Goal: Task Accomplishment & Management: Use online tool/utility

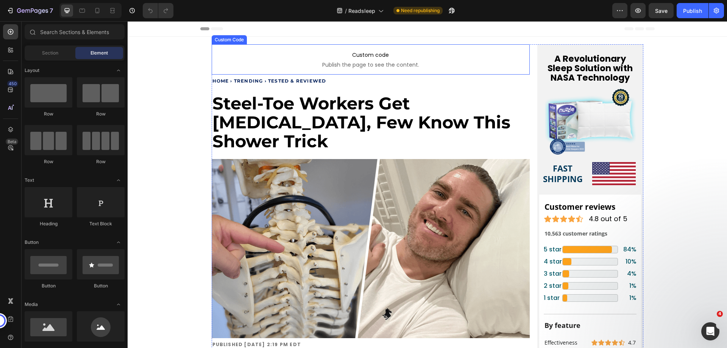
click at [231, 58] on div "Custom code Publish the page to see the content. Custom Code" at bounding box center [371, 59] width 318 height 30
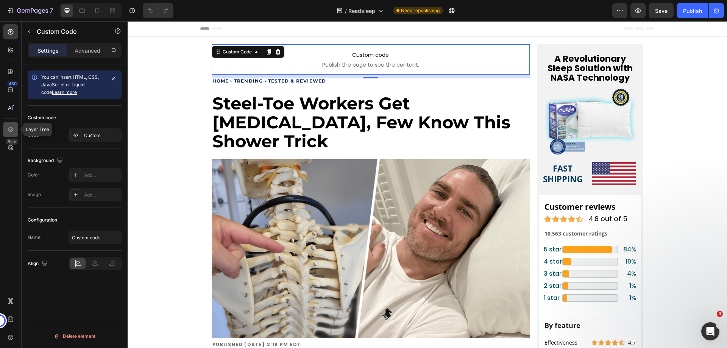
click at [12, 129] on icon at bounding box center [10, 129] width 5 height 5
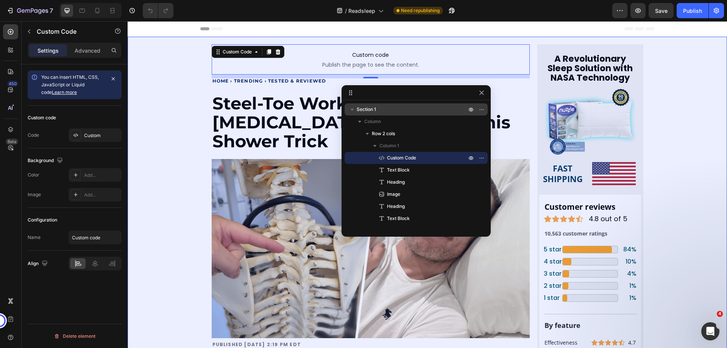
click at [351, 110] on icon "button" at bounding box center [352, 110] width 8 height 8
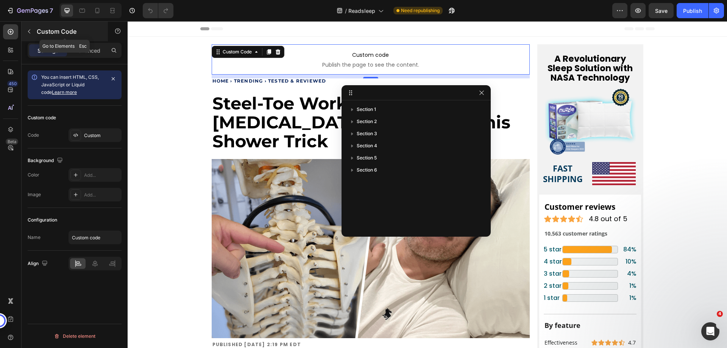
click at [30, 30] on icon "button" at bounding box center [29, 32] width 2 height 4
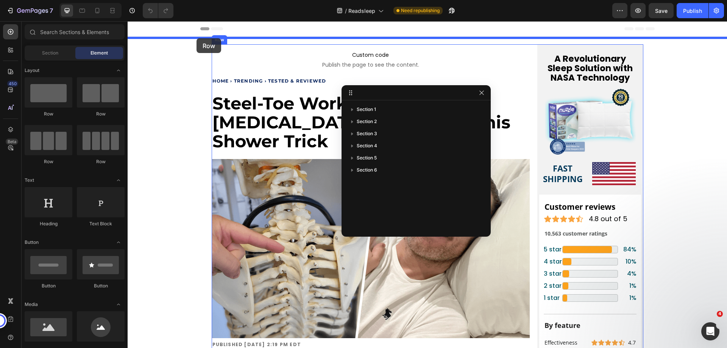
drag, startPoint x: 175, startPoint y: 122, endPoint x: 194, endPoint y: 38, distance: 86.2
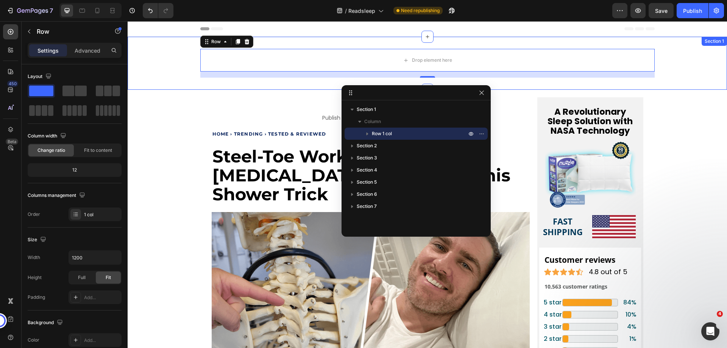
click at [168, 69] on div "Drop element here Row 16" at bounding box center [427, 63] width 599 height 29
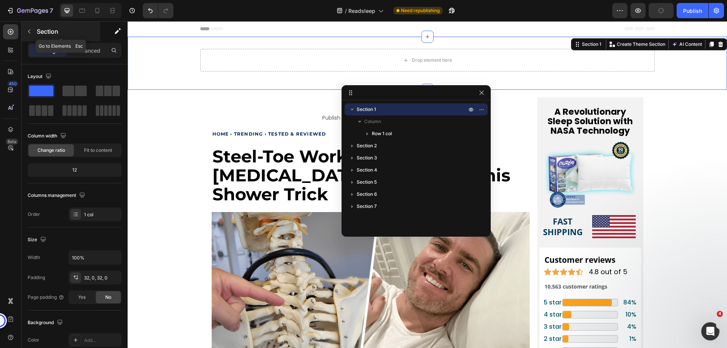
click at [58, 31] on p "Section" at bounding box center [68, 31] width 62 height 9
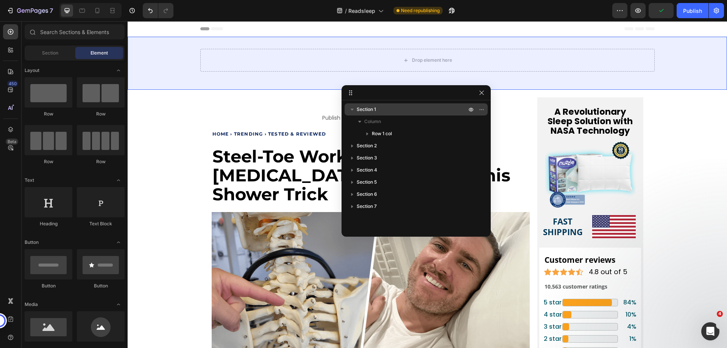
click at [381, 109] on p "Section 1" at bounding box center [412, 110] width 111 height 8
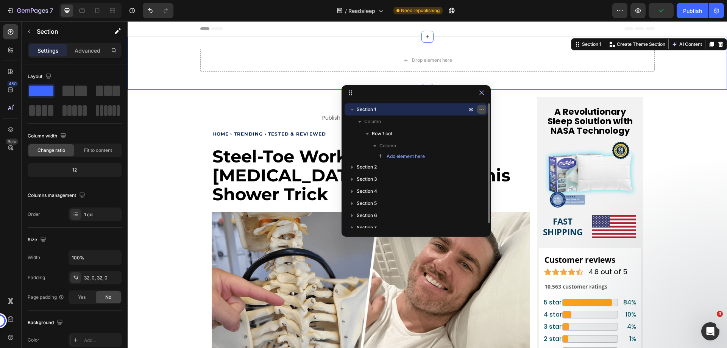
click at [480, 108] on icon "button" at bounding box center [482, 109] width 6 height 6
click at [56, 32] on p "Section" at bounding box center [68, 31] width 62 height 9
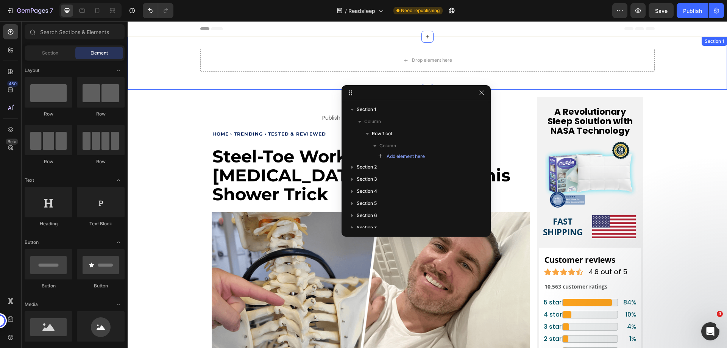
click at [172, 47] on div "Drop element here Row Section 1" at bounding box center [427, 63] width 599 height 53
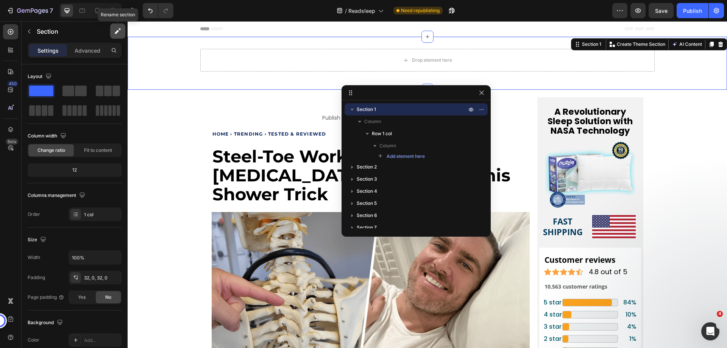
click at [113, 31] on button "button" at bounding box center [117, 30] width 15 height 15
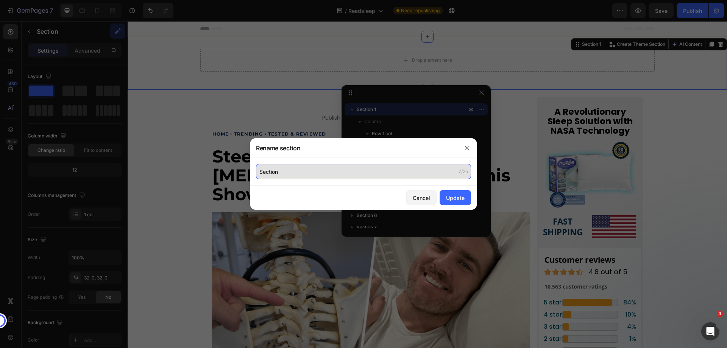
click at [289, 175] on input "Section" at bounding box center [363, 171] width 215 height 15
type input "Header"
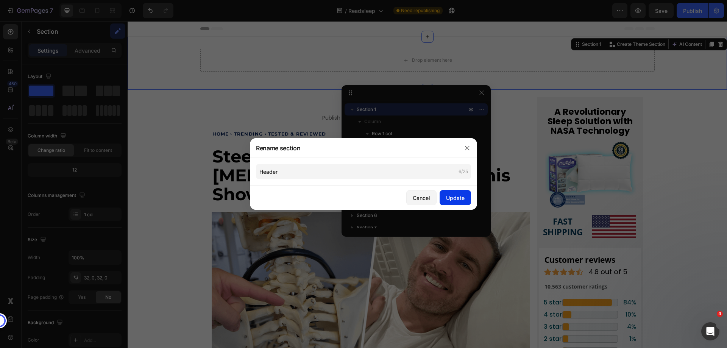
click at [454, 194] on div "Update" at bounding box center [455, 198] width 19 height 8
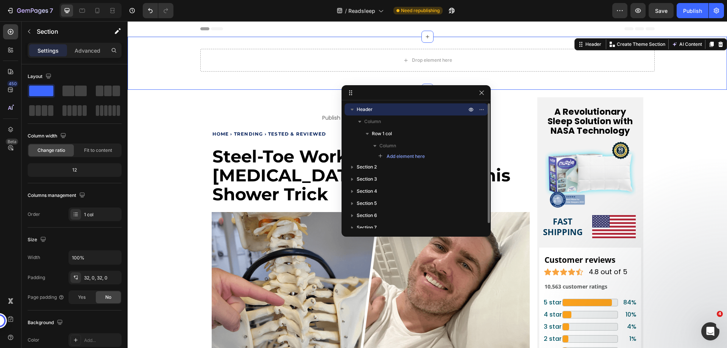
click at [382, 111] on p "Header" at bounding box center [412, 110] width 111 height 8
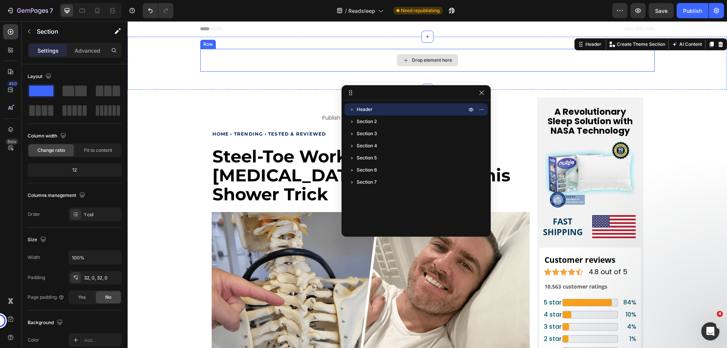
click at [226, 58] on div "Drop element here" at bounding box center [427, 60] width 454 height 23
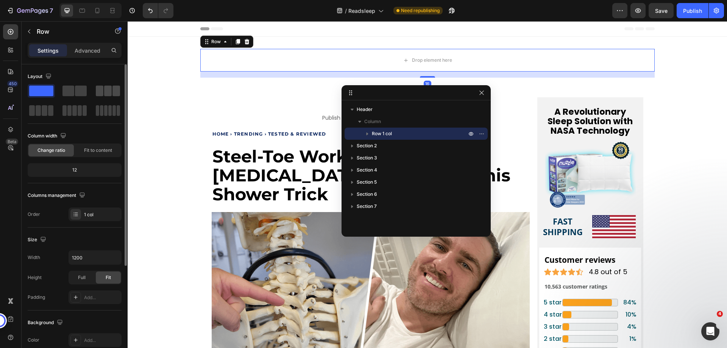
click at [100, 95] on span at bounding box center [100, 91] width 8 height 11
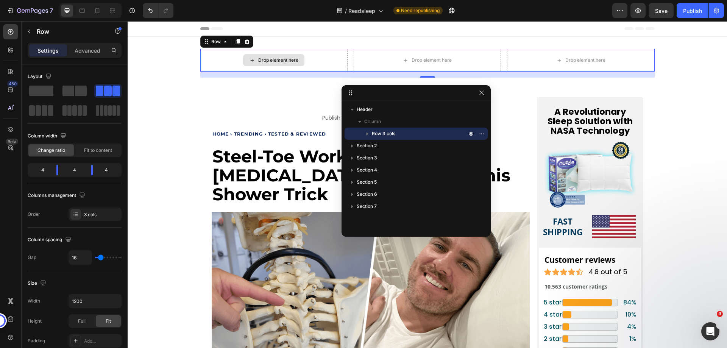
click at [268, 59] on div "Drop element here" at bounding box center [278, 60] width 40 height 6
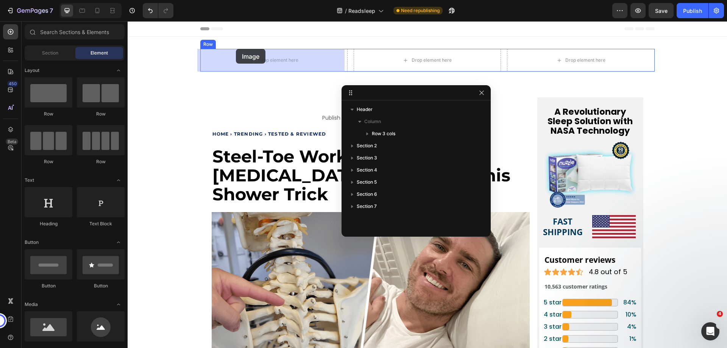
drag, startPoint x: 173, startPoint y: 349, endPoint x: 236, endPoint y: 49, distance: 306.7
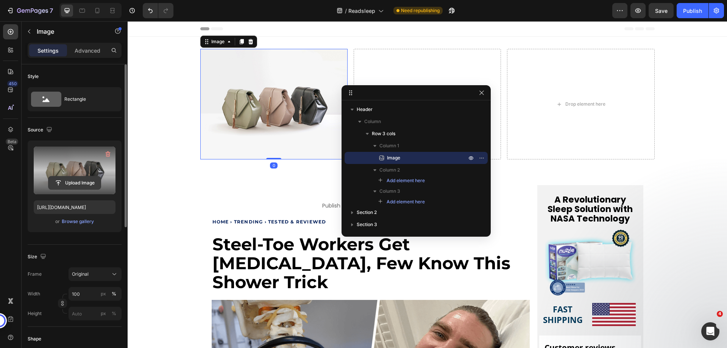
click at [76, 178] on input "file" at bounding box center [74, 182] width 52 height 13
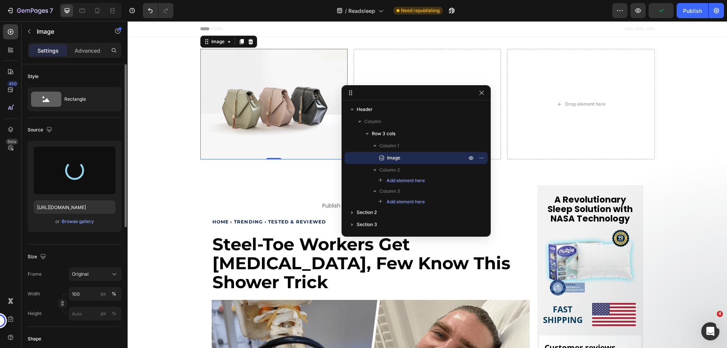
type input "[URL][DOMAIN_NAME]"
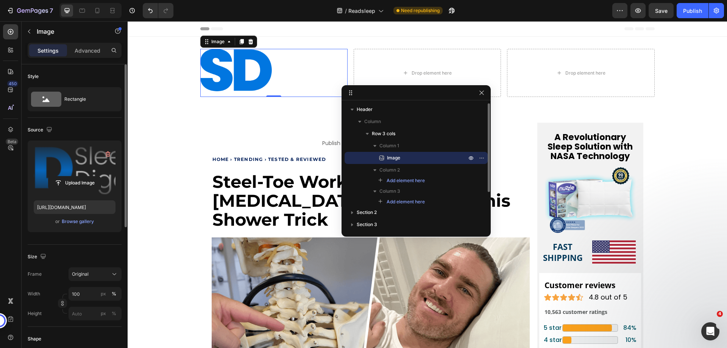
click at [390, 157] on span "Image" at bounding box center [393, 158] width 13 height 8
click at [387, 146] on span "Column 1" at bounding box center [389, 146] width 20 height 8
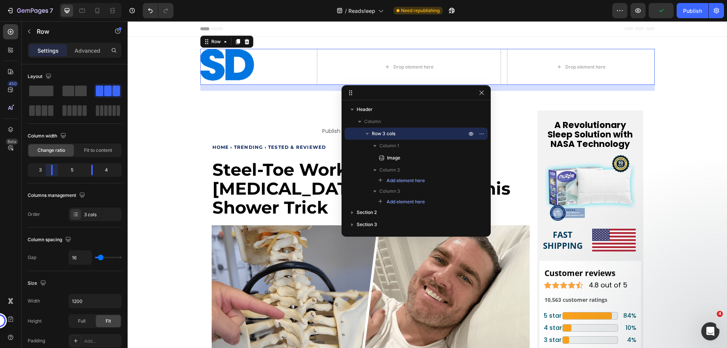
drag, startPoint x: 58, startPoint y: 170, endPoint x: 53, endPoint y: 170, distance: 4.5
click at [53, 0] on body "7 Version history / Readsleep Need republishing Preview Publish 450 Beta Sectio…" at bounding box center [363, 0] width 727 height 0
drag, startPoint x: 92, startPoint y: 171, endPoint x: 104, endPoint y: 171, distance: 12.1
click at [104, 0] on body "7 Version history / Readsleep Need republishing Preview Save Publish 450 Beta S…" at bounding box center [363, 0] width 727 height 0
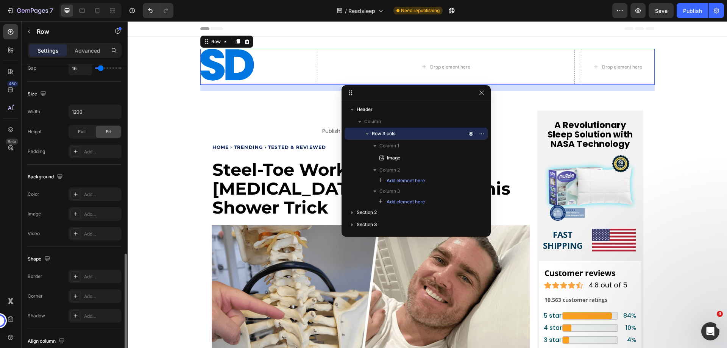
scroll to position [243, 0]
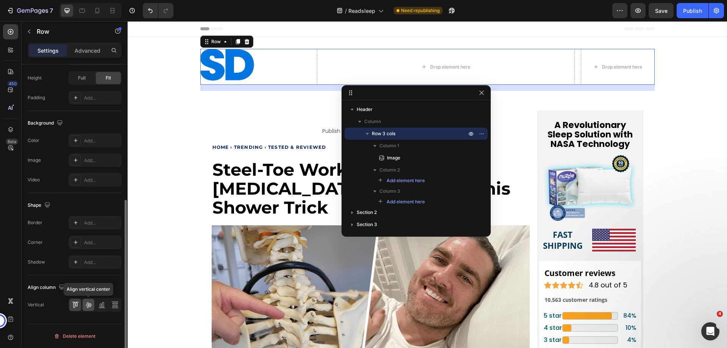
click at [88, 306] on icon at bounding box center [89, 305] width 6 height 5
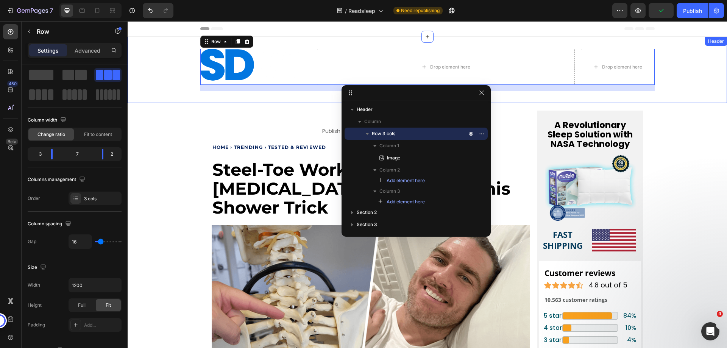
click at [173, 65] on div "Image Drop element here Drop element here Row 16" at bounding box center [427, 70] width 599 height 42
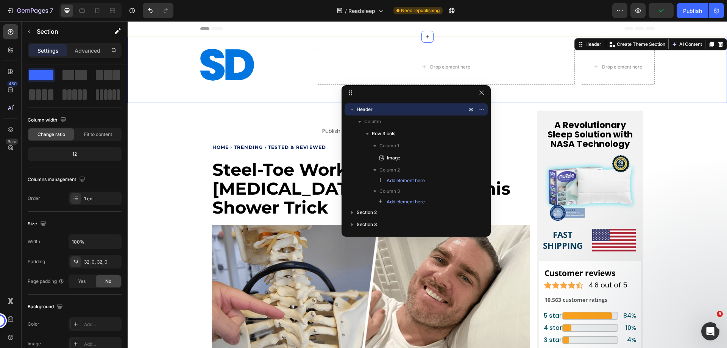
scroll to position [0, 0]
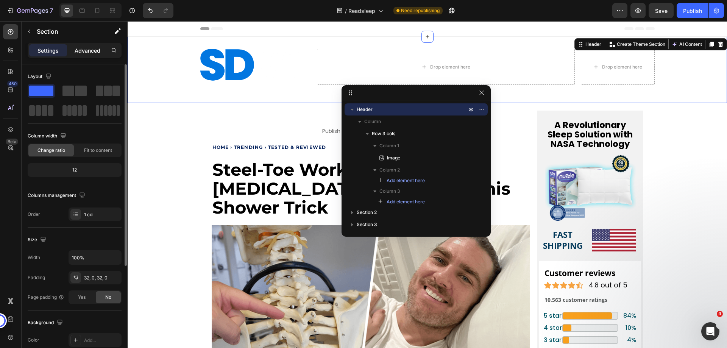
click at [85, 49] on p "Advanced" at bounding box center [88, 51] width 26 height 8
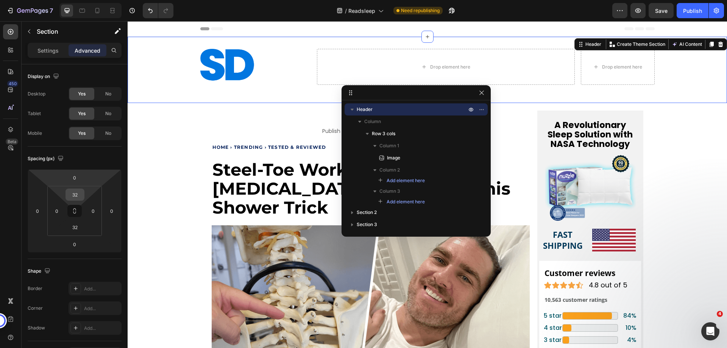
click at [77, 195] on input "32" at bounding box center [74, 194] width 15 height 11
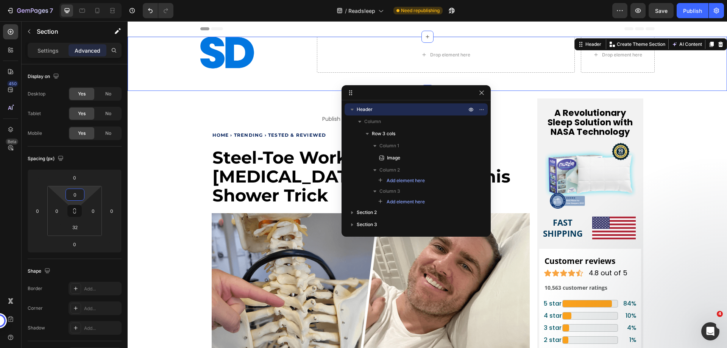
type input "0"
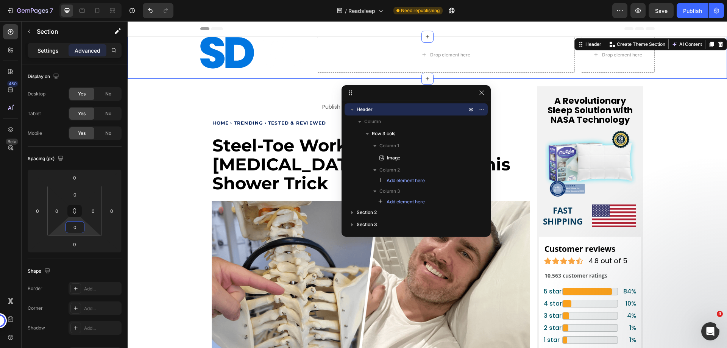
click at [49, 45] on div "Settings" at bounding box center [48, 50] width 38 height 12
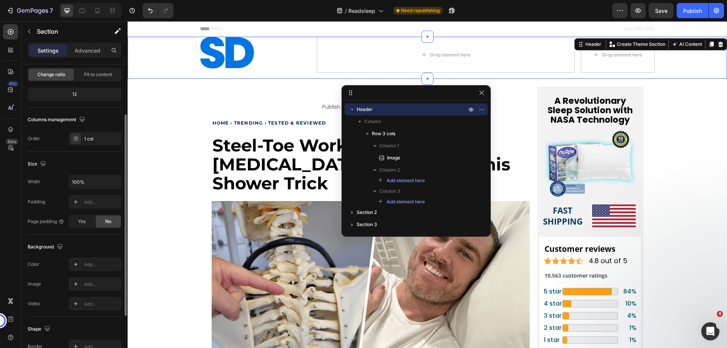
scroll to position [114, 0]
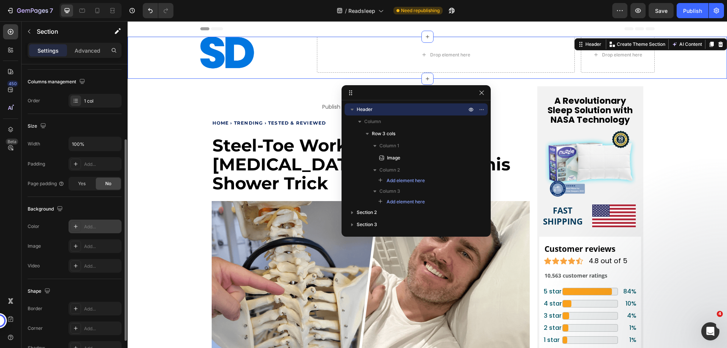
click at [73, 228] on icon at bounding box center [76, 226] width 6 height 6
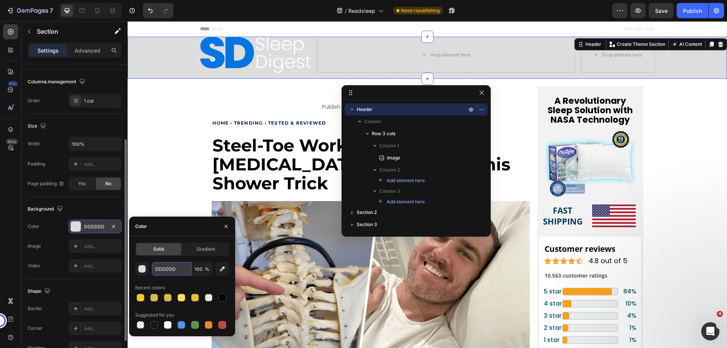
click at [164, 268] on input "DDDDDD" at bounding box center [171, 269] width 39 height 14
paste input "1c1c1c"
type input "1c1c1c"
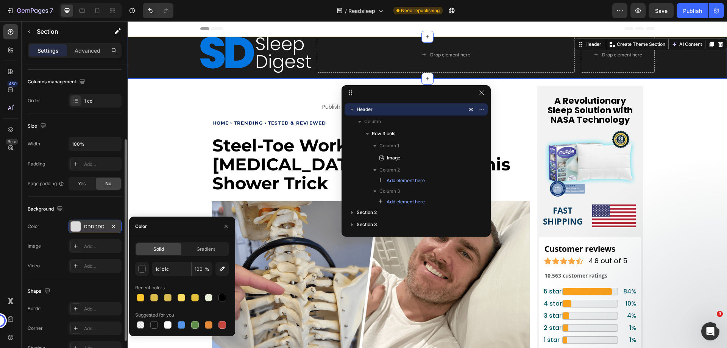
click at [73, 209] on div "Background" at bounding box center [75, 209] width 94 height 12
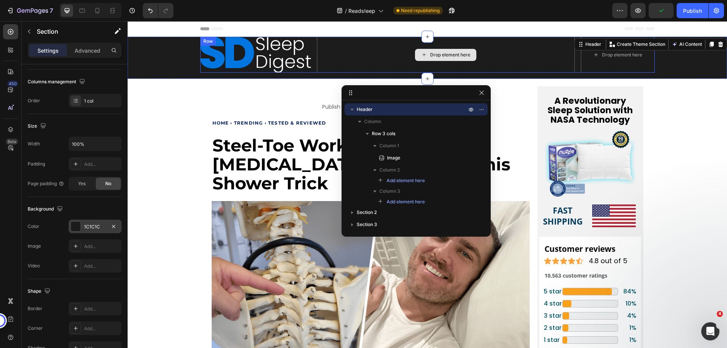
click at [398, 55] on div "Drop element here" at bounding box center [446, 55] width 258 height 36
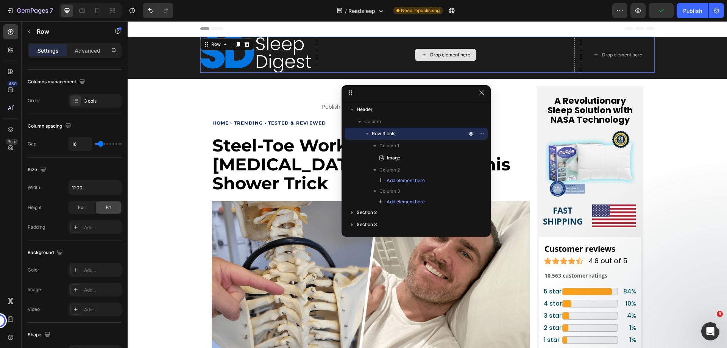
scroll to position [0, 0]
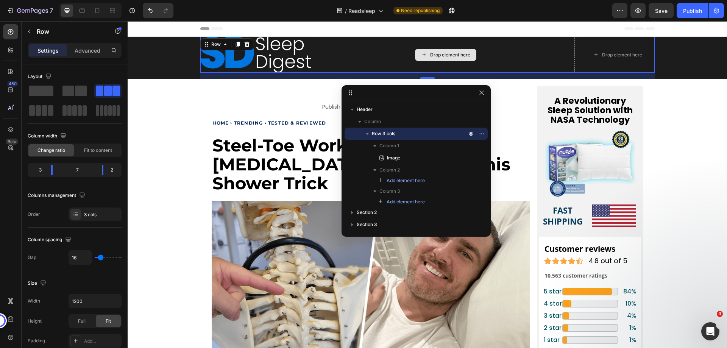
click at [430, 61] on div "Drop element here" at bounding box center [445, 55] width 61 height 12
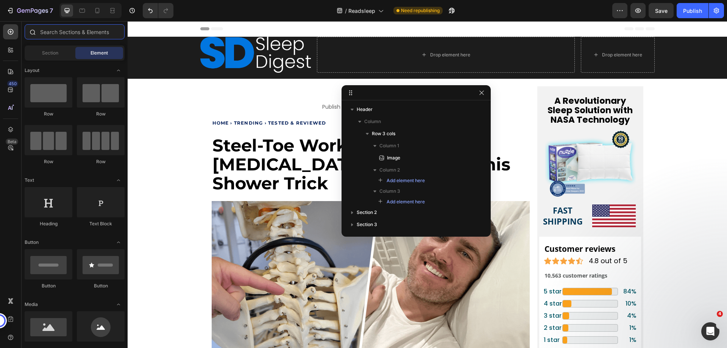
click at [66, 33] on input "text" at bounding box center [75, 31] width 100 height 15
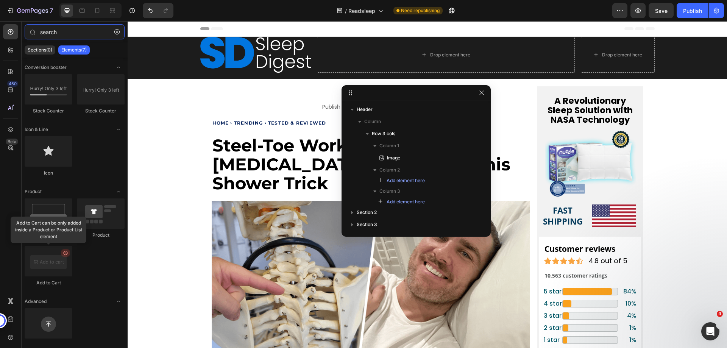
type input "search"
click at [118, 30] on icon "button" at bounding box center [116, 31] width 5 height 5
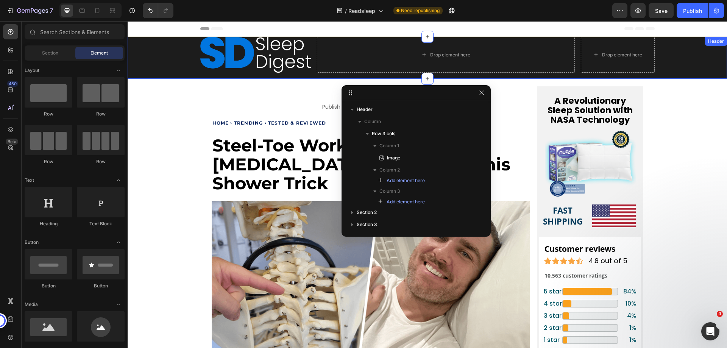
click at [148, 56] on div "Image Drop element here Drop element here Row" at bounding box center [427, 58] width 599 height 42
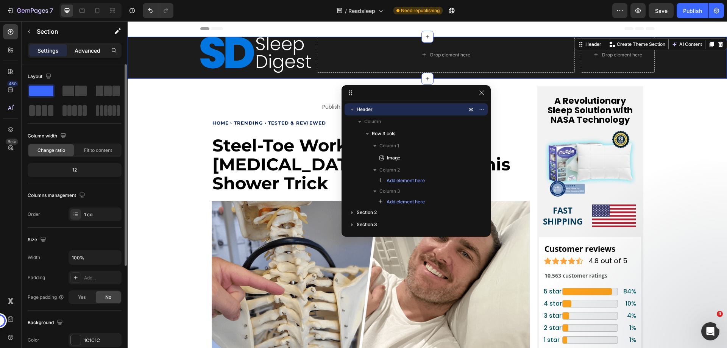
click at [86, 50] on p "Advanced" at bounding box center [88, 51] width 26 height 8
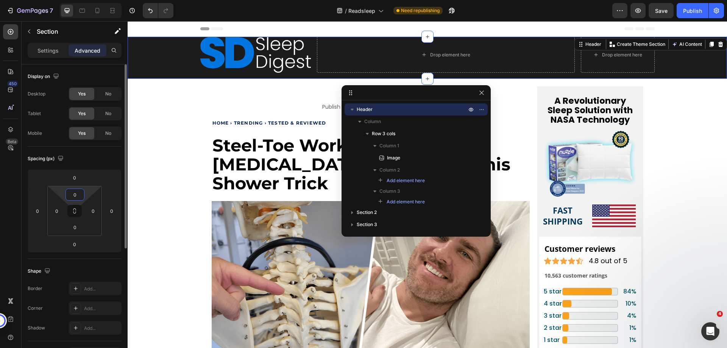
click at [73, 191] on input "0" at bounding box center [74, 194] width 15 height 11
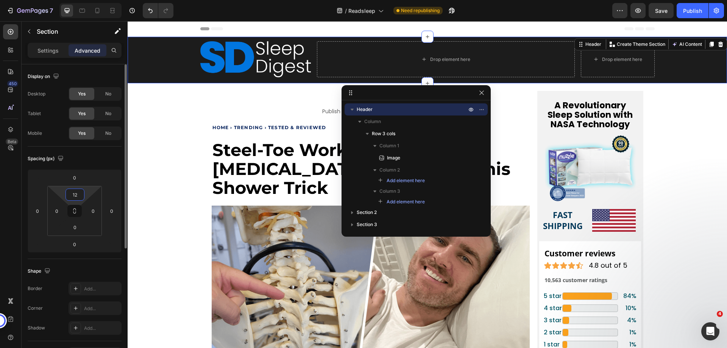
type input "12"
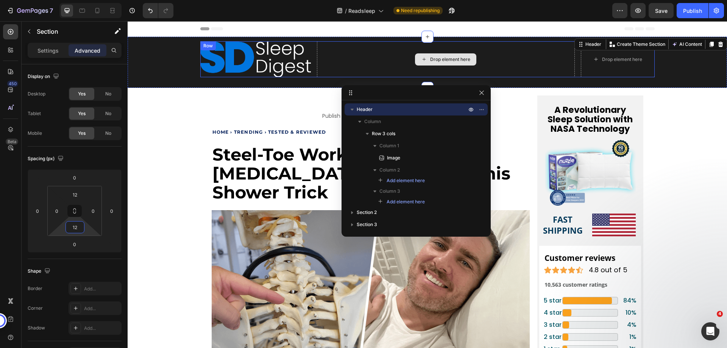
click at [245, 51] on img at bounding box center [255, 59] width 111 height 36
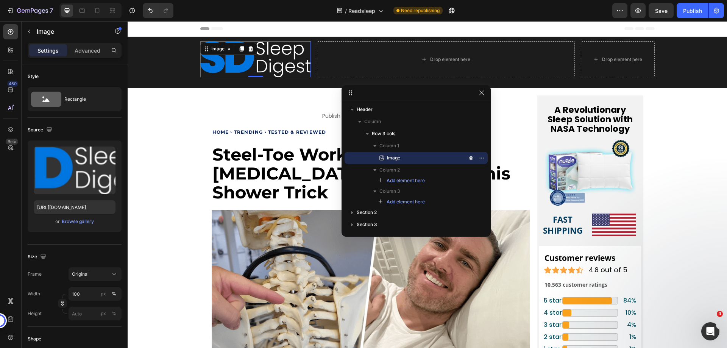
click at [257, 56] on img at bounding box center [255, 59] width 111 height 36
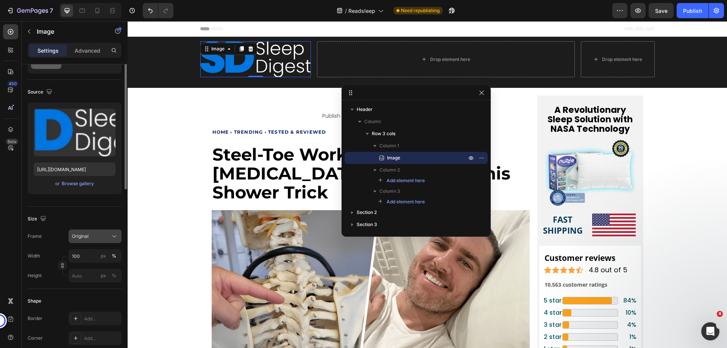
scroll to position [76, 0]
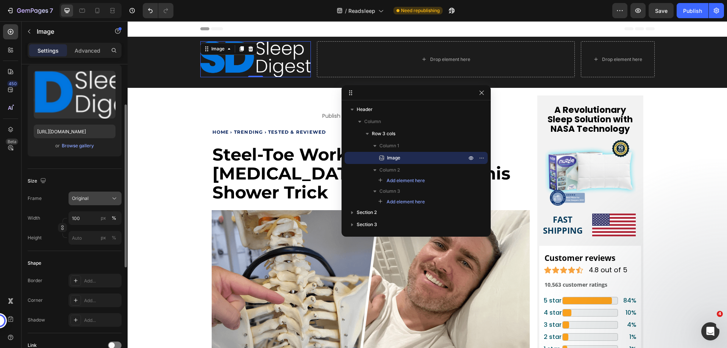
click at [103, 204] on button "Original" at bounding box center [95, 199] width 53 height 14
click at [85, 262] on span "Original" at bounding box center [80, 259] width 17 height 7
click at [104, 220] on div "px" at bounding box center [103, 218] width 5 height 7
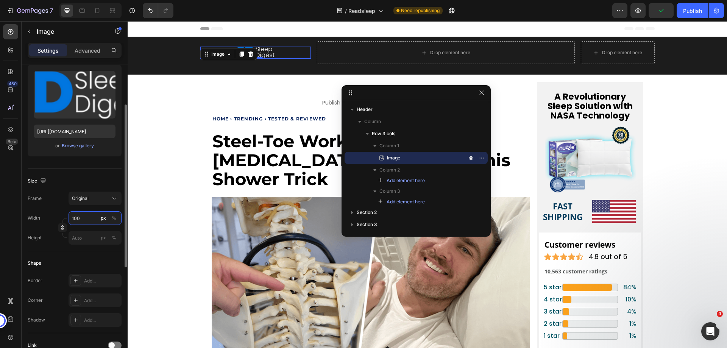
click at [75, 221] on input "100" at bounding box center [95, 218] width 53 height 14
type input "130"
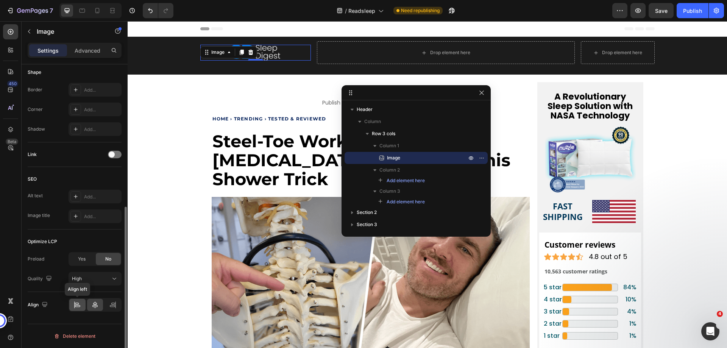
click at [74, 304] on icon at bounding box center [77, 305] width 8 height 8
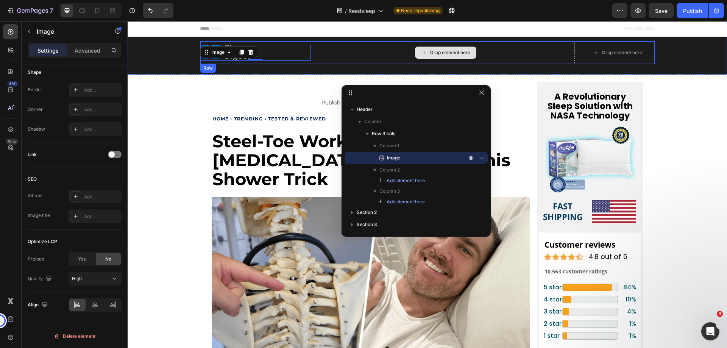
click at [371, 58] on div "Drop element here" at bounding box center [446, 52] width 258 height 23
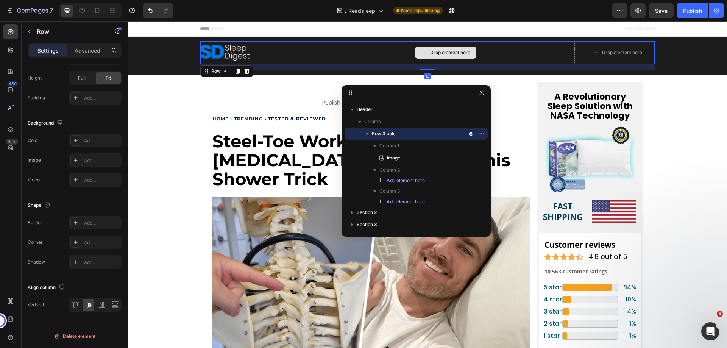
scroll to position [0, 0]
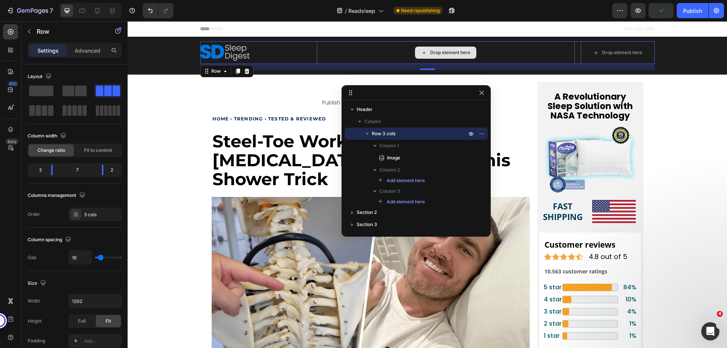
click at [376, 54] on div "Drop element here" at bounding box center [446, 52] width 258 height 23
click at [32, 31] on button "button" at bounding box center [29, 31] width 12 height 12
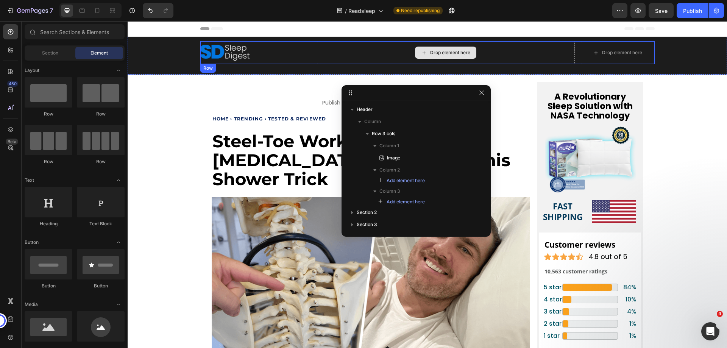
click at [423, 51] on icon at bounding box center [424, 53] width 6 height 6
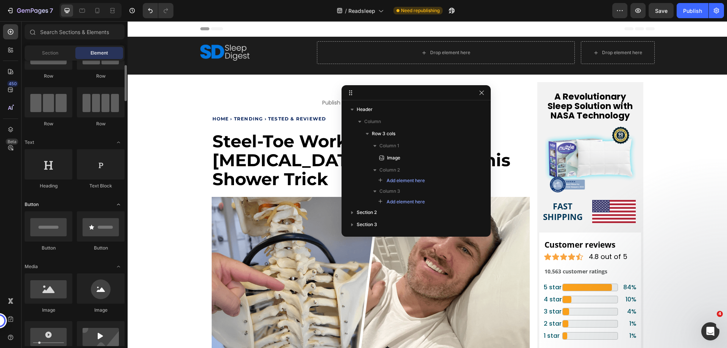
scroll to position [76, 0]
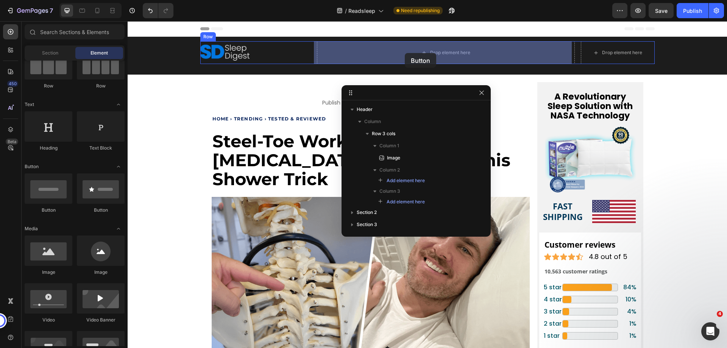
drag, startPoint x: 177, startPoint y: 211, endPoint x: 405, endPoint y: 51, distance: 279.0
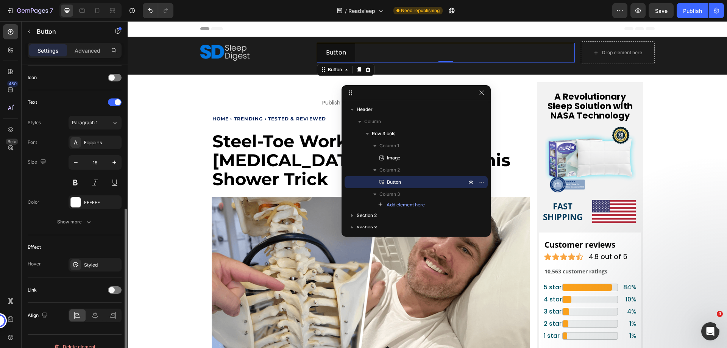
scroll to position [238, 0]
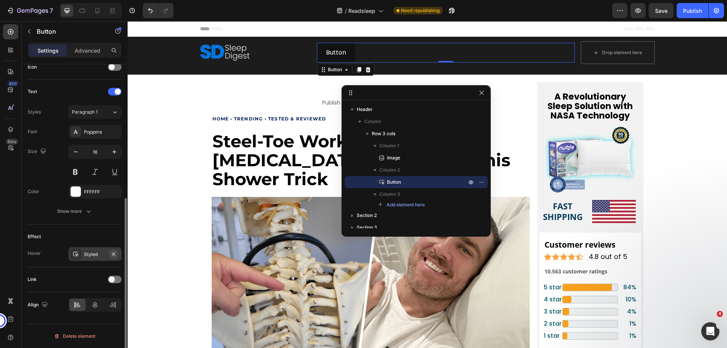
click at [115, 255] on icon "button" at bounding box center [113, 253] width 3 height 3
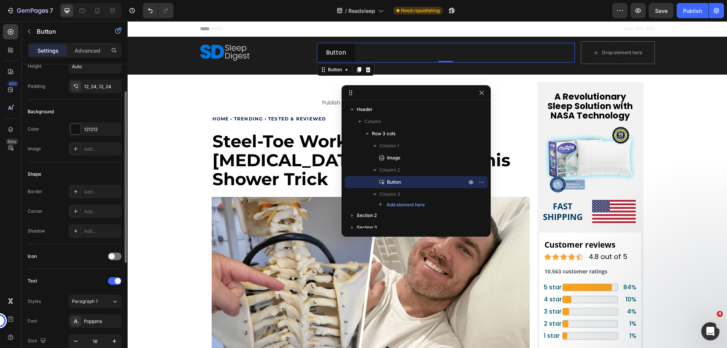
scroll to position [0, 0]
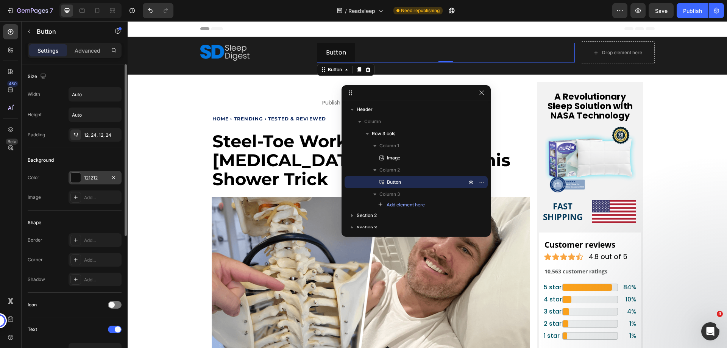
click at [79, 176] on div at bounding box center [76, 178] width 10 height 10
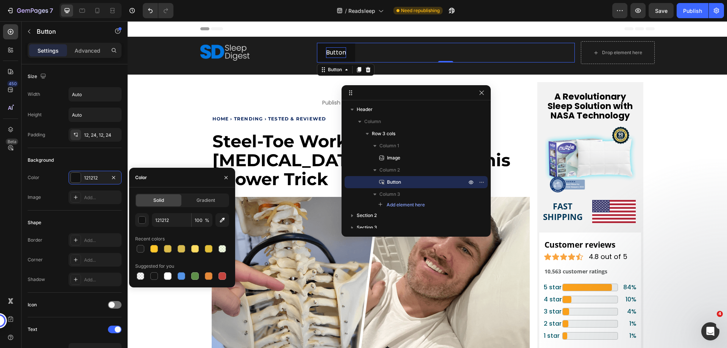
click at [339, 50] on p "Button" at bounding box center [336, 52] width 20 height 11
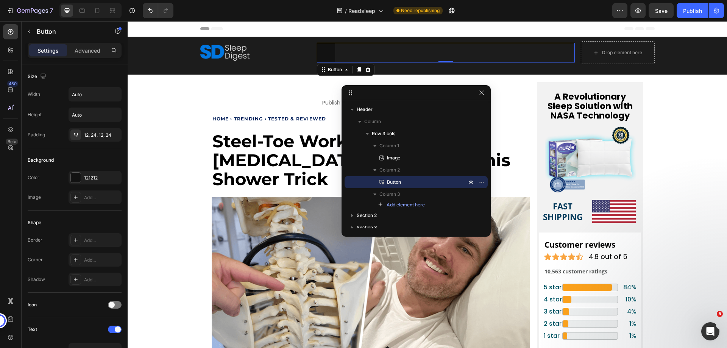
click at [321, 55] on button at bounding box center [326, 53] width 18 height 20
click at [323, 55] on button at bounding box center [326, 53] width 18 height 20
click at [75, 197] on icon at bounding box center [76, 197] width 4 height 4
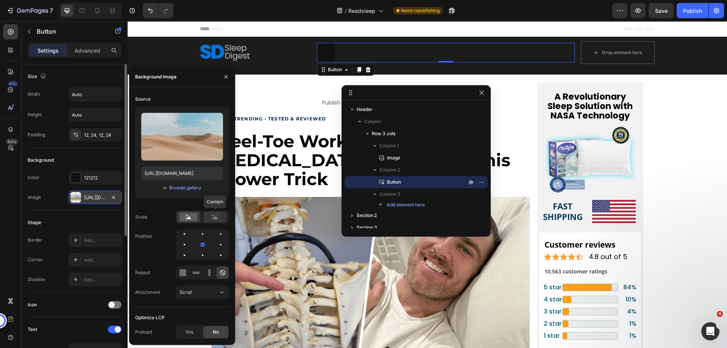
click at [209, 218] on icon at bounding box center [214, 217] width 17 height 8
click at [195, 218] on rect at bounding box center [188, 217] width 17 height 8
click at [214, 219] on icon at bounding box center [215, 217] width 5 height 3
click at [183, 234] on div at bounding box center [184, 233] width 9 height 9
click at [185, 241] on div at bounding box center [184, 244] width 9 height 9
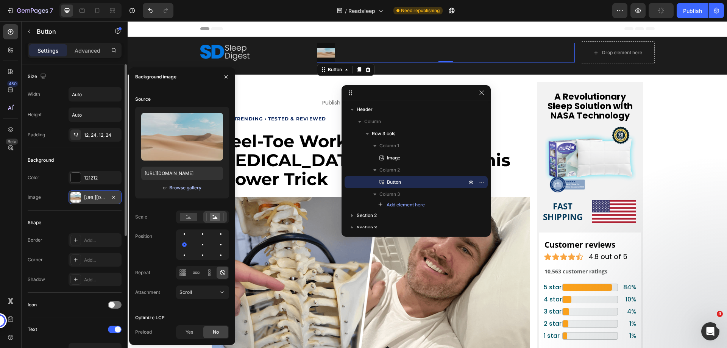
click at [187, 188] on div "Browse gallery" at bounding box center [185, 187] width 32 height 7
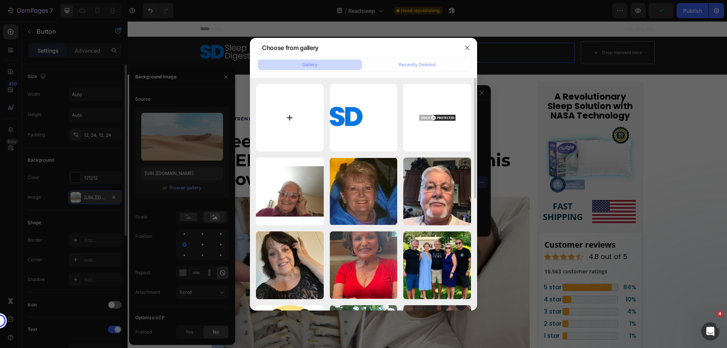
click at [312, 125] on input "file" at bounding box center [290, 118] width 68 height 68
type input "C:\fakepath\67a61c854256e39f1ac6a89d_search-black.svg"
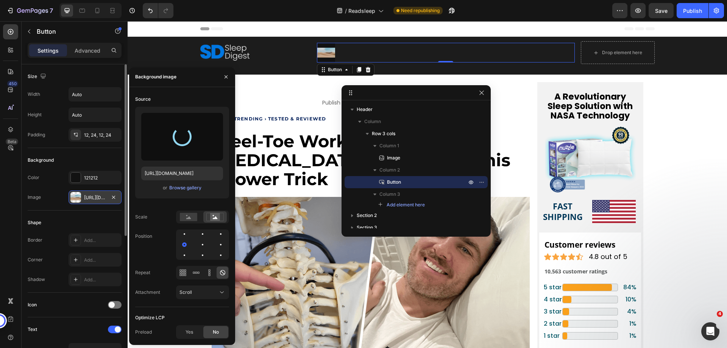
type input "https://cdn.shopify.com/s/files/1/0968/8953/6850/files/gempages_569934698445275…"
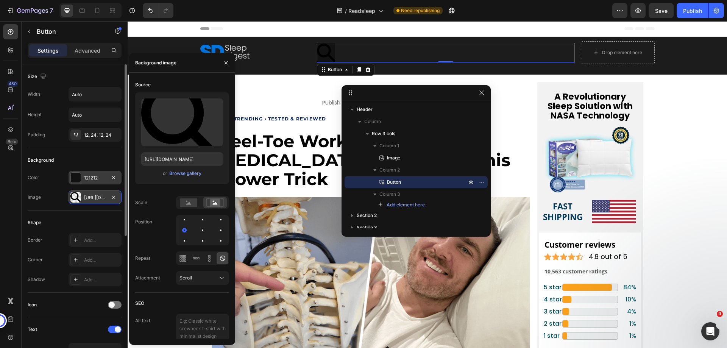
click at [76, 179] on div at bounding box center [76, 178] width 10 height 10
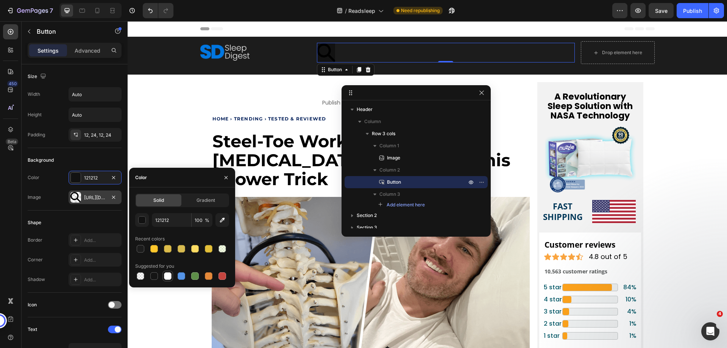
click at [166, 276] on div at bounding box center [168, 276] width 8 height 8
type input "FFFFFF"
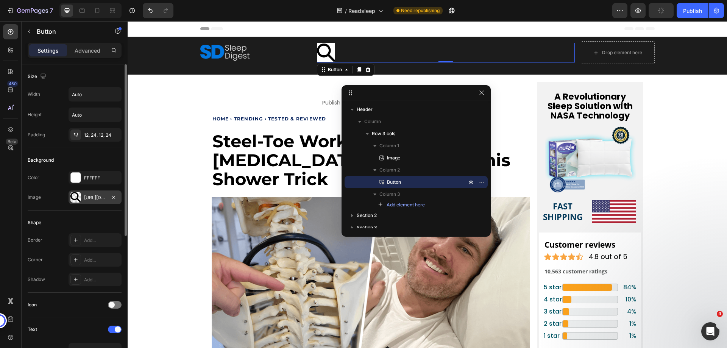
click at [55, 209] on div "Background Color FFFFFF Image https://cdn.shopify.com/s/files/1/0968/8953/6850/…" at bounding box center [75, 179] width 94 height 62
click at [87, 99] on input "Auto" at bounding box center [95, 94] width 52 height 14
click at [87, 99] on input "100" at bounding box center [95, 94] width 52 height 14
click at [117, 93] on icon "button" at bounding box center [115, 94] width 8 height 8
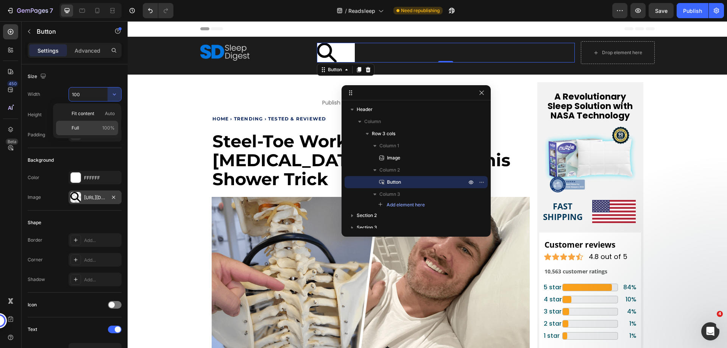
click at [104, 128] on span "100%" at bounding box center [108, 128] width 12 height 7
type input "100%"
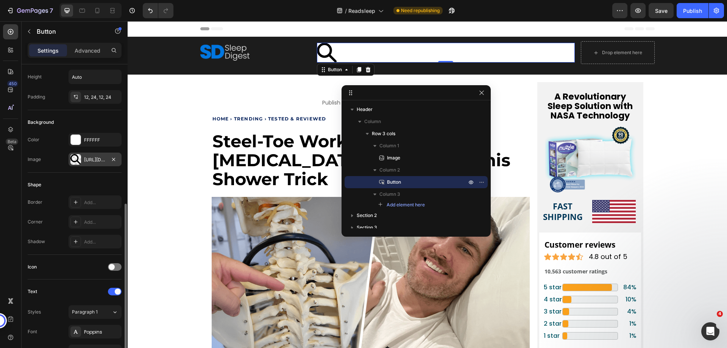
scroll to position [151, 0]
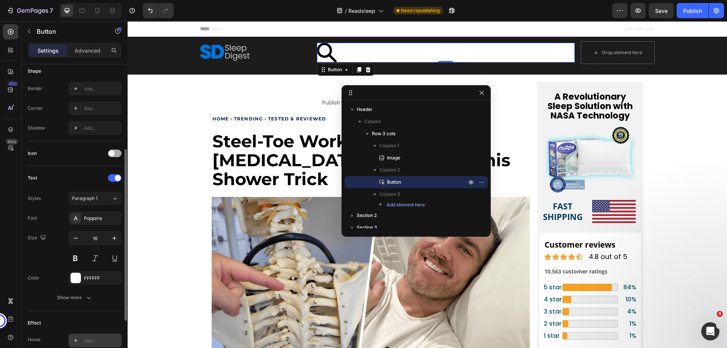
click at [115, 153] on div at bounding box center [115, 154] width 14 height 8
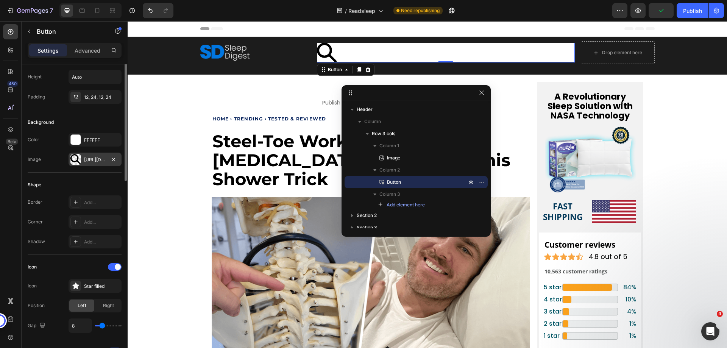
scroll to position [0, 0]
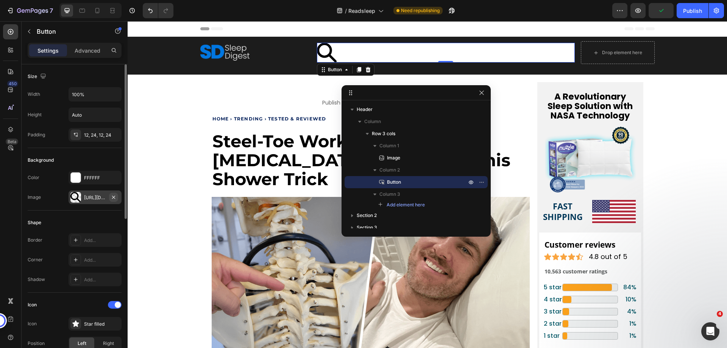
click at [114, 197] on icon "button" at bounding box center [113, 196] width 3 height 3
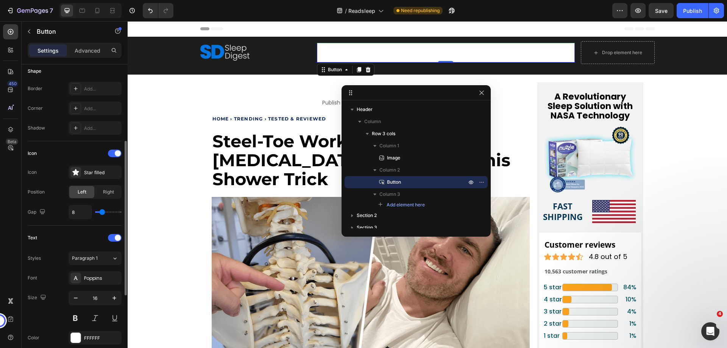
scroll to position [189, 0]
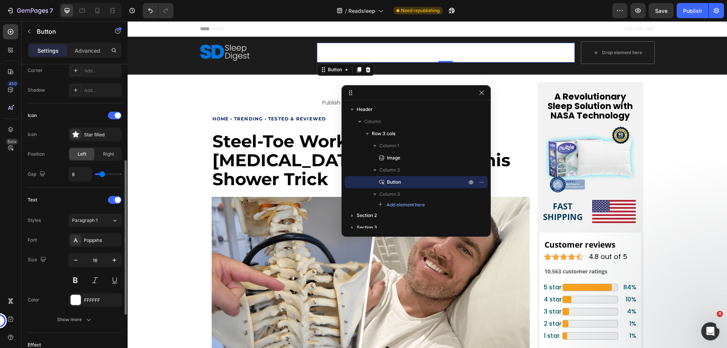
click at [86, 157] on div "Left" at bounding box center [81, 154] width 25 height 12
click at [79, 137] on icon at bounding box center [76, 135] width 8 height 8
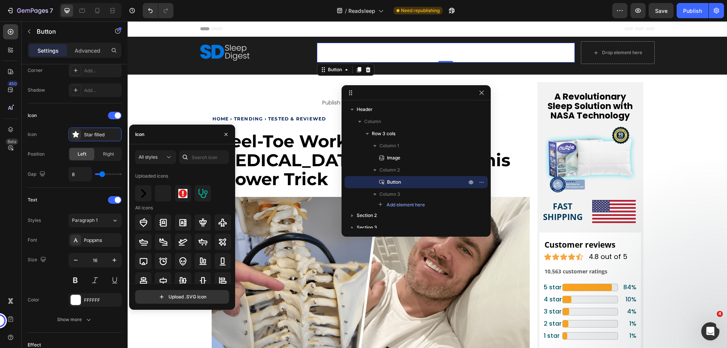
click at [191, 154] on div at bounding box center [185, 157] width 12 height 14
click at [200, 157] on input "text" at bounding box center [204, 157] width 50 height 14
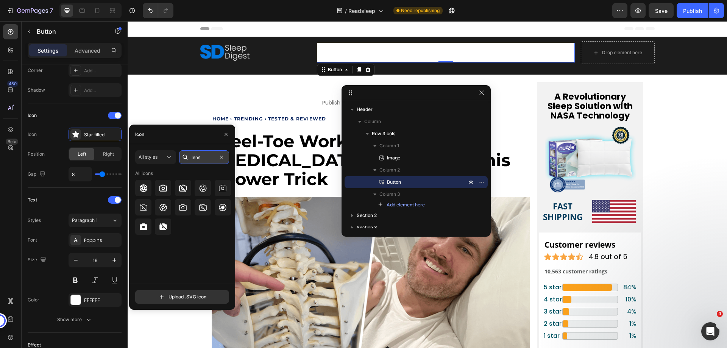
click at [198, 159] on input "lens" at bounding box center [204, 157] width 50 height 14
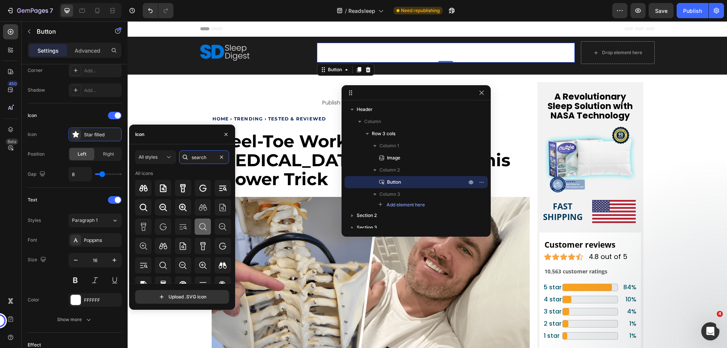
type input "search"
click at [201, 232] on div at bounding box center [203, 226] width 16 height 16
click at [89, 117] on div "Icon" at bounding box center [75, 115] width 94 height 12
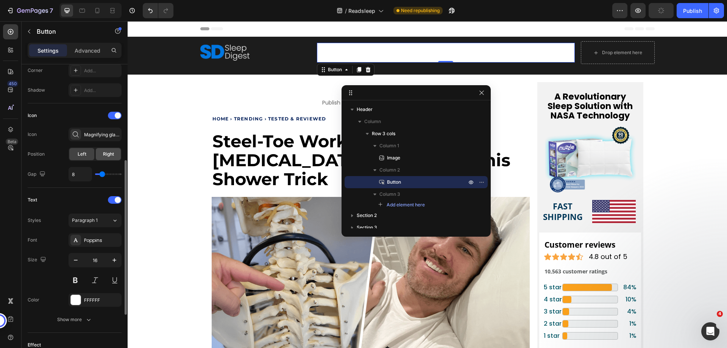
click at [99, 157] on div "Right" at bounding box center [108, 154] width 25 height 12
click at [87, 156] on div "Left" at bounding box center [81, 154] width 25 height 12
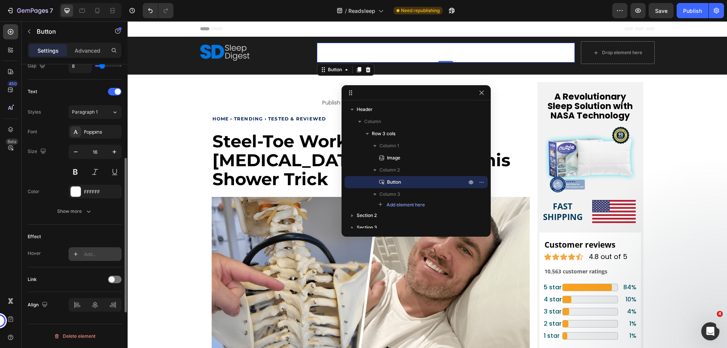
scroll to position [260, 0]
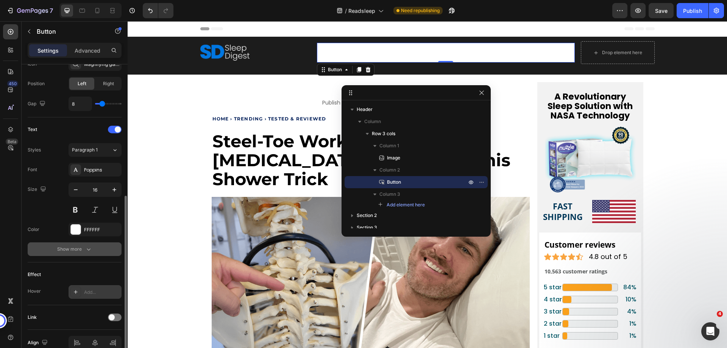
click at [85, 249] on icon "button" at bounding box center [89, 249] width 8 height 8
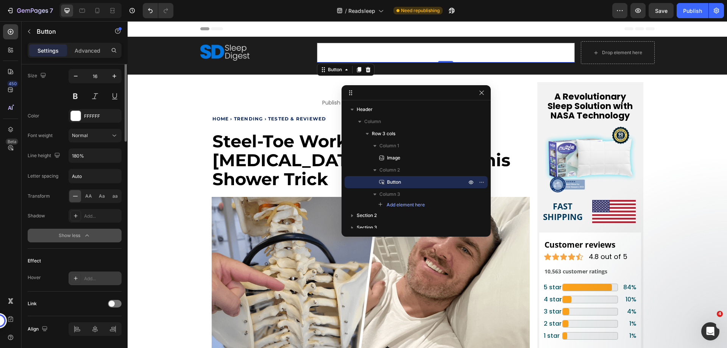
scroll to position [146, 0]
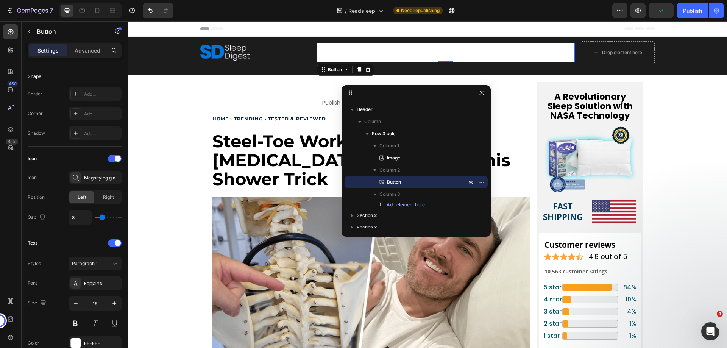
click at [107, 206] on div "Icon Icon Magnifying glass light Position Left Right Gap 8" at bounding box center [75, 189] width 94 height 72
click at [89, 204] on div "Icon Icon Magnifying glass light Position Left Right Gap 8" at bounding box center [75, 189] width 94 height 72
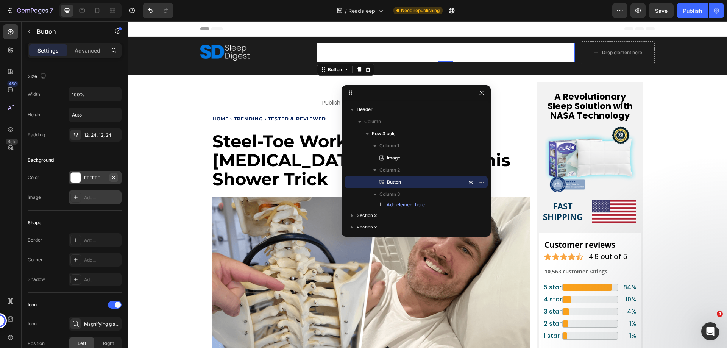
click at [114, 178] on icon "button" at bounding box center [114, 178] width 6 height 6
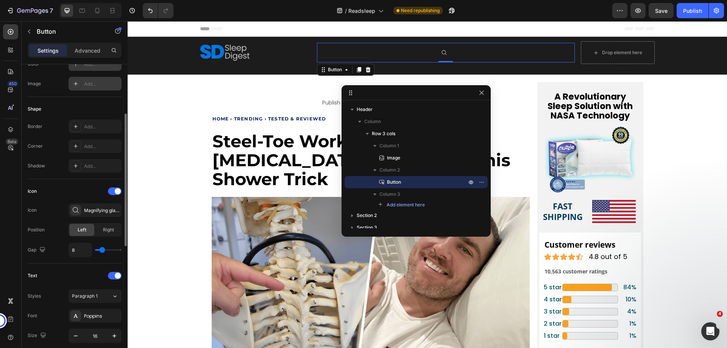
scroll to position [151, 0]
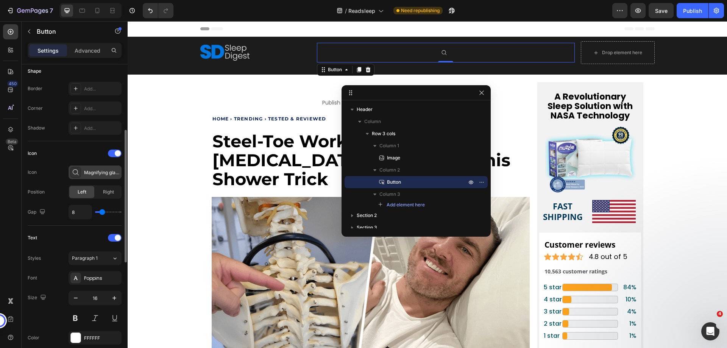
click at [73, 173] on icon at bounding box center [76, 172] width 6 height 6
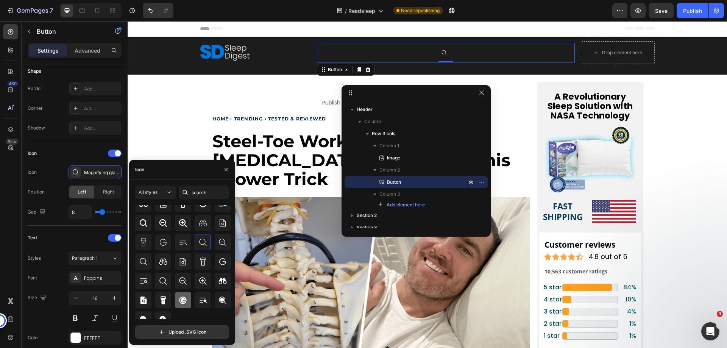
scroll to position [28, 0]
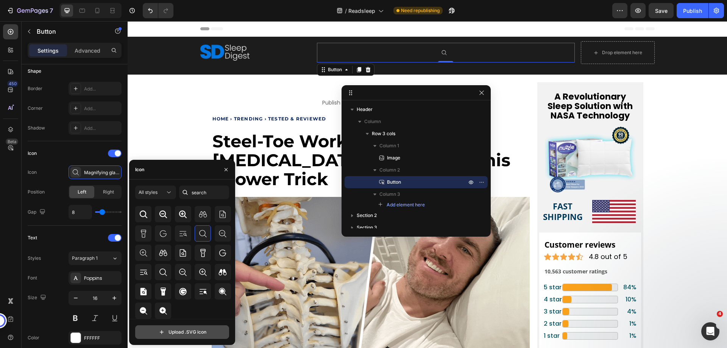
click at [188, 331] on input "file" at bounding box center [182, 332] width 93 height 13
type input "C:\fakepath\67a61c854256e39f1ac6a89d_search-black.svg"
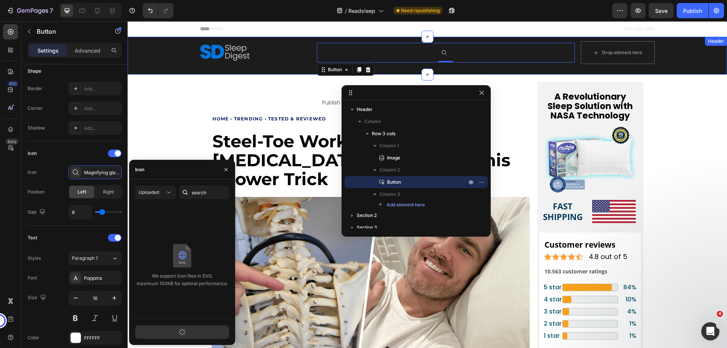
scroll to position [0, 0]
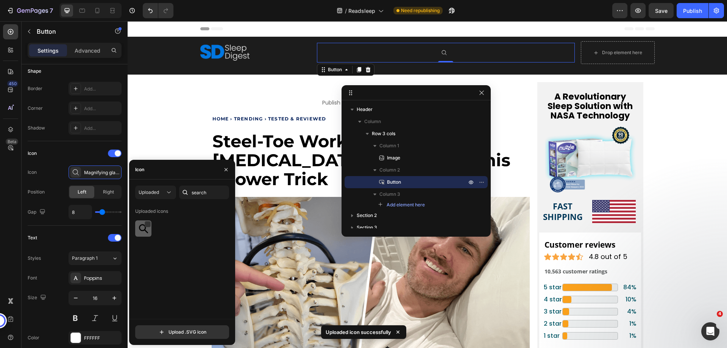
click at [146, 234] on div at bounding box center [143, 228] width 16 height 16
click at [94, 158] on div "Icon" at bounding box center [75, 153] width 94 height 12
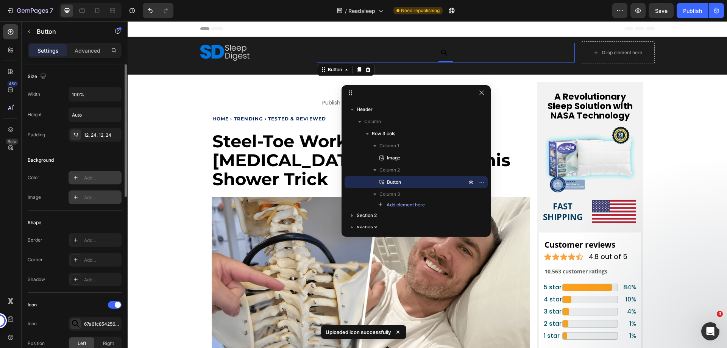
click at [79, 177] on div at bounding box center [75, 177] width 11 height 11
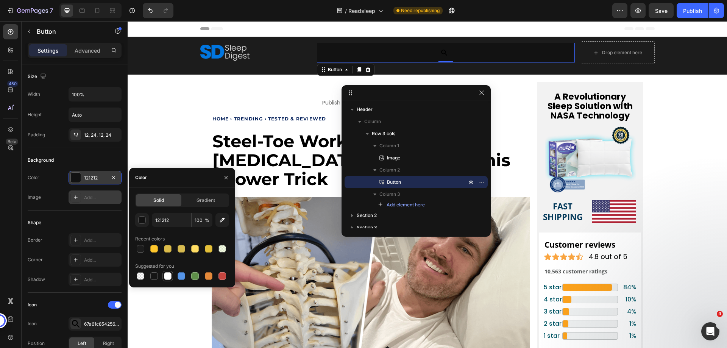
click at [168, 277] on div at bounding box center [168, 276] width 8 height 8
type input "FFFFFF"
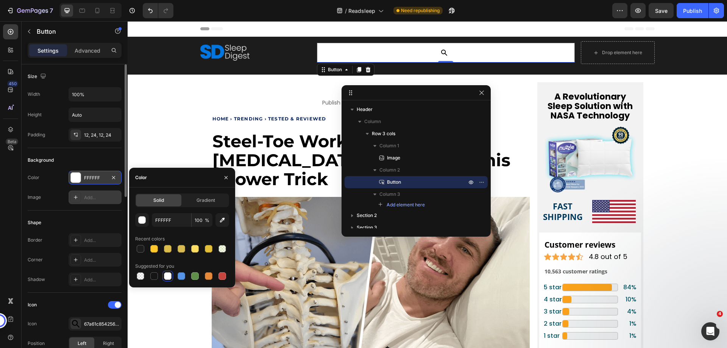
click at [65, 157] on div "Background" at bounding box center [75, 160] width 94 height 12
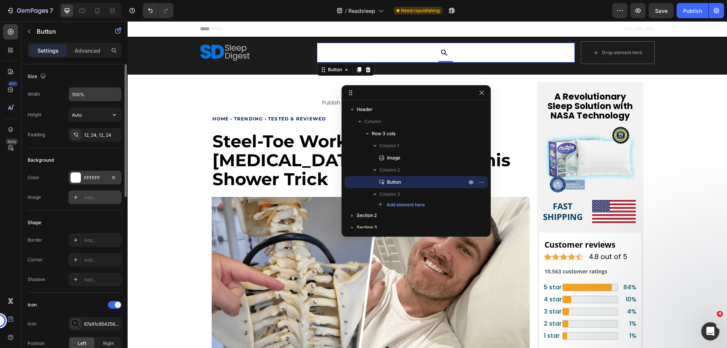
click at [84, 98] on input "100%" at bounding box center [95, 94] width 52 height 14
type input "488"
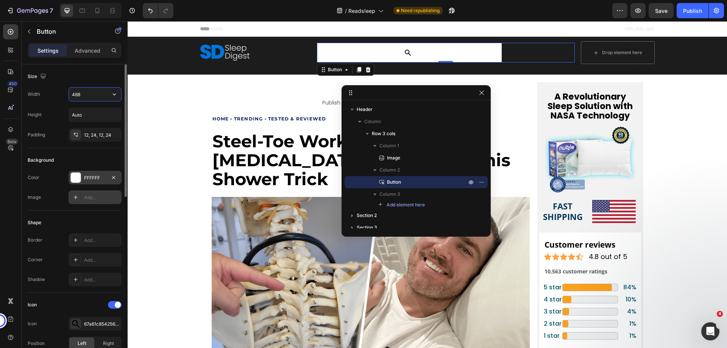
click at [82, 64] on div "Settings Advanced" at bounding box center [75, 54] width 106 height 22
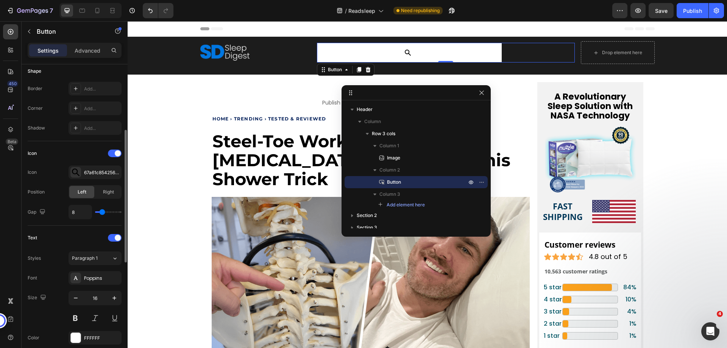
scroll to position [189, 0]
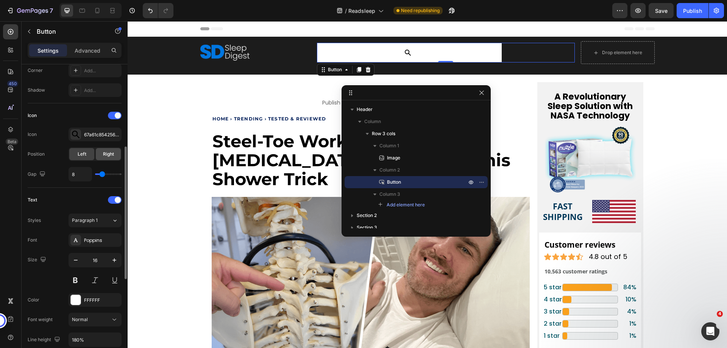
click at [101, 159] on div "Right" at bounding box center [108, 154] width 25 height 12
click at [80, 156] on span "Left" at bounding box center [82, 154] width 9 height 7
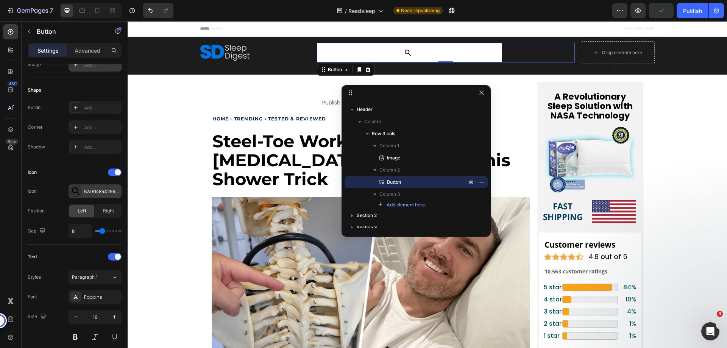
scroll to position [0, 0]
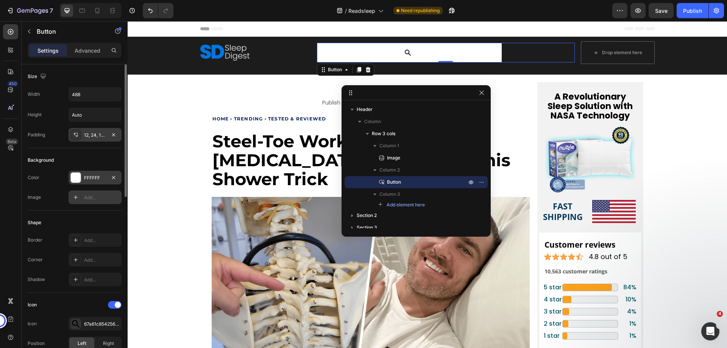
click at [89, 131] on div "12, 24, 12, 24" at bounding box center [95, 135] width 53 height 14
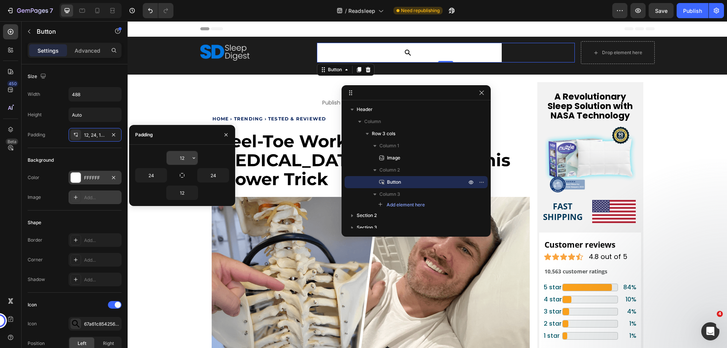
click at [179, 161] on input "12" at bounding box center [182, 158] width 31 height 14
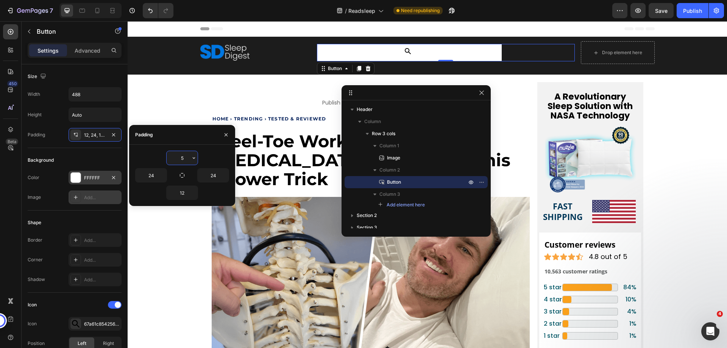
type input "5"
type input "15"
type input "5"
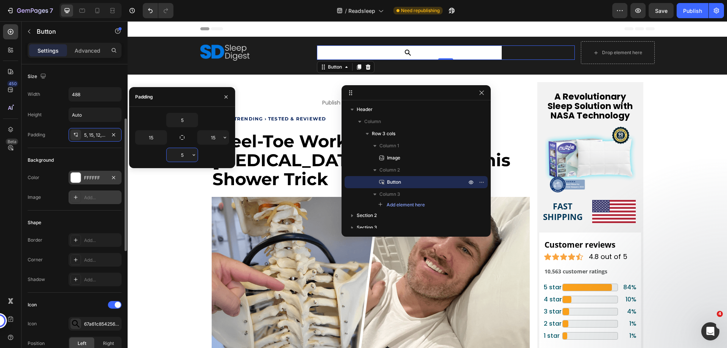
scroll to position [76, 0]
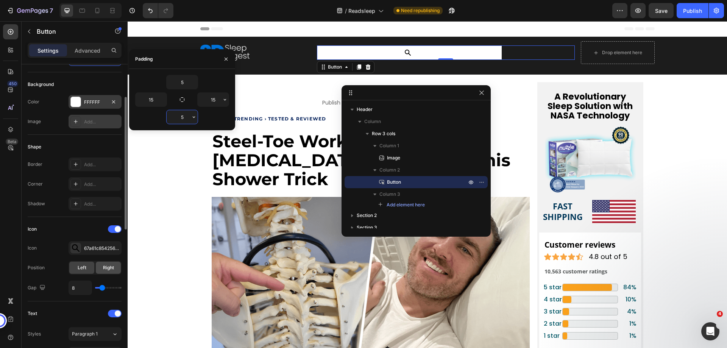
click at [108, 267] on span "Right" at bounding box center [108, 267] width 11 height 7
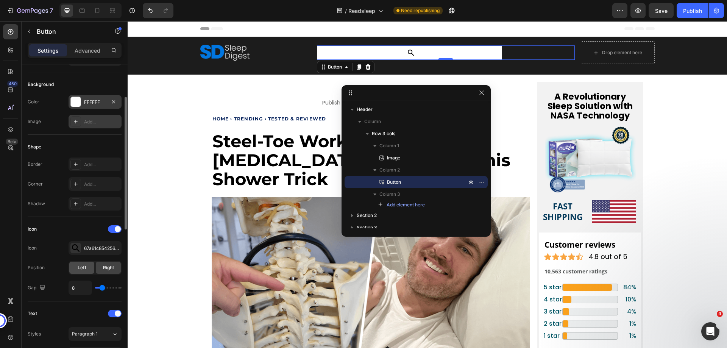
click at [80, 264] on div "Left" at bounding box center [81, 268] width 25 height 12
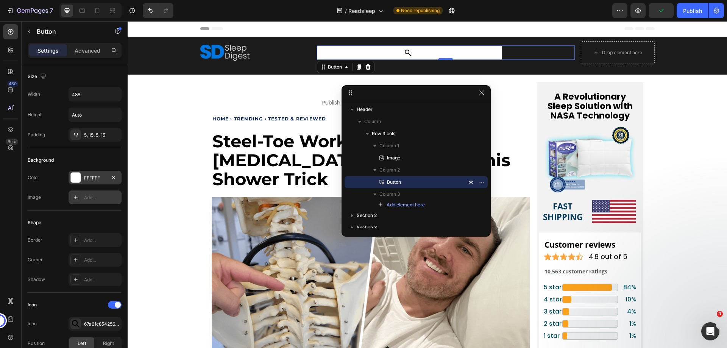
click at [401, 53] on button at bounding box center [409, 52] width 185 height 15
click at [405, 53] on icon at bounding box center [407, 52] width 5 height 5
click at [394, 51] on button at bounding box center [409, 52] width 185 height 15
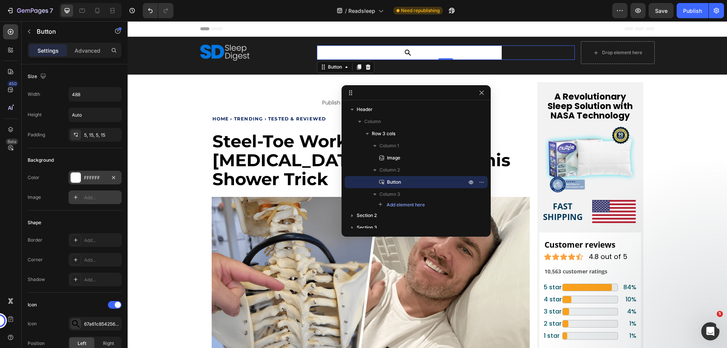
click at [394, 51] on button at bounding box center [409, 52] width 185 height 15
click at [358, 53] on button at bounding box center [409, 52] width 185 height 15
click at [410, 49] on div at bounding box center [409, 52] width 9 height 11
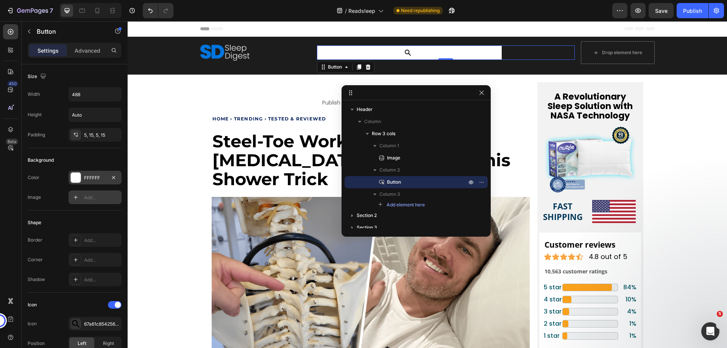
click at [410, 49] on div at bounding box center [409, 52] width 9 height 11
click at [88, 116] on input "Auto" at bounding box center [95, 115] width 52 height 14
click at [112, 120] on button "button" at bounding box center [115, 115] width 14 height 14
click at [98, 100] on input "488" at bounding box center [95, 94] width 52 height 14
click at [93, 44] on div "Advanced" at bounding box center [88, 50] width 38 height 12
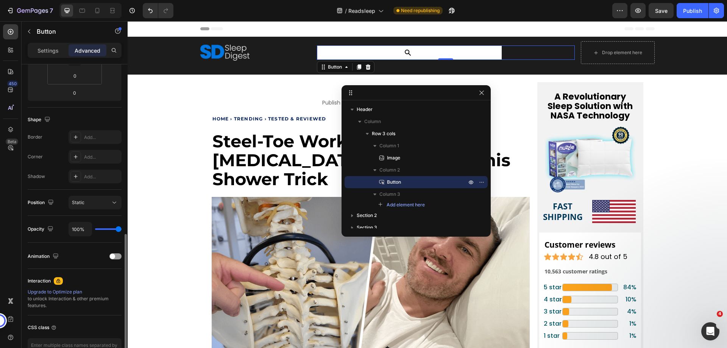
scroll to position [200, 0]
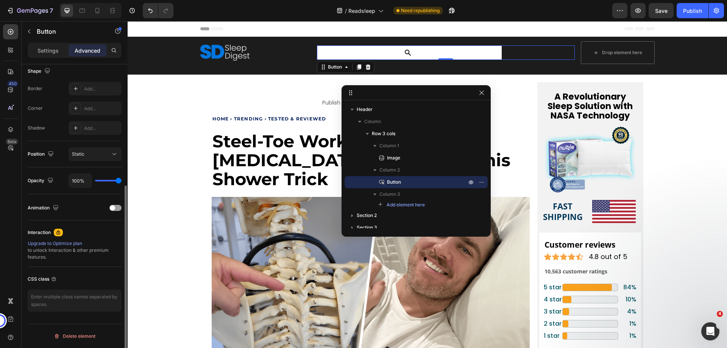
type input "0%"
type input "0"
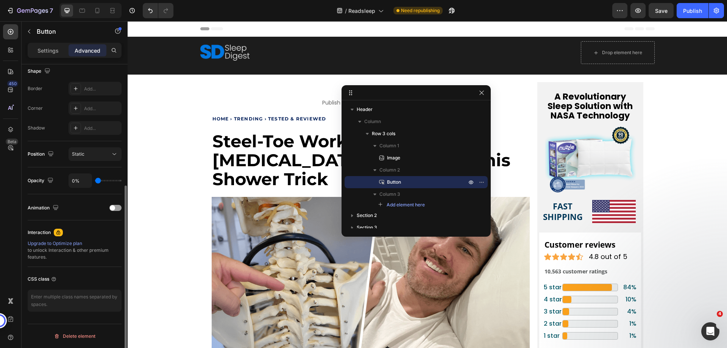
type input "98%"
type input "98"
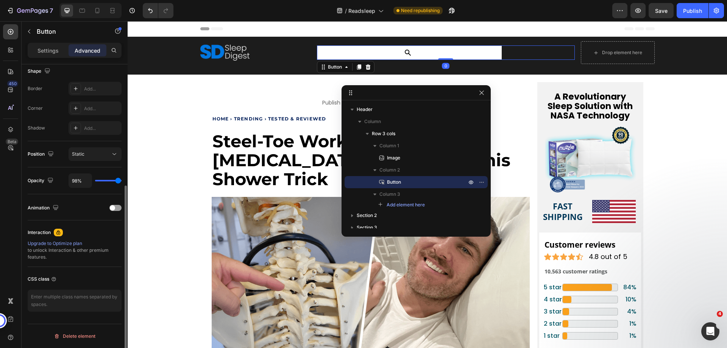
type input "100%"
type input "100"
drag, startPoint x: 115, startPoint y: 181, endPoint x: 2, endPoint y: 159, distance: 115.8
click at [122, 181] on input "range" at bounding box center [108, 181] width 27 height 2
click at [106, 154] on div "Static" at bounding box center [91, 154] width 39 height 7
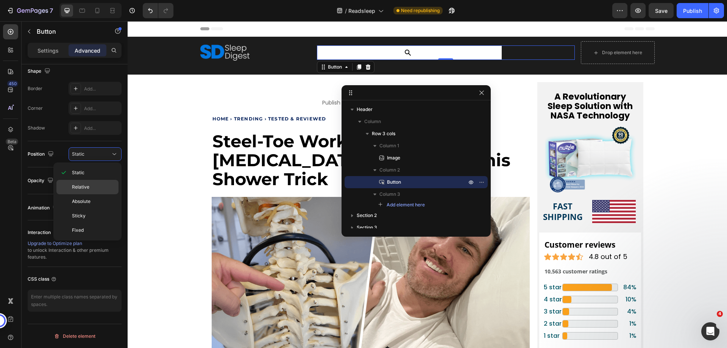
click at [98, 186] on p "Relative" at bounding box center [93, 187] width 43 height 7
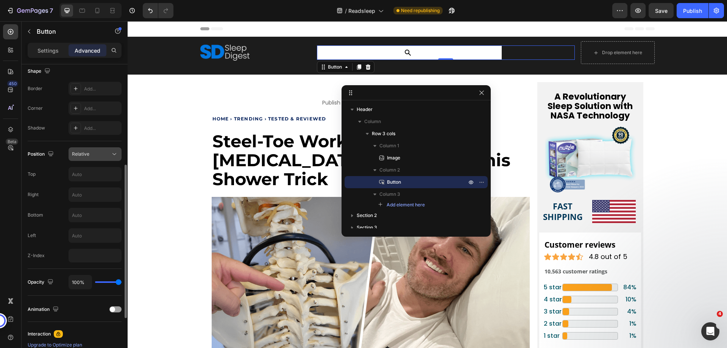
click at [111, 154] on icon at bounding box center [115, 154] width 8 height 8
click at [53, 155] on icon "button" at bounding box center [51, 154] width 8 height 8
click at [81, 193] on input "text" at bounding box center [95, 195] width 52 height 14
click at [84, 175] on input "text" at bounding box center [95, 174] width 52 height 14
type input "0"
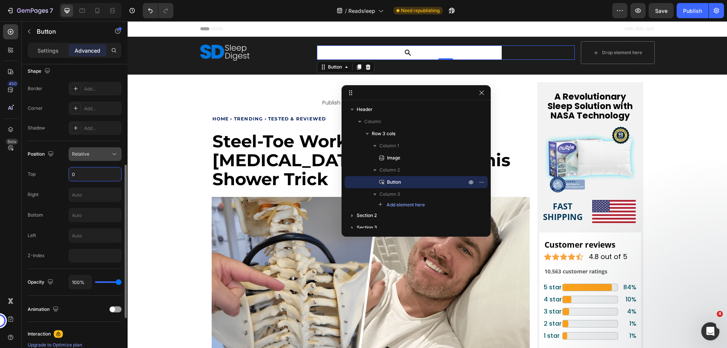
click at [92, 159] on button "Relative" at bounding box center [95, 154] width 53 height 14
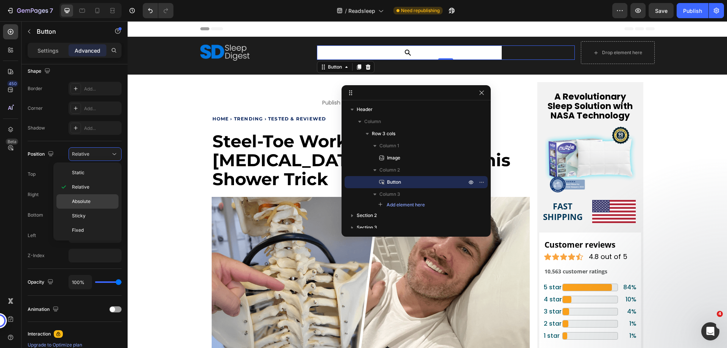
click at [92, 203] on p "Absolute" at bounding box center [93, 201] width 43 height 7
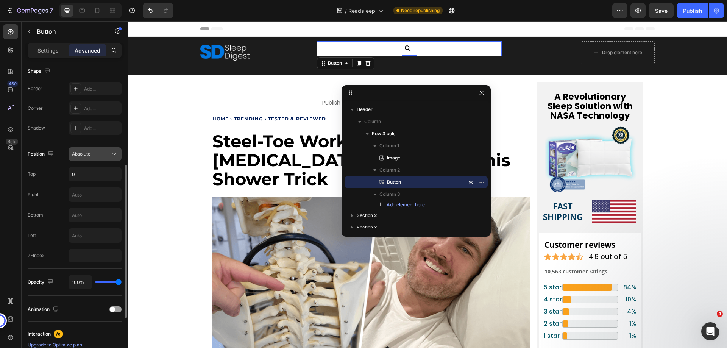
click at [100, 156] on div "Absolute" at bounding box center [91, 154] width 39 height 7
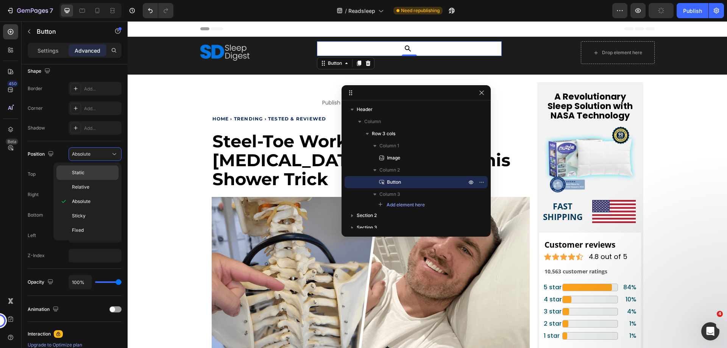
click at [100, 167] on div "Static" at bounding box center [87, 172] width 62 height 14
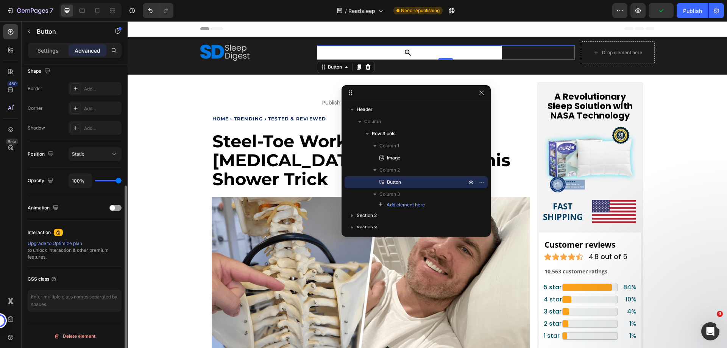
click at [55, 129] on div "Shadow Add..." at bounding box center [75, 128] width 94 height 14
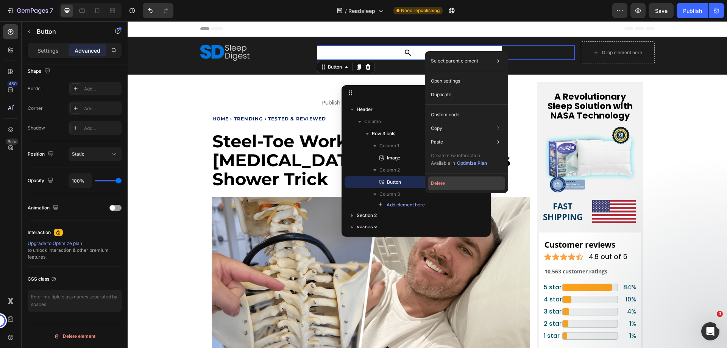
click at [453, 184] on button "Delete" at bounding box center [466, 183] width 77 height 14
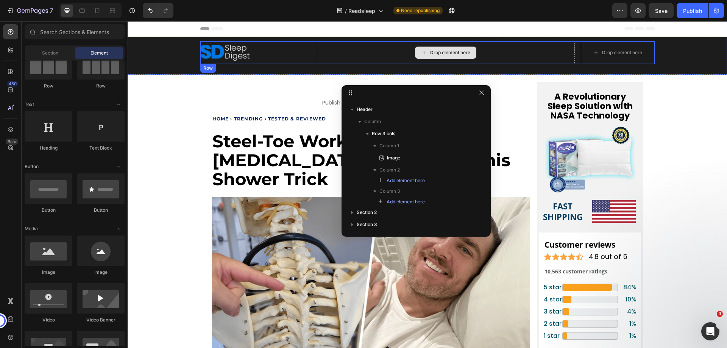
click at [454, 56] on div "Drop element here" at bounding box center [445, 53] width 61 height 12
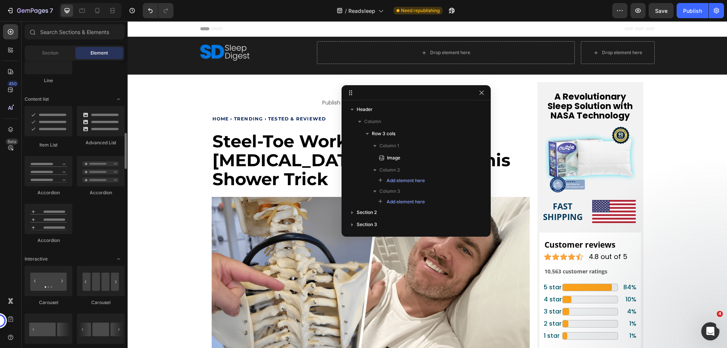
scroll to position [416, 0]
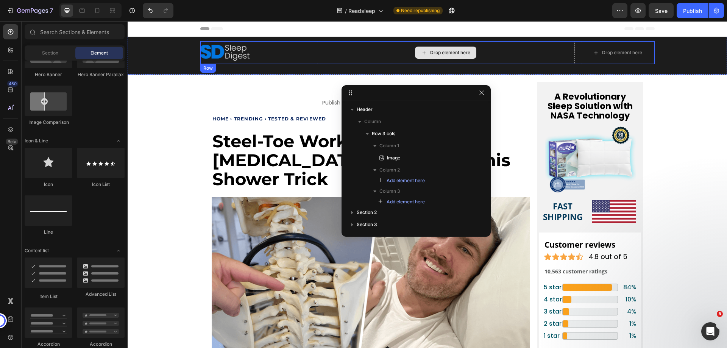
drag, startPoint x: 437, startPoint y: 53, endPoint x: 471, endPoint y: 129, distance: 83.2
click at [437, 53] on div "Drop element here" at bounding box center [450, 53] width 40 height 6
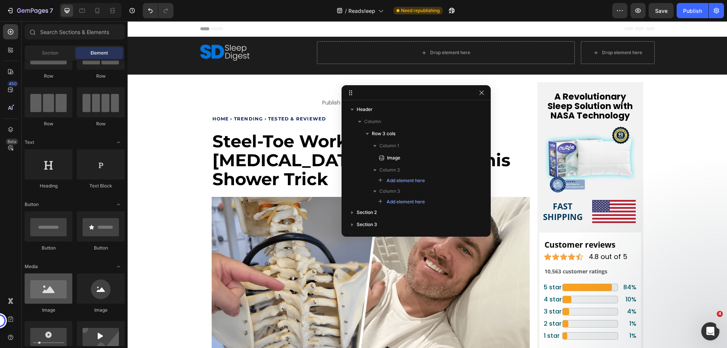
scroll to position [0, 0]
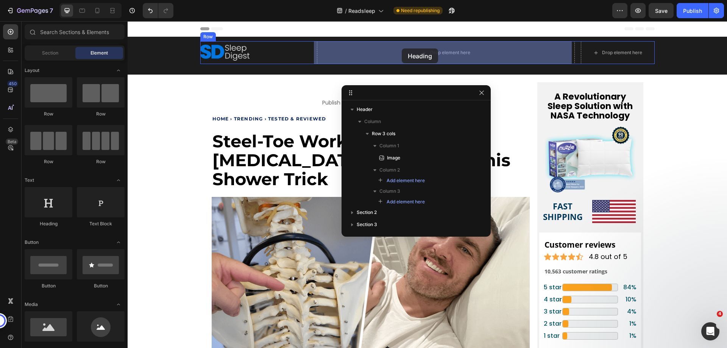
drag, startPoint x: 181, startPoint y: 226, endPoint x: 402, endPoint y: 48, distance: 283.3
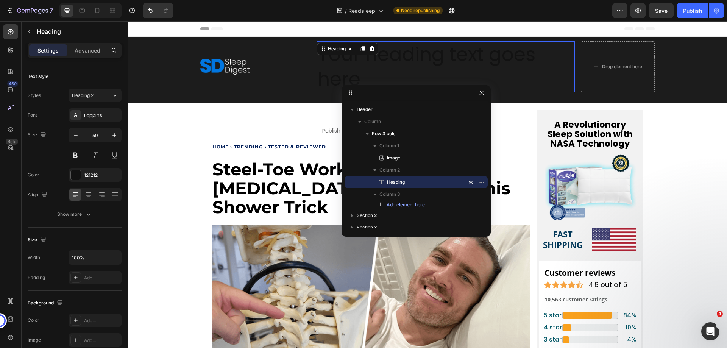
click at [366, 69] on h2 "Your heading text goes here" at bounding box center [446, 66] width 258 height 51
click at [366, 69] on p "Your heading text goes here" at bounding box center [446, 66] width 256 height 49
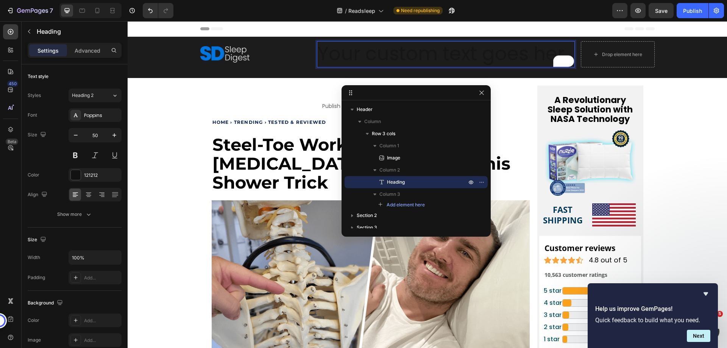
click at [390, 56] on h2 "To enrich screen reader interactions, please activate Accessibility in Grammarl…" at bounding box center [446, 54] width 258 height 26
click at [94, 134] on input "50" at bounding box center [95, 135] width 25 height 14
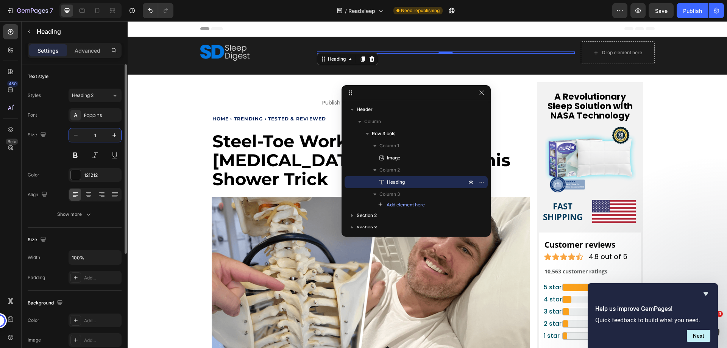
click at [56, 124] on div "Font Poppins Size 1 Color 121212 Align Show more" at bounding box center [75, 164] width 94 height 113
click at [97, 95] on div "Heading 2" at bounding box center [87, 95] width 31 height 7
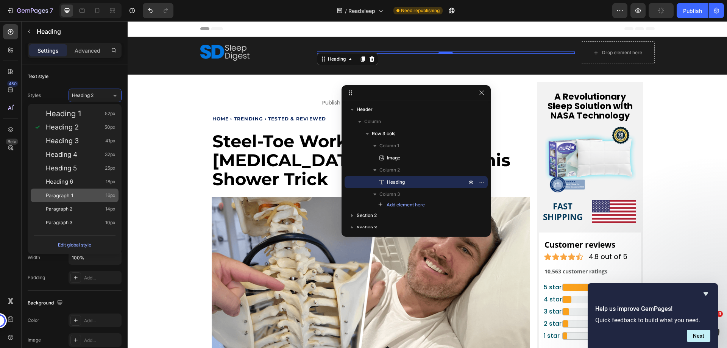
click at [73, 202] on div "Paragraph 1 16px" at bounding box center [75, 196] width 88 height 14
type input "16"
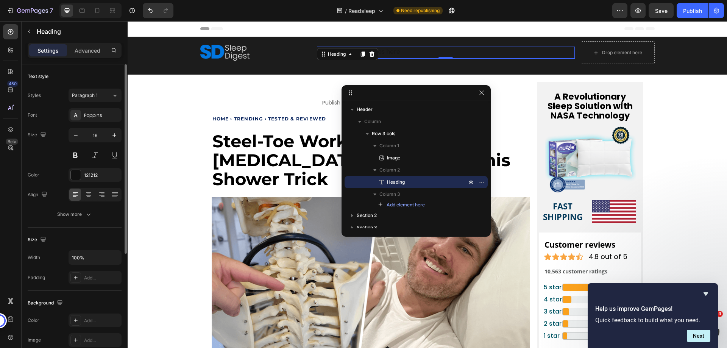
click at [61, 81] on div "Text style" at bounding box center [75, 76] width 94 height 12
click at [77, 47] on p "Advanced" at bounding box center [88, 51] width 26 height 8
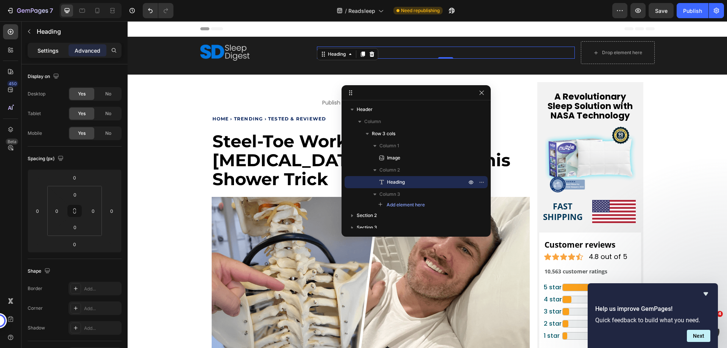
click at [50, 51] on p "Settings" at bounding box center [47, 51] width 21 height 8
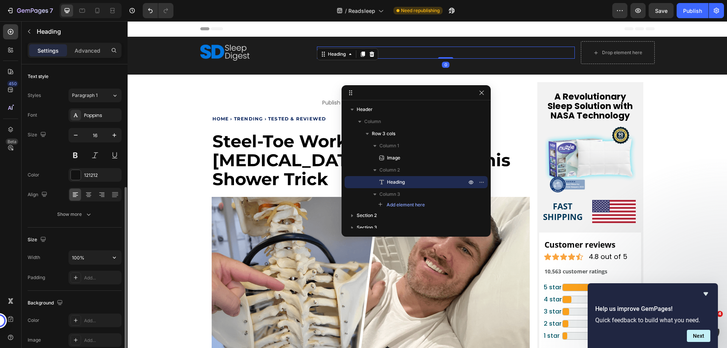
scroll to position [76, 0]
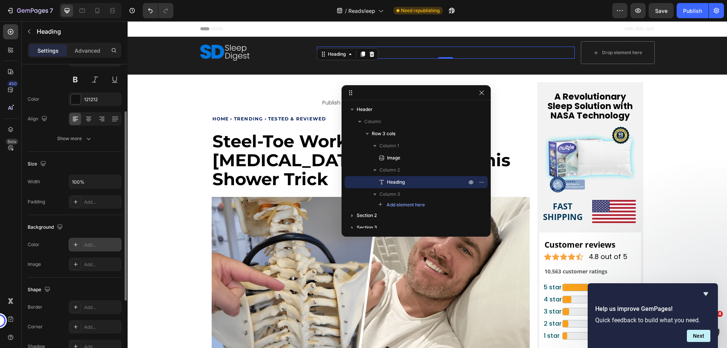
click at [76, 246] on icon at bounding box center [76, 245] width 4 height 4
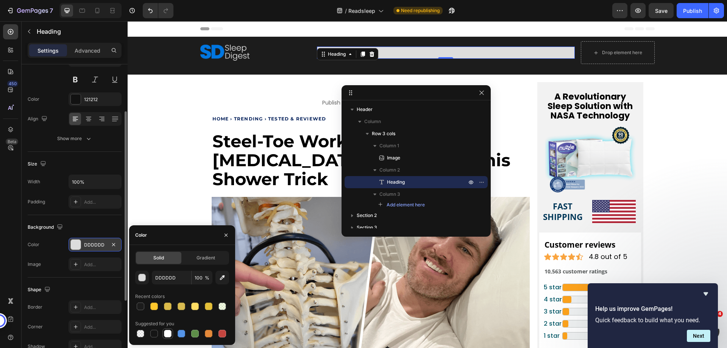
click at [168, 335] on div at bounding box center [168, 334] width 8 height 8
type input "FFFFFF"
click at [68, 162] on div "Size" at bounding box center [75, 164] width 94 height 12
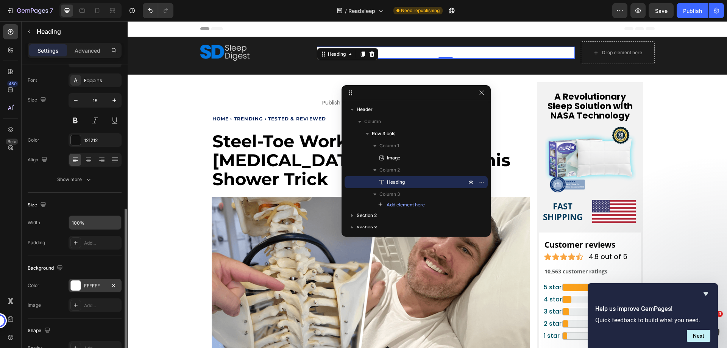
scroll to position [0, 0]
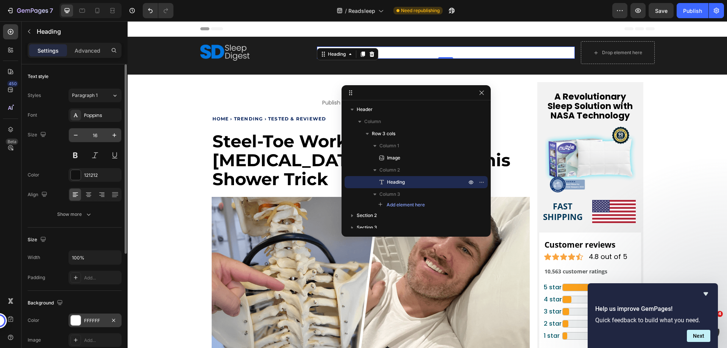
click at [93, 133] on input "16" at bounding box center [95, 135] width 25 height 14
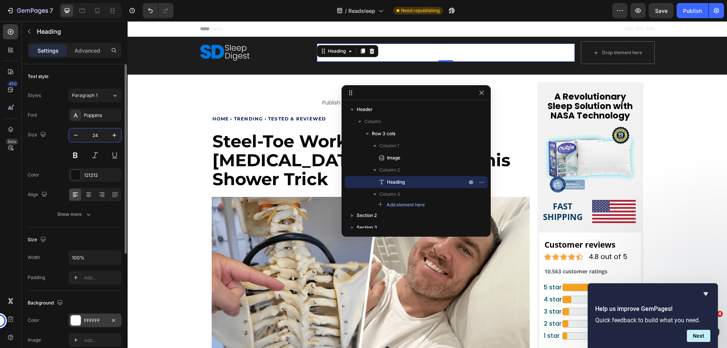
click at [93, 133] on input "24" at bounding box center [95, 135] width 25 height 14
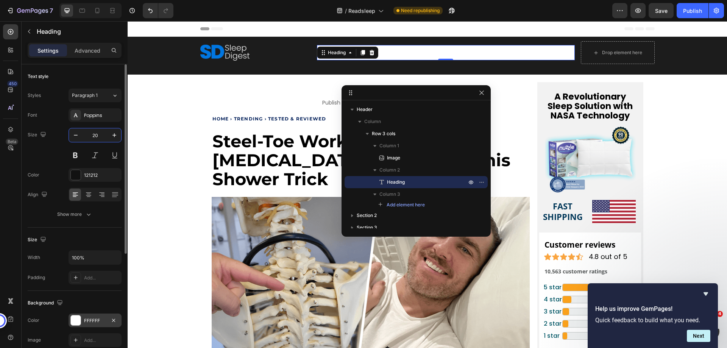
type input "20"
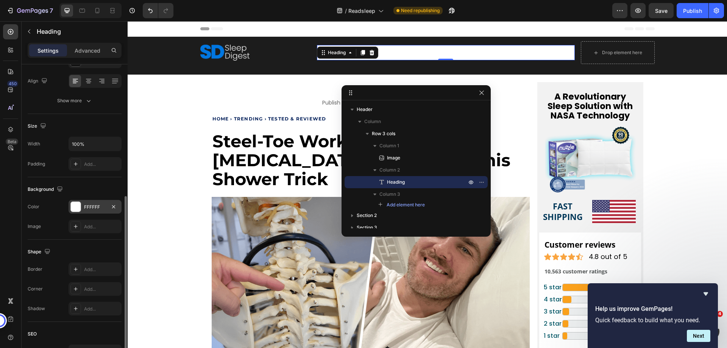
scroll to position [186, 0]
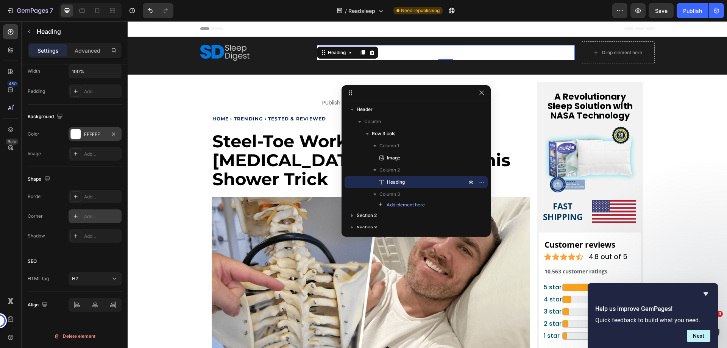
click at [89, 219] on div "Add..." at bounding box center [102, 216] width 36 height 7
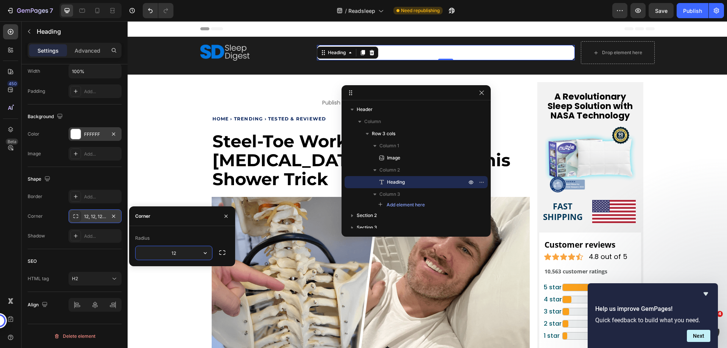
click at [89, 219] on div "12, 12, 12, 12" at bounding box center [95, 216] width 22 height 7
type input "50"
click at [68, 177] on div "Shape" at bounding box center [75, 179] width 94 height 12
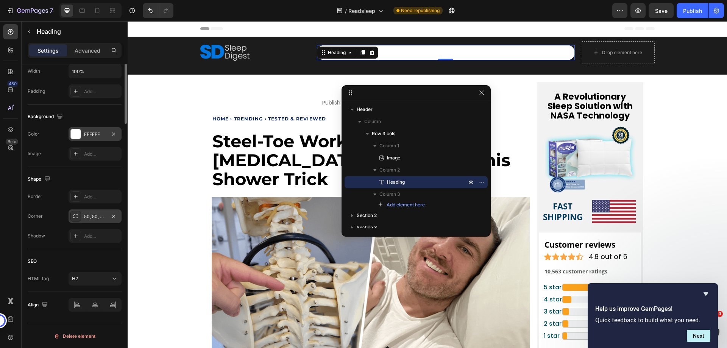
scroll to position [35, 0]
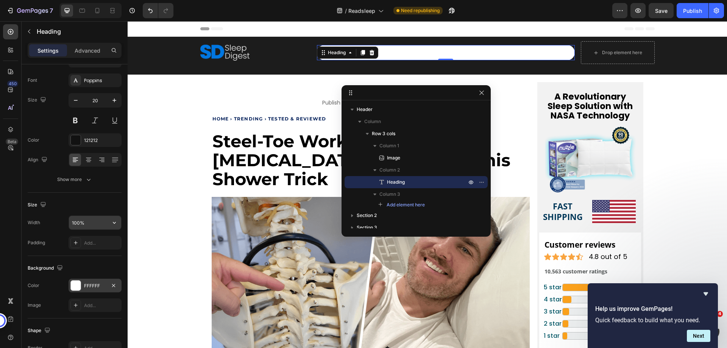
click at [86, 224] on input "100%" at bounding box center [95, 223] width 52 height 14
click at [86, 224] on input "488" at bounding box center [95, 223] width 52 height 14
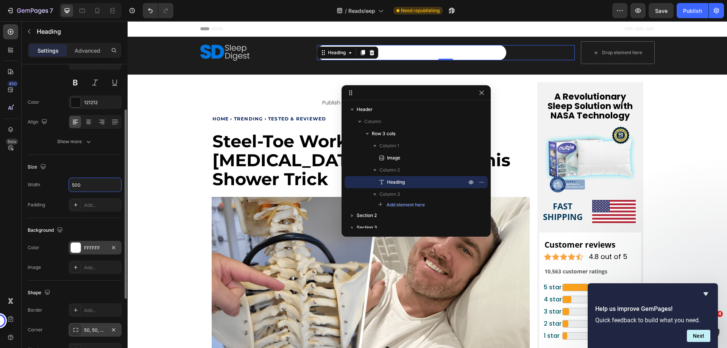
scroll to position [0, 0]
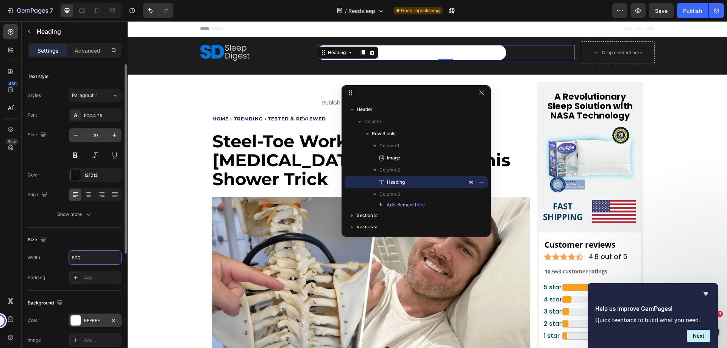
type input "500"
click at [91, 136] on input "20" at bounding box center [95, 135] width 25 height 14
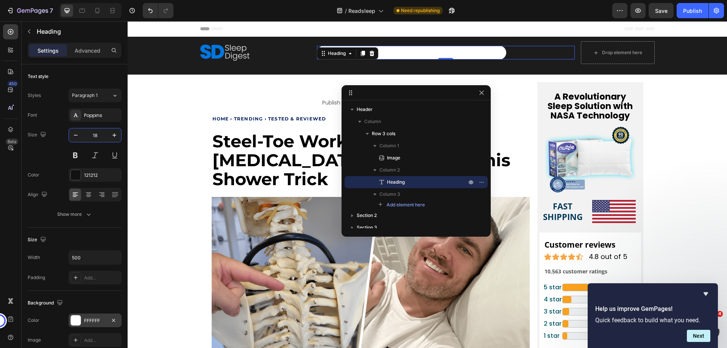
click at [91, 136] on input "18" at bounding box center [95, 135] width 25 height 14
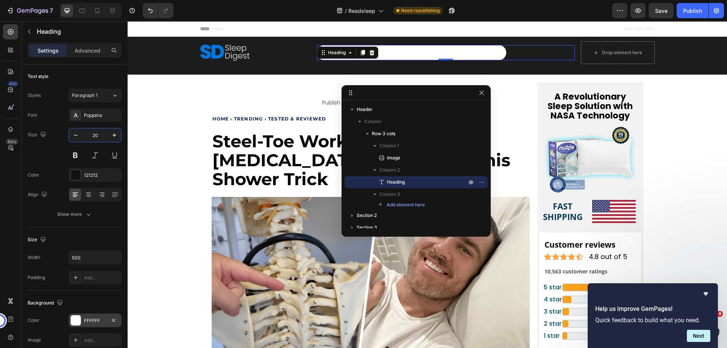
type input "20"
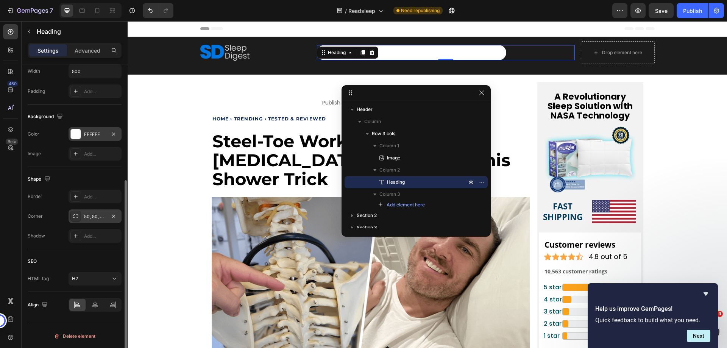
scroll to position [35, 0]
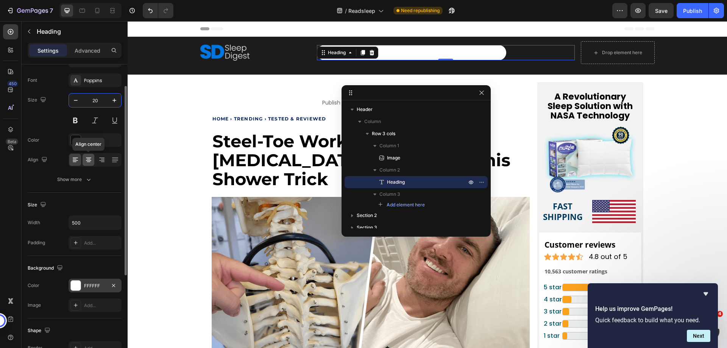
click at [89, 159] on icon at bounding box center [89, 160] width 8 height 8
click at [72, 162] on icon at bounding box center [76, 160] width 8 height 8
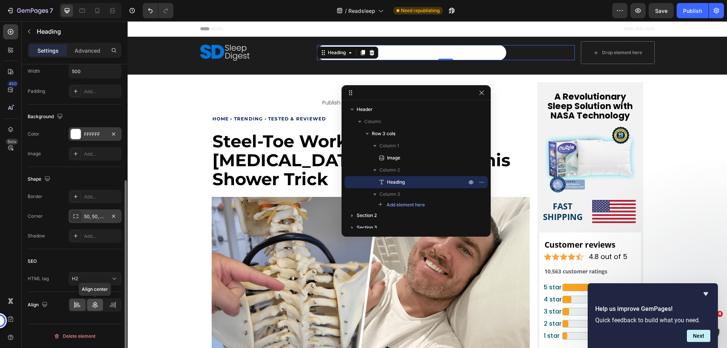
click at [92, 304] on icon at bounding box center [95, 305] width 8 height 8
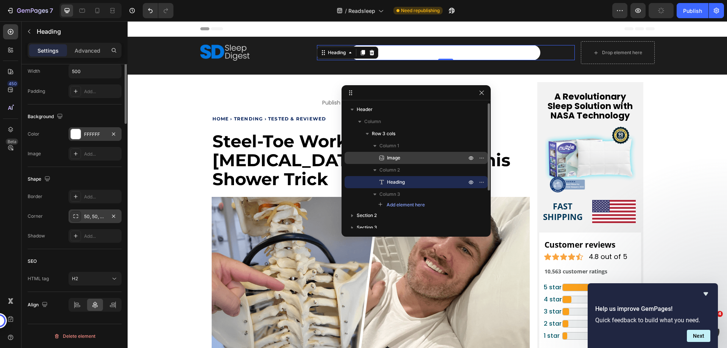
scroll to position [35, 0]
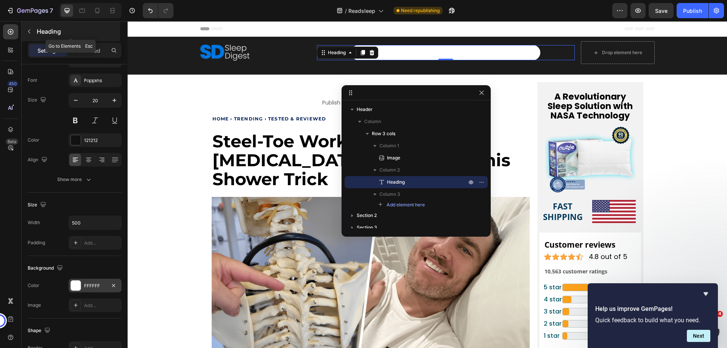
click at [26, 34] on icon "button" at bounding box center [29, 31] width 6 height 6
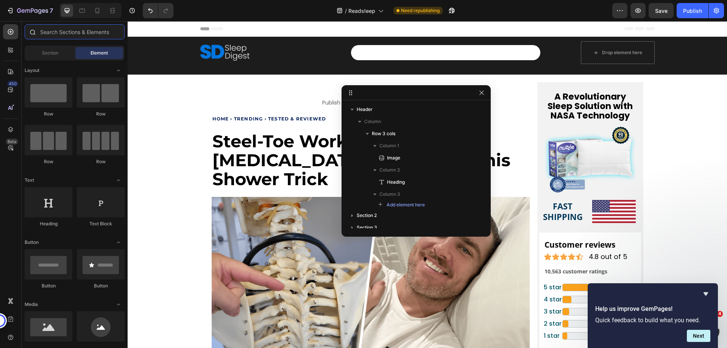
click at [59, 33] on input "text" at bounding box center [75, 31] width 100 height 15
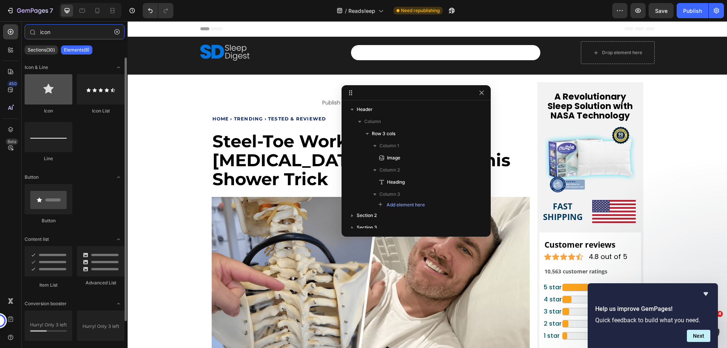
type input "icon"
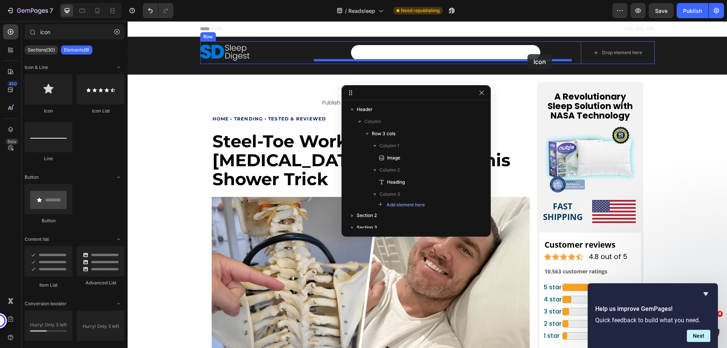
drag, startPoint x: 190, startPoint y: 113, endPoint x: 527, endPoint y: 54, distance: 342.0
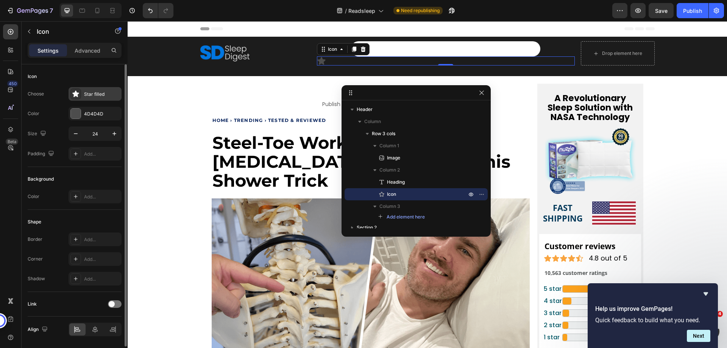
click at [78, 94] on icon at bounding box center [75, 93] width 6 height 6
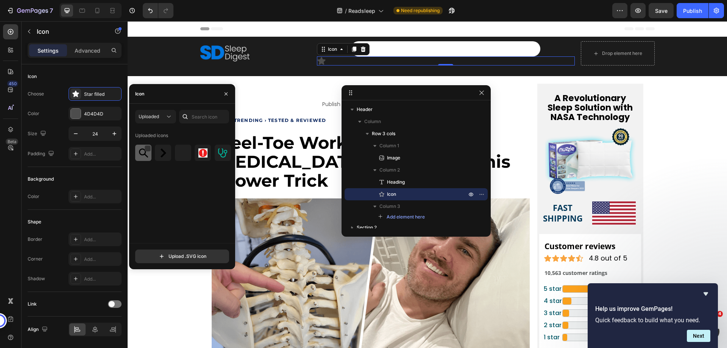
click at [143, 156] on img at bounding box center [143, 152] width 9 height 9
click at [62, 100] on div "Choose 67a61c854256e39f1ac6a89d search black" at bounding box center [75, 94] width 94 height 14
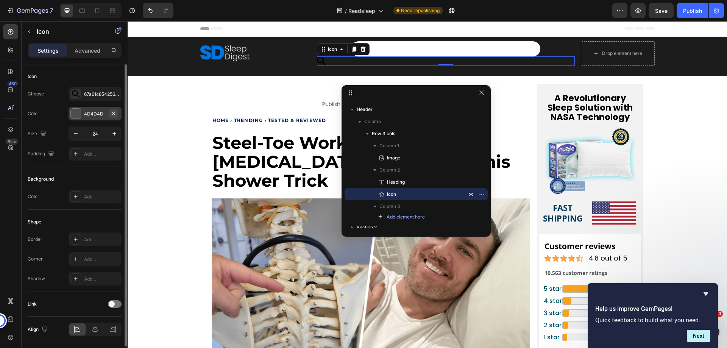
click at [114, 116] on icon "button" at bounding box center [114, 114] width 6 height 6
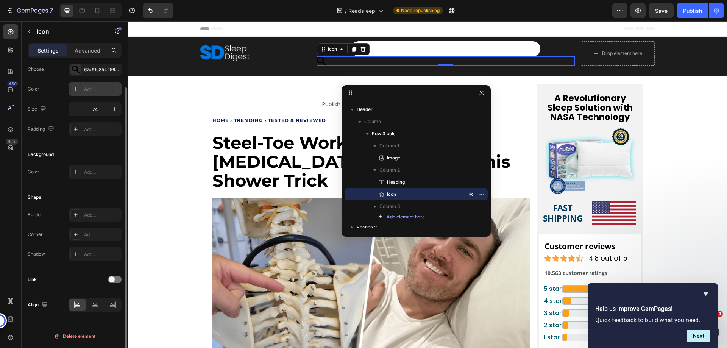
scroll to position [0, 0]
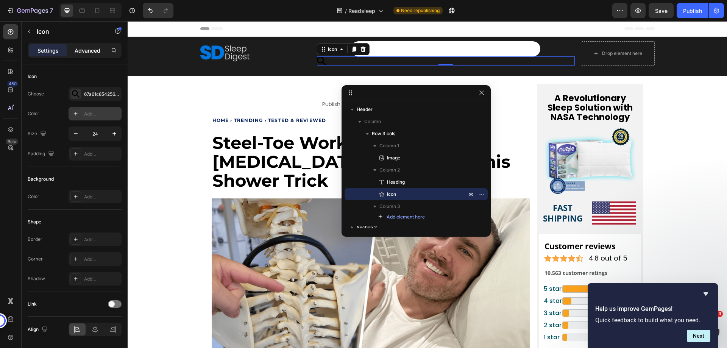
click at [90, 54] on p "Advanced" at bounding box center [88, 51] width 26 height 8
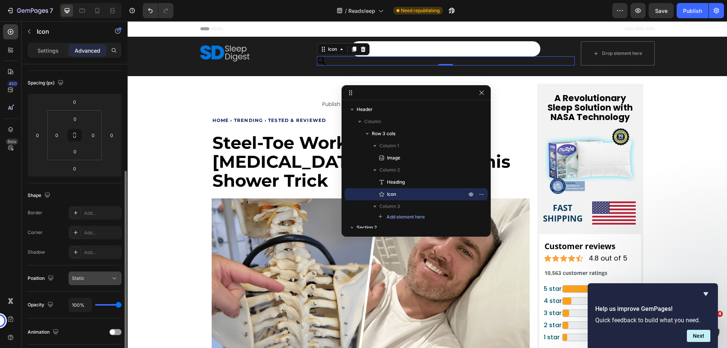
scroll to position [151, 0]
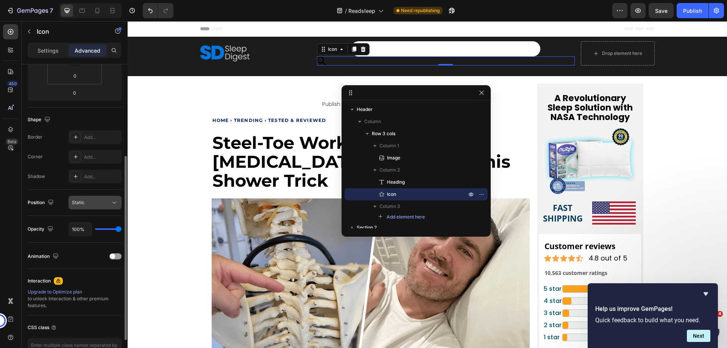
click at [100, 202] on div "Static" at bounding box center [91, 202] width 39 height 7
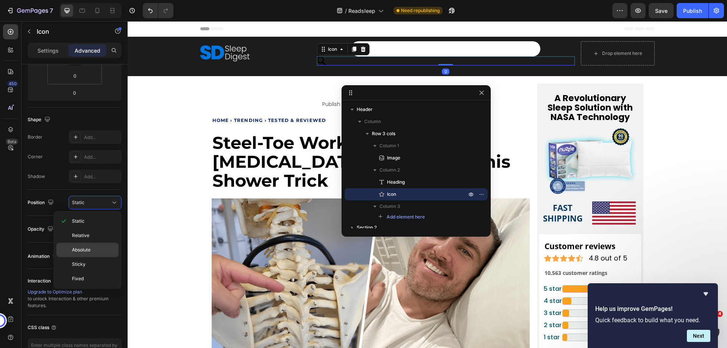
click at [91, 249] on p "Absolute" at bounding box center [93, 249] width 43 height 7
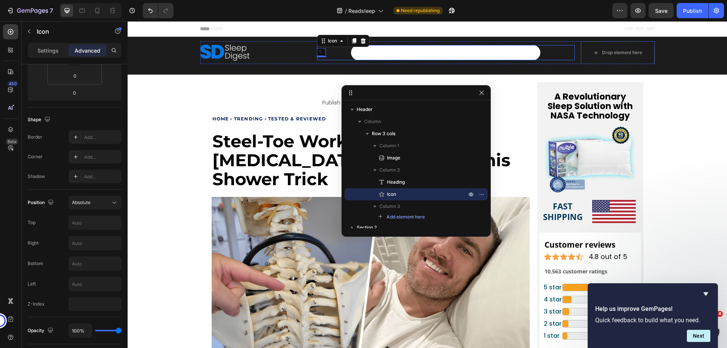
click at [368, 53] on p "Rich Text Editor. Editing area: main" at bounding box center [446, 53] width 188 height 14
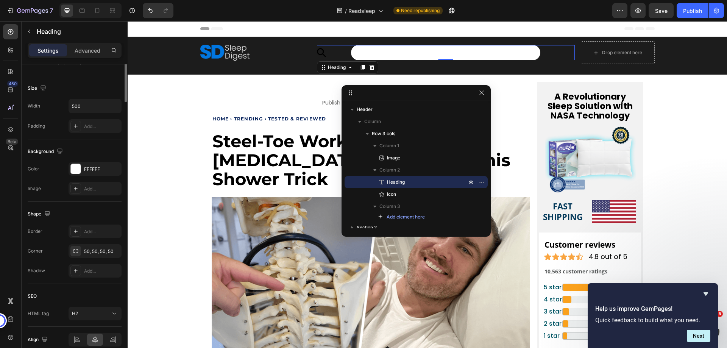
scroll to position [0, 0]
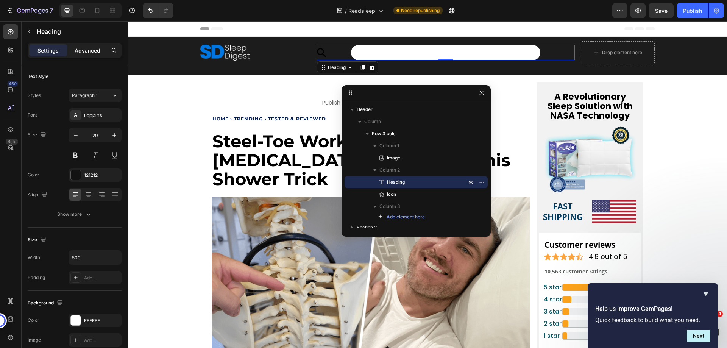
click at [79, 52] on p "Advanced" at bounding box center [88, 51] width 26 height 8
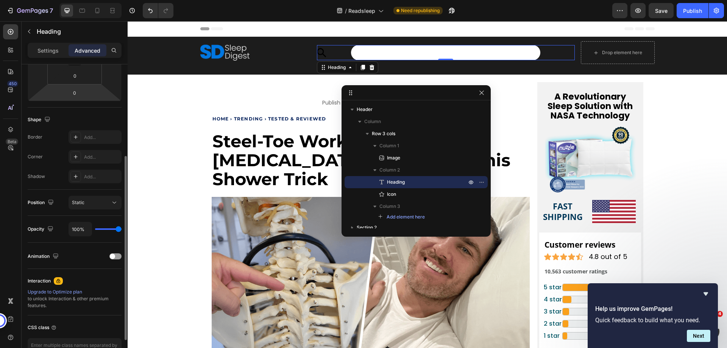
scroll to position [200, 0]
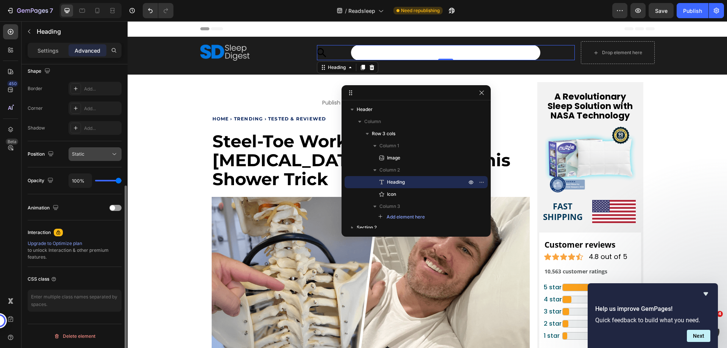
click at [97, 150] on button "Static" at bounding box center [95, 154] width 53 height 14
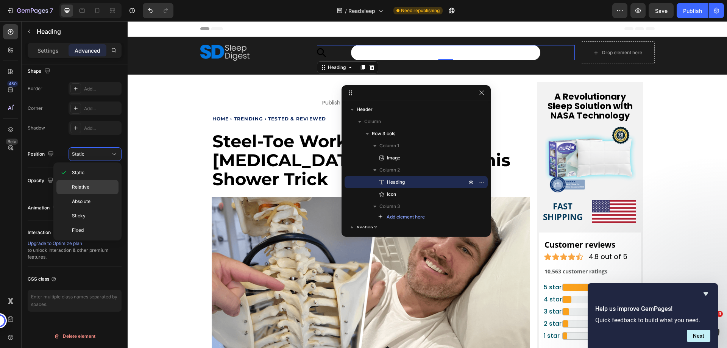
click at [94, 189] on p "Relative" at bounding box center [93, 187] width 43 height 7
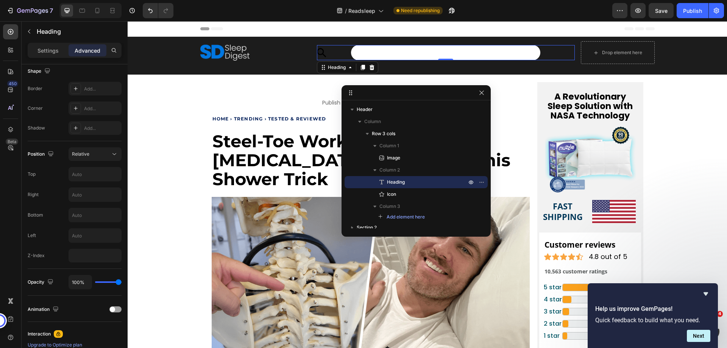
click at [317, 55] on icon at bounding box center [321, 52] width 9 height 9
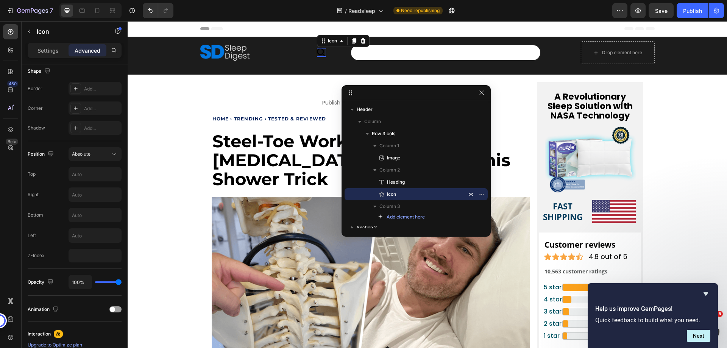
scroll to position [0, 0]
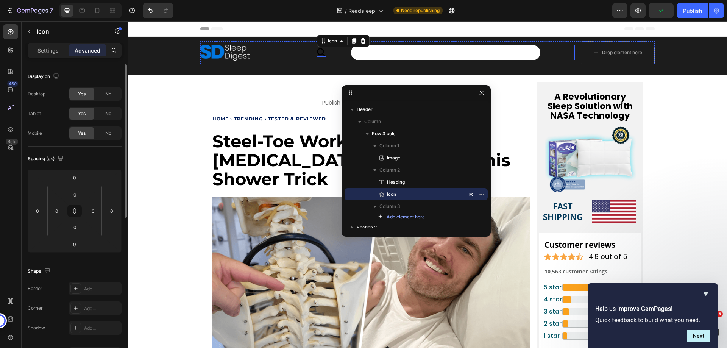
click at [386, 53] on p "Rich Text Editor. Editing area: main" at bounding box center [446, 53] width 188 height 14
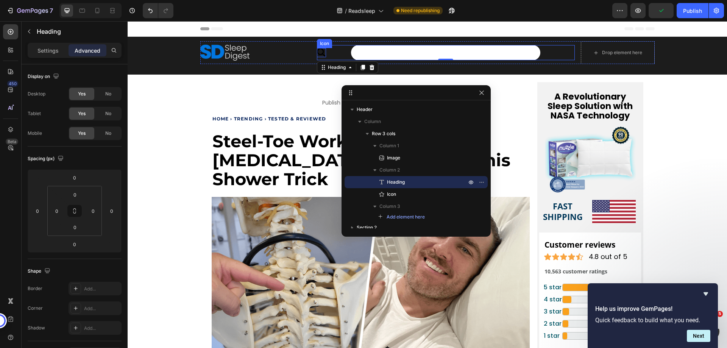
click at [320, 53] on icon at bounding box center [321, 52] width 8 height 8
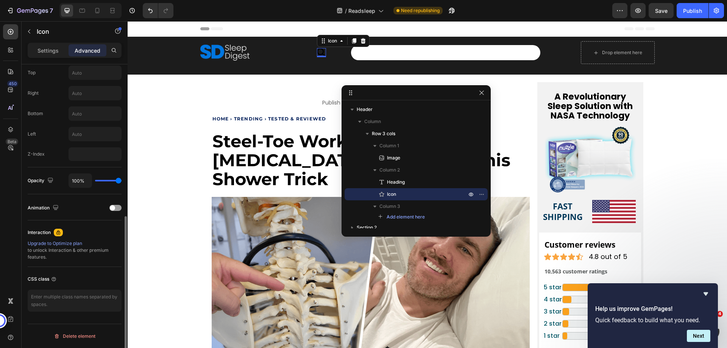
scroll to position [188, 0]
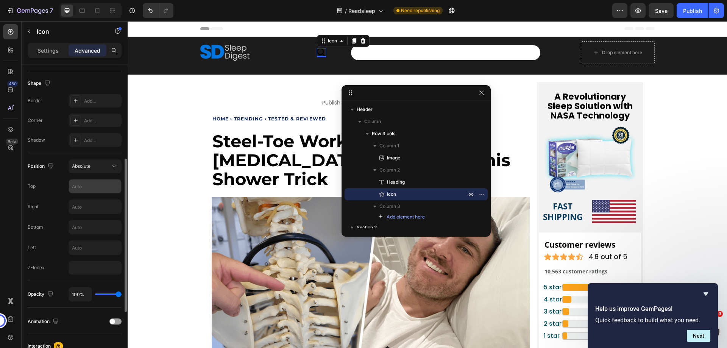
click at [94, 186] on input "text" at bounding box center [95, 186] width 52 height 14
type input "0"
click at [94, 186] on input "0" at bounding box center [95, 186] width 52 height 14
click at [87, 246] on input "text" at bounding box center [95, 248] width 52 height 14
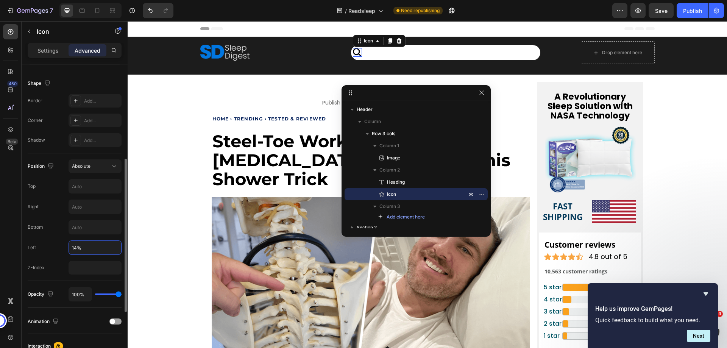
type input "15%"
click at [679, 111] on div "Custom code Publish the page to see the content. Custom Code Home › Trending › …" at bounding box center [427, 349] width 592 height 549
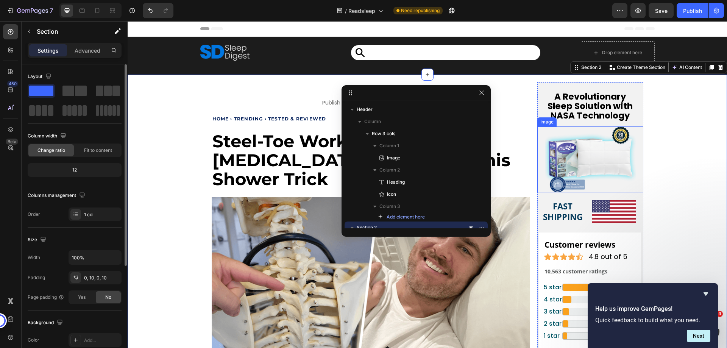
scroll to position [0, 0]
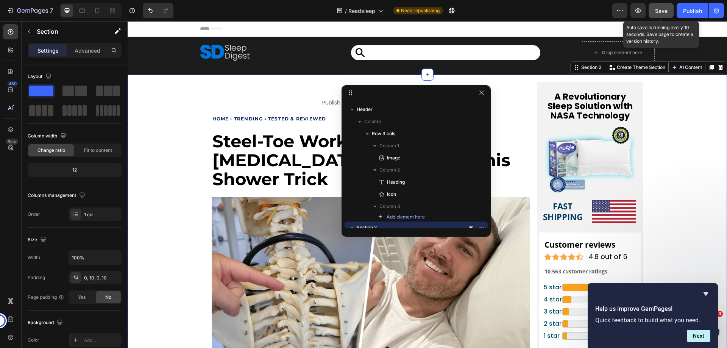
click at [655, 11] on span "Save" at bounding box center [661, 11] width 12 height 6
click at [635, 10] on icon "button" at bounding box center [638, 11] width 8 height 8
click at [661, 12] on span "Save" at bounding box center [661, 11] width 12 height 6
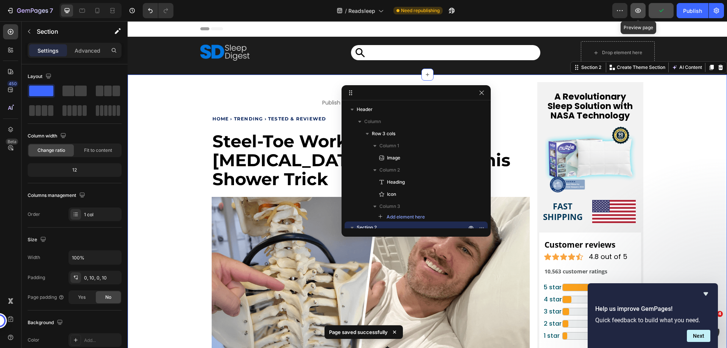
click at [638, 12] on icon "button" at bounding box center [638, 11] width 8 height 8
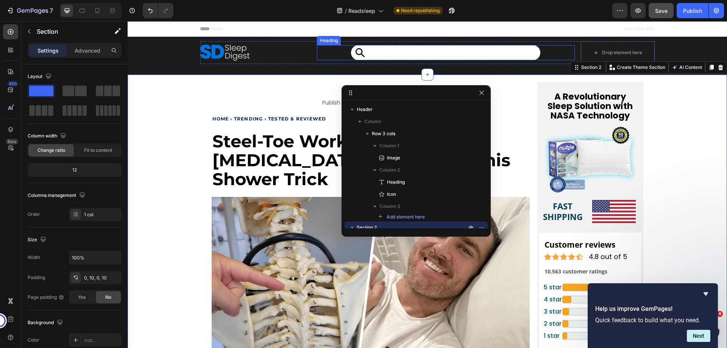
click at [403, 58] on p "Rich Text Editor. Editing area: main" at bounding box center [446, 53] width 188 height 14
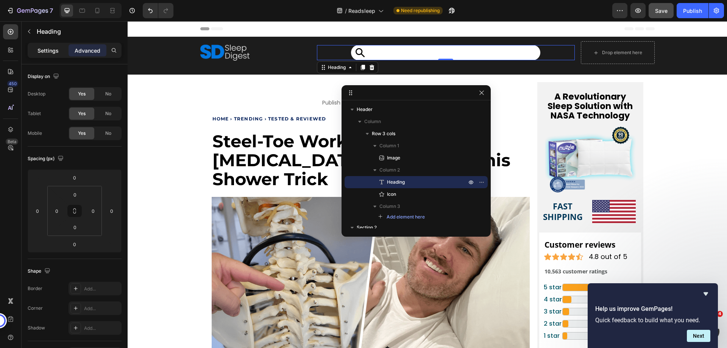
click at [48, 50] on p "Settings" at bounding box center [47, 51] width 21 height 8
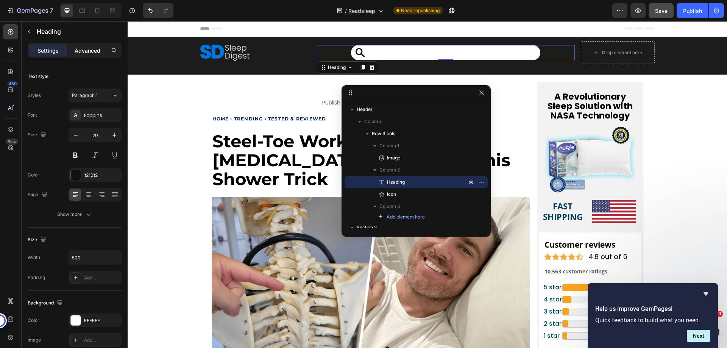
click at [86, 55] on div "Advanced" at bounding box center [88, 50] width 38 height 12
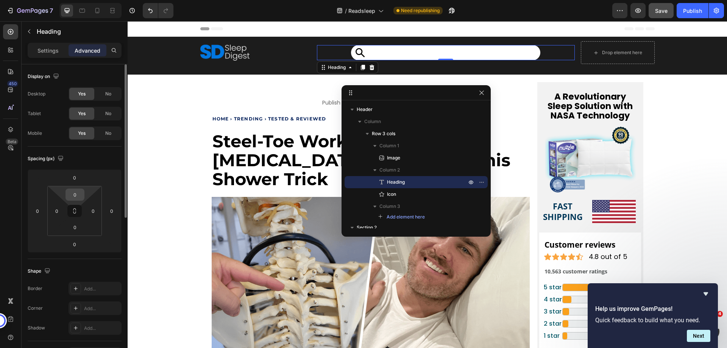
click at [73, 197] on input "0" at bounding box center [74, 194] width 15 height 11
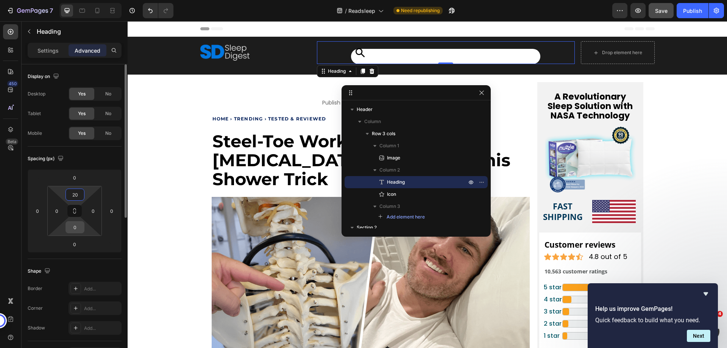
type input "20"
click at [75, 226] on input "0" at bounding box center [74, 226] width 15 height 11
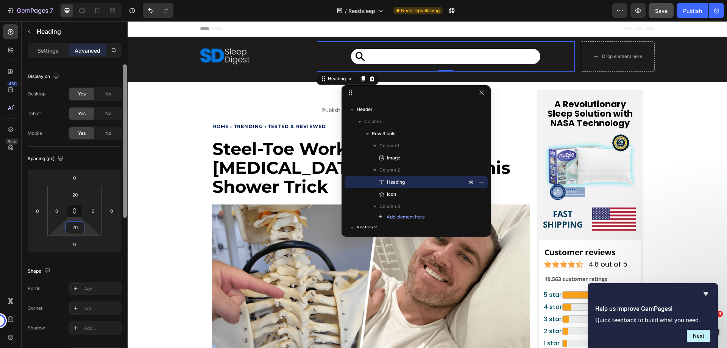
type input "0"
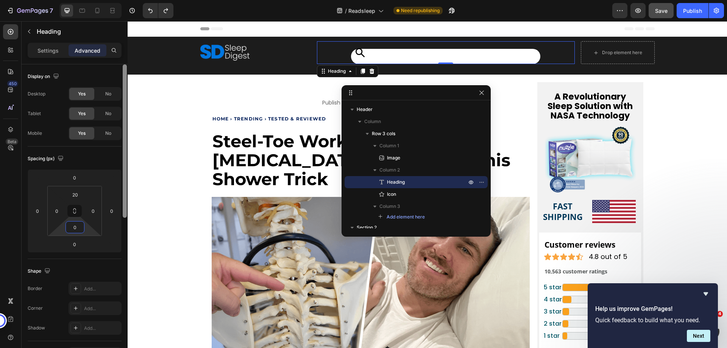
type input "0"
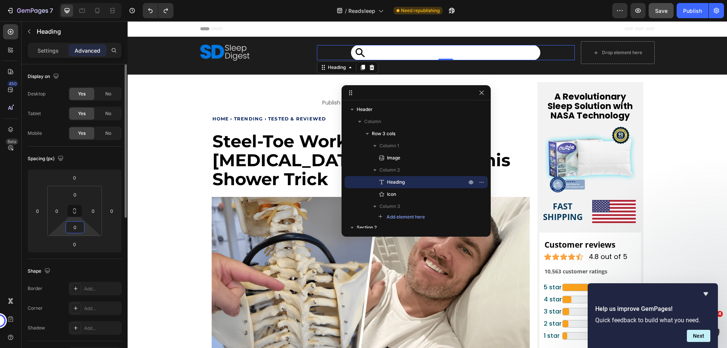
click at [41, 43] on div "Settings Advanced" at bounding box center [75, 50] width 94 height 15
click at [50, 47] on p "Settings" at bounding box center [47, 51] width 21 height 8
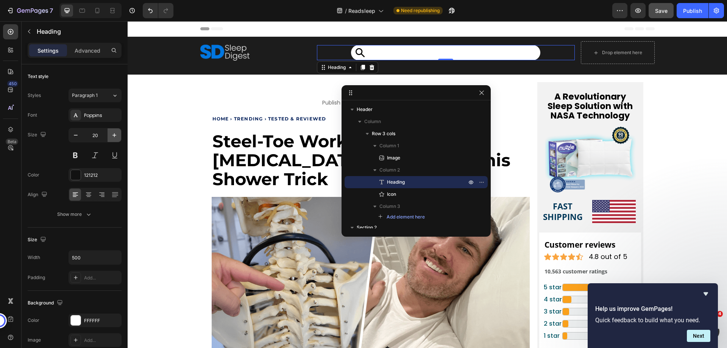
click at [115, 133] on icon "button" at bounding box center [115, 135] width 8 height 8
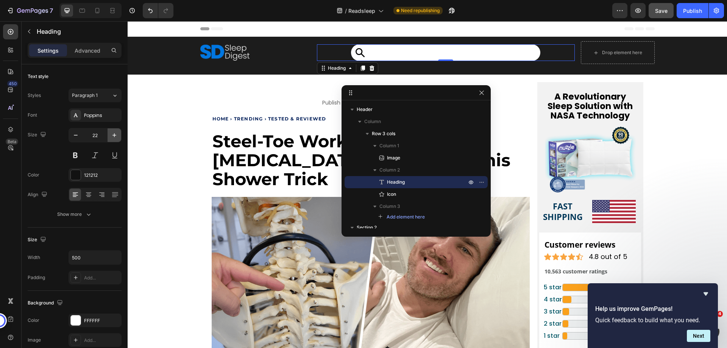
click at [115, 133] on icon "button" at bounding box center [115, 135] width 8 height 8
type input "23"
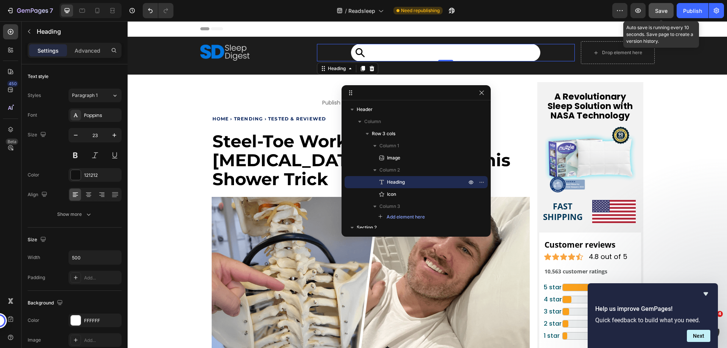
click at [658, 5] on button "Save" at bounding box center [661, 10] width 25 height 15
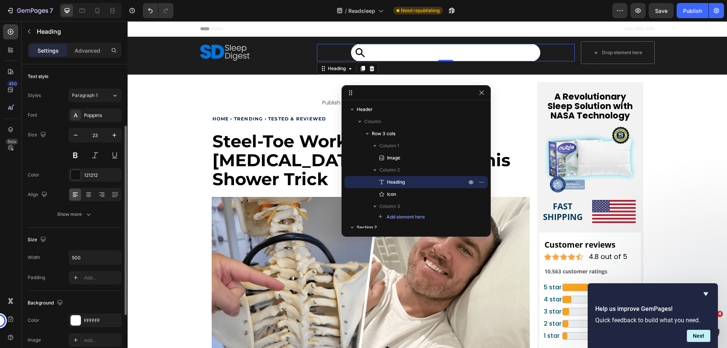
scroll to position [151, 0]
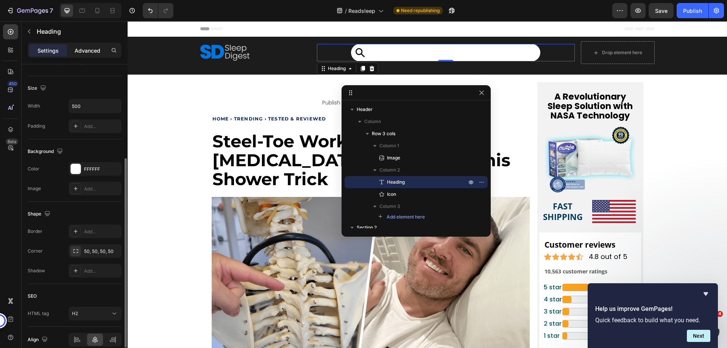
click at [82, 52] on p "Advanced" at bounding box center [88, 51] width 26 height 8
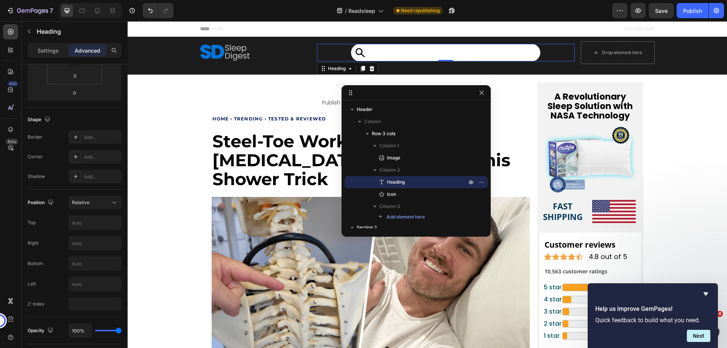
scroll to position [301, 0]
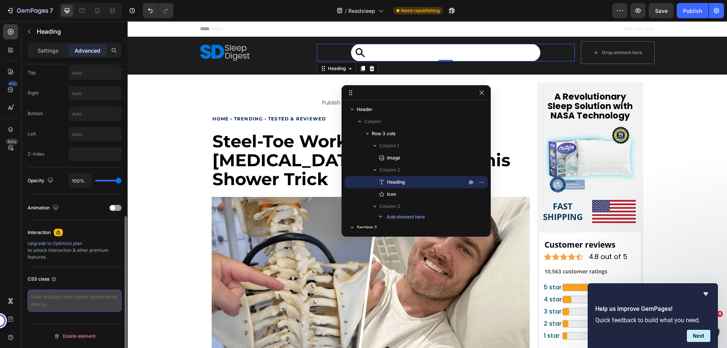
click at [62, 294] on textarea at bounding box center [75, 301] width 94 height 22
paste textarea "gp-g-paragraph-1"
type textarea ".gp-g-paragraph-1{ height:40px; }"
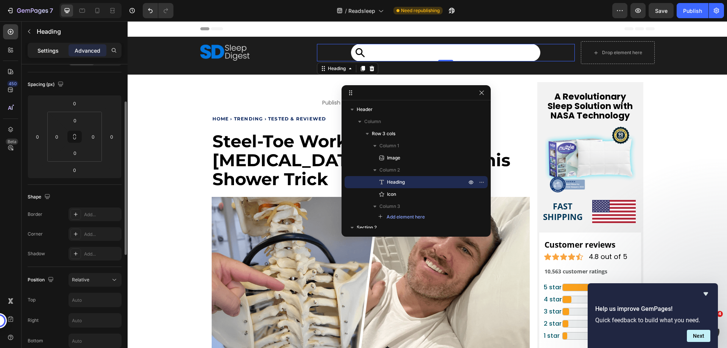
click at [45, 52] on p "Settings" at bounding box center [47, 51] width 21 height 8
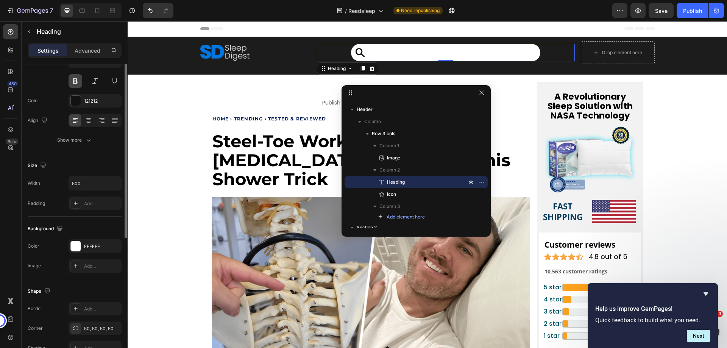
scroll to position [0, 0]
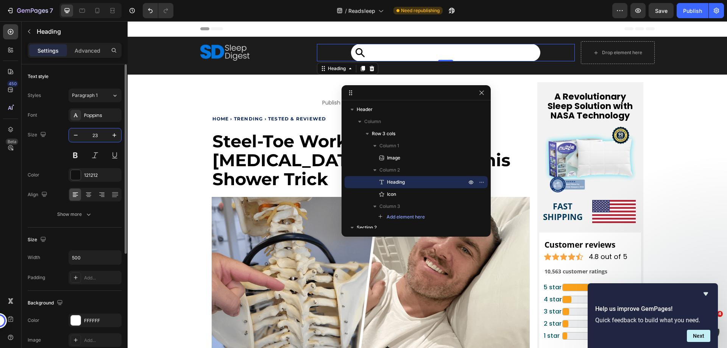
click at [93, 139] on input "23" at bounding box center [95, 135] width 25 height 14
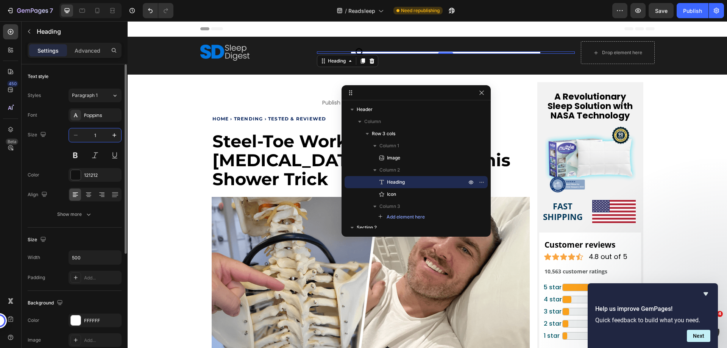
click at [93, 139] on input "1" at bounding box center [95, 135] width 25 height 14
click at [93, 139] on input "0" at bounding box center [95, 135] width 25 height 14
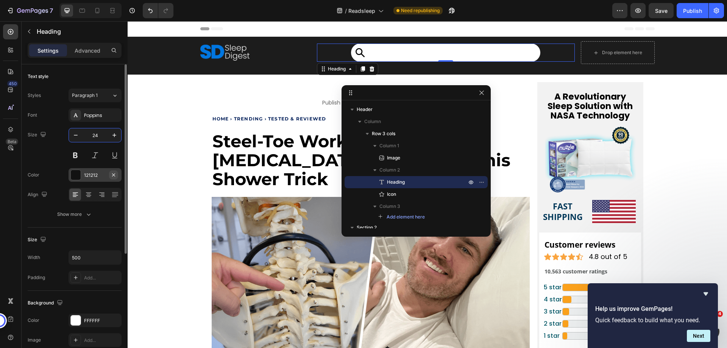
type input "24"
click at [114, 176] on icon "button" at bounding box center [114, 175] width 6 height 6
click at [639, 14] on icon "button" at bounding box center [638, 11] width 8 height 8
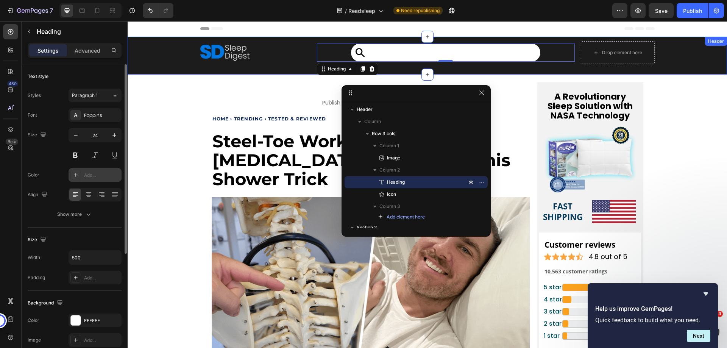
click at [274, 67] on div "Image Heading 0 Icon Drop element here Row" at bounding box center [427, 55] width 599 height 29
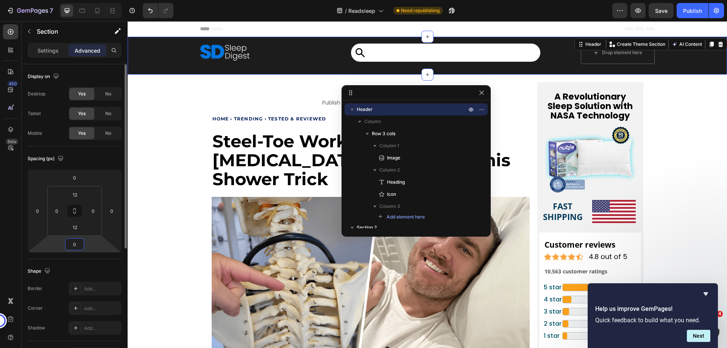
click at [72, 241] on input "0" at bounding box center [74, 244] width 15 height 11
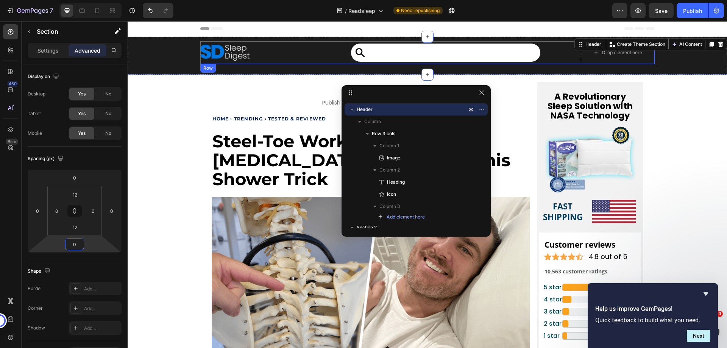
click at [309, 62] on div "Image Heading Icon Drop element here Row" at bounding box center [427, 52] width 454 height 23
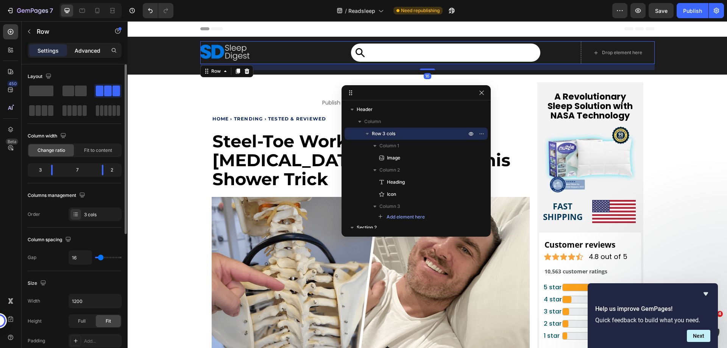
click at [86, 53] on p "Advanced" at bounding box center [88, 51] width 26 height 8
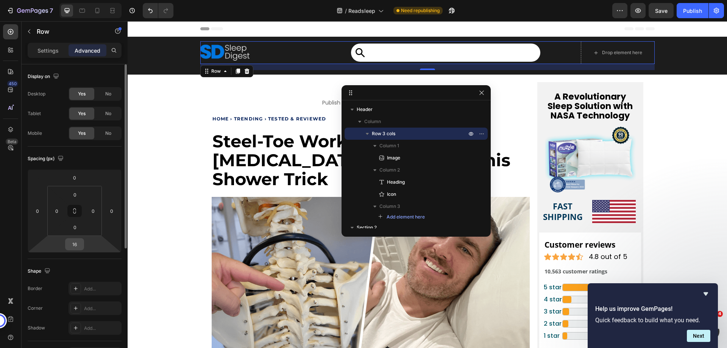
click at [73, 244] on input "16" at bounding box center [74, 244] width 15 height 11
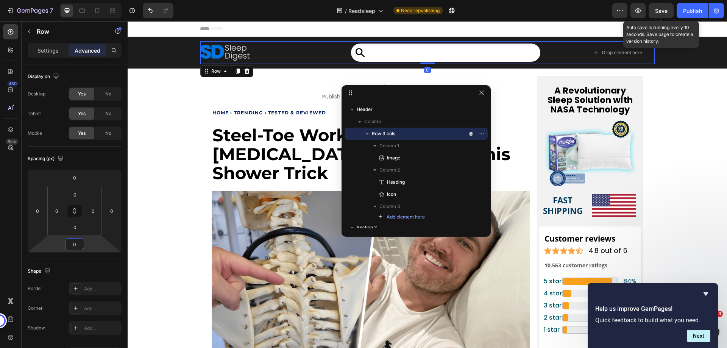
type input "0"
click at [659, 11] on span "Save" at bounding box center [661, 11] width 12 height 6
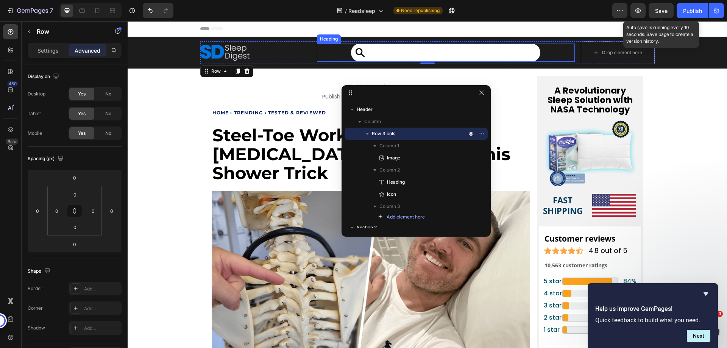
click at [437, 56] on p "Rich Text Editor. Editing area: main" at bounding box center [446, 52] width 188 height 16
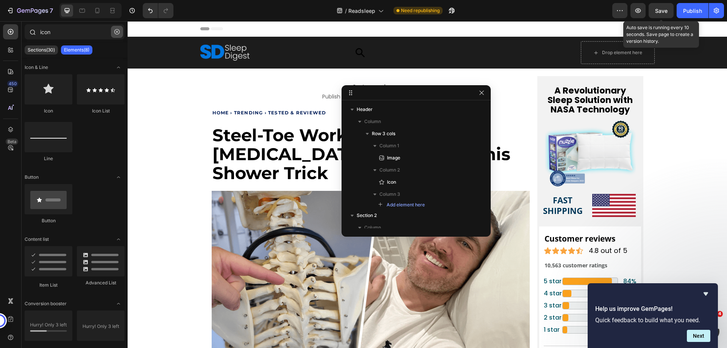
click at [116, 35] on button "button" at bounding box center [117, 32] width 12 height 12
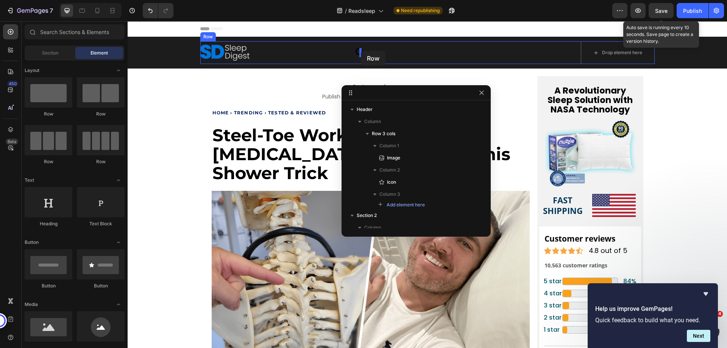
drag, startPoint x: 170, startPoint y: 121, endPoint x: 361, endPoint y: 51, distance: 203.8
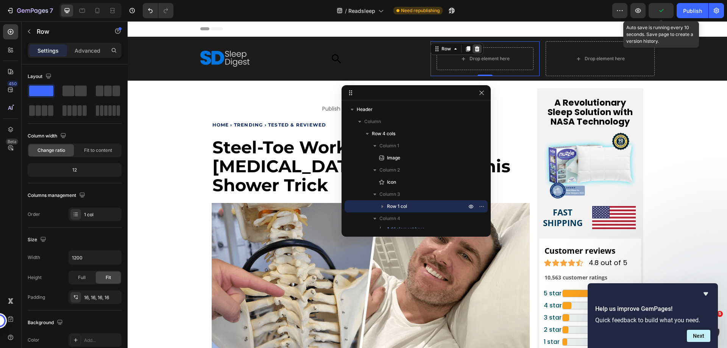
click at [474, 48] on icon at bounding box center [476, 48] width 5 height 5
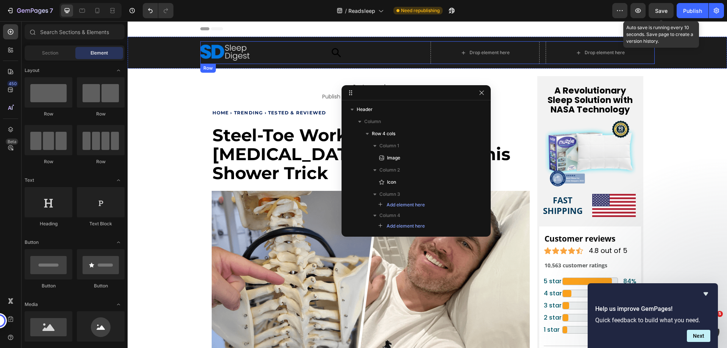
click at [372, 54] on div "Icon" at bounding box center [369, 52] width 109 height 23
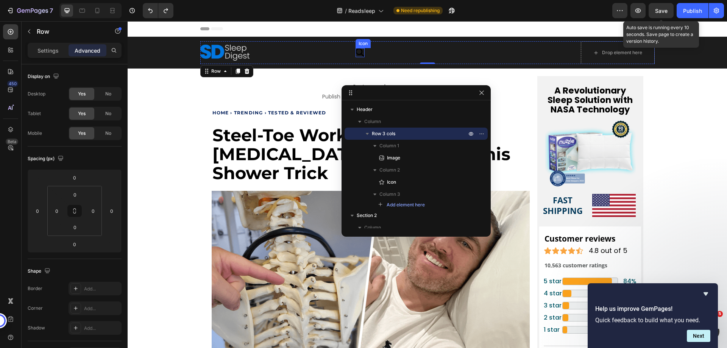
click at [360, 54] on icon at bounding box center [360, 52] width 9 height 9
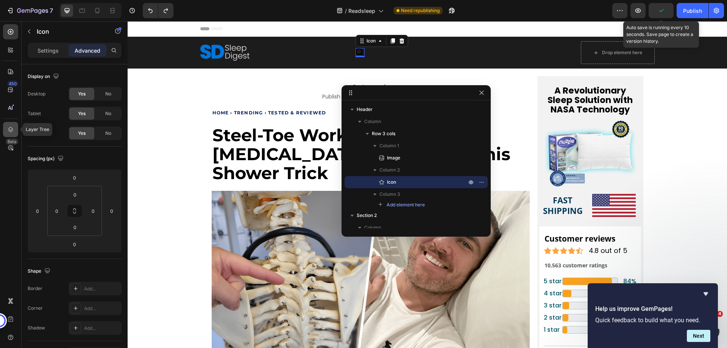
click at [14, 130] on icon at bounding box center [11, 130] width 8 height 8
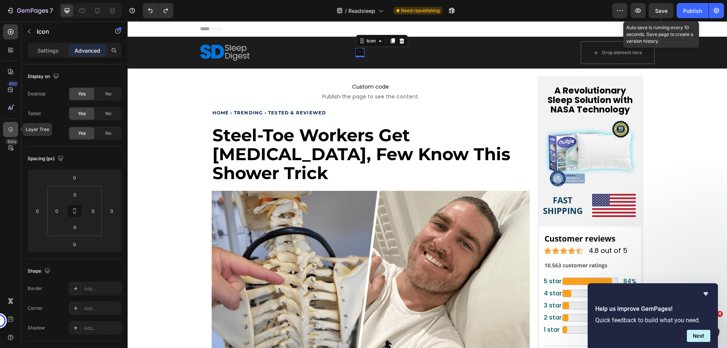
click at [10, 129] on icon at bounding box center [11, 130] width 8 height 8
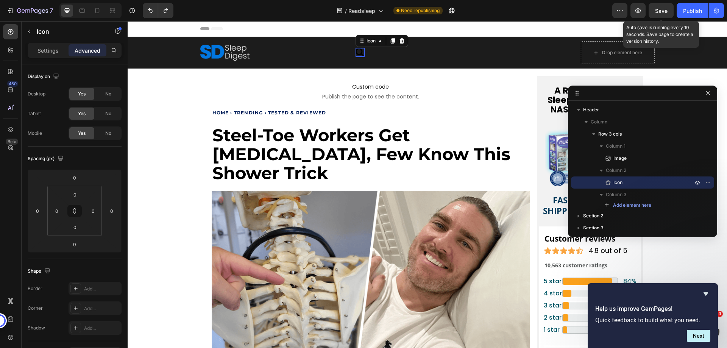
drag, startPoint x: 418, startPoint y: 94, endPoint x: 646, endPoint y: 95, distance: 227.9
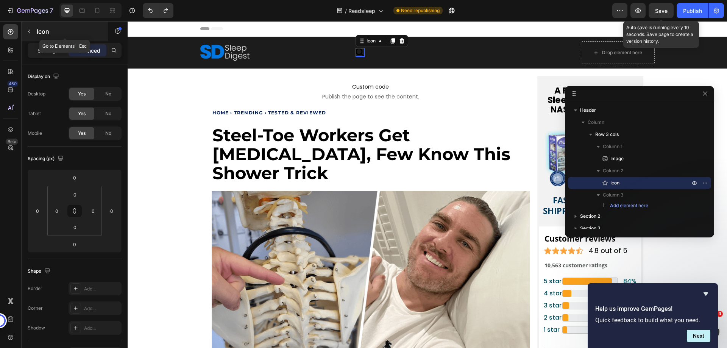
click at [31, 30] on icon "button" at bounding box center [29, 31] width 6 height 6
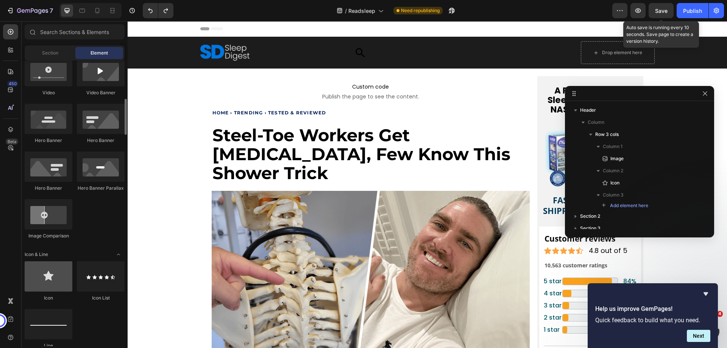
scroll to position [379, 0]
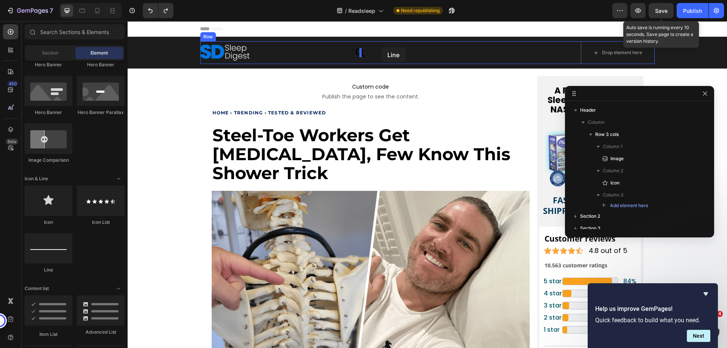
drag, startPoint x: 175, startPoint y: 276, endPoint x: 381, endPoint y: 47, distance: 308.0
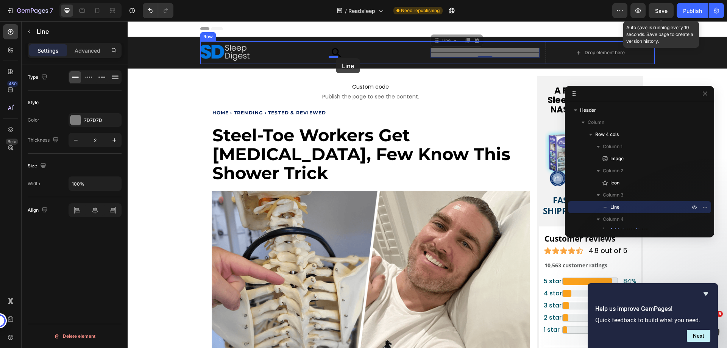
drag, startPoint x: 474, startPoint y: 52, endPoint x: 335, endPoint y: 58, distance: 138.7
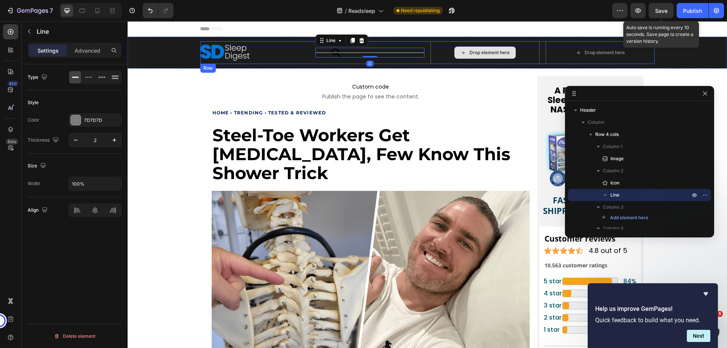
click at [492, 56] on div "Drop element here" at bounding box center [484, 53] width 61 height 12
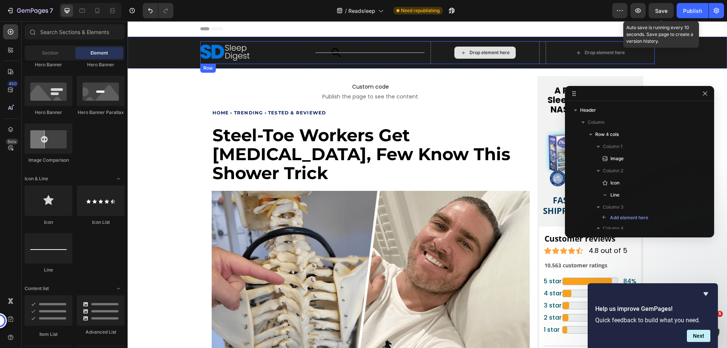
click at [432, 56] on div "Drop element here" at bounding box center [484, 52] width 109 height 23
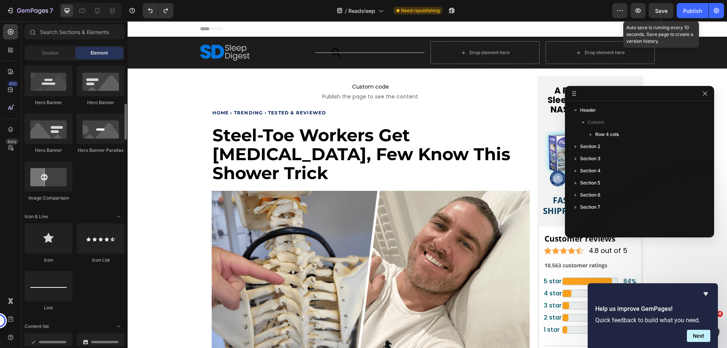
scroll to position [189, 0]
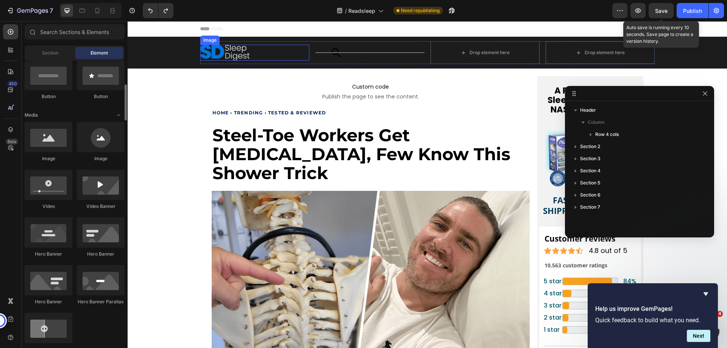
click at [276, 58] on div at bounding box center [254, 53] width 109 height 16
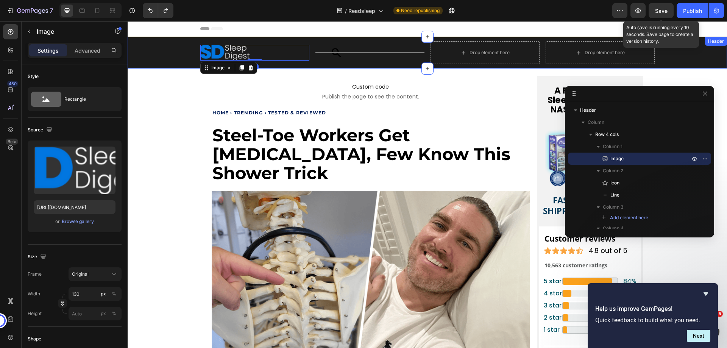
click at [290, 65] on div "Image 0 Icon Title Line Drop element here Drop element here Row Header" at bounding box center [427, 53] width 599 height 32
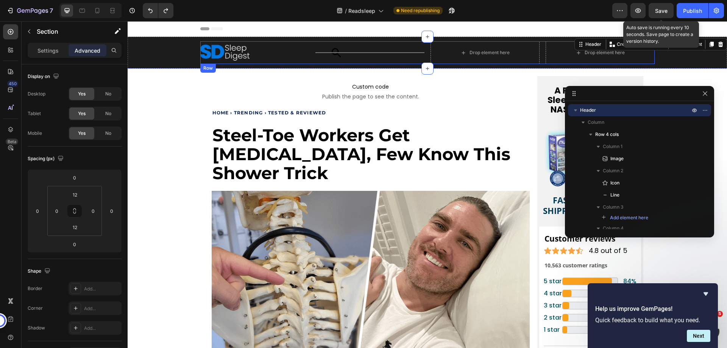
click at [293, 63] on div "Image" at bounding box center [254, 52] width 109 height 23
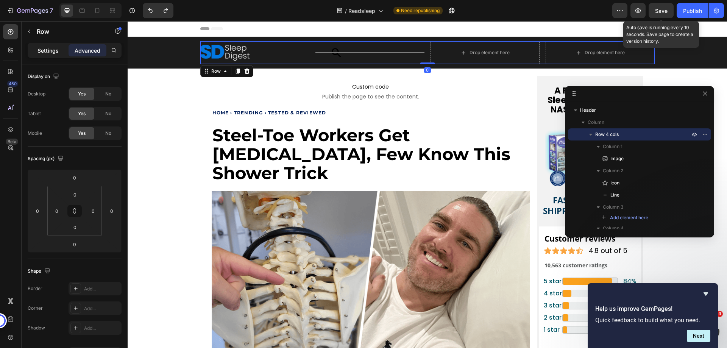
click at [47, 55] on div "Settings" at bounding box center [48, 50] width 38 height 12
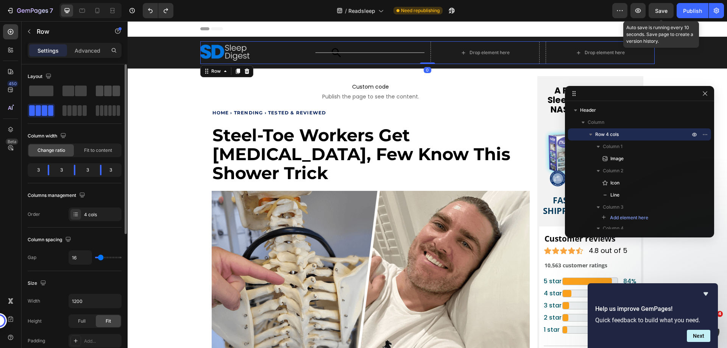
click at [114, 94] on span at bounding box center [116, 91] width 8 height 11
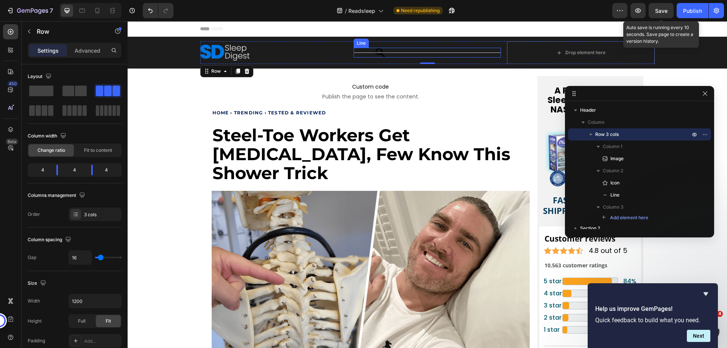
click at [387, 54] on div "Title Line" at bounding box center [427, 53] width 147 height 10
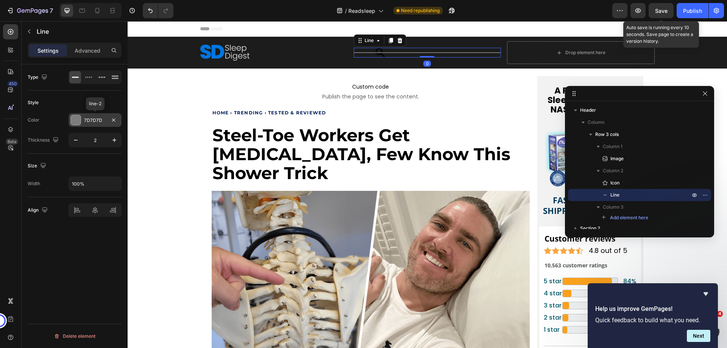
click at [81, 120] on div at bounding box center [75, 120] width 11 height 11
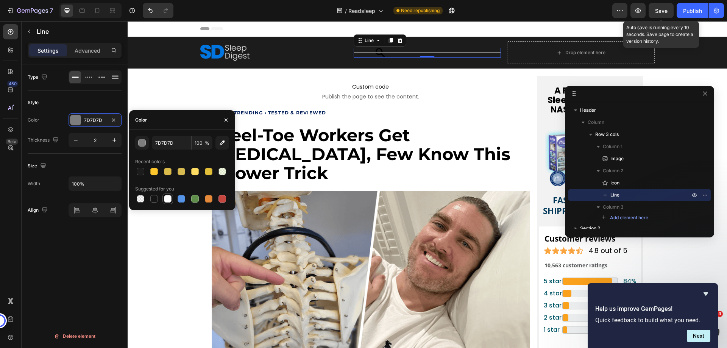
click at [171, 196] on div at bounding box center [168, 199] width 8 height 8
type input "FFFFFF"
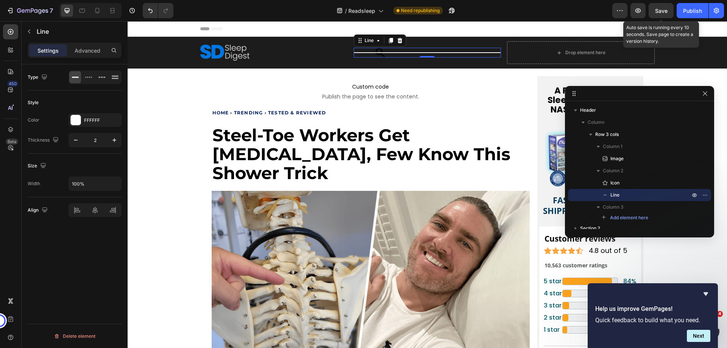
click at [71, 100] on div "Style" at bounding box center [75, 103] width 94 height 12
click at [91, 142] on input "2" at bounding box center [95, 140] width 25 height 14
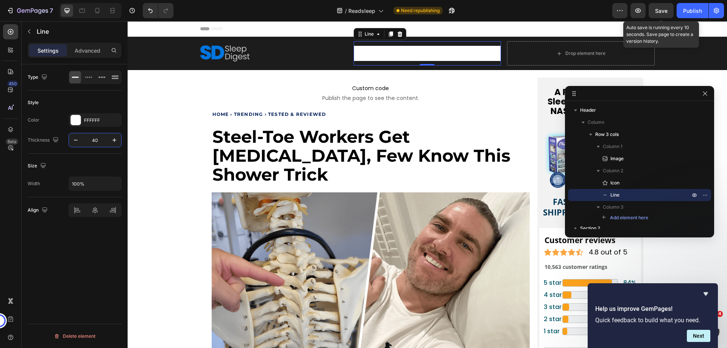
click at [91, 142] on input "40" at bounding box center [95, 140] width 25 height 14
type input "40"
click at [82, 51] on p "Advanced" at bounding box center [88, 51] width 26 height 8
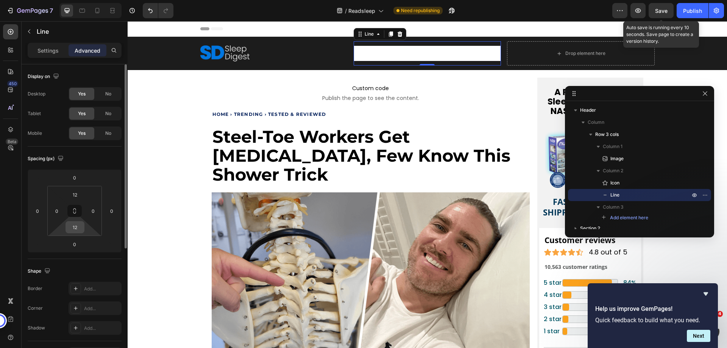
scroll to position [200, 0]
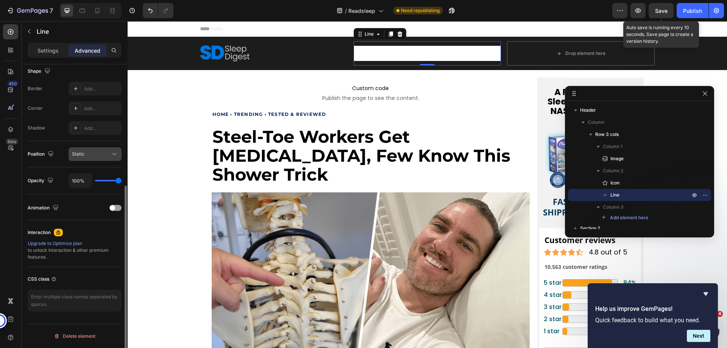
click at [82, 154] on span "Static" at bounding box center [78, 154] width 12 height 6
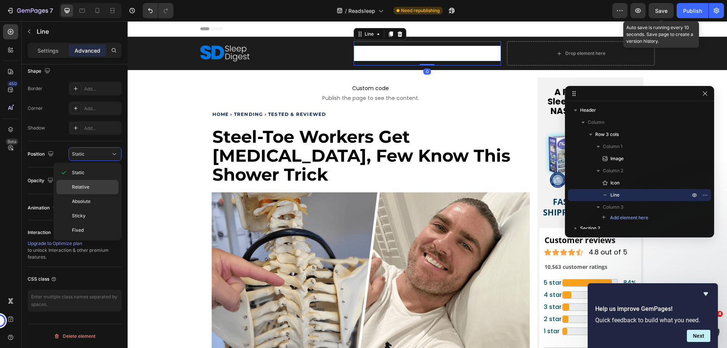
click at [91, 189] on p "Relative" at bounding box center [93, 187] width 43 height 7
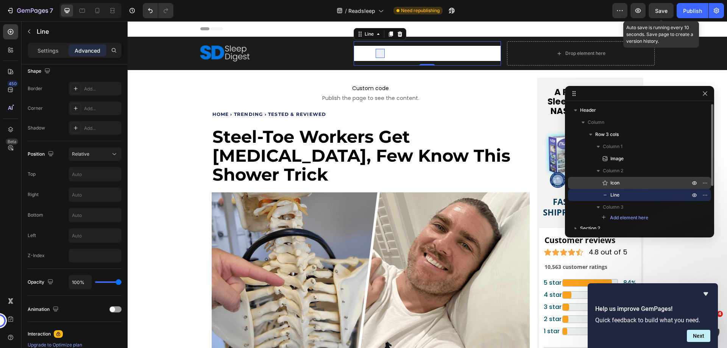
click at [619, 181] on span "Icon" at bounding box center [614, 183] width 9 height 8
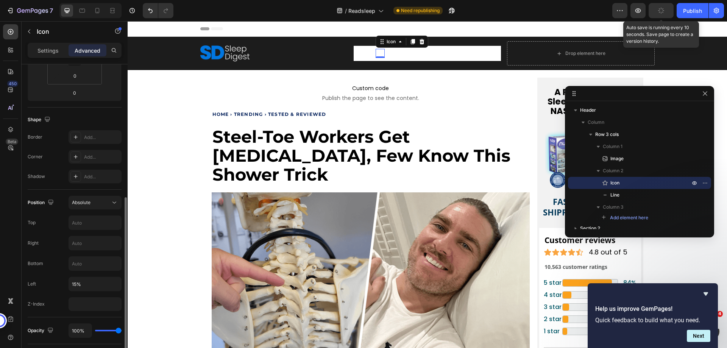
scroll to position [189, 0]
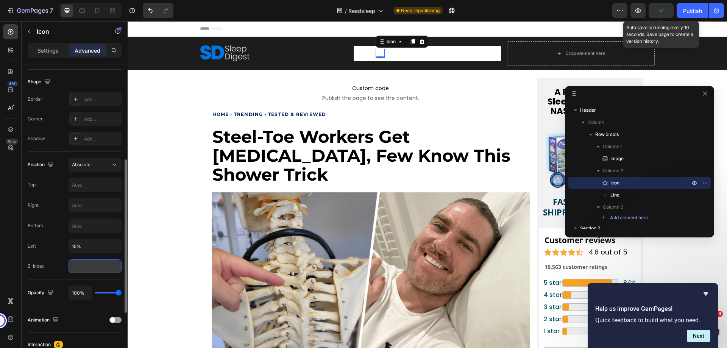
click at [81, 265] on input "number" at bounding box center [95, 266] width 53 height 14
type input "1"
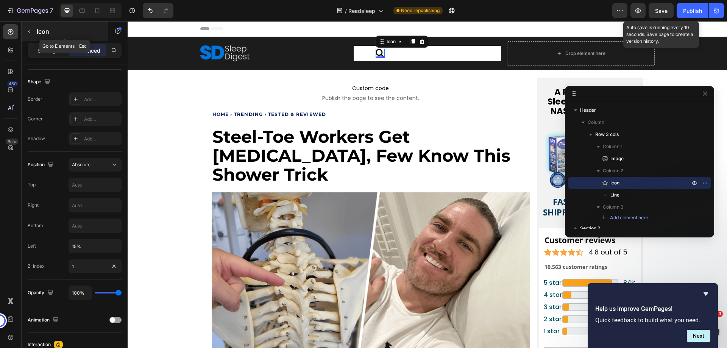
click at [30, 28] on icon "button" at bounding box center [29, 31] width 6 height 6
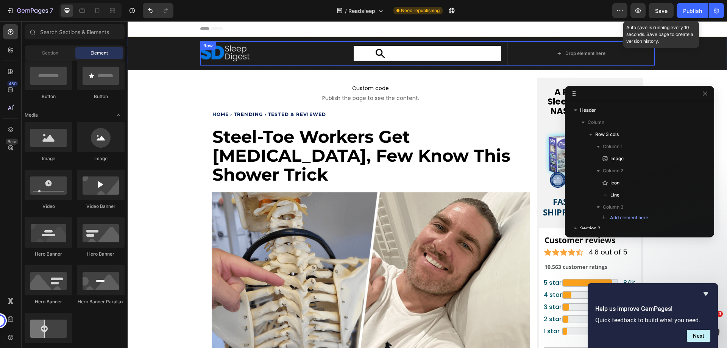
click at [341, 65] on div "Image" at bounding box center [273, 53] width 147 height 24
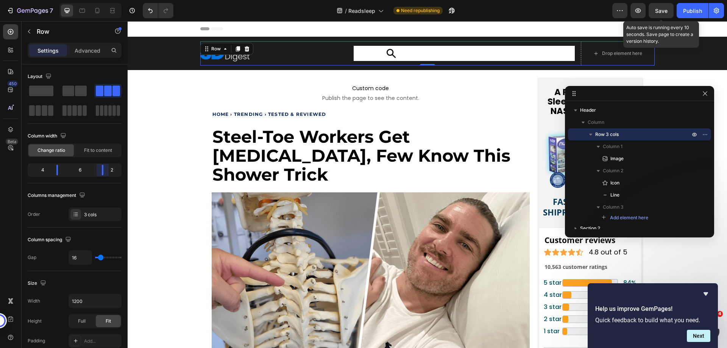
drag, startPoint x: 92, startPoint y: 171, endPoint x: 111, endPoint y: 170, distance: 19.0
click at [111, 0] on body "7 Version history / Readsleep Need republishing Preview Save Auto save is runni…" at bounding box center [363, 0] width 727 height 0
click at [410, 56] on div at bounding box center [464, 53] width 221 height 15
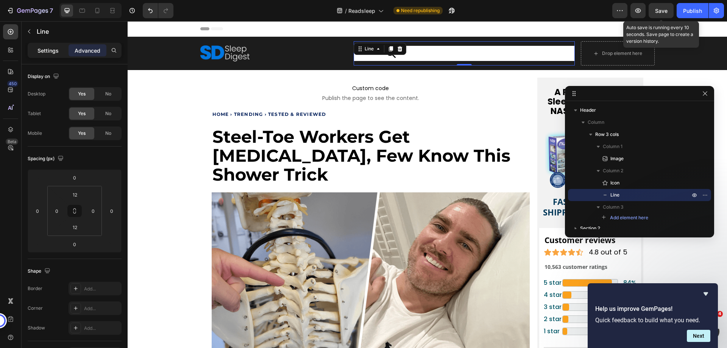
click at [37, 50] on div "Settings" at bounding box center [48, 50] width 38 height 12
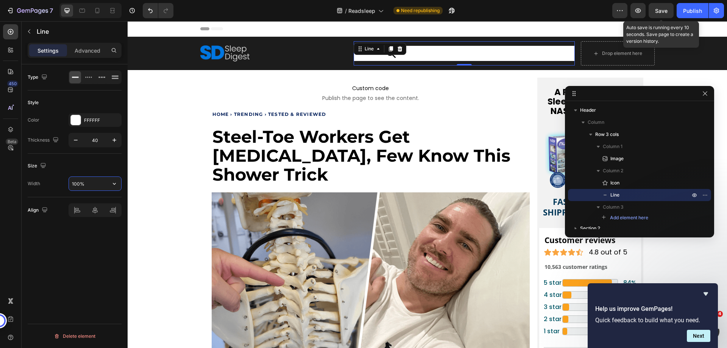
click at [82, 188] on input "100%" at bounding box center [95, 184] width 52 height 14
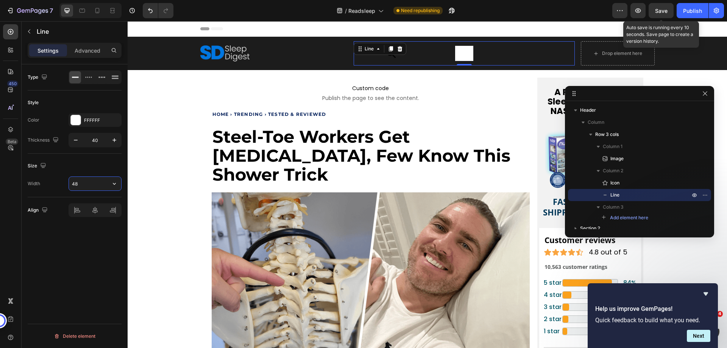
type input "488"
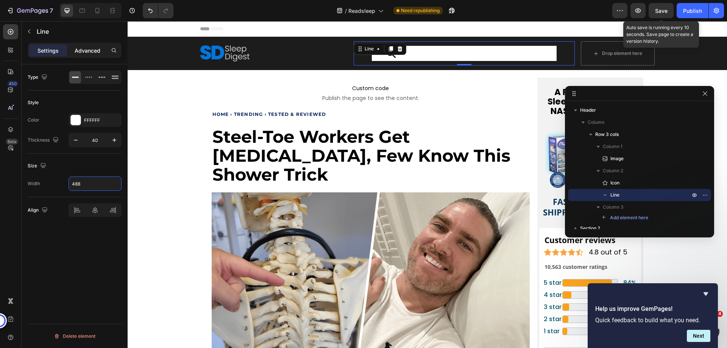
click at [75, 56] on div "Advanced" at bounding box center [88, 50] width 38 height 12
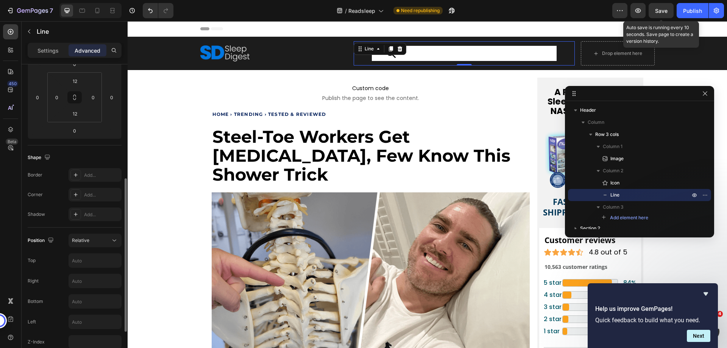
scroll to position [151, 0]
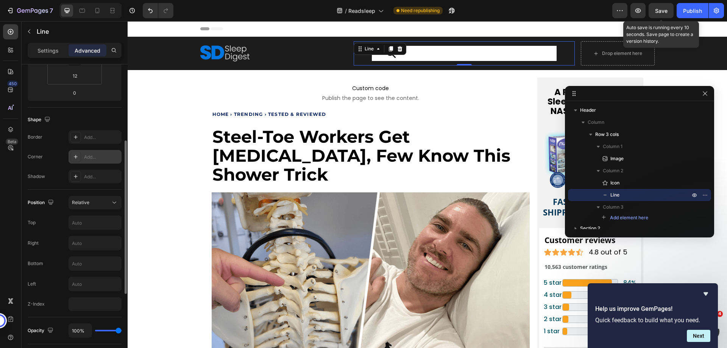
click at [93, 155] on div "Add..." at bounding box center [102, 157] width 36 height 7
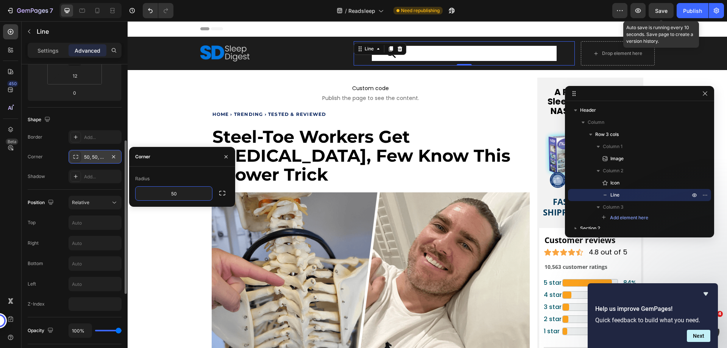
click at [53, 134] on div "Border Add..." at bounding box center [75, 137] width 94 height 14
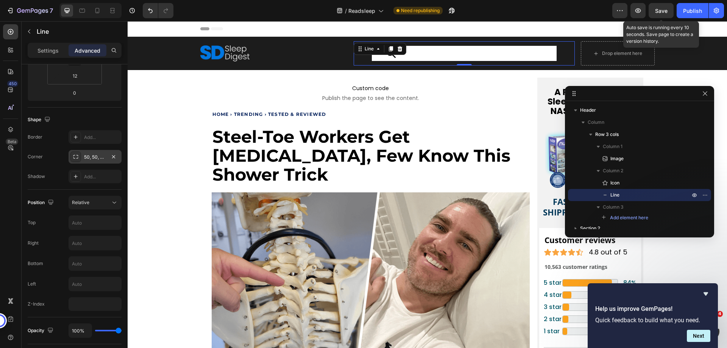
click at [92, 156] on div "50, 50, 50, 50" at bounding box center [95, 157] width 22 height 7
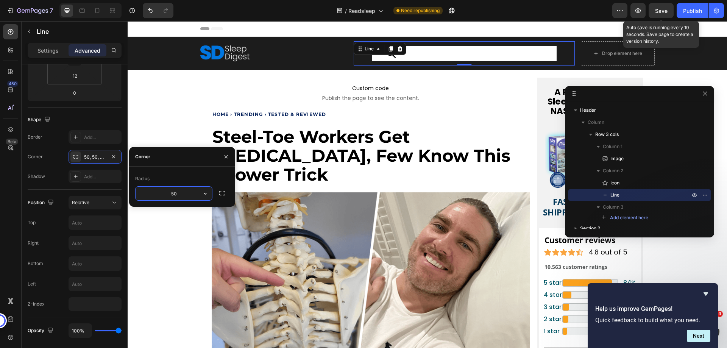
click at [176, 198] on input "50" at bounding box center [174, 194] width 76 height 14
type input "50"
click at [85, 135] on div "Add..." at bounding box center [102, 137] width 36 height 7
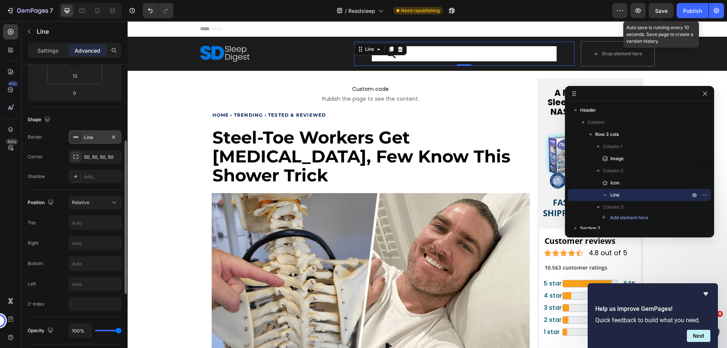
click at [79, 116] on div "Shape" at bounding box center [75, 120] width 94 height 12
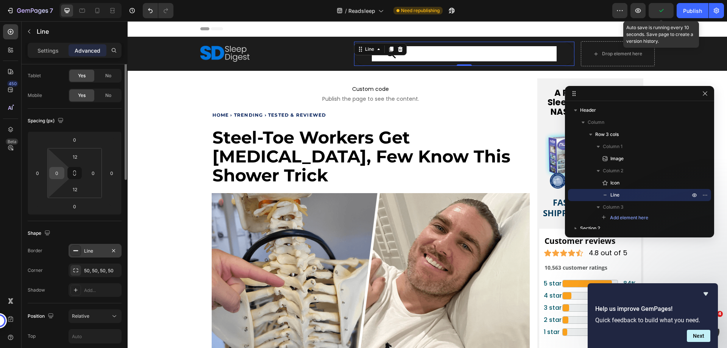
scroll to position [0, 0]
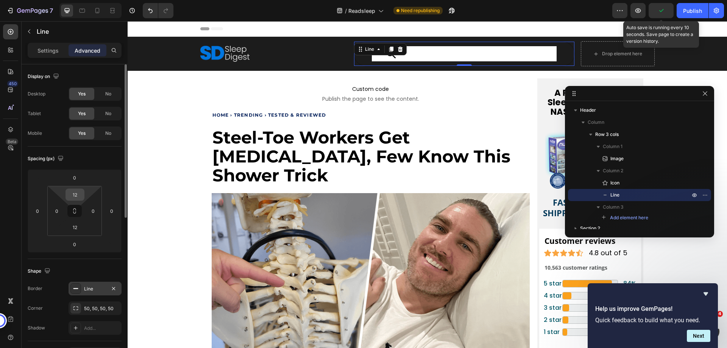
click at [73, 191] on input "12" at bounding box center [74, 194] width 15 height 11
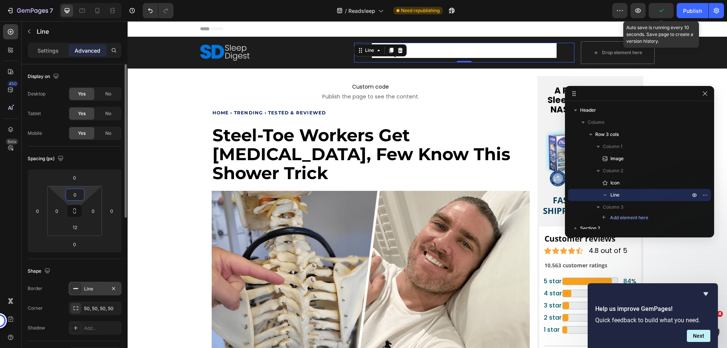
type input "0"
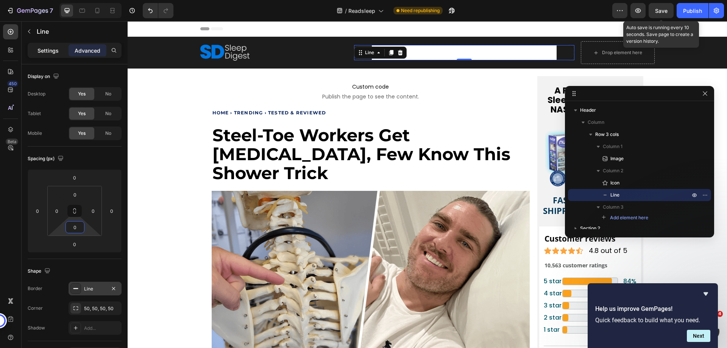
click at [35, 48] on div "Settings" at bounding box center [48, 50] width 38 height 12
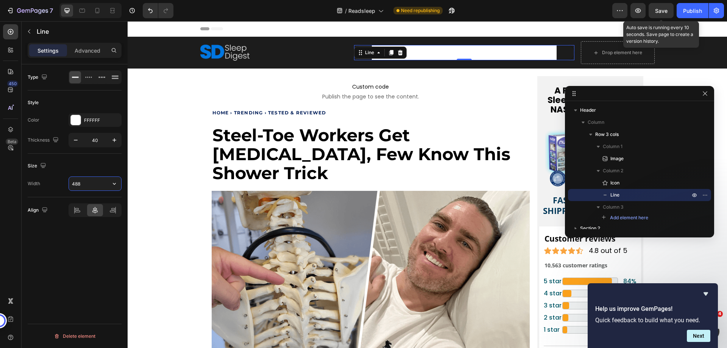
click at [77, 185] on input "488" at bounding box center [95, 184] width 52 height 14
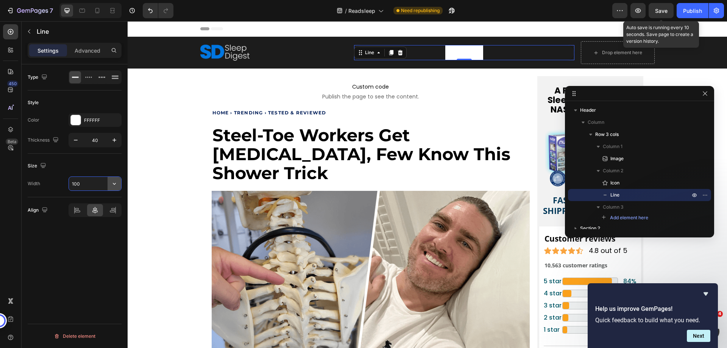
click at [115, 184] on icon "button" at bounding box center [115, 184] width 8 height 8
click at [98, 215] on p "Default 1200px" at bounding box center [93, 217] width 43 height 7
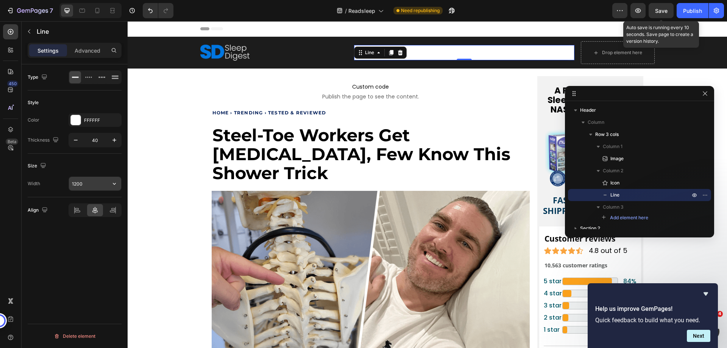
click at [86, 182] on input "1200" at bounding box center [95, 184] width 52 height 14
click at [117, 186] on icon "button" at bounding box center [115, 184] width 8 height 8
click at [98, 206] on p "Full 100%" at bounding box center [93, 203] width 43 height 7
type input "100%"
click at [77, 165] on div "Size" at bounding box center [75, 166] width 94 height 12
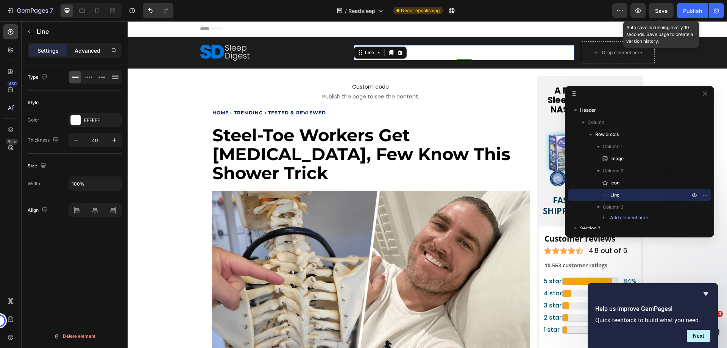
click at [92, 53] on p "Advanced" at bounding box center [88, 51] width 26 height 8
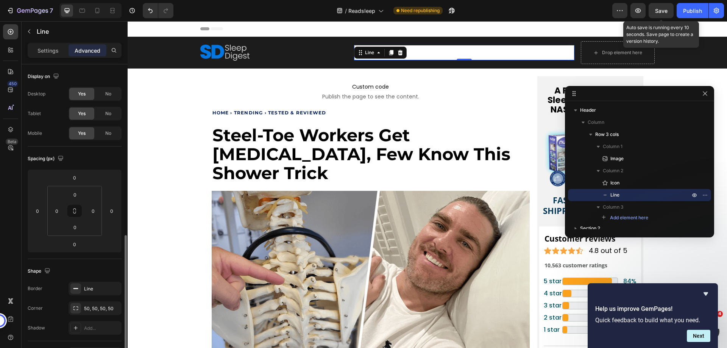
scroll to position [114, 0]
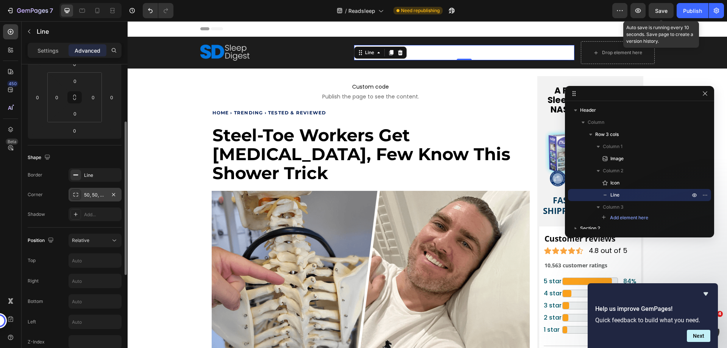
click at [89, 191] on div "50, 50, 50, 50" at bounding box center [95, 195] width 53 height 14
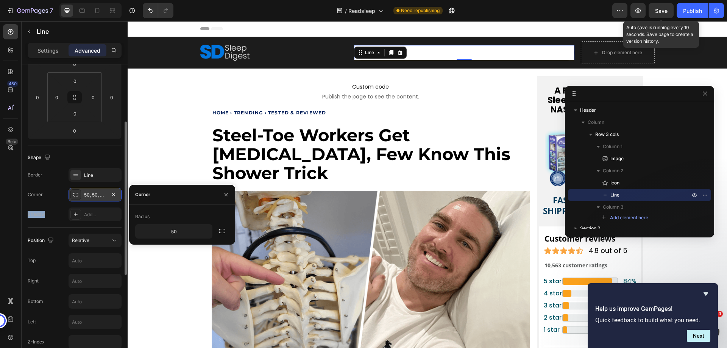
click at [89, 191] on div "50, 50, 50, 50" at bounding box center [95, 195] width 53 height 14
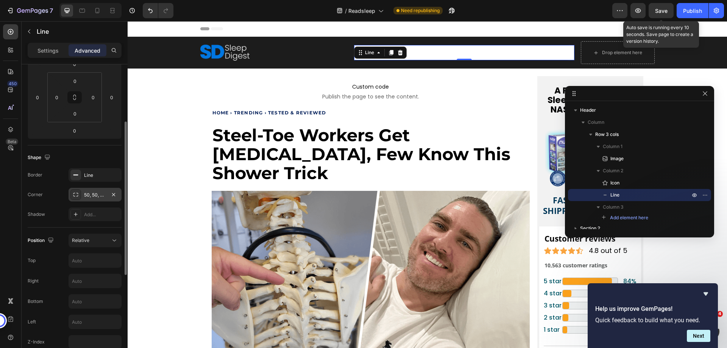
click at [89, 191] on div "50, 50, 50, 50" at bounding box center [95, 195] width 53 height 14
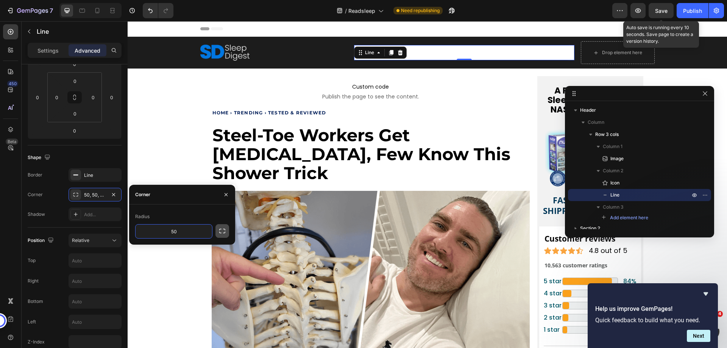
click at [217, 228] on button "button" at bounding box center [222, 231] width 14 height 14
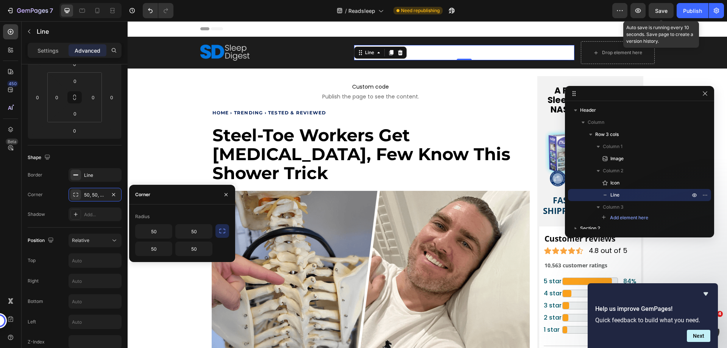
click at [184, 213] on div "Radius" at bounding box center [182, 217] width 94 height 12
click at [73, 152] on div "Shape" at bounding box center [75, 157] width 94 height 12
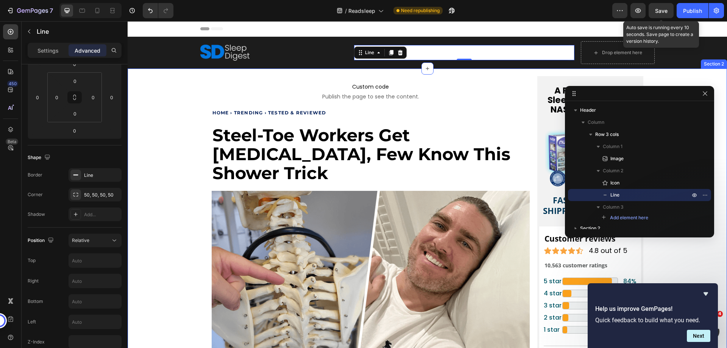
click at [237, 55] on img at bounding box center [224, 53] width 49 height 16
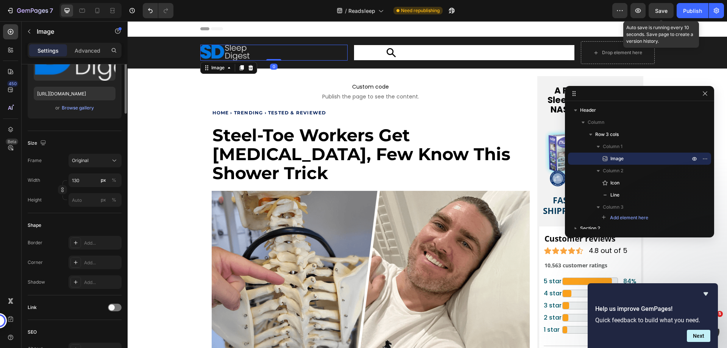
scroll to position [0, 0]
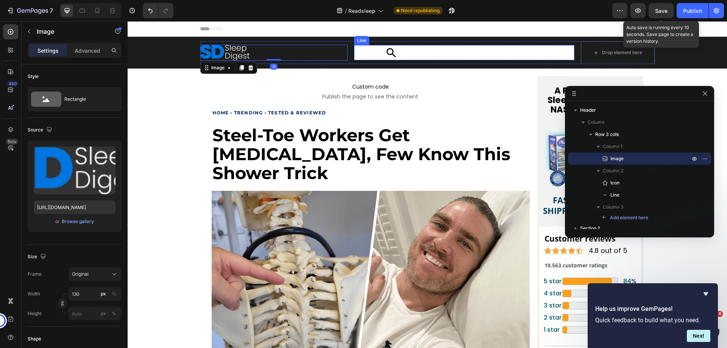
click at [362, 51] on div at bounding box center [464, 52] width 220 height 15
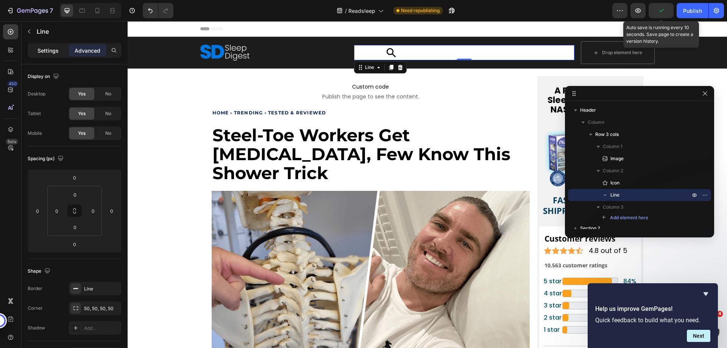
click at [55, 53] on p "Settings" at bounding box center [47, 51] width 21 height 8
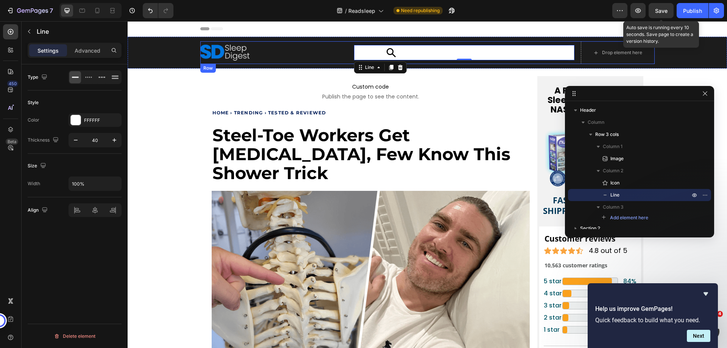
click at [618, 52] on div "Drop element here" at bounding box center [622, 53] width 40 height 6
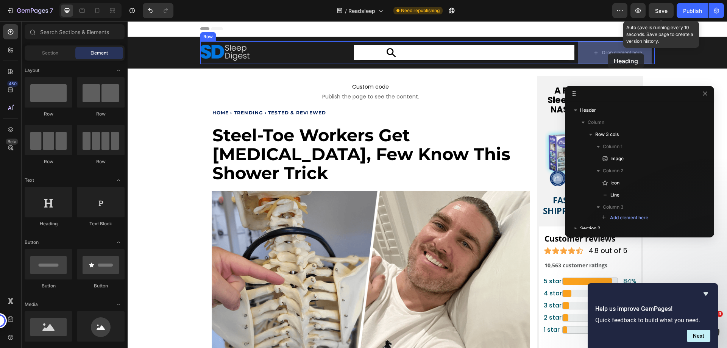
drag, startPoint x: 181, startPoint y: 226, endPoint x: 608, endPoint y: 53, distance: 460.3
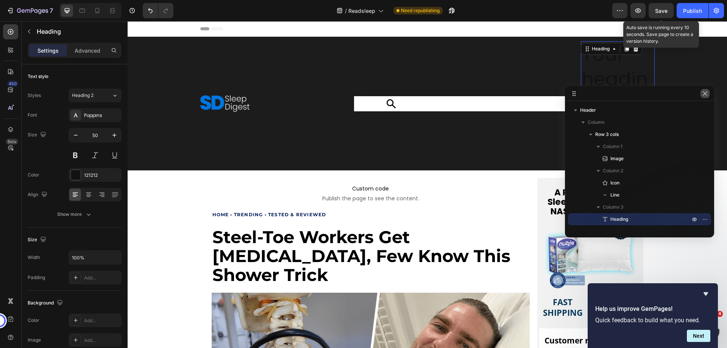
drag, startPoint x: 703, startPoint y: 95, endPoint x: 577, endPoint y: 73, distance: 128.2
click at [705, 95] on icon "button" at bounding box center [705, 93] width 6 height 6
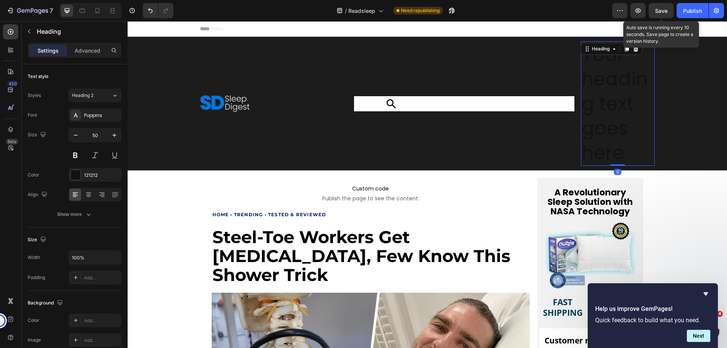
click at [633, 97] on h2 "Your heading text goes here" at bounding box center [618, 103] width 74 height 125
click at [633, 97] on p "Your heading text goes here" at bounding box center [618, 103] width 72 height 123
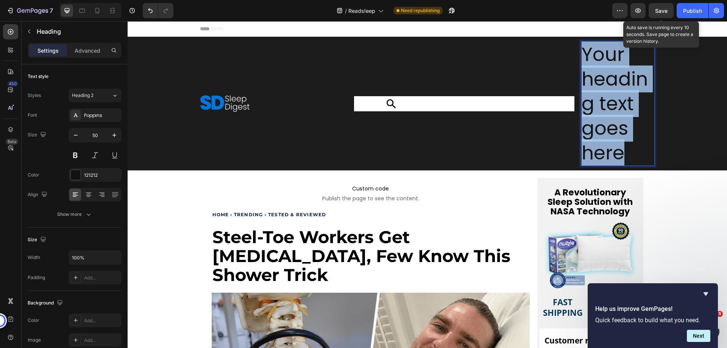
click at [633, 97] on p "Your heading text goes here" at bounding box center [618, 103] width 72 height 123
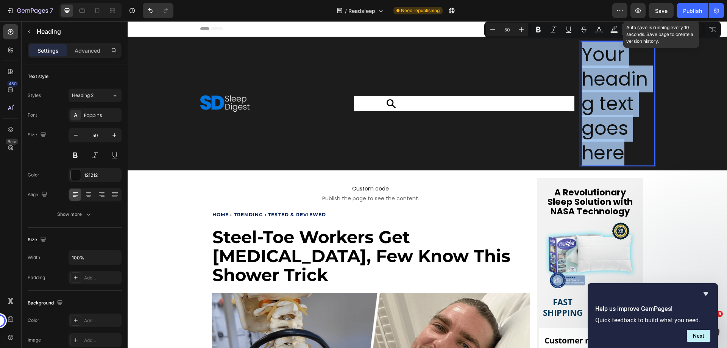
copy p "Your heading text goes here"
click at [640, 124] on p "Your heading text goes here" at bounding box center [618, 103] width 72 height 123
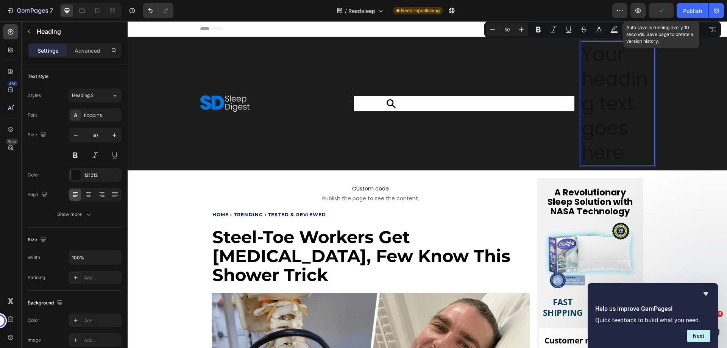
click at [640, 124] on p "Your heading text goes here" at bounding box center [618, 103] width 72 height 123
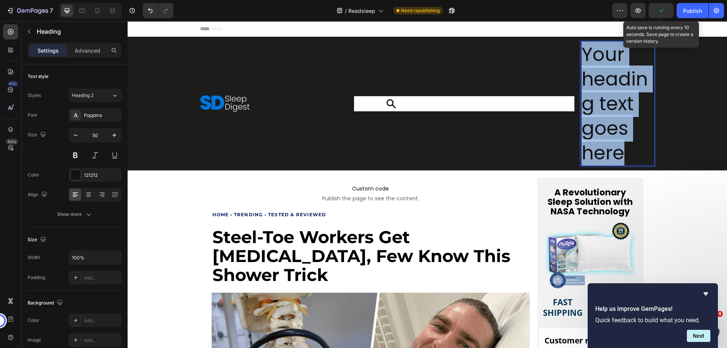
click at [640, 124] on p "Your heading text goes here" at bounding box center [618, 103] width 72 height 123
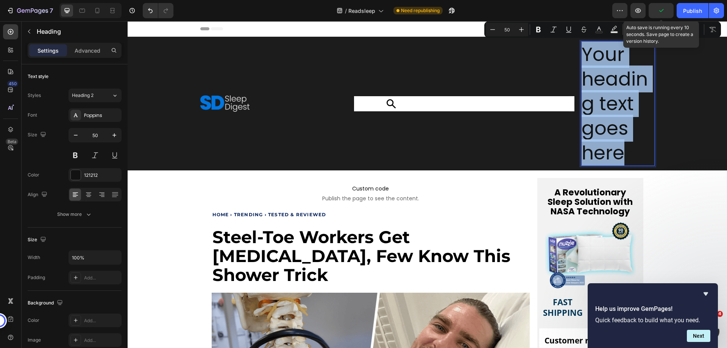
type input "12"
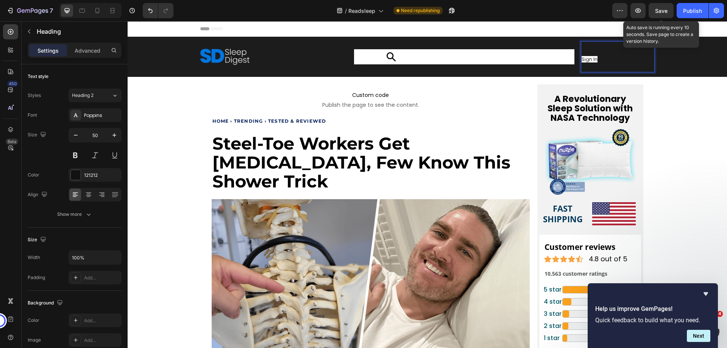
click at [584, 62] on p "Sign In" at bounding box center [618, 57] width 72 height 30
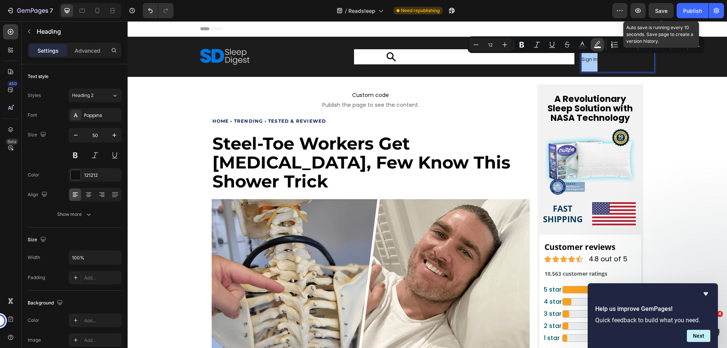
click at [597, 44] on icon "Editor contextual toolbar" at bounding box center [598, 45] width 8 height 8
type input "FFFFFF"
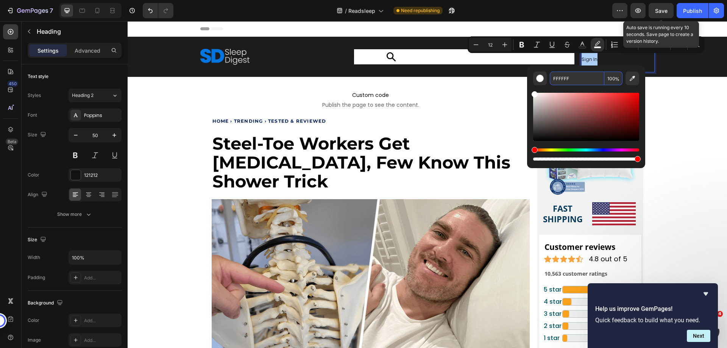
click at [614, 79] on input "100" at bounding box center [613, 79] width 18 height 14
type input "0"
click at [495, 46] on input "12" at bounding box center [490, 44] width 15 height 9
click at [493, 45] on input "12" at bounding box center [490, 44] width 15 height 9
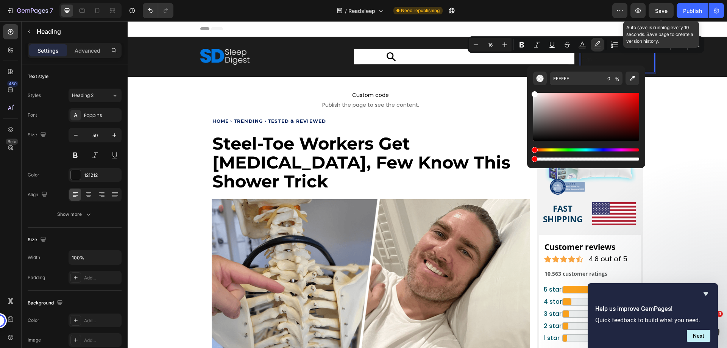
type input "16"
click at [584, 42] on icon "Editor contextual toolbar" at bounding box center [583, 45] width 8 height 8
type input "1F1F1F"
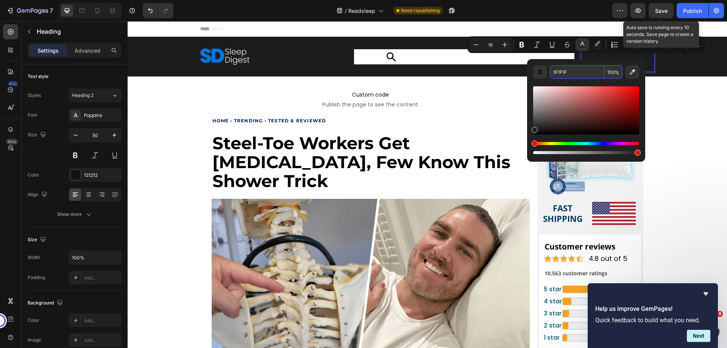
click at [563, 76] on input "1F1F1F" at bounding box center [577, 72] width 55 height 14
type input "FFFFFF"
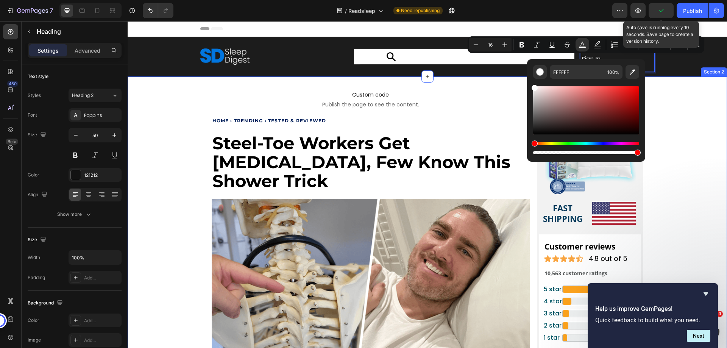
click at [684, 106] on div "Custom code Publish the page to see the content. Custom Code Home › Trending › …" at bounding box center [427, 350] width 592 height 549
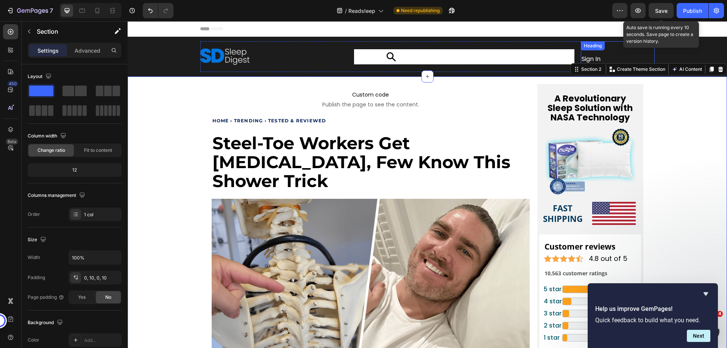
click at [608, 50] on div "⁠⁠⁠⁠⁠⁠⁠ Sign In Heading" at bounding box center [618, 56] width 74 height 31
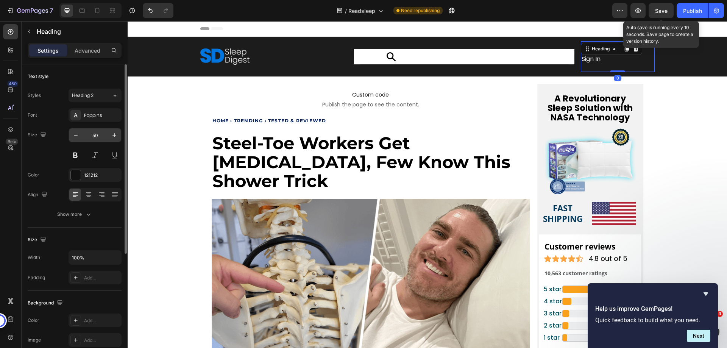
click at [94, 134] on input "50" at bounding box center [95, 135] width 25 height 14
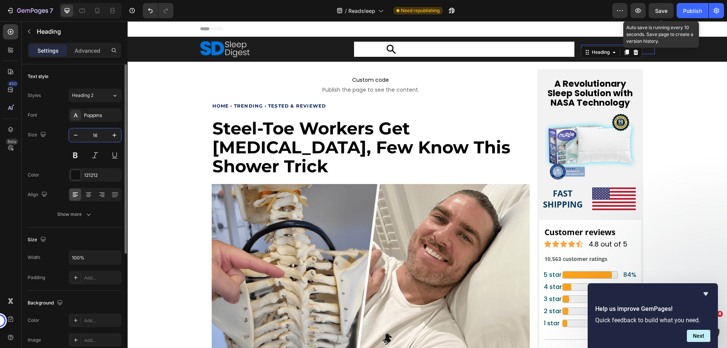
type input "16"
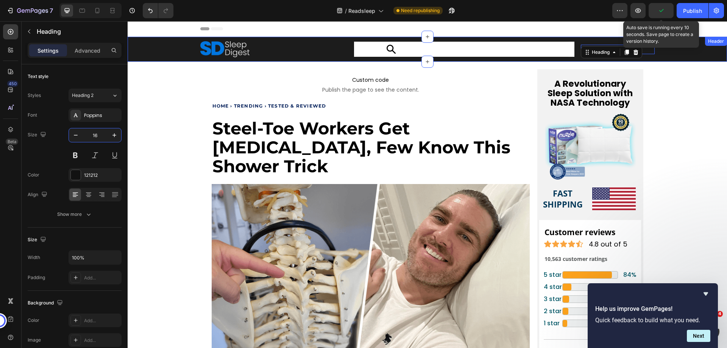
click at [644, 58] on div "Image Icon Title Line Sign In Heading 0 Row Header" at bounding box center [427, 49] width 599 height 25
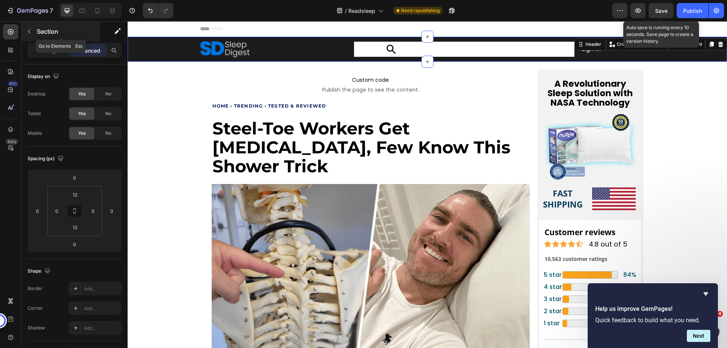
click at [30, 30] on icon "button" at bounding box center [29, 32] width 2 height 4
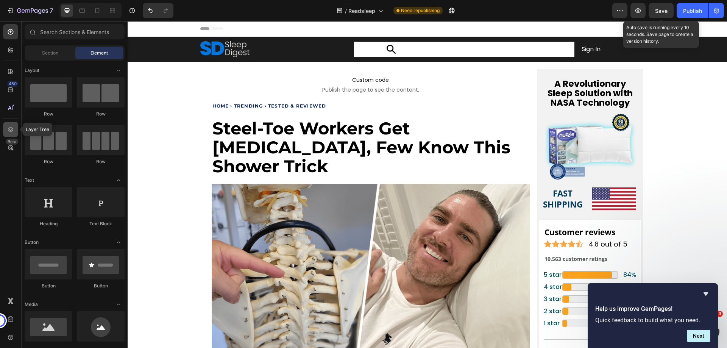
click at [11, 131] on icon at bounding box center [11, 130] width 8 height 8
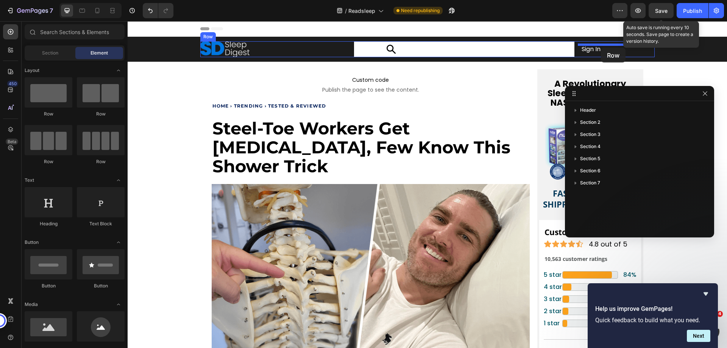
drag, startPoint x: 218, startPoint y: 125, endPoint x: 601, endPoint y: 48, distance: 390.5
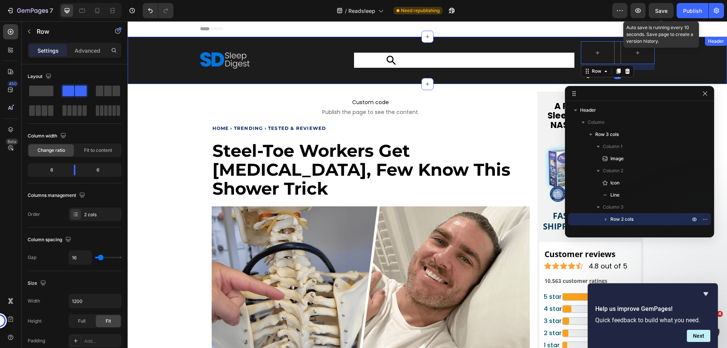
click at [594, 81] on div "Image Icon Title Line Row 16 Sign In Heading Row Header" at bounding box center [427, 60] width 599 height 47
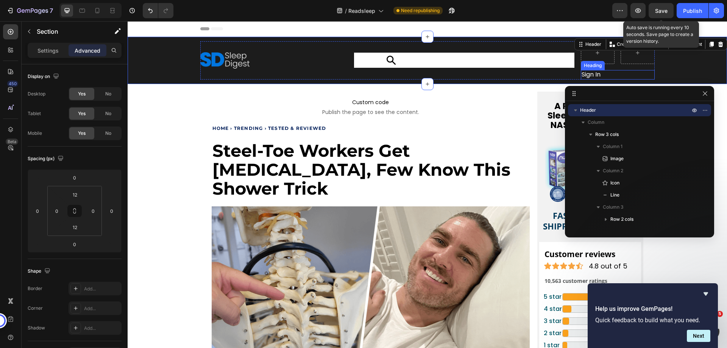
click at [587, 74] on span "Sign In" at bounding box center [591, 74] width 19 height 9
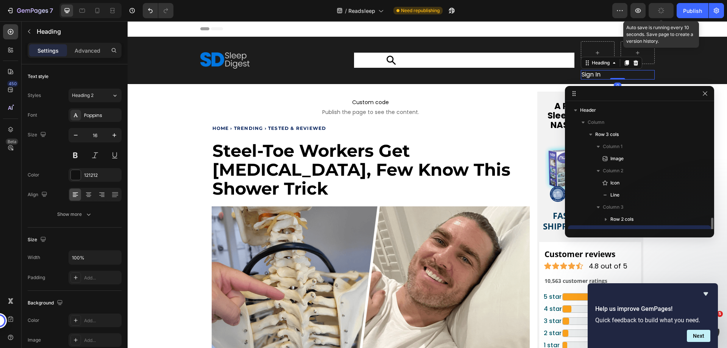
scroll to position [71, 0]
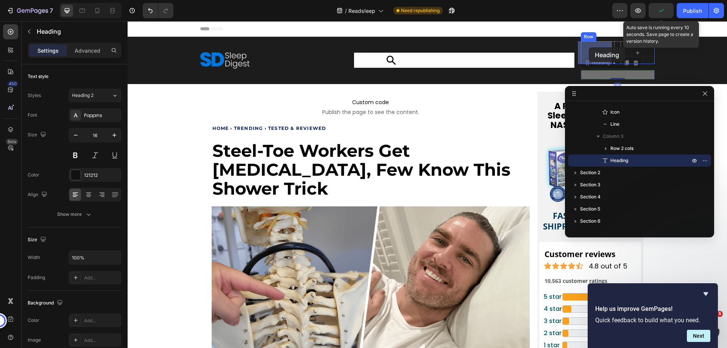
drag, startPoint x: 585, startPoint y: 64, endPoint x: 589, endPoint y: 47, distance: 16.6
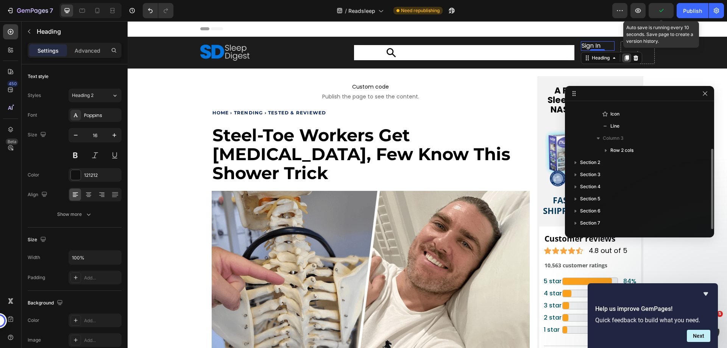
scroll to position [69, 0]
click at [641, 53] on div at bounding box center [638, 53] width 18 height 12
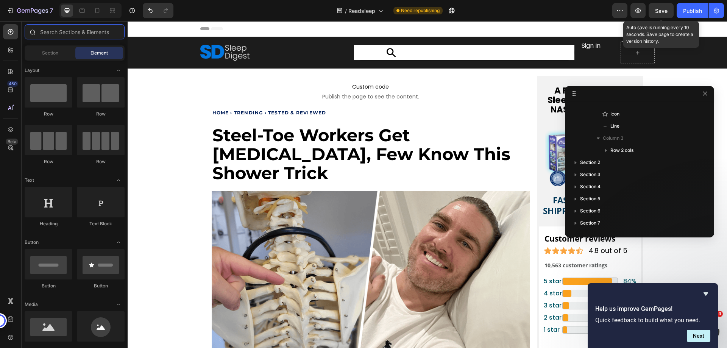
click at [62, 30] on input "text" at bounding box center [75, 31] width 100 height 15
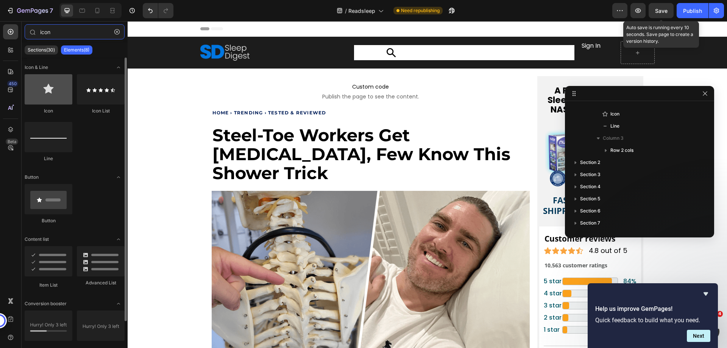
type input "icon"
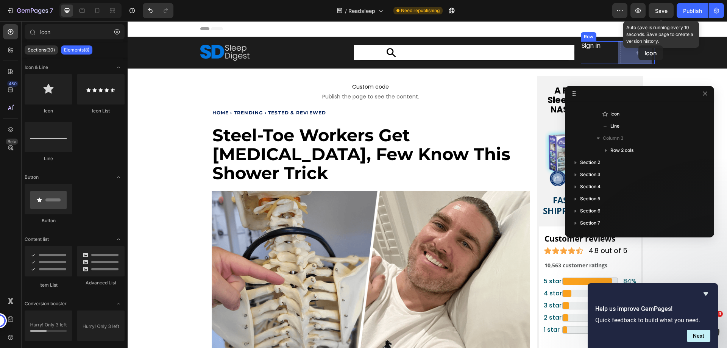
drag, startPoint x: 196, startPoint y: 111, endPoint x: 638, endPoint y: 45, distance: 447.4
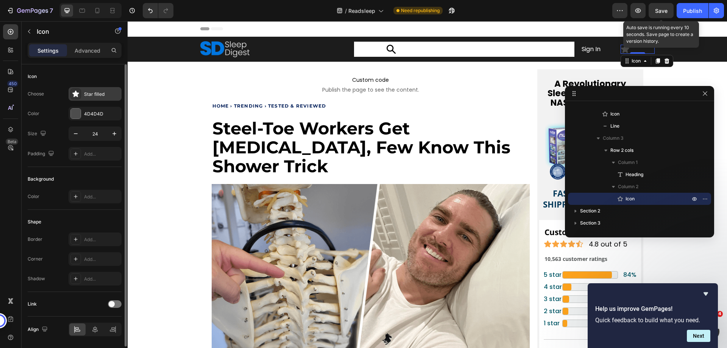
click at [97, 94] on div "Star filled" at bounding box center [102, 94] width 36 height 7
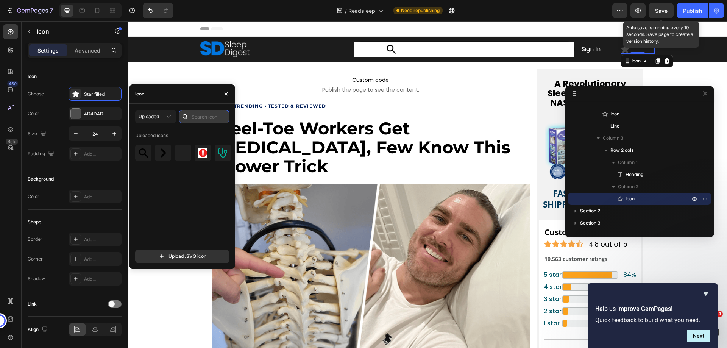
click at [191, 115] on input "text" at bounding box center [204, 117] width 50 height 14
type input "heart"
click at [195, 121] on input "heart" at bounding box center [204, 117] width 50 height 14
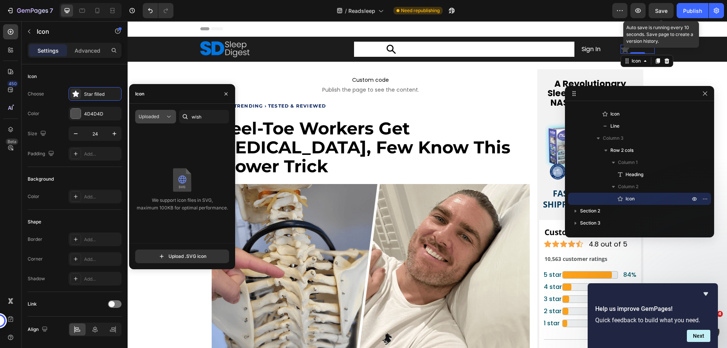
click at [171, 117] on icon at bounding box center [169, 117] width 8 height 8
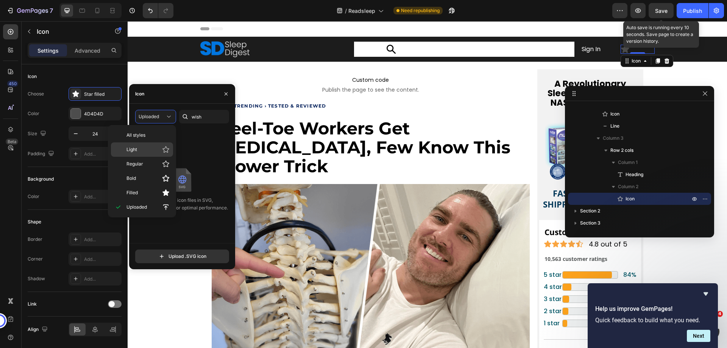
click at [151, 151] on p "Light" at bounding box center [147, 150] width 43 height 8
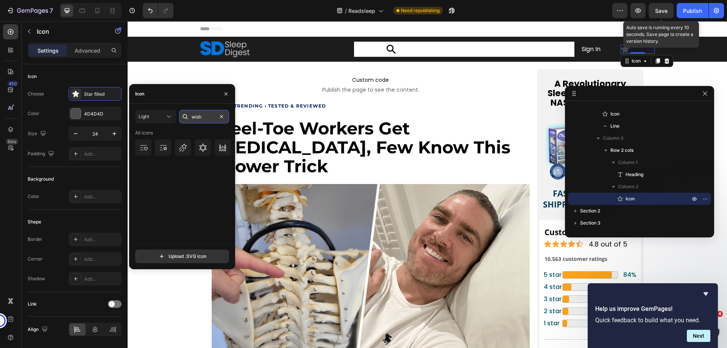
click at [203, 117] on input "wish" at bounding box center [204, 117] width 50 height 14
type input "heart"
click at [187, 146] on icon at bounding box center [183, 147] width 8 height 7
click at [138, 164] on div at bounding box center [143, 167] width 16 height 16
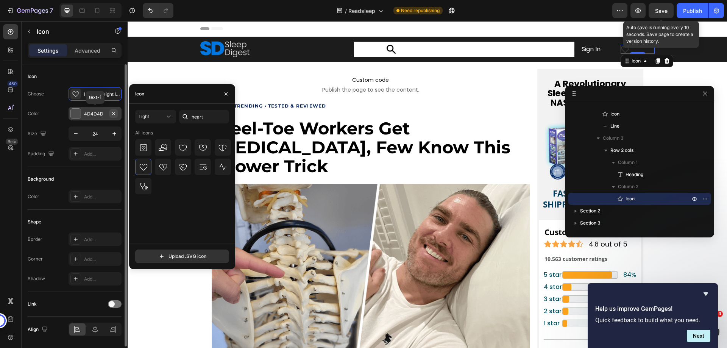
click at [112, 112] on icon "button" at bounding box center [114, 114] width 6 height 6
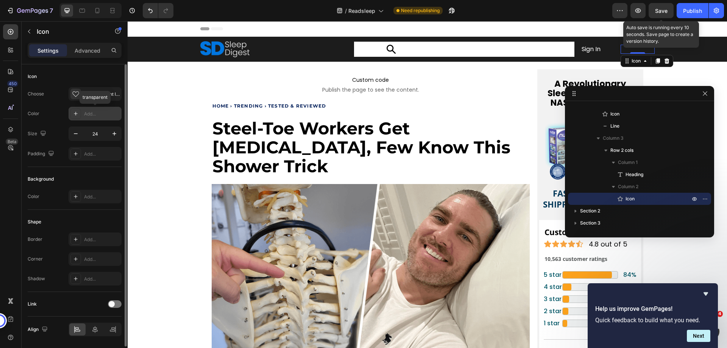
click at [84, 114] on div "Add..." at bounding box center [95, 114] width 53 height 14
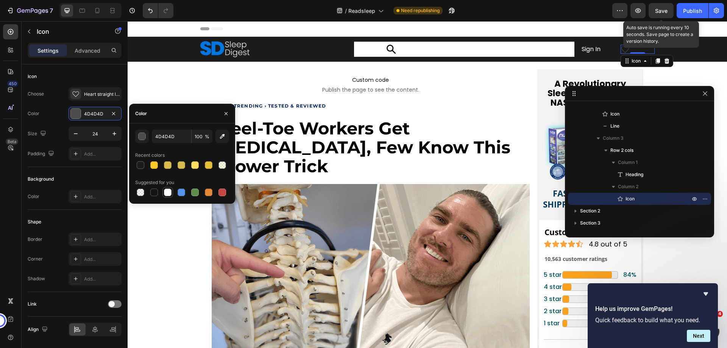
click at [166, 194] on div at bounding box center [168, 193] width 8 height 8
type input "FFFFFF"
click at [62, 86] on div "Icon Choose Heart straight light Color FFFFFF Size 24 Padding Add..." at bounding box center [75, 115] width 94 height 103
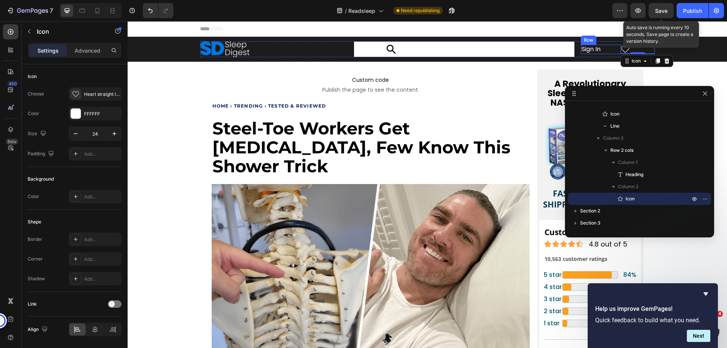
click at [613, 51] on div "Sign In Heading Icon 0 Row" at bounding box center [618, 49] width 74 height 9
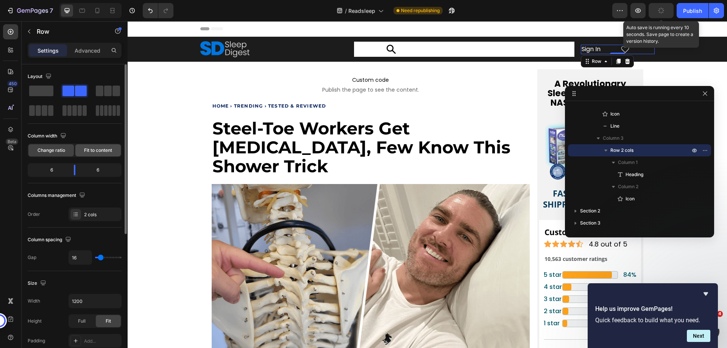
click at [97, 150] on span "Fit to content" at bounding box center [98, 150] width 28 height 7
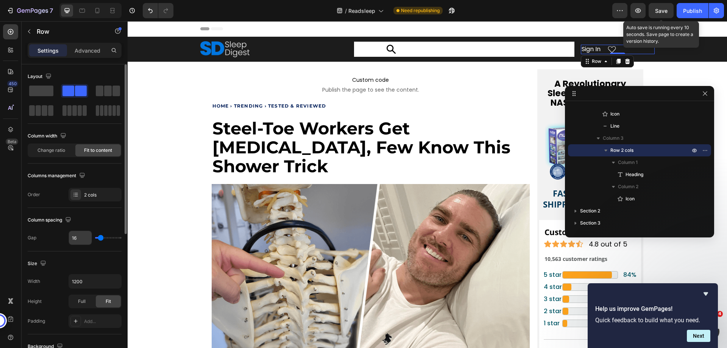
click at [75, 240] on input "16" at bounding box center [80, 238] width 23 height 14
type input "0"
type input "01"
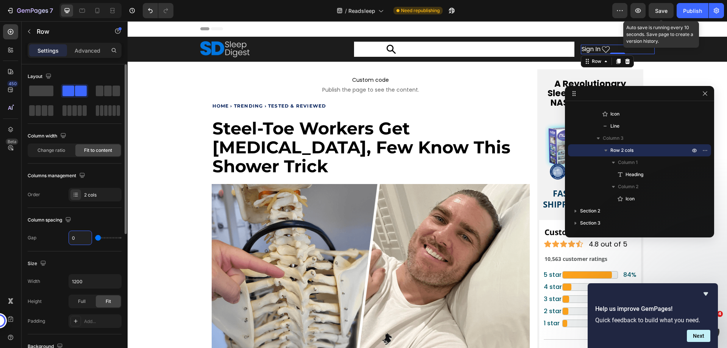
type input "1"
type input "012"
type input "12"
type input "11"
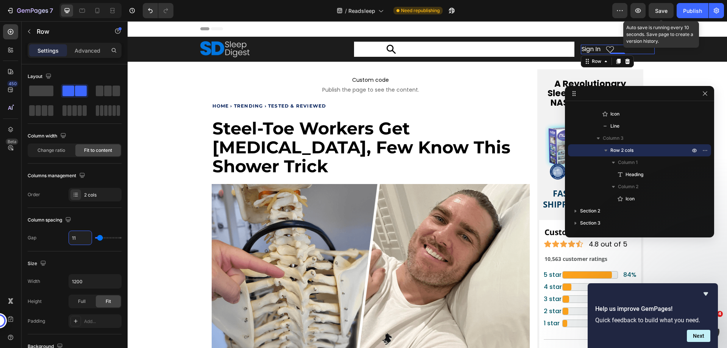
scroll to position [243, 0]
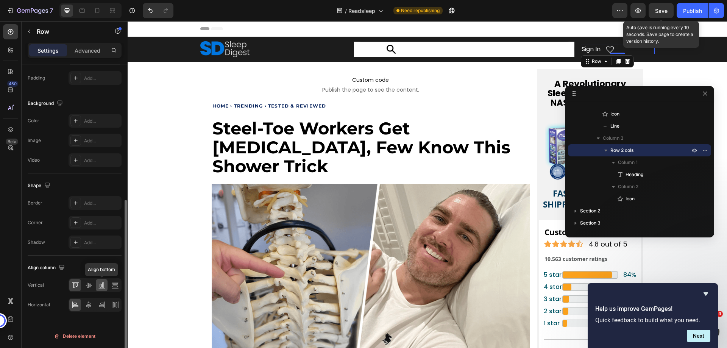
type input "11"
click at [101, 285] on icon at bounding box center [101, 286] width 2 height 4
click at [103, 304] on icon at bounding box center [102, 305] width 8 height 8
click at [90, 283] on icon at bounding box center [89, 285] width 8 height 8
click at [368, 51] on div at bounding box center [464, 49] width 220 height 15
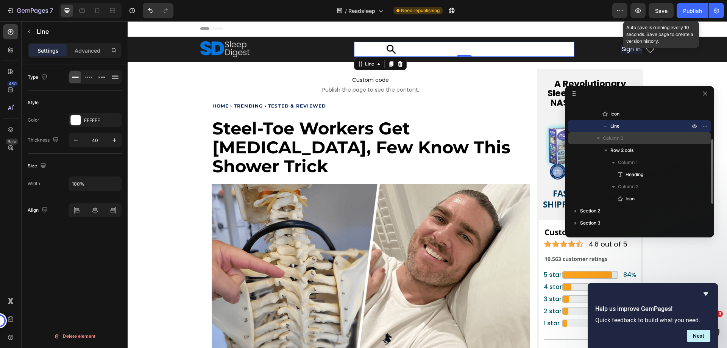
scroll to position [31, 0]
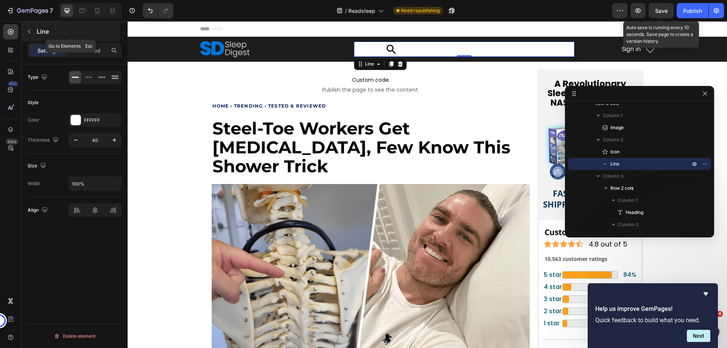
click at [31, 31] on icon "button" at bounding box center [29, 31] width 6 height 6
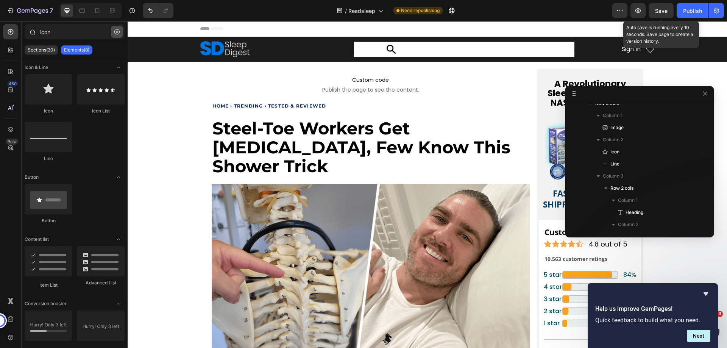
click at [117, 36] on button "button" at bounding box center [117, 32] width 12 height 12
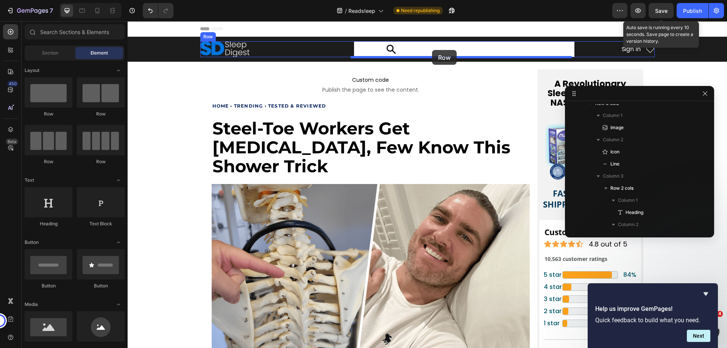
drag, startPoint x: 180, startPoint y: 121, endPoint x: 432, endPoint y: 50, distance: 262.0
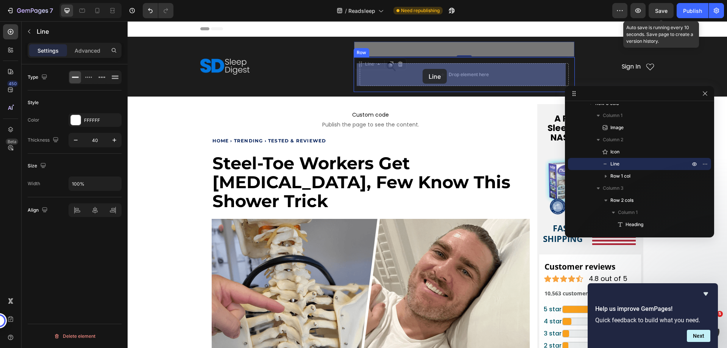
drag, startPoint x: 421, startPoint y: 48, endPoint x: 423, endPoint y: 69, distance: 20.9
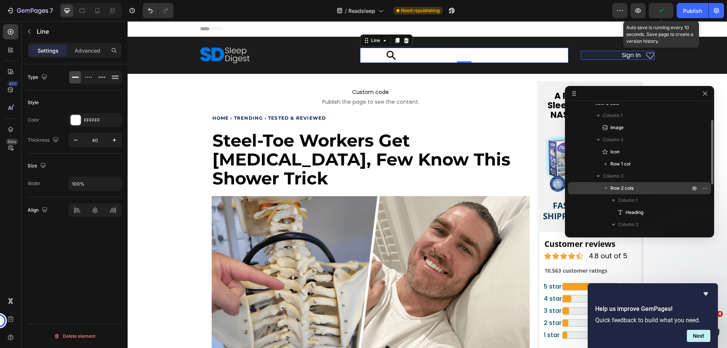
click at [616, 188] on span "Row 2 cols" at bounding box center [621, 188] width 23 height 8
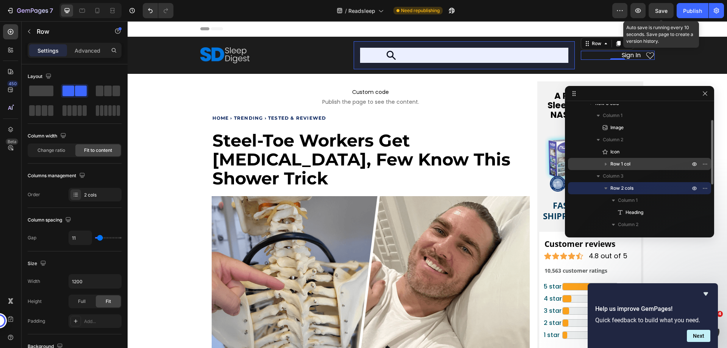
click at [621, 162] on span "Row 1 col" at bounding box center [620, 164] width 20 height 8
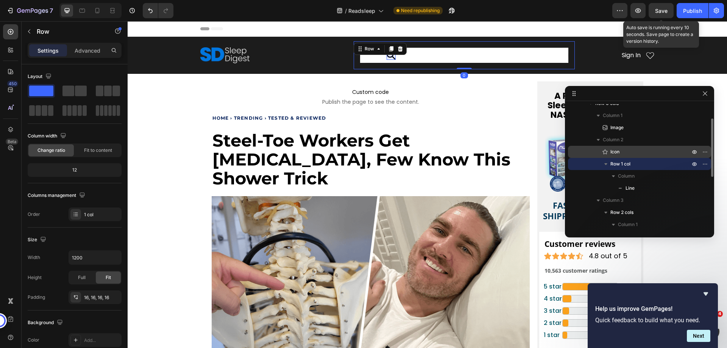
click at [614, 154] on span "Icon" at bounding box center [614, 152] width 9 height 8
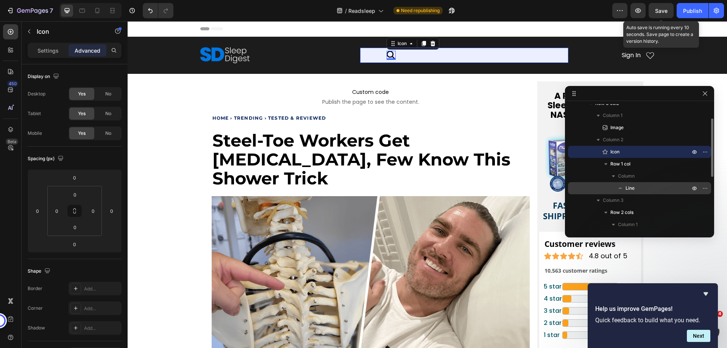
drag, startPoint x: 605, startPoint y: 150, endPoint x: 625, endPoint y: 183, distance: 38.2
click at [625, 183] on div "Icon Row 1 col Column Line" at bounding box center [639, 170] width 143 height 48
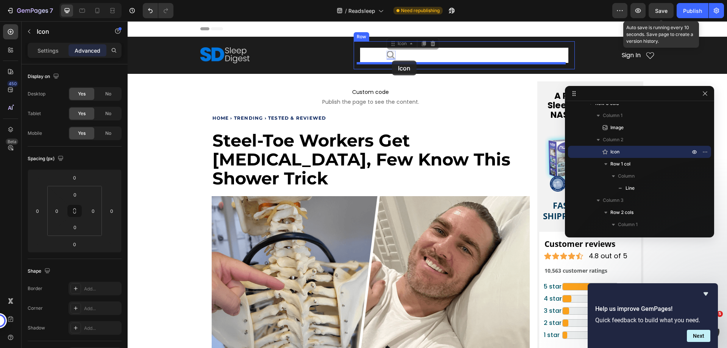
drag, startPoint x: 389, startPoint y: 53, endPoint x: 392, endPoint y: 61, distance: 8.2
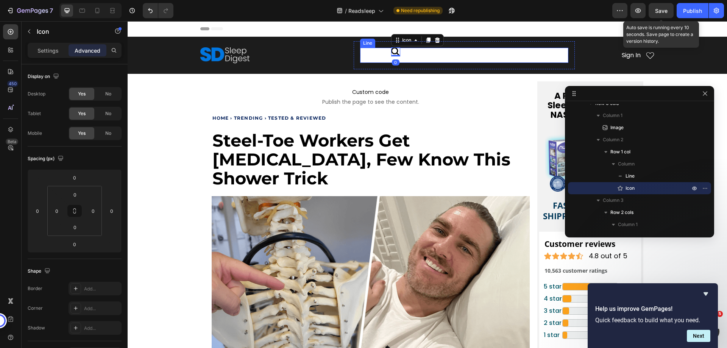
click at [425, 58] on div at bounding box center [464, 55] width 208 height 15
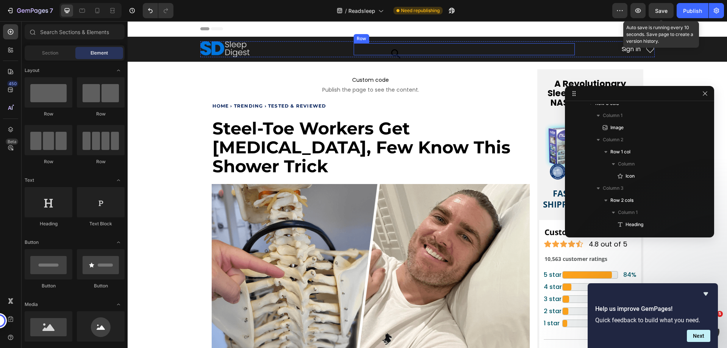
click at [370, 53] on div "Icon Row" at bounding box center [464, 49] width 221 height 12
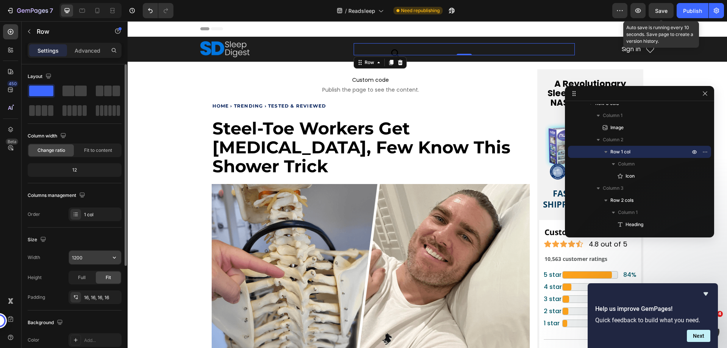
click at [78, 258] on input "1200" at bounding box center [95, 258] width 52 height 14
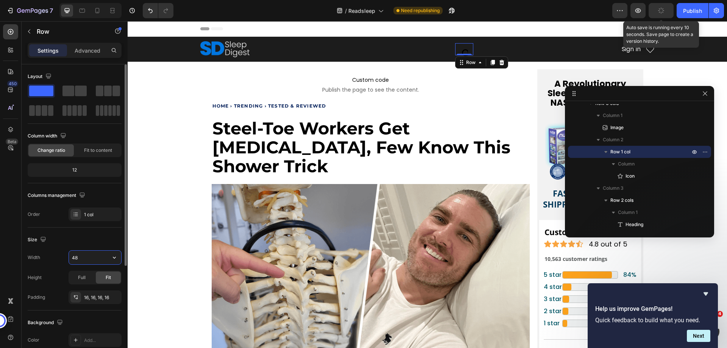
type input "488"
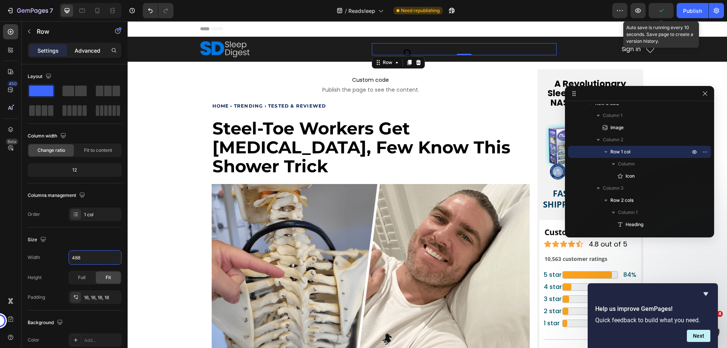
click at [83, 51] on p "Advanced" at bounding box center [88, 51] width 26 height 8
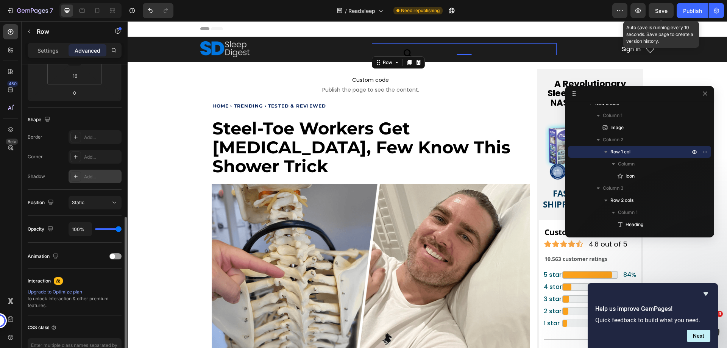
scroll to position [189, 0]
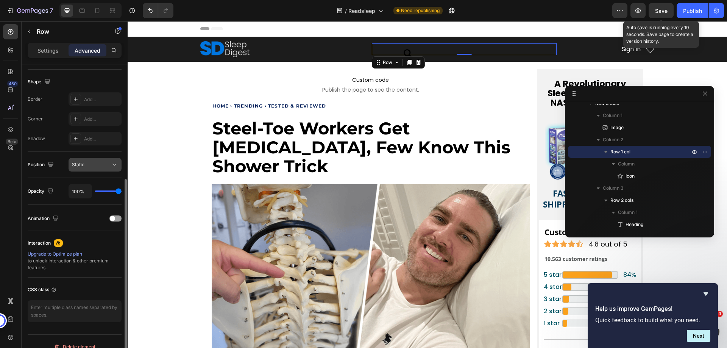
click at [103, 164] on div "Static" at bounding box center [91, 164] width 39 height 7
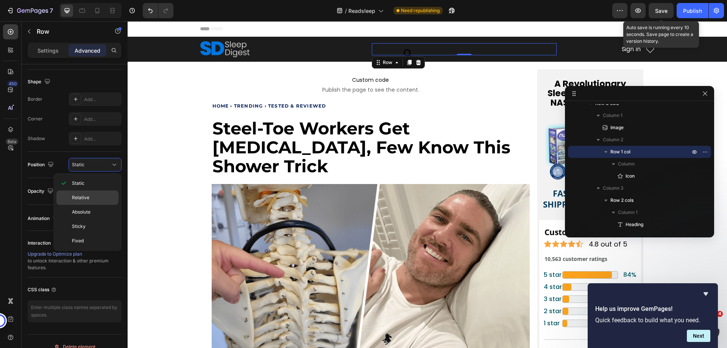
click at [93, 198] on p "Relative" at bounding box center [93, 197] width 43 height 7
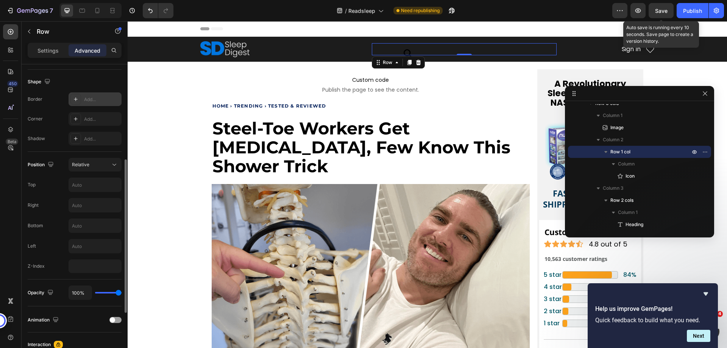
click at [75, 101] on icon at bounding box center [76, 99] width 6 height 6
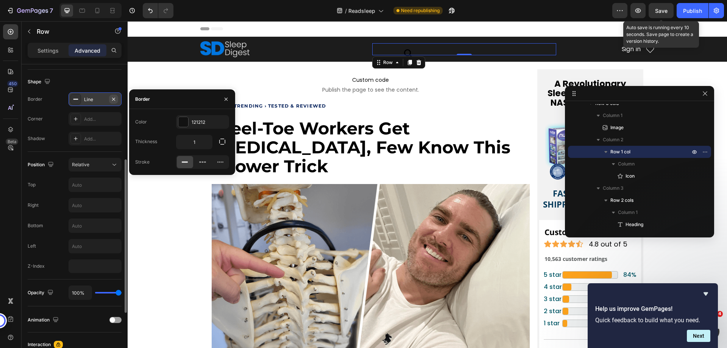
click at [112, 100] on icon "button" at bounding box center [114, 99] width 6 height 6
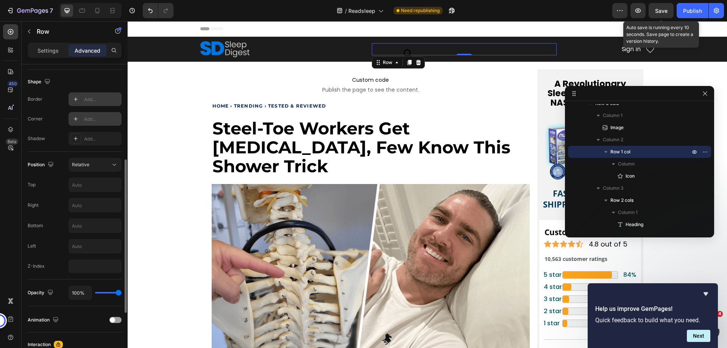
click at [77, 120] on icon at bounding box center [76, 119] width 6 height 6
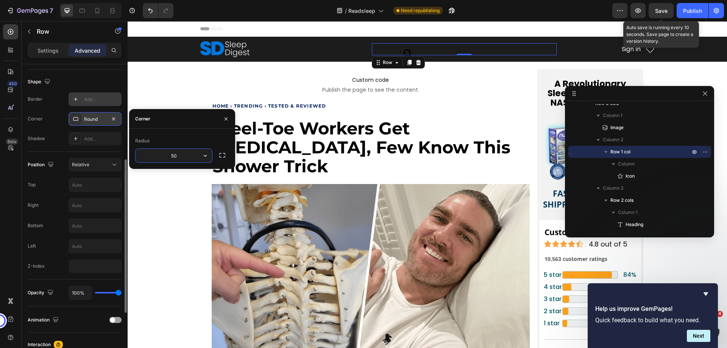
type input "50"
click at [63, 95] on div "Border Add..." at bounding box center [75, 99] width 94 height 14
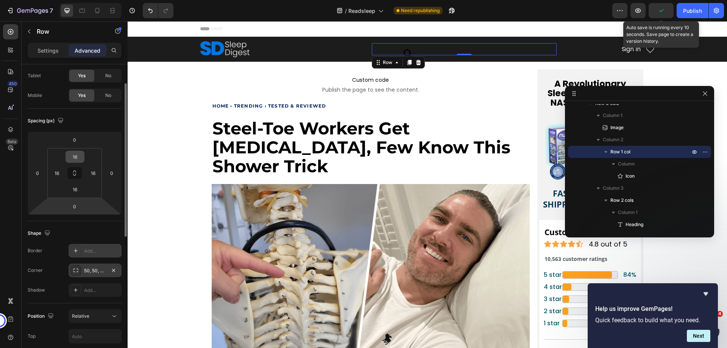
scroll to position [0, 0]
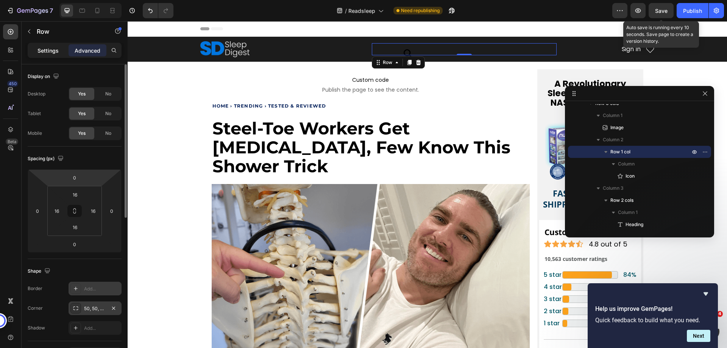
click at [49, 52] on p "Settings" at bounding box center [47, 51] width 21 height 8
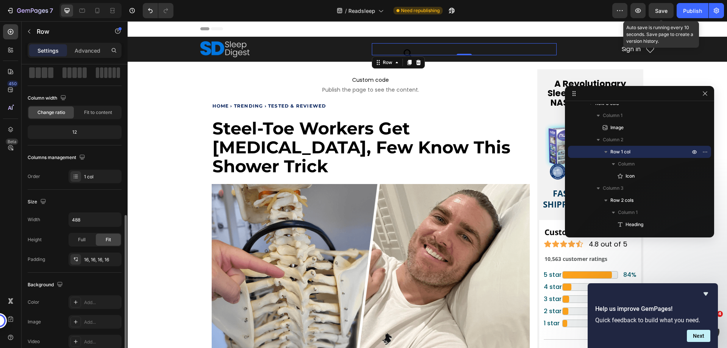
scroll to position [114, 0]
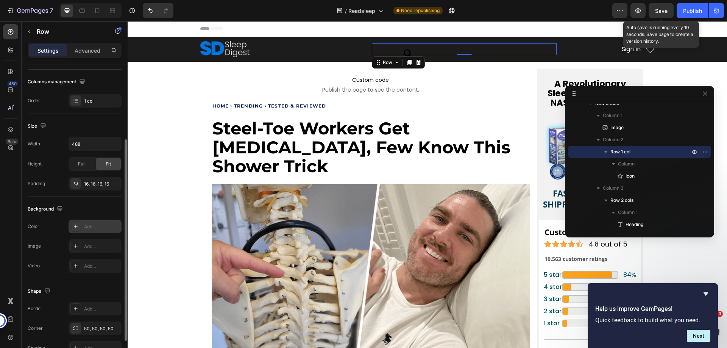
click at [76, 228] on icon at bounding box center [76, 226] width 6 height 6
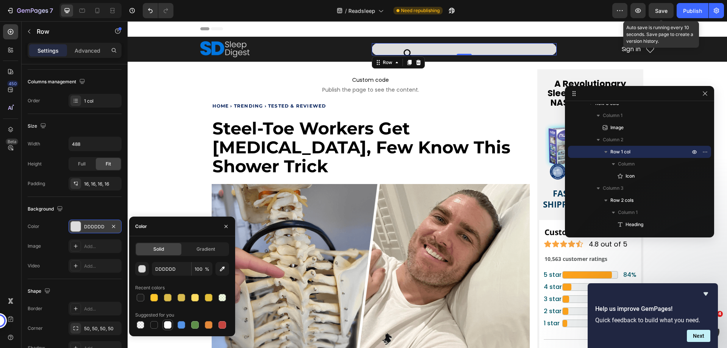
click at [169, 327] on div at bounding box center [168, 325] width 8 height 8
type input "FFFFFF"
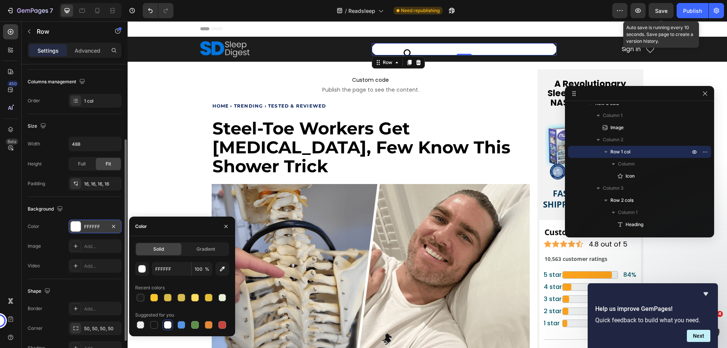
click at [66, 216] on div "Background The changes might be hidden by the video. Color FFFFFF Image Add... …" at bounding box center [75, 238] width 94 height 82
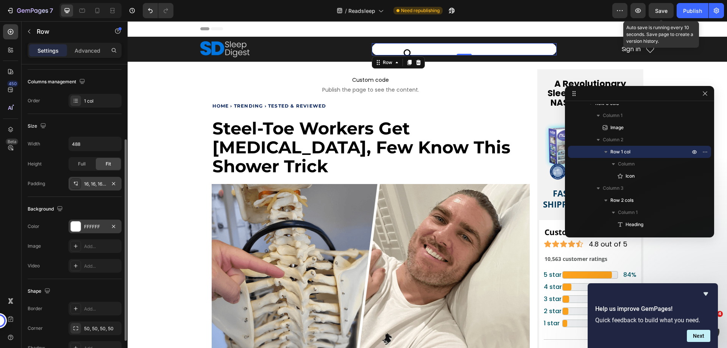
click at [90, 184] on div "16, 16, 16, 16" at bounding box center [95, 184] width 22 height 7
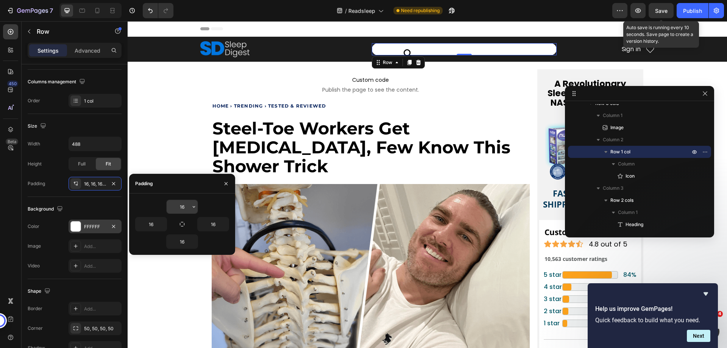
click at [188, 208] on input "16" at bounding box center [182, 207] width 31 height 14
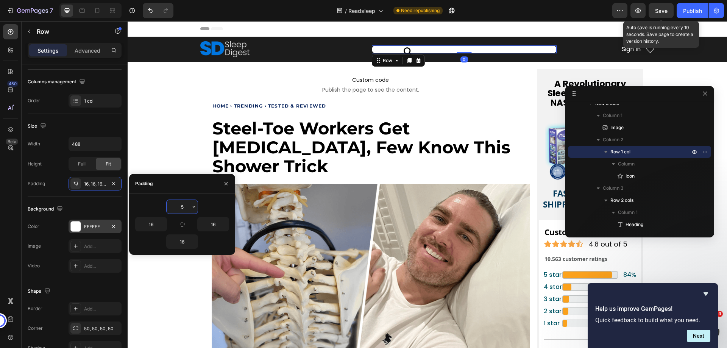
type input "5"
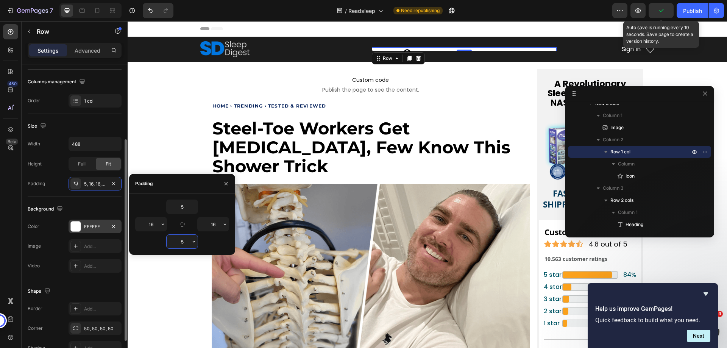
click at [56, 162] on div "Height Full Fit" at bounding box center [75, 164] width 94 height 14
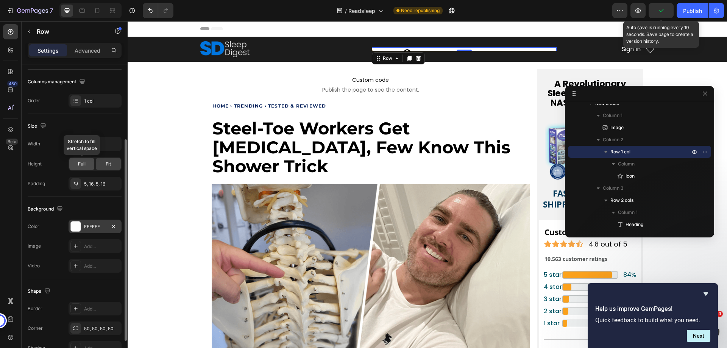
click at [79, 166] on span "Full" at bounding box center [82, 164] width 8 height 7
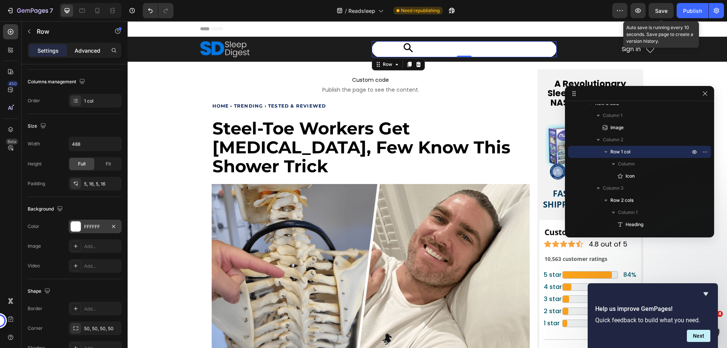
drag, startPoint x: 89, startPoint y: 50, endPoint x: 459, endPoint y: 279, distance: 434.9
click at [89, 50] on p "Advanced" at bounding box center [88, 51] width 26 height 8
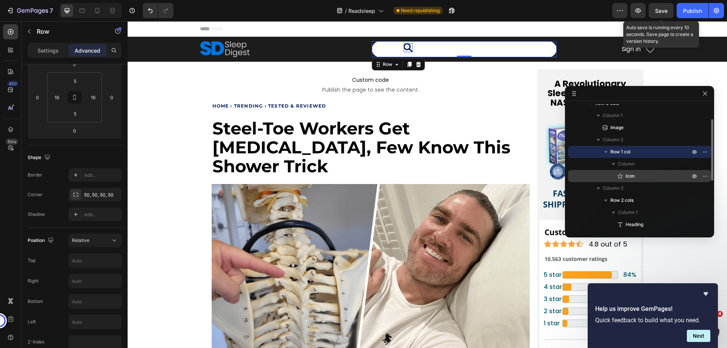
click at [631, 180] on div "Icon" at bounding box center [639, 176] width 137 height 12
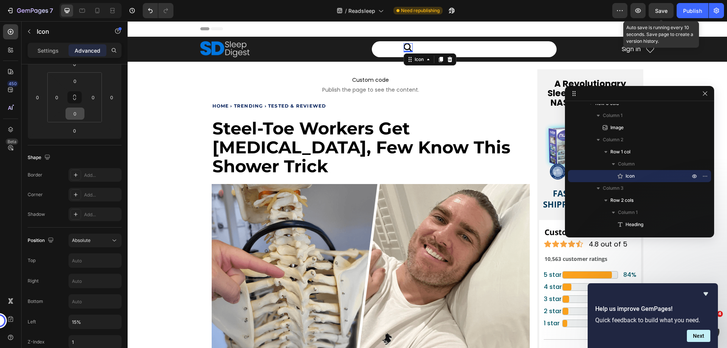
scroll to position [265, 0]
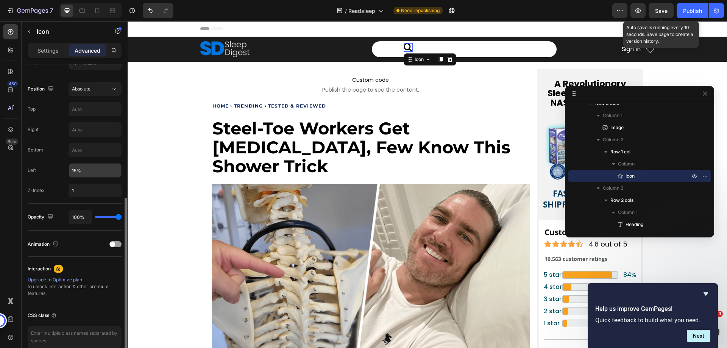
click at [72, 166] on input "15%" at bounding box center [95, 171] width 52 height 14
type input "2%"
click at [86, 111] on input "text" at bounding box center [95, 109] width 52 height 14
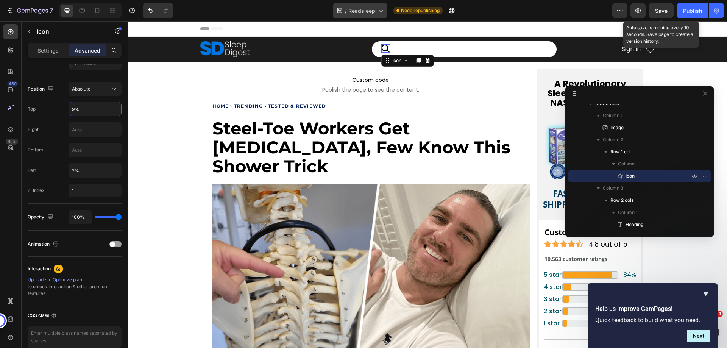
type input "9%"
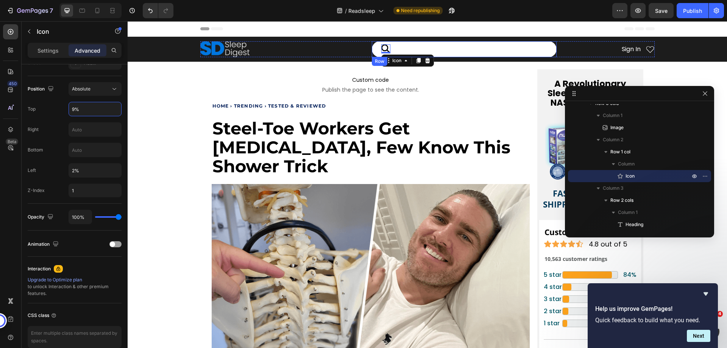
click at [421, 49] on div "Icon 0" at bounding box center [464, 49] width 173 height 12
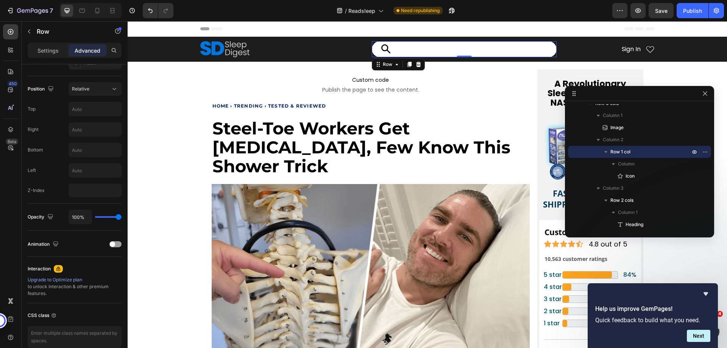
scroll to position [0, 0]
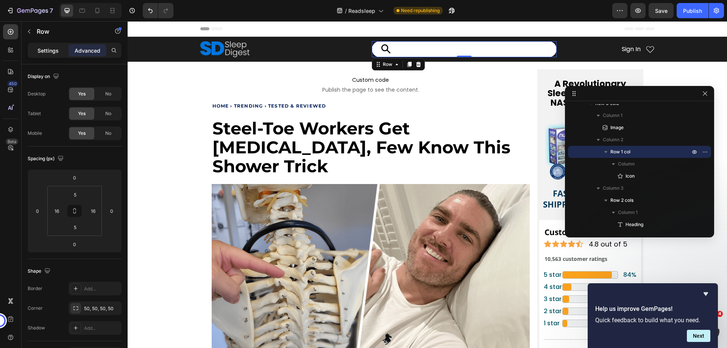
click at [50, 52] on p "Settings" at bounding box center [47, 51] width 21 height 8
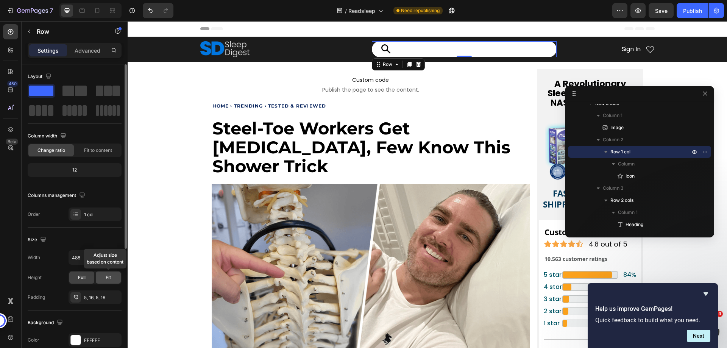
click at [109, 275] on span "Fit" at bounding box center [108, 277] width 5 height 7
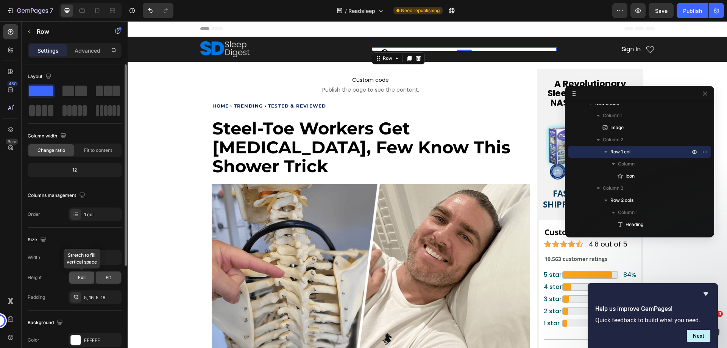
click at [90, 276] on div "Full" at bounding box center [81, 277] width 25 height 12
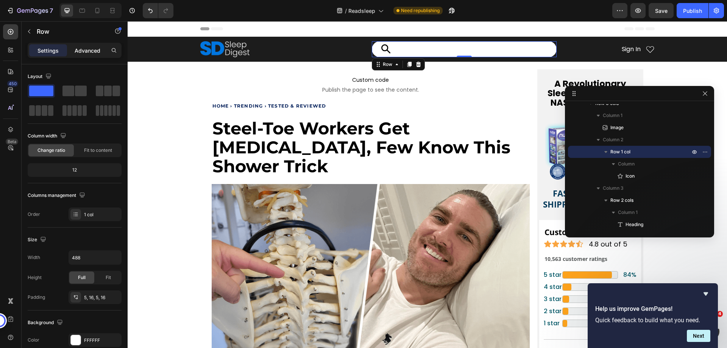
click at [80, 50] on p "Advanced" at bounding box center [88, 51] width 26 height 8
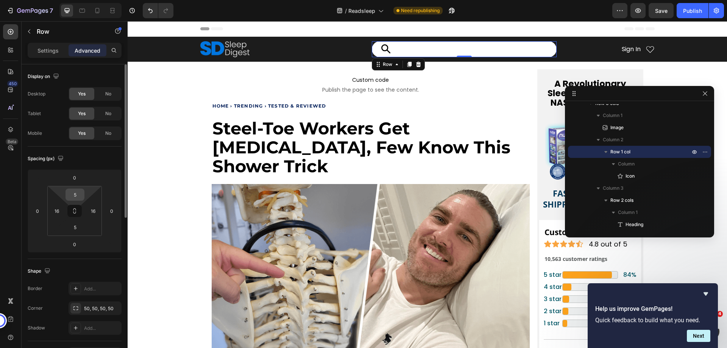
click at [76, 198] on input "5" at bounding box center [74, 194] width 15 height 11
type input "0"
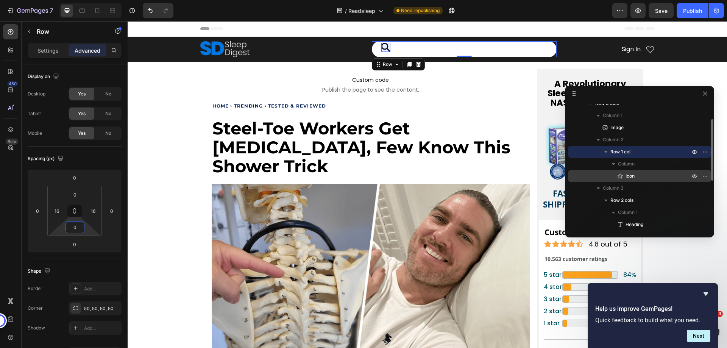
click at [624, 177] on icon at bounding box center [620, 176] width 8 height 8
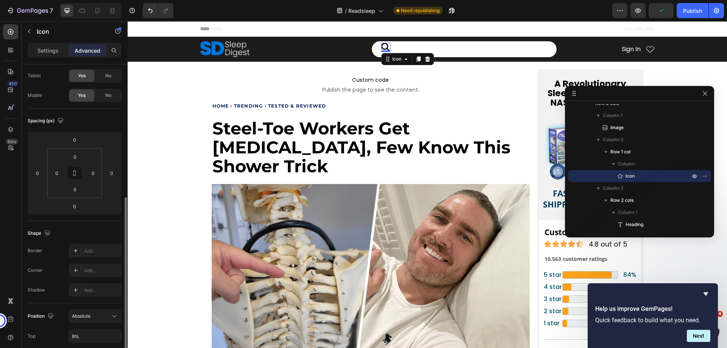
scroll to position [114, 0]
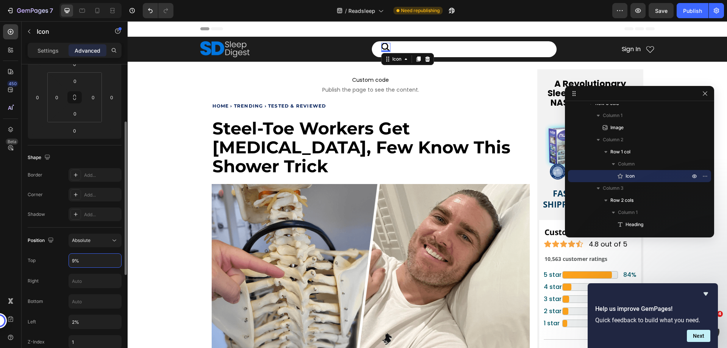
click at [87, 261] on input "9%" at bounding box center [95, 261] width 52 height 14
type input "19%"
click at [87, 261] on input "19%" at bounding box center [95, 261] width 52 height 14
click at [78, 321] on input "2%" at bounding box center [95, 322] width 52 height 14
type input "0%"
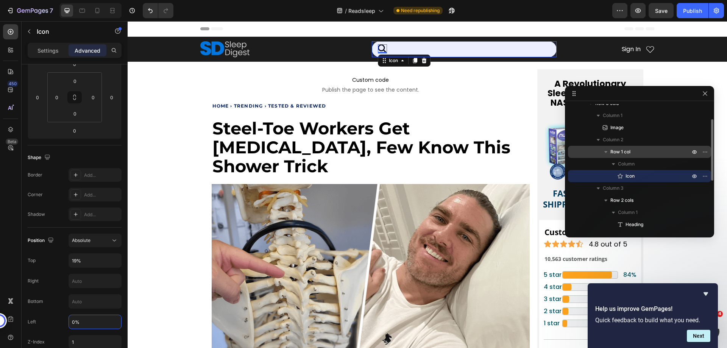
click at [629, 154] on span "Row 1 col" at bounding box center [620, 152] width 20 height 8
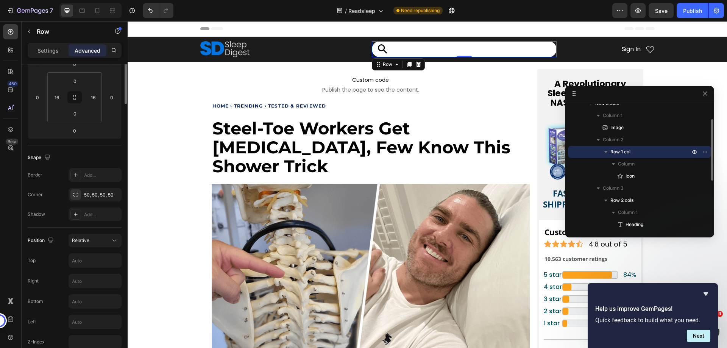
scroll to position [0, 0]
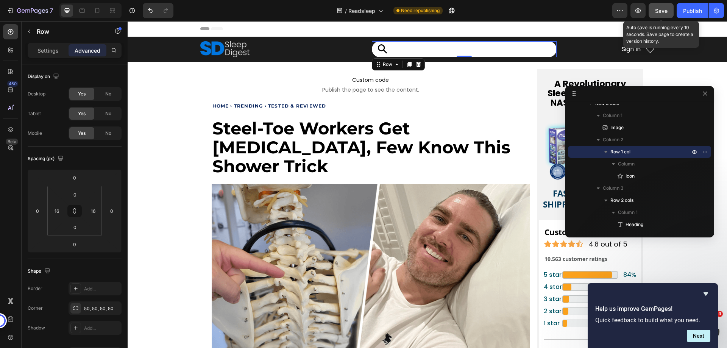
click at [667, 9] on span "Save" at bounding box center [661, 11] width 12 height 6
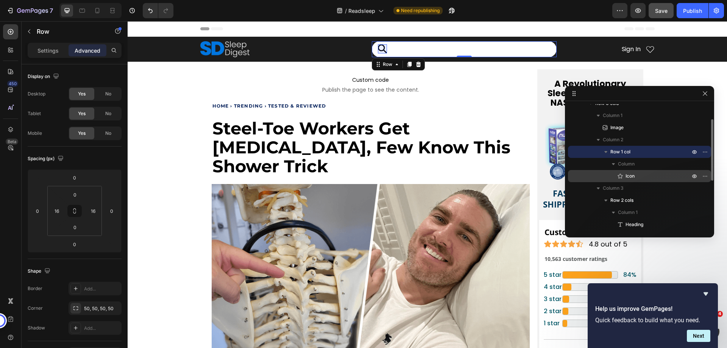
click at [621, 176] on icon at bounding box center [620, 176] width 8 height 8
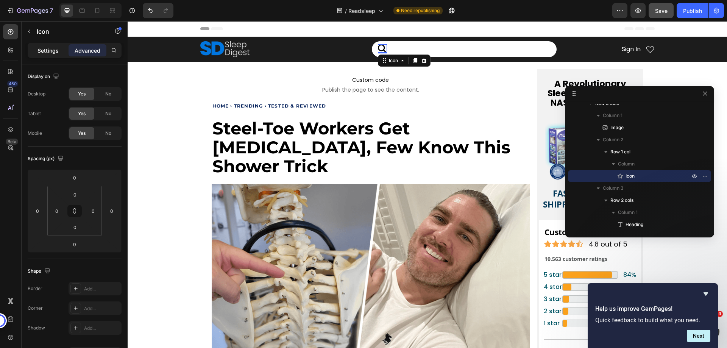
click at [44, 50] on p "Settings" at bounding box center [47, 51] width 21 height 8
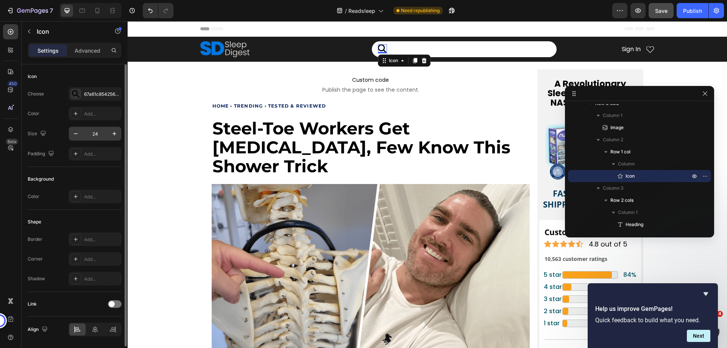
click at [95, 133] on input "24" at bounding box center [95, 134] width 25 height 14
type input "20"
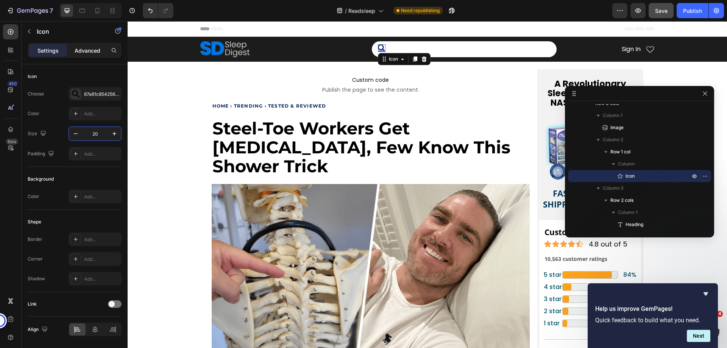
click at [87, 54] on p "Advanced" at bounding box center [88, 51] width 26 height 8
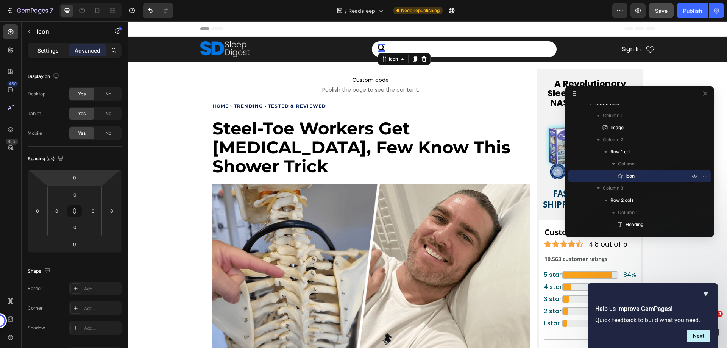
click at [45, 52] on p "Settings" at bounding box center [47, 51] width 21 height 8
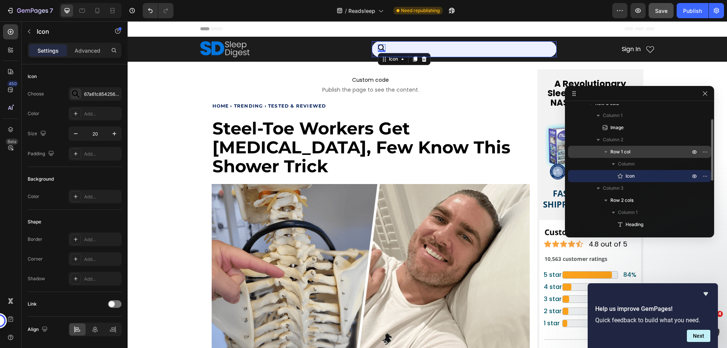
click at [627, 153] on span "Row 1 col" at bounding box center [620, 152] width 20 height 8
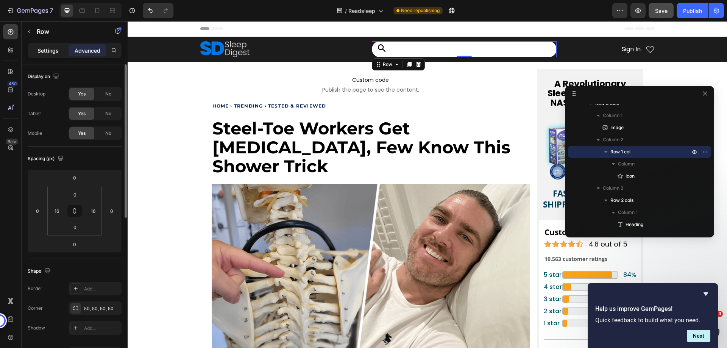
click at [40, 49] on p "Settings" at bounding box center [47, 51] width 21 height 8
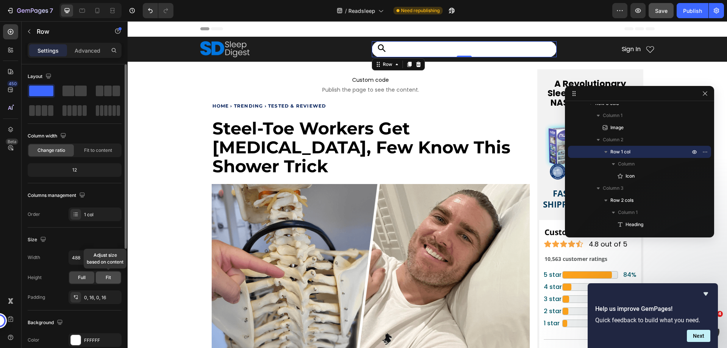
click at [103, 283] on div "Fit" at bounding box center [108, 277] width 25 height 12
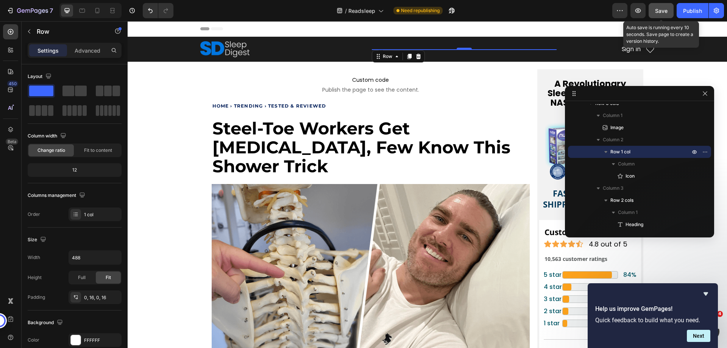
click at [662, 13] on span "Save" at bounding box center [661, 11] width 12 height 6
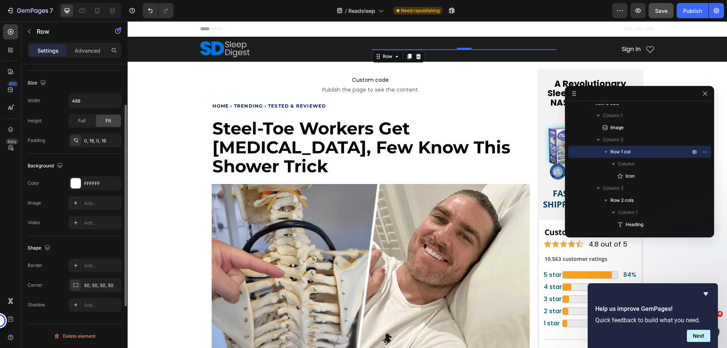
scroll to position [5, 0]
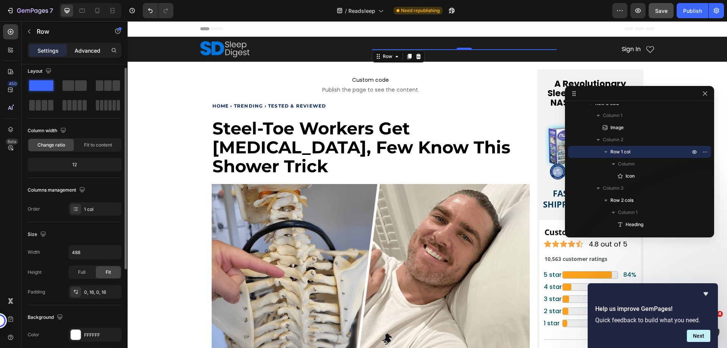
click at [73, 56] on div "Advanced" at bounding box center [88, 50] width 38 height 12
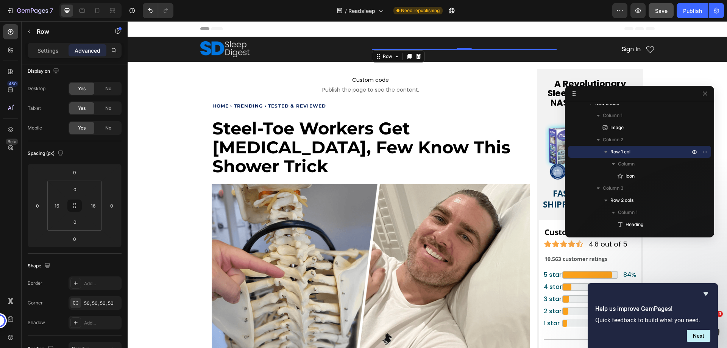
scroll to position [301, 0]
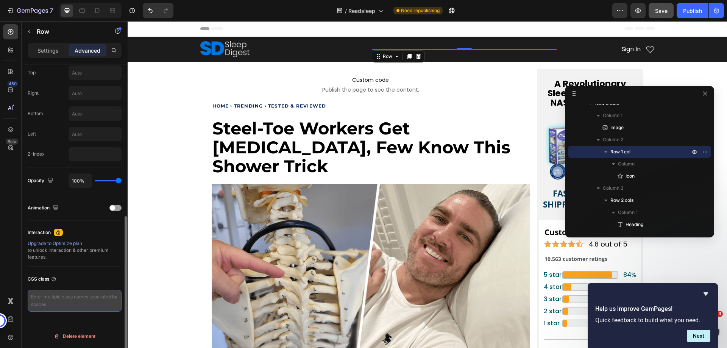
click at [50, 298] on textarea at bounding box center [75, 301] width 94 height 22
paste textarea "gp-row#gdnv1Gpsz8 { height: 30px; }"
type textarea "gp-row#gdnv1Gpsz8 { height: 30px; }"
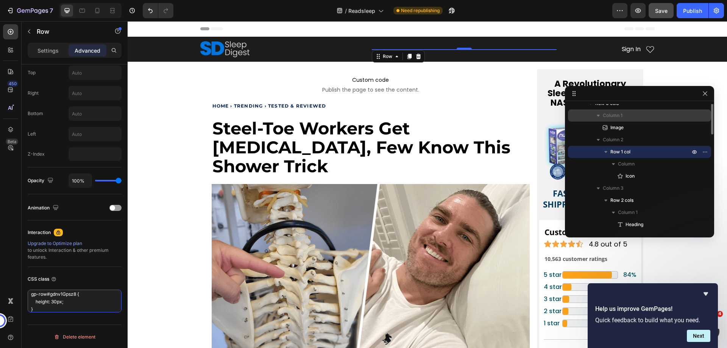
scroll to position [0, 0]
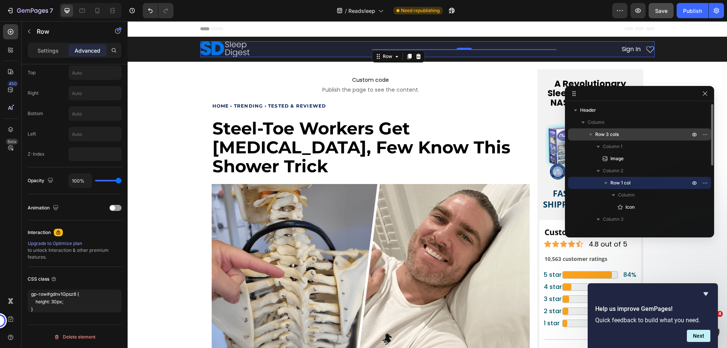
click at [612, 138] on span "Row 3 cols" at bounding box center [606, 135] width 23 height 8
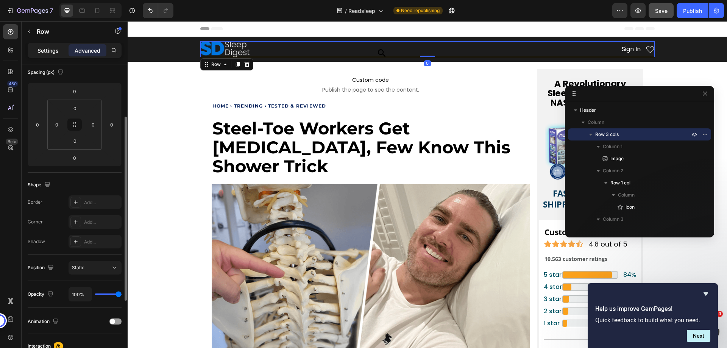
click at [39, 49] on p "Settings" at bounding box center [47, 51] width 21 height 8
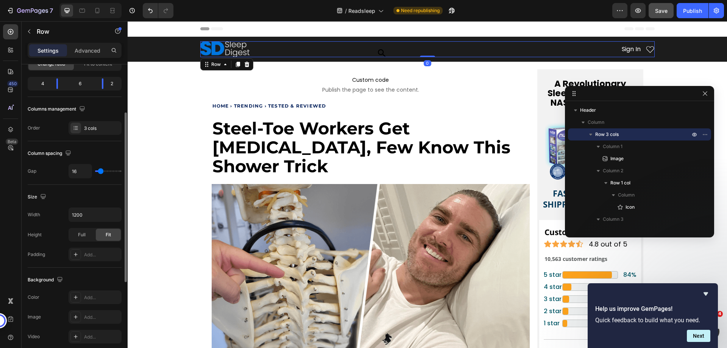
scroll to position [243, 0]
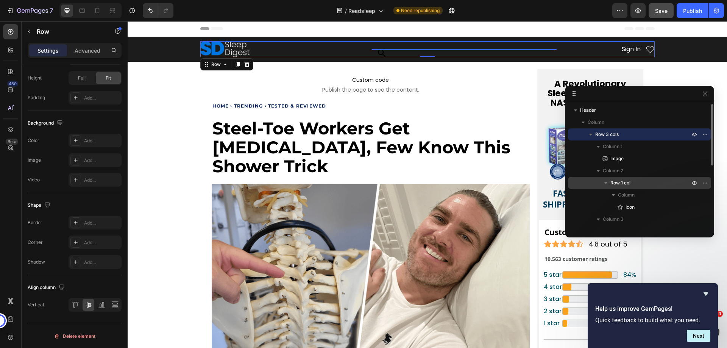
click at [625, 184] on span "Row 1 col" at bounding box center [620, 183] width 20 height 8
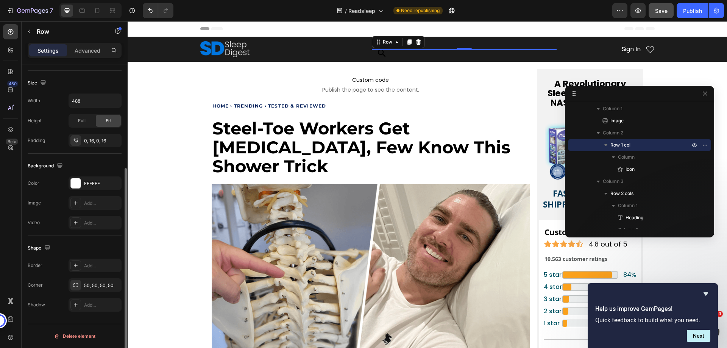
scroll to position [0, 0]
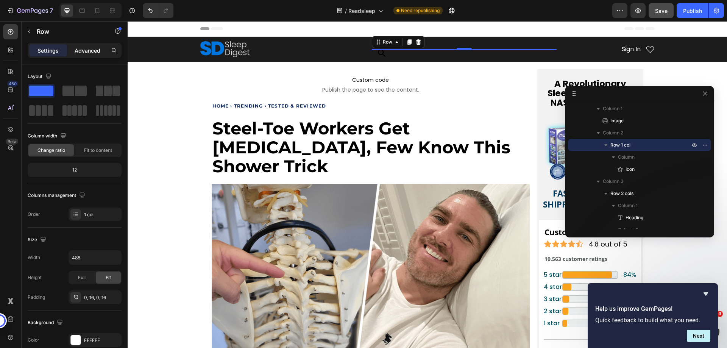
click at [87, 48] on p "Advanced" at bounding box center [88, 51] width 26 height 8
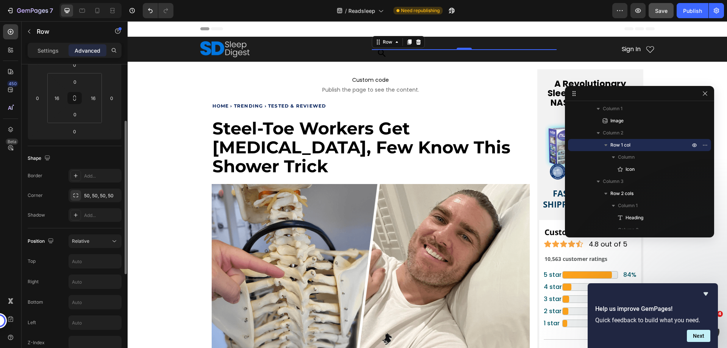
scroll to position [75, 0]
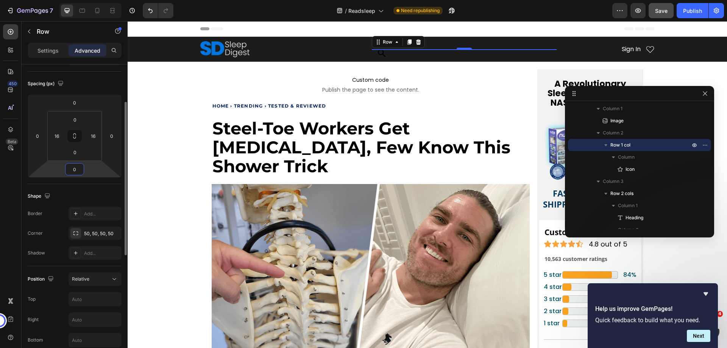
click at [73, 170] on input "0" at bounding box center [74, 169] width 15 height 11
click at [51, 55] on div "Settings" at bounding box center [48, 50] width 38 height 12
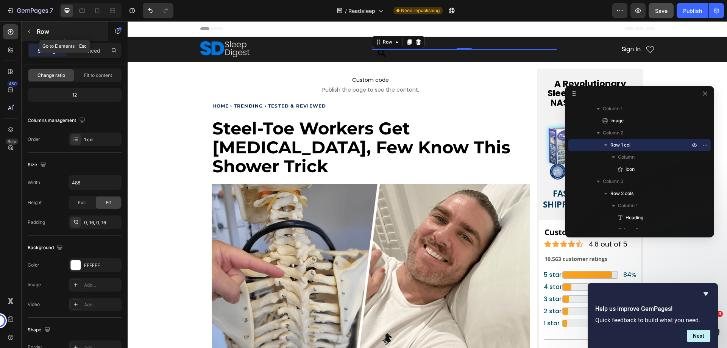
click at [30, 30] on icon "button" at bounding box center [29, 31] width 6 height 6
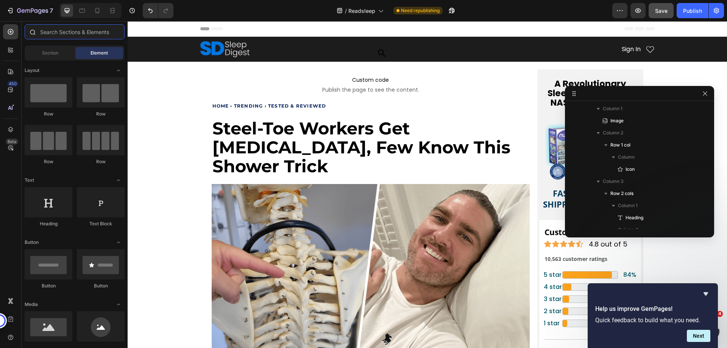
click at [92, 33] on input "text" at bounding box center [75, 31] width 100 height 15
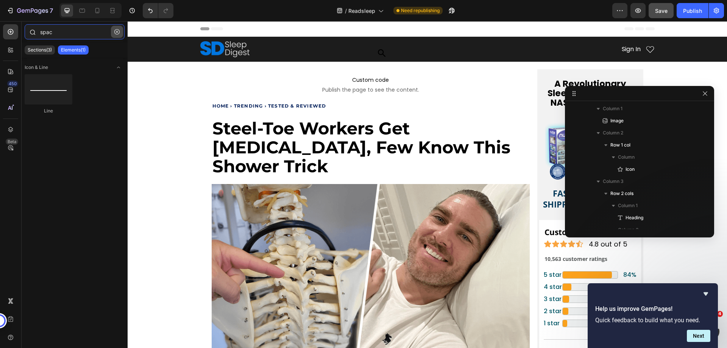
type input "spac"
click at [118, 31] on icon "button" at bounding box center [117, 32] width 2 height 2
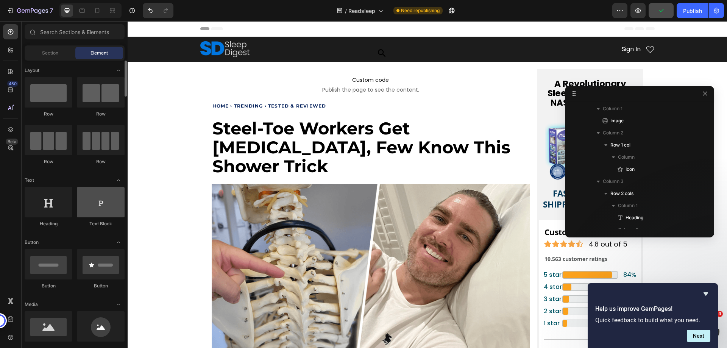
scroll to position [38, 0]
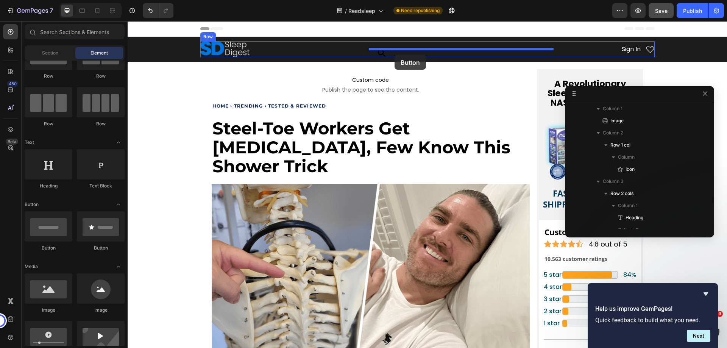
drag, startPoint x: 150, startPoint y: 175, endPoint x: 395, endPoint y: 55, distance: 273.0
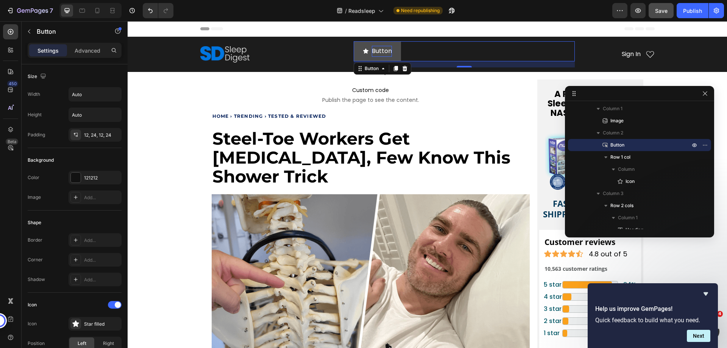
click at [382, 51] on p "Button" at bounding box center [382, 51] width 20 height 11
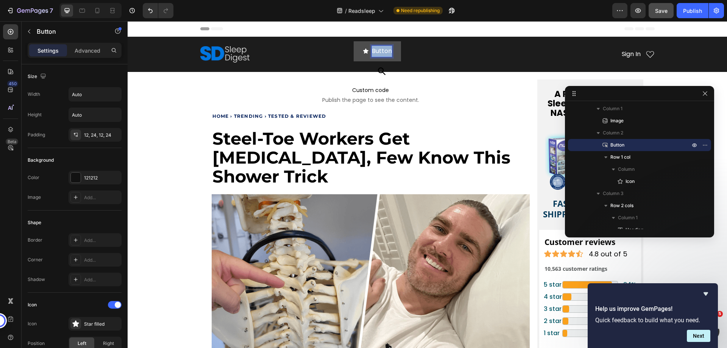
click at [382, 51] on p "Button" at bounding box center [382, 51] width 20 height 11
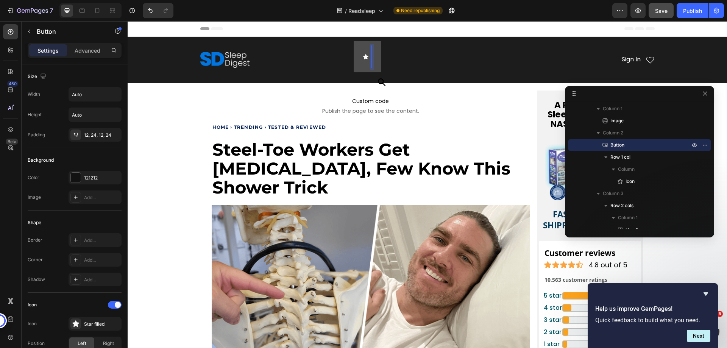
click at [410, 55] on div "Button 16" at bounding box center [464, 56] width 221 height 31
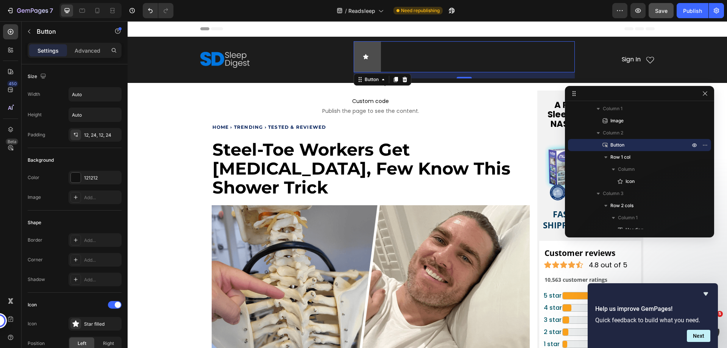
click at [363, 59] on icon at bounding box center [366, 57] width 6 height 6
click at [370, 58] on button at bounding box center [367, 56] width 27 height 31
click at [371, 59] on button at bounding box center [367, 56] width 27 height 31
click at [114, 115] on icon "button" at bounding box center [115, 115] width 8 height 8
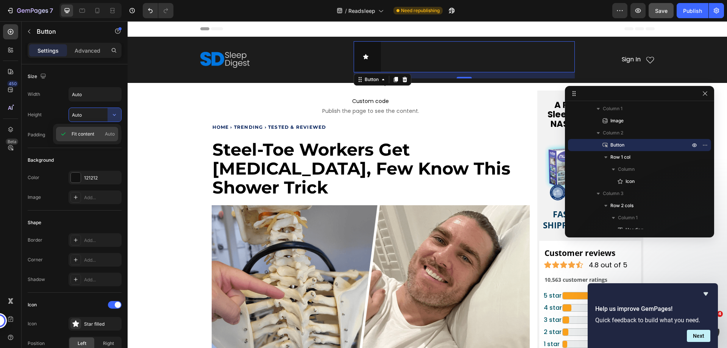
click at [86, 134] on span "Fit content" at bounding box center [83, 134] width 23 height 7
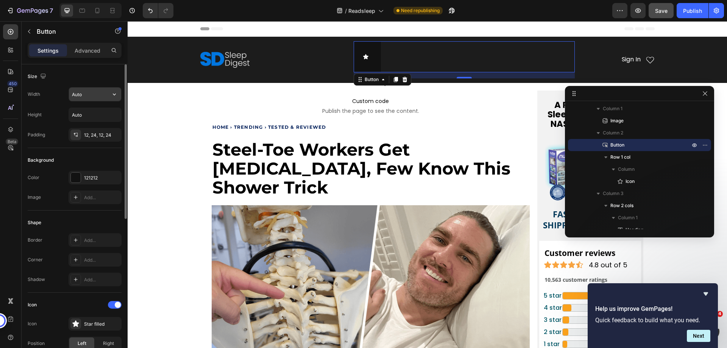
click at [84, 98] on input "Auto" at bounding box center [95, 94] width 52 height 14
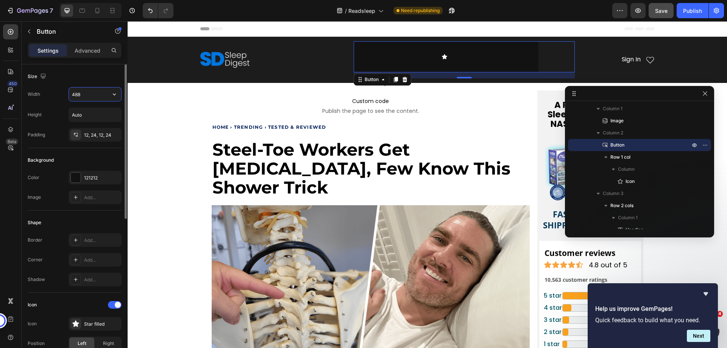
type input "488"
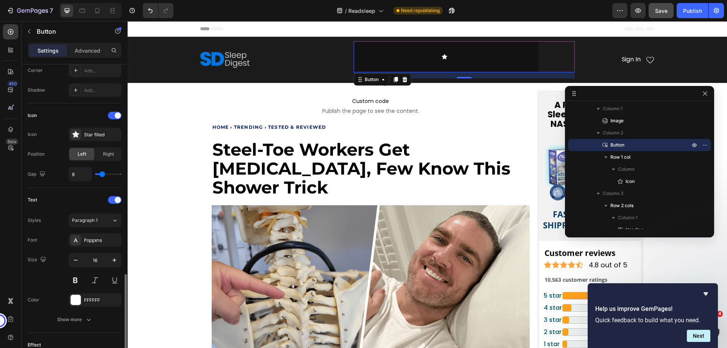
scroll to position [298, 0]
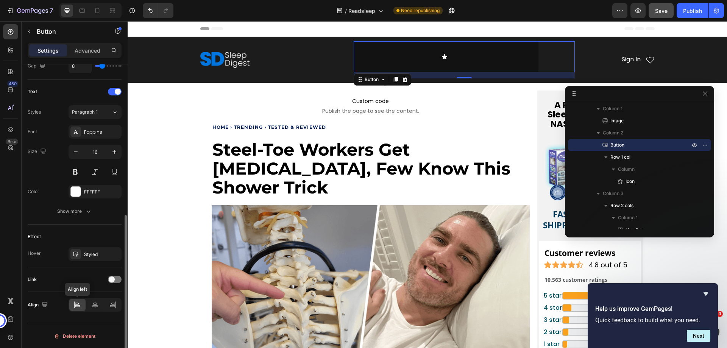
click at [76, 309] on div at bounding box center [77, 305] width 16 height 12
click at [113, 254] on icon "button" at bounding box center [114, 254] width 6 height 6
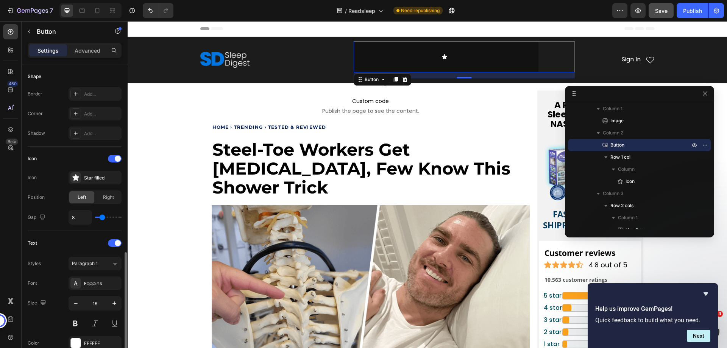
scroll to position [70, 0]
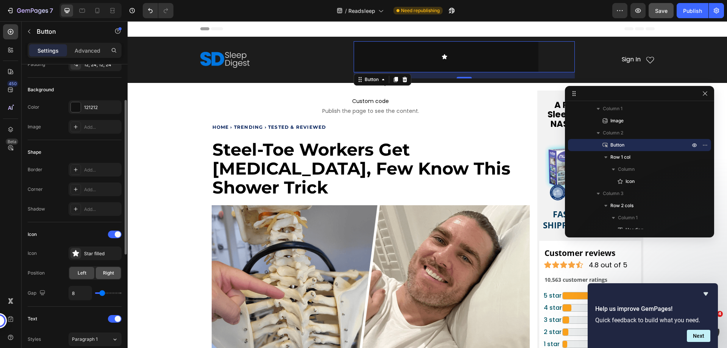
click at [112, 276] on span "Right" at bounding box center [108, 273] width 11 height 7
click at [84, 273] on span "Left" at bounding box center [82, 273] width 9 height 7
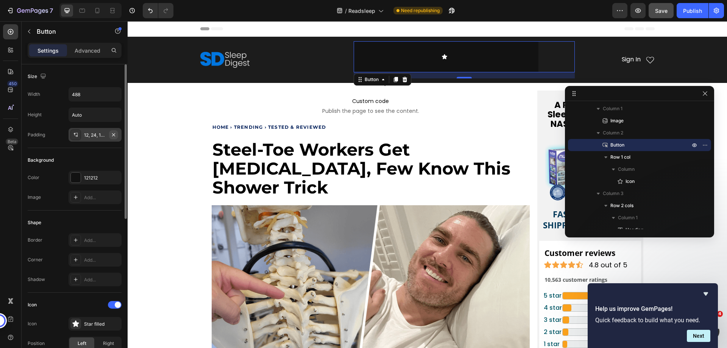
click at [112, 135] on icon "button" at bounding box center [114, 135] width 6 height 6
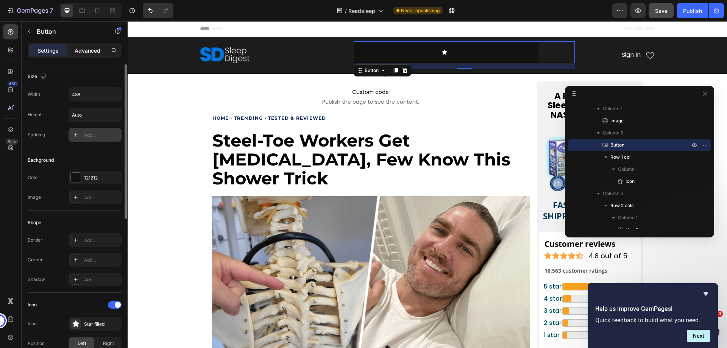
click at [79, 47] on p "Advanced" at bounding box center [88, 51] width 26 height 8
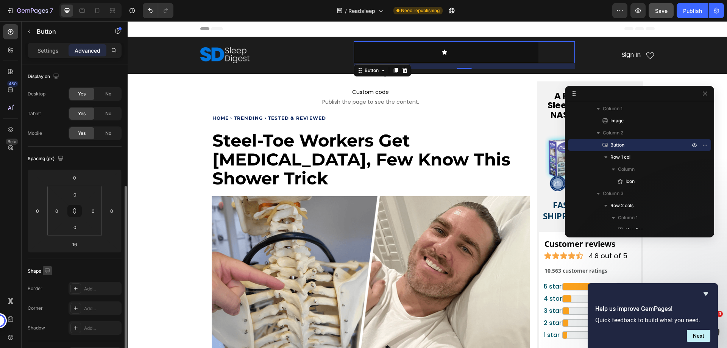
scroll to position [114, 0]
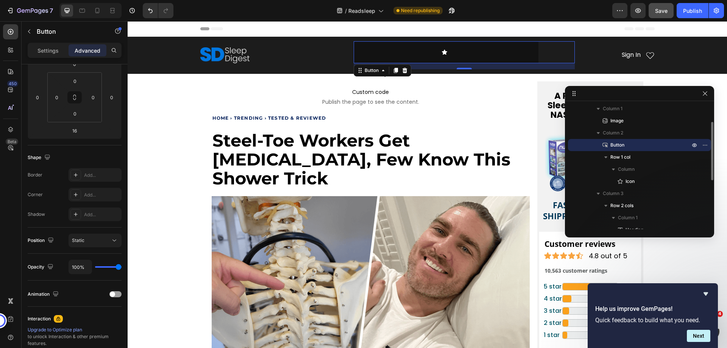
click at [627, 145] on p "Button" at bounding box center [641, 145] width 81 height 8
click at [706, 148] on icon "button" at bounding box center [705, 145] width 6 height 6
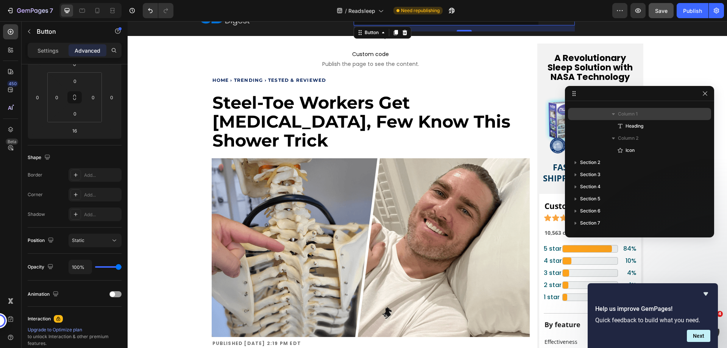
scroll to position [0, 0]
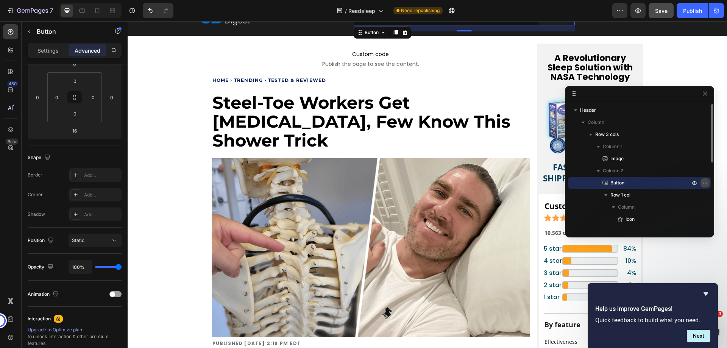
click at [707, 185] on icon "button" at bounding box center [705, 183] width 6 height 6
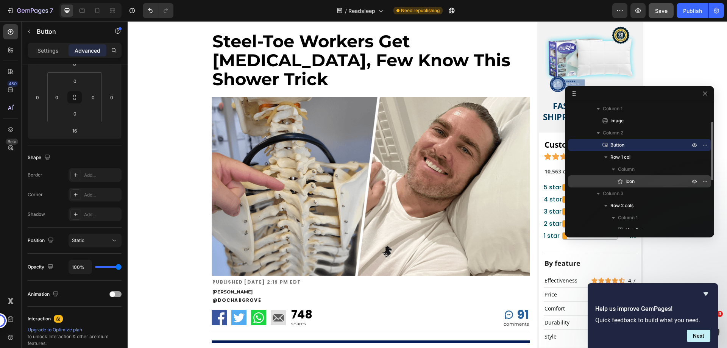
scroll to position [114, 0]
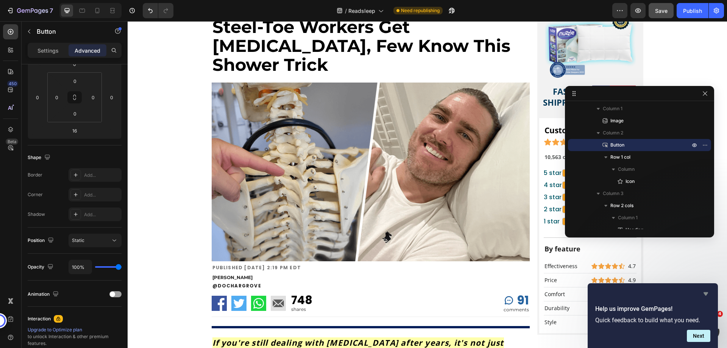
click at [704, 293] on icon "Hide survey" at bounding box center [705, 293] width 5 height 3
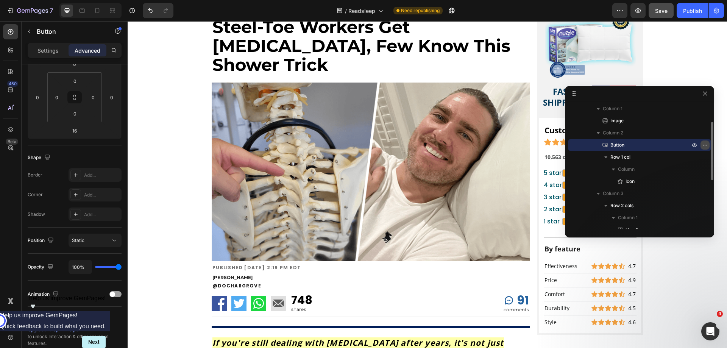
click at [706, 143] on icon "button" at bounding box center [705, 145] width 6 height 6
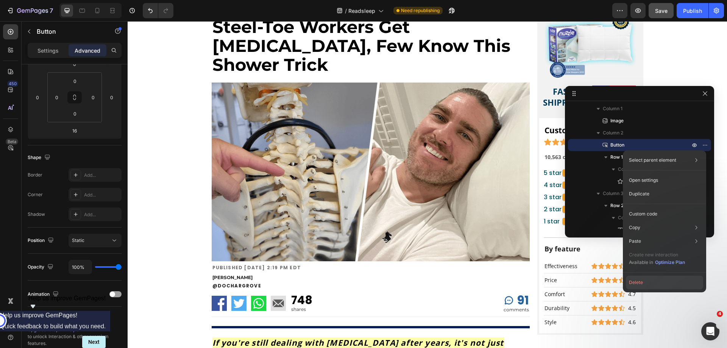
click at [648, 284] on button "Delete" at bounding box center [664, 283] width 77 height 14
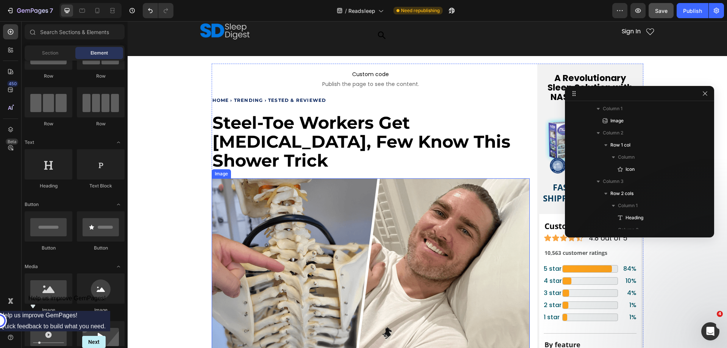
scroll to position [0, 0]
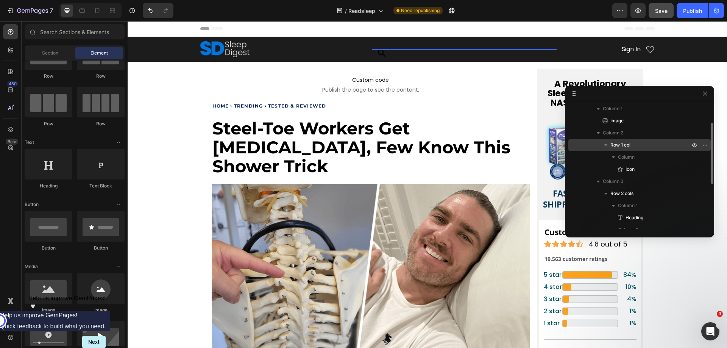
click at [632, 142] on p "Row 1 col" at bounding box center [650, 145] width 81 height 8
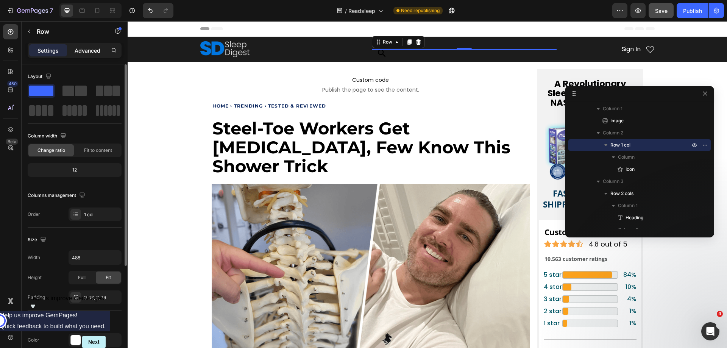
click at [75, 48] on p "Advanced" at bounding box center [88, 51] width 26 height 8
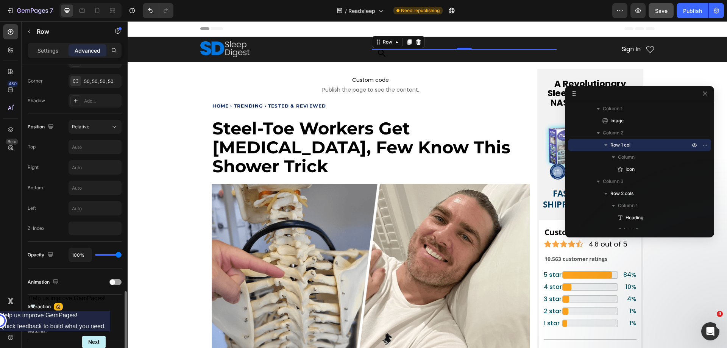
scroll to position [302, 0]
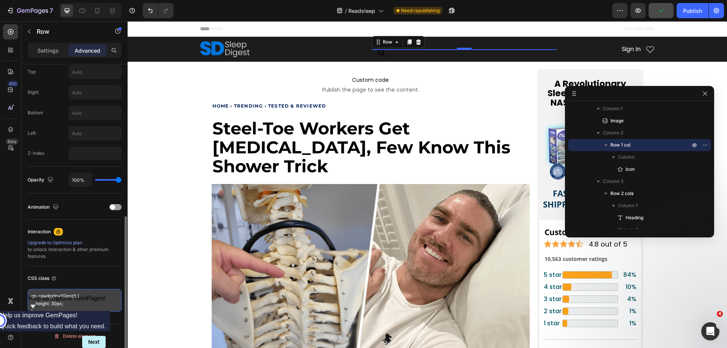
click at [68, 308] on textarea "gp-row#gdnv1Gpsz8 { height: 30px; }" at bounding box center [75, 300] width 94 height 23
drag, startPoint x: 47, startPoint y: 306, endPoint x: 28, endPoint y: 293, distance: 23.1
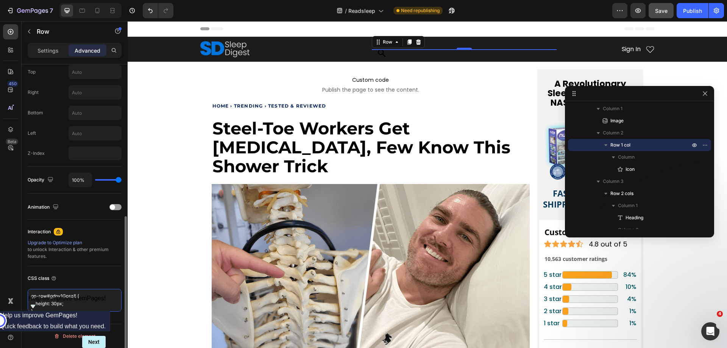
click at [28, 293] on textarea "gp-row#gdnv1Gpsz8 { height: 30px; }" at bounding box center [75, 300] width 94 height 23
click at [89, 308] on textarea "gp-row#gdnv1Gpsz8 { height: 30px; }" at bounding box center [75, 300] width 94 height 23
click at [29, 294] on textarea "gp-row#gdnv1Gpsz8 { height: 30px; }" at bounding box center [75, 300] width 94 height 23
click at [84, 306] on textarea "gp-row#gdnv1Gpsz8 { height: 30px; }" at bounding box center [75, 300] width 94 height 23
click at [667, 11] on span "Save" at bounding box center [661, 11] width 12 height 6
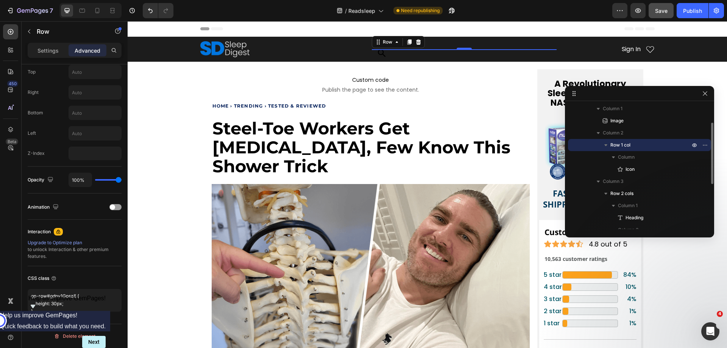
click at [631, 145] on p "Row 1 col" at bounding box center [650, 145] width 81 height 8
click at [707, 147] on icon "button" at bounding box center [705, 145] width 6 height 6
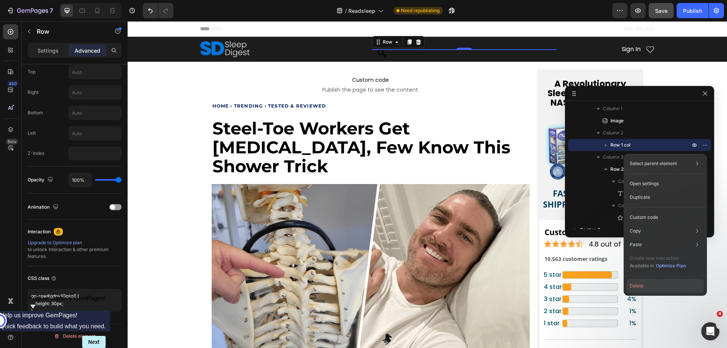
click at [641, 289] on button "Delete" at bounding box center [665, 286] width 77 height 14
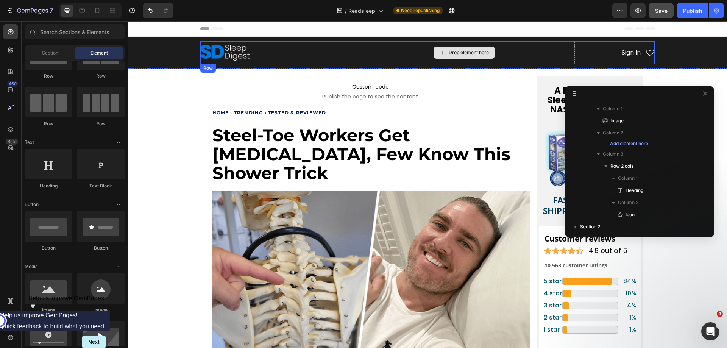
click at [450, 56] on div "Drop element here" at bounding box center [464, 53] width 61 height 12
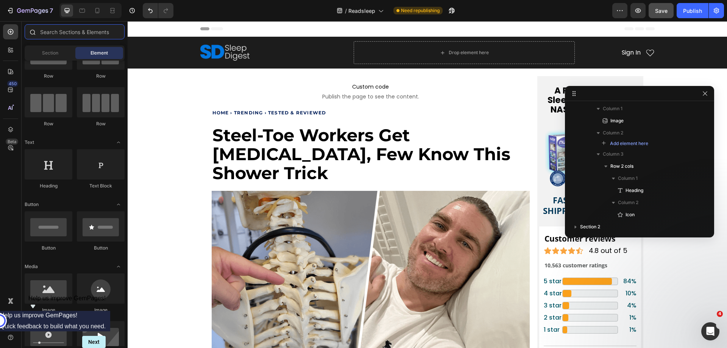
click at [59, 32] on input "text" at bounding box center [75, 31] width 100 height 15
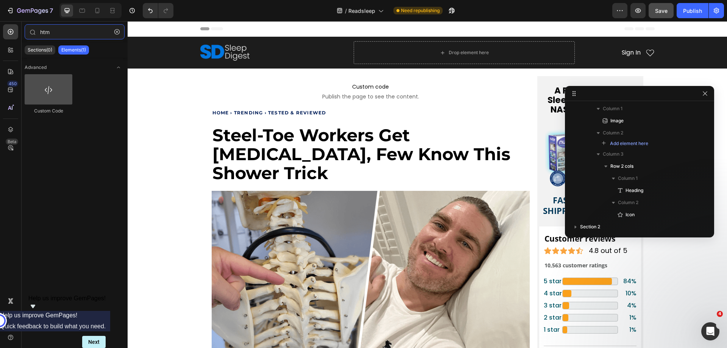
type input "htm"
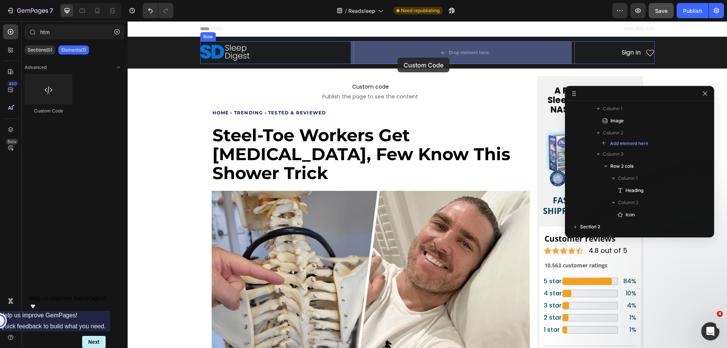
drag, startPoint x: 168, startPoint y: 112, endPoint x: 379, endPoint y: 65, distance: 216.1
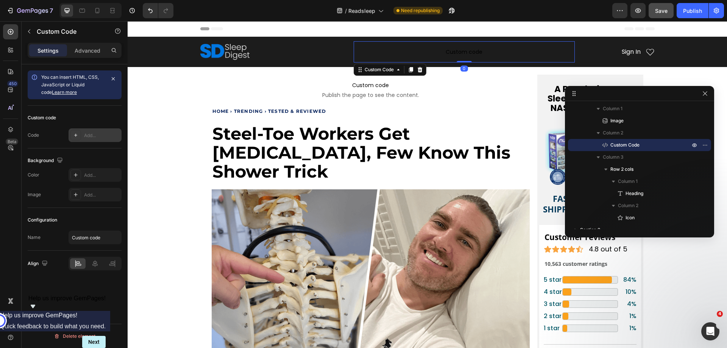
click at [81, 133] on div at bounding box center [75, 135] width 11 height 11
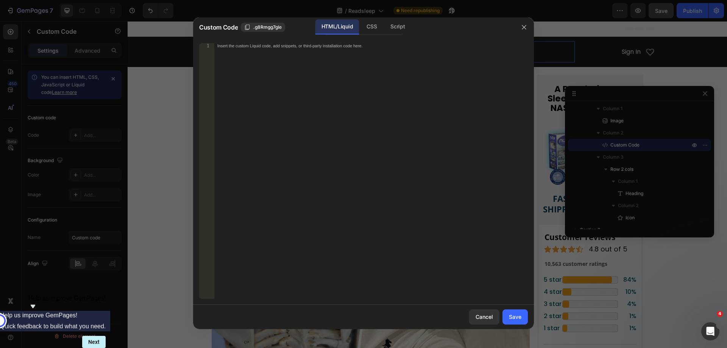
click at [346, 86] on div "Insert the custom Liquid code, add snippets, or third-party installation code h…" at bounding box center [370, 176] width 313 height 266
paste textarea "<div class="header-center" bis_skin_checked="1"><div class="header_search-bar" …"
type textarea "<div class="header-center" bis_skin_checked="1"><div class="header_search-bar" …"
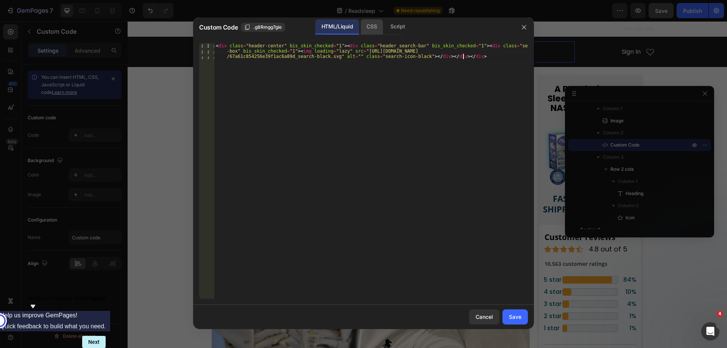
click at [376, 24] on div "CSS" at bounding box center [371, 26] width 22 height 15
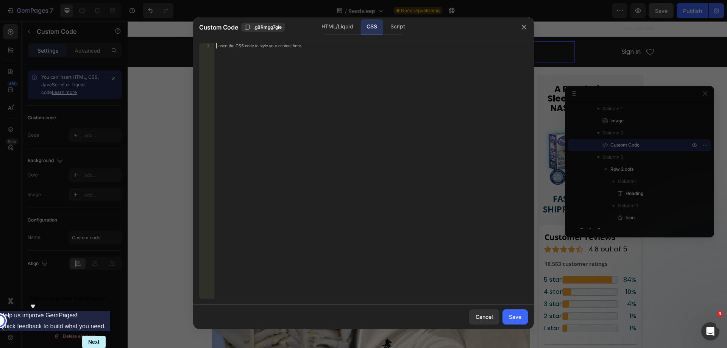
click at [351, 67] on div "Insert the CSS code to style your content here." at bounding box center [370, 176] width 313 height 266
paste textarea "}"
type textarea "}"
click at [526, 28] on icon "button" at bounding box center [524, 27] width 6 height 6
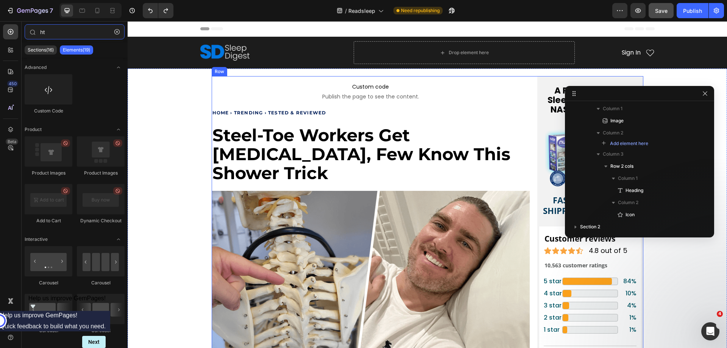
type input "h"
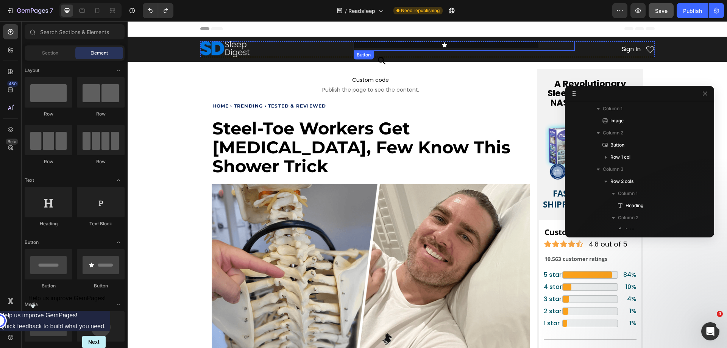
click at [442, 46] on icon at bounding box center [444, 44] width 5 height 5
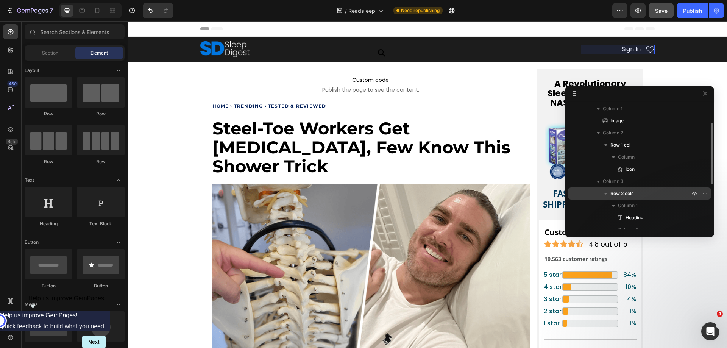
click at [621, 194] on span "Row 2 cols" at bounding box center [621, 194] width 23 height 8
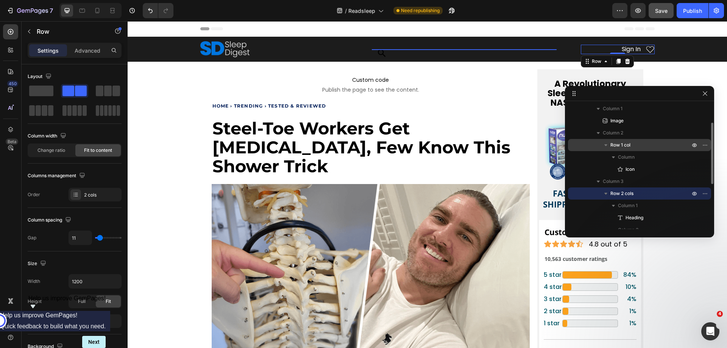
click at [624, 143] on span "Row 1 col" at bounding box center [620, 145] width 20 height 8
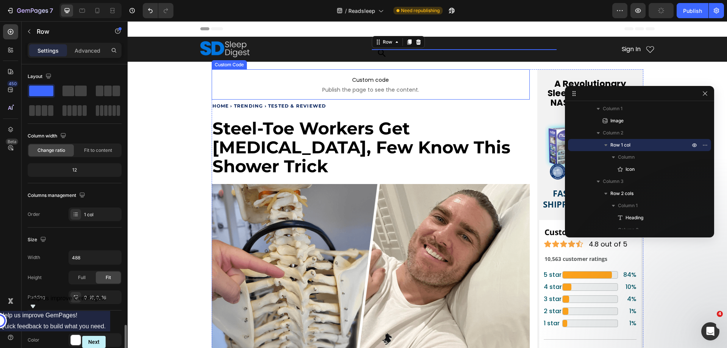
scroll to position [157, 0]
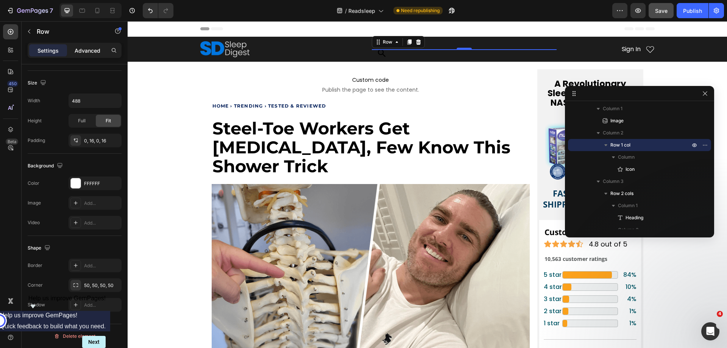
click at [88, 49] on p "Advanced" at bounding box center [88, 51] width 26 height 8
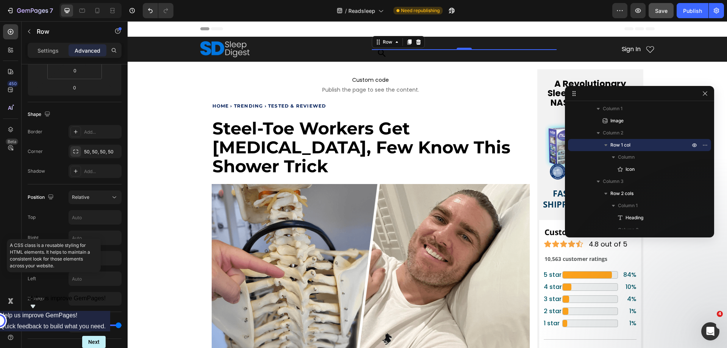
scroll to position [302, 0]
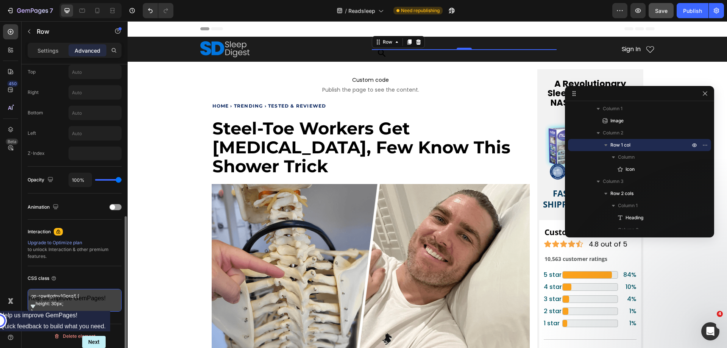
click at [51, 307] on textarea "gp-row#gdnv1Gpsz8 { height: 30px; }" at bounding box center [75, 300] width 94 height 23
type textarea "search"
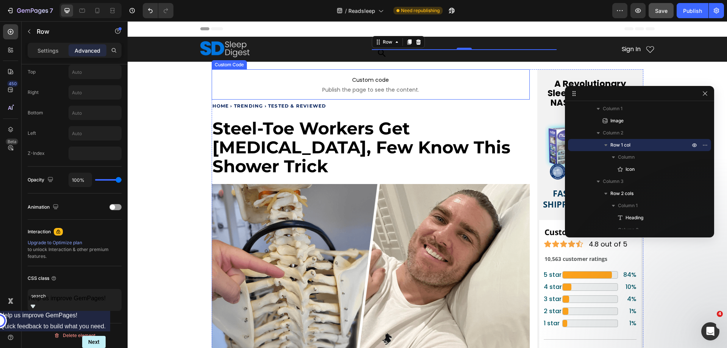
click at [370, 86] on span "Publish the page to see the content." at bounding box center [371, 90] width 318 height 8
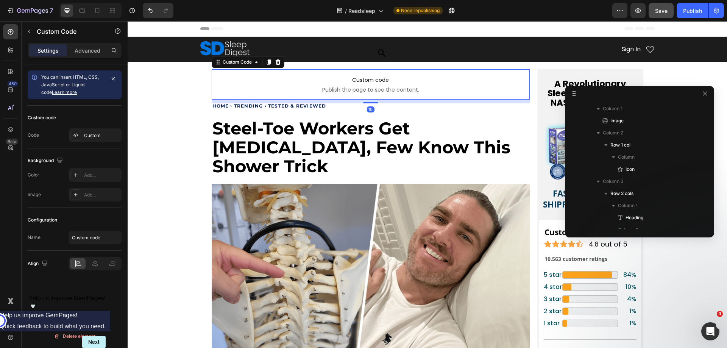
scroll to position [0, 0]
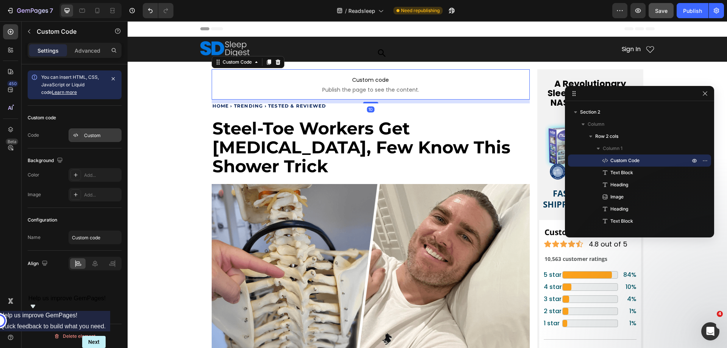
click at [89, 134] on div "Custom" at bounding box center [102, 135] width 36 height 7
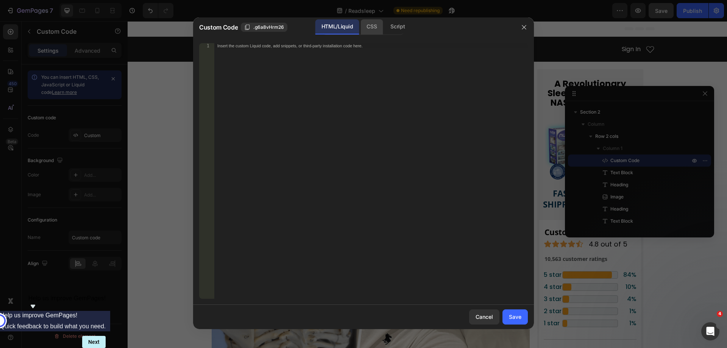
click at [376, 26] on div "CSS" at bounding box center [371, 26] width 22 height 15
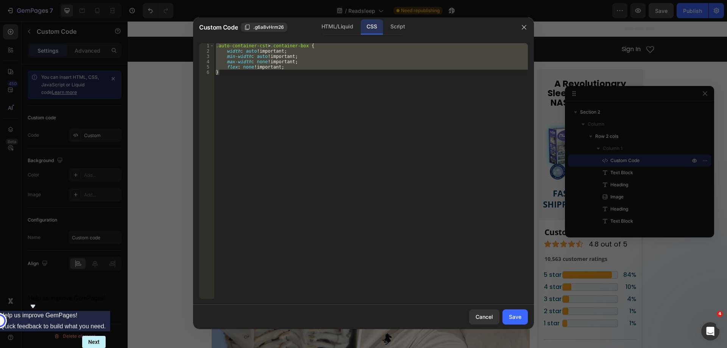
click at [265, 120] on div ".auto-container-cst > .container-box { width : auto !important ; min-width : au…" at bounding box center [370, 171] width 313 height 256
type textarea "}"
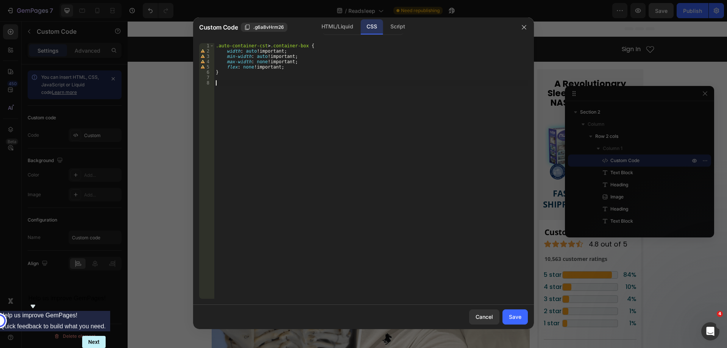
type textarea "/"
paste textarea "}"
type textarea "height: 30px!;"
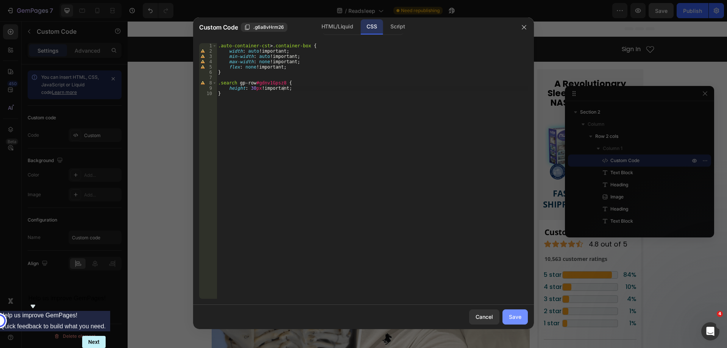
click at [510, 317] on div "Save" at bounding box center [515, 317] width 12 height 8
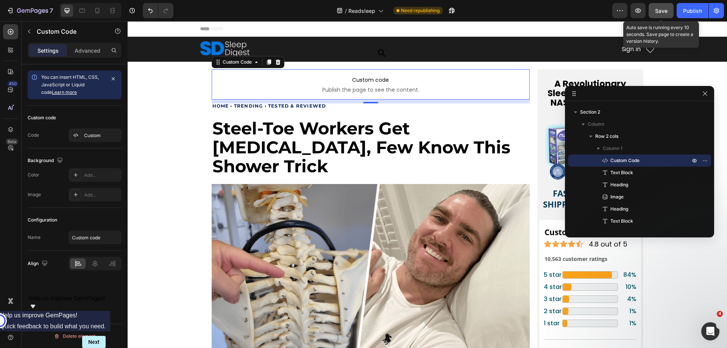
click at [660, 7] on div "Save" at bounding box center [661, 11] width 12 height 8
click at [637, 10] on icon "button" at bounding box center [638, 11] width 8 height 8
click at [346, 77] on span "Custom code" at bounding box center [371, 79] width 318 height 9
click at [92, 132] on div "Custom" at bounding box center [102, 135] width 36 height 7
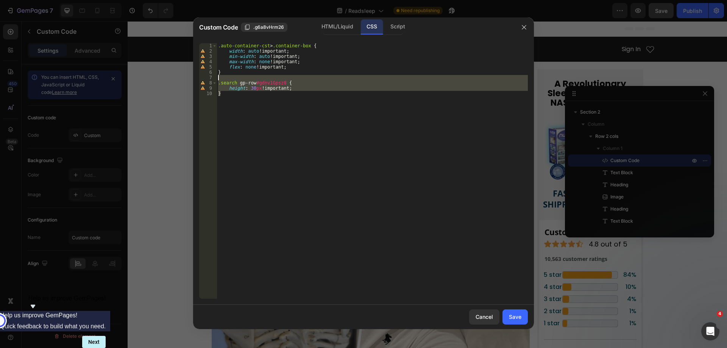
drag, startPoint x: 237, startPoint y: 101, endPoint x: 218, endPoint y: 79, distance: 29.0
click at [218, 79] on div ".auto-container-cst > .container-box { width : auto !important ; min-width : au…" at bounding box center [372, 176] width 311 height 266
type textarea ".search gp-row#gdnv1Gpsz8 {"
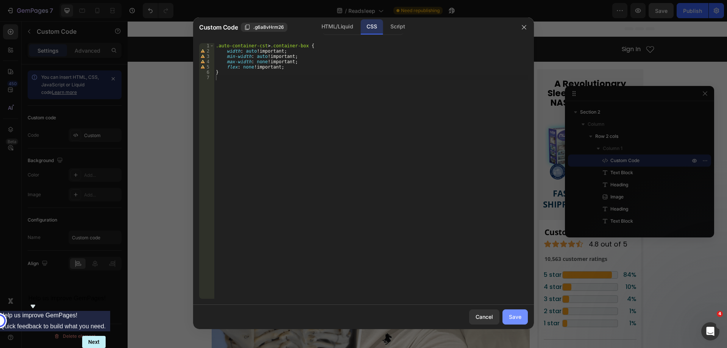
click at [506, 317] on button "Save" at bounding box center [514, 316] width 25 height 15
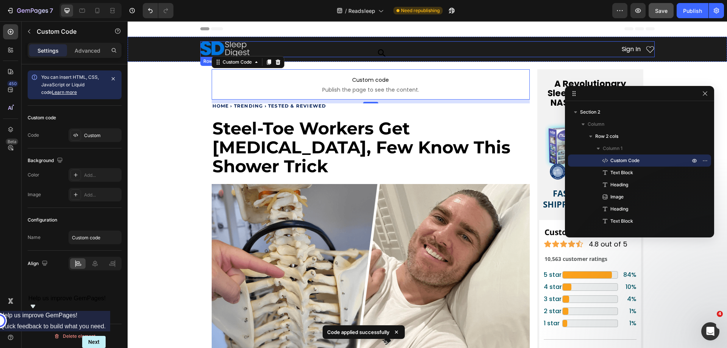
click at [385, 53] on div "Icon Row" at bounding box center [464, 49] width 221 height 16
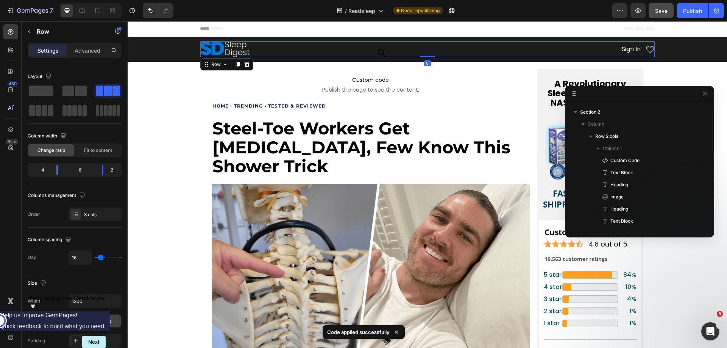
scroll to position [0, 0]
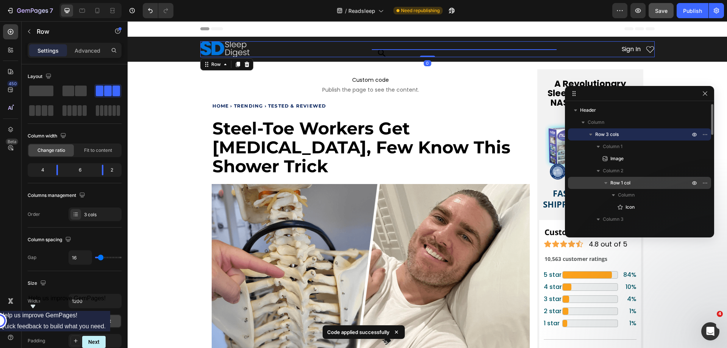
click at [640, 180] on p "Row 1 col" at bounding box center [650, 183] width 81 height 8
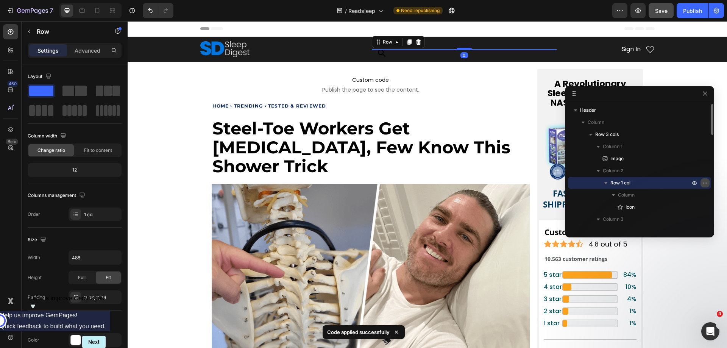
click at [703, 186] on icon "button" at bounding box center [705, 183] width 6 height 6
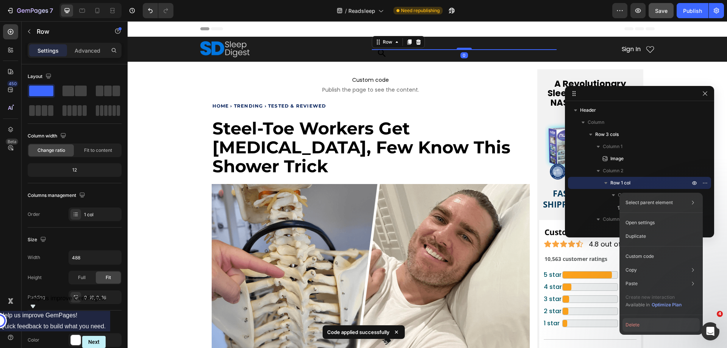
click at [638, 323] on button "Delete" at bounding box center [660, 325] width 77 height 14
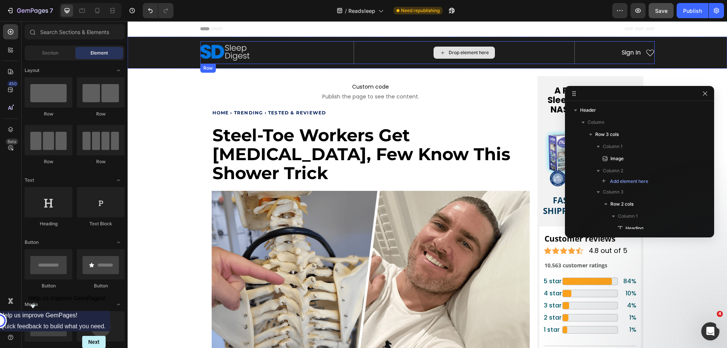
click at [456, 49] on div "Drop element here" at bounding box center [464, 53] width 61 height 12
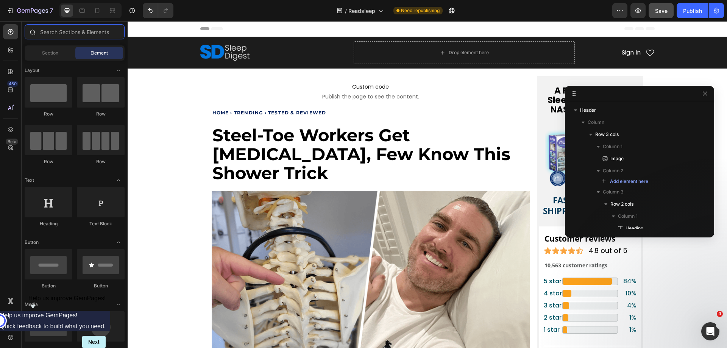
click at [63, 33] on input "text" at bounding box center [75, 31] width 100 height 15
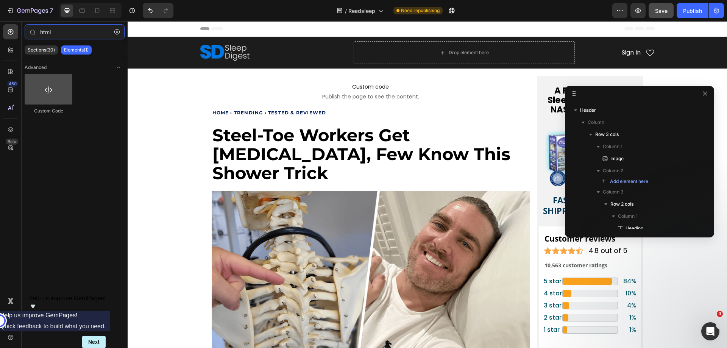
type input "html"
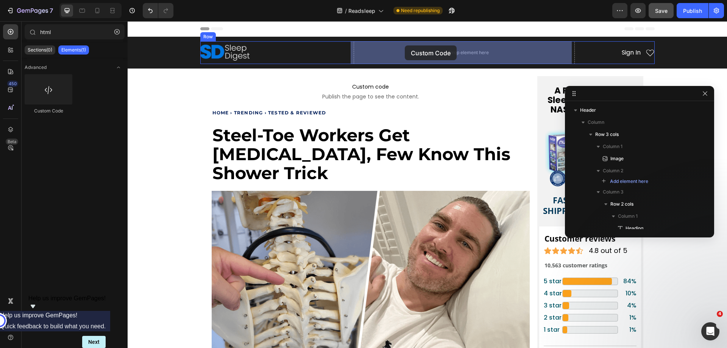
drag, startPoint x: 187, startPoint y: 123, endPoint x: 405, endPoint y: 45, distance: 230.8
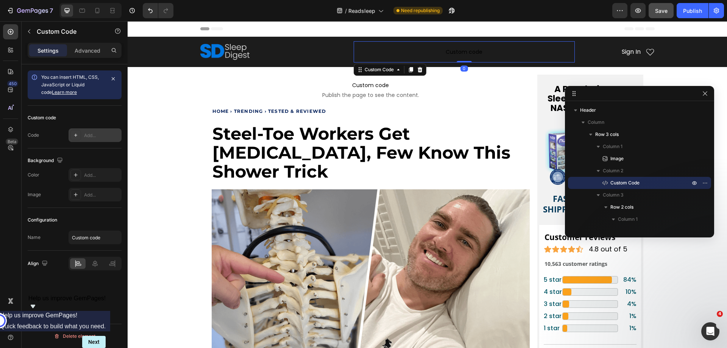
click at [89, 131] on div "Add..." at bounding box center [95, 135] width 53 height 14
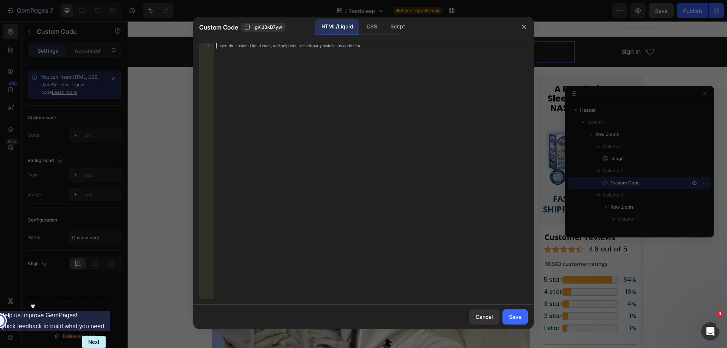
click at [303, 51] on div "Insert the custom Liquid code, add snippets, or third-party installation code h…" at bounding box center [370, 176] width 313 height 266
paste textarea "<div class="header-center" bis_skin_checked="1"><div class="header_search-bar" …"
type textarea "<div class="header-center" bis_skin_checked="1"><div class="header_search-bar" …"
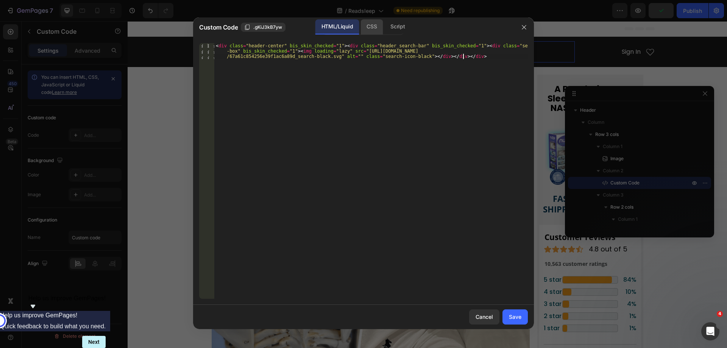
click at [373, 25] on div "CSS" at bounding box center [371, 26] width 22 height 15
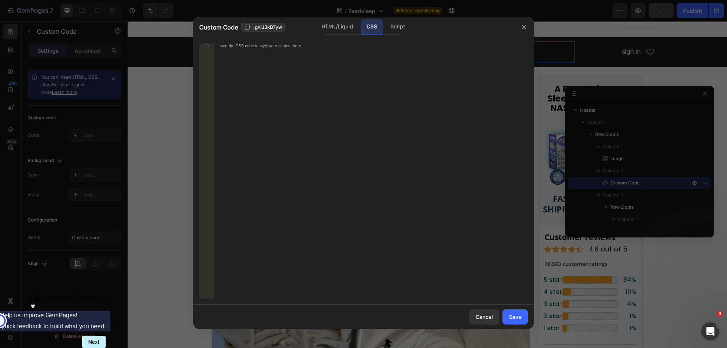
click at [357, 77] on div "Insert the CSS code to style your content here." at bounding box center [370, 176] width 313 height 266
paste textarea "}"
type textarea "}"
paste textarea "}"
type textarea "}"
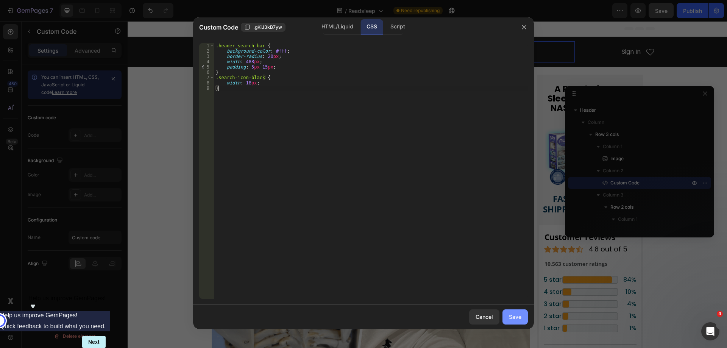
click at [518, 314] on div "Save" at bounding box center [515, 317] width 12 height 8
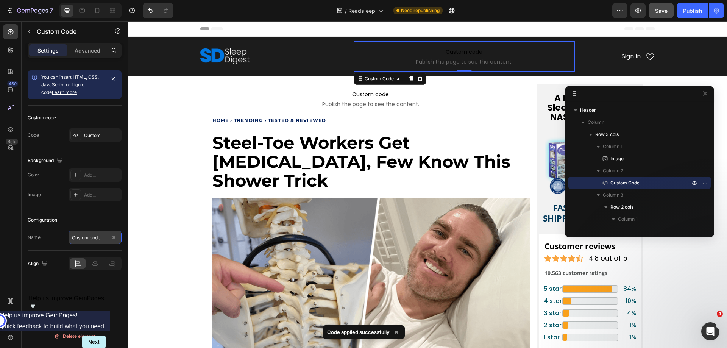
click at [87, 233] on input "Custom code" at bounding box center [95, 238] width 53 height 14
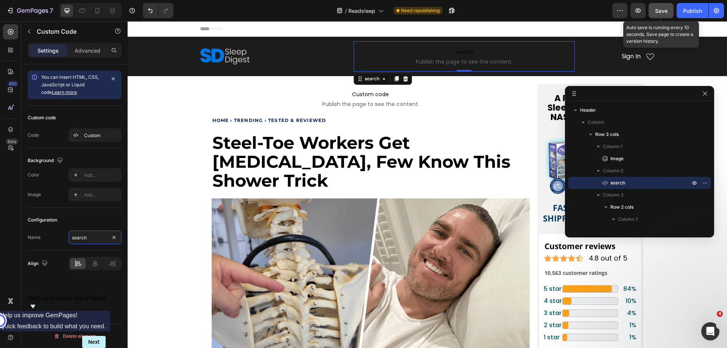
type input "search"
click at [666, 11] on span "Save" at bounding box center [661, 11] width 12 height 6
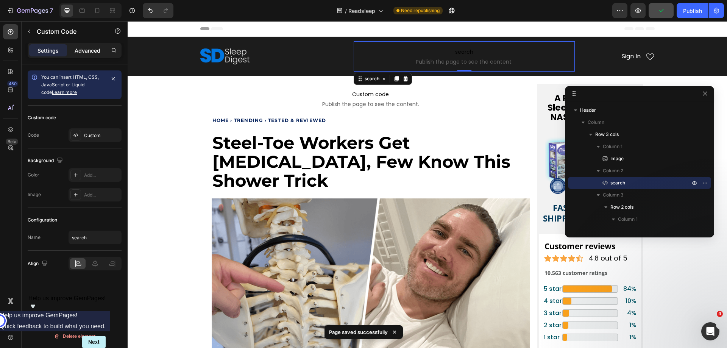
click at [85, 51] on p "Advanced" at bounding box center [88, 51] width 26 height 8
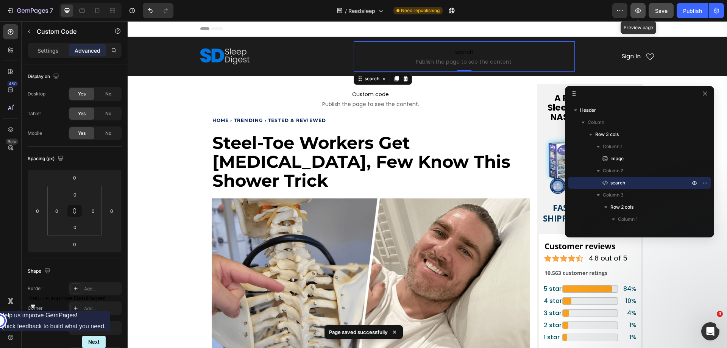
click at [633, 12] on button "button" at bounding box center [637, 10] width 15 height 15
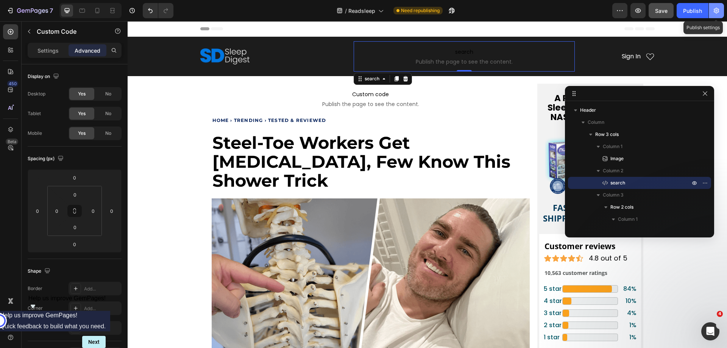
click at [713, 10] on icon "button" at bounding box center [717, 11] width 8 height 8
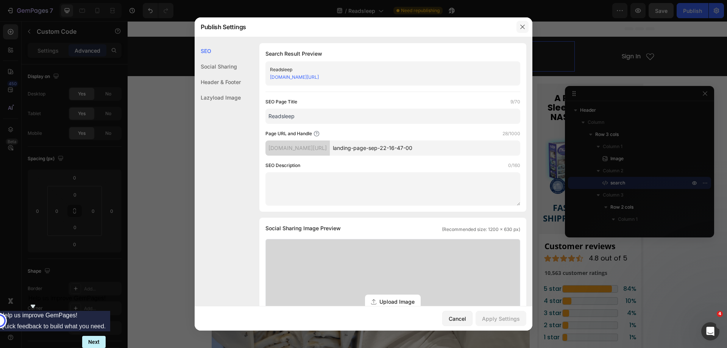
click at [525, 26] on icon "button" at bounding box center [522, 27] width 6 height 6
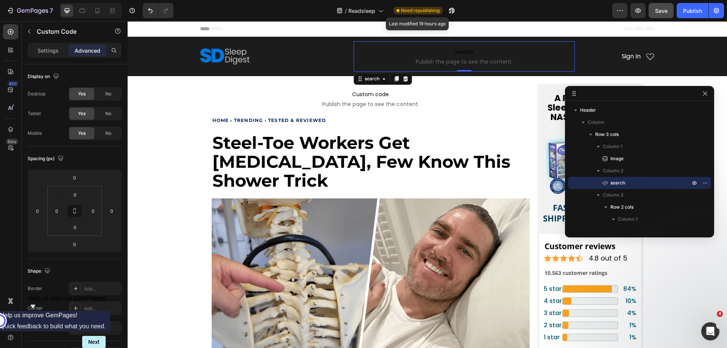
click at [414, 6] on div "/ Readsleep Need republishing Last modified 19 hours ago" at bounding box center [395, 10] width 433 height 15
click at [414, 8] on span "Need republishing" at bounding box center [420, 10] width 39 height 7
click at [381, 12] on icon at bounding box center [381, 11] width 8 height 8
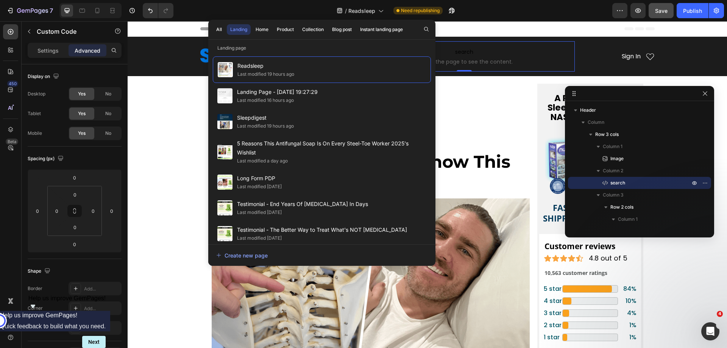
click at [491, 11] on div "/ Readsleep Need republishing" at bounding box center [395, 10] width 433 height 15
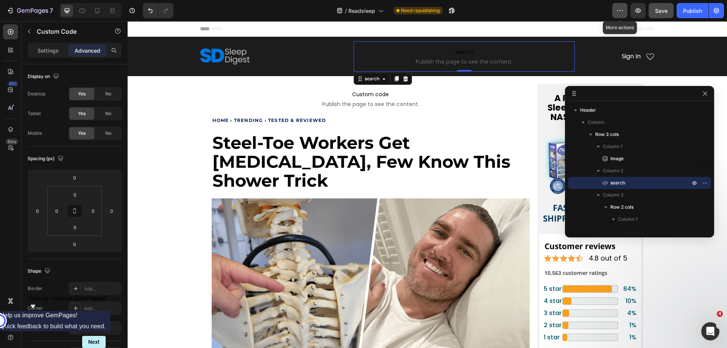
click at [622, 13] on icon "button" at bounding box center [620, 11] width 8 height 8
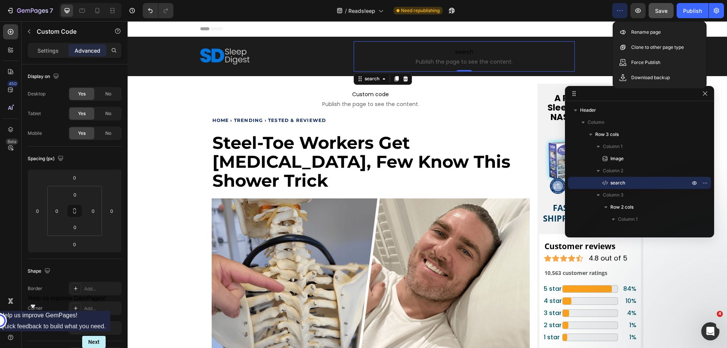
click at [577, 16] on div "/ Readsleep Need republishing" at bounding box center [395, 10] width 433 height 15
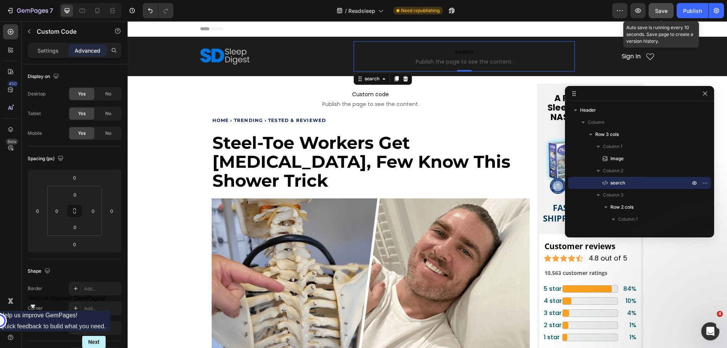
click at [663, 10] on span "Save" at bounding box center [661, 11] width 12 height 6
click at [640, 9] on icon "button" at bounding box center [638, 10] width 6 height 5
click at [95, 12] on icon at bounding box center [98, 11] width 8 height 8
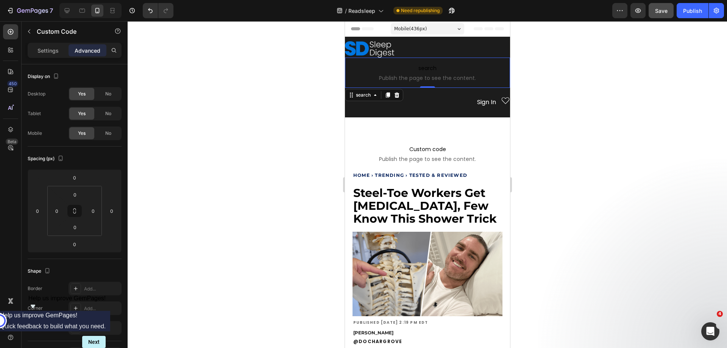
scroll to position [9, 0]
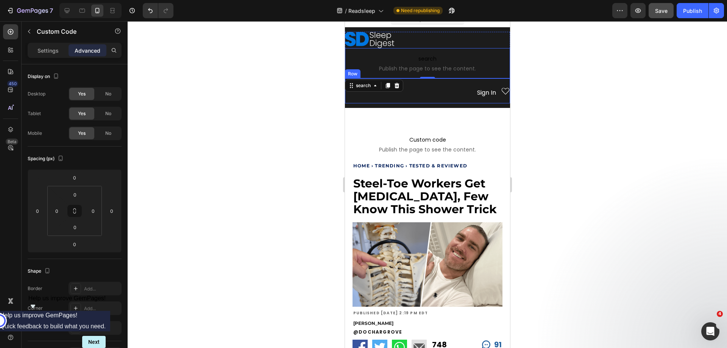
click at [427, 93] on div "Sign In Heading Icon Row" at bounding box center [427, 90] width 165 height 25
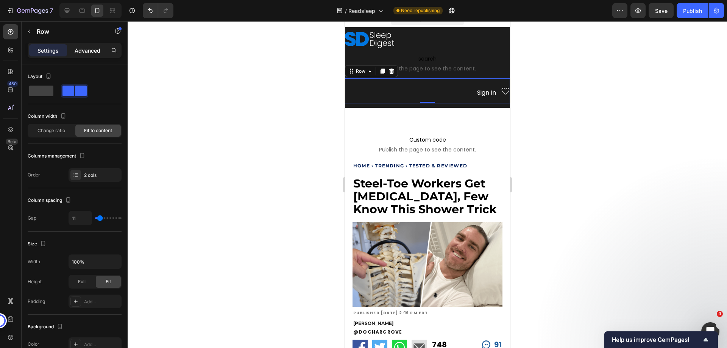
click at [82, 47] on p "Advanced" at bounding box center [88, 51] width 26 height 8
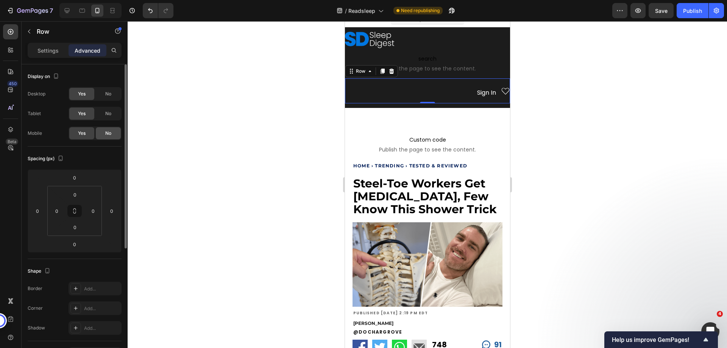
click at [106, 136] on span "No" at bounding box center [108, 133] width 6 height 7
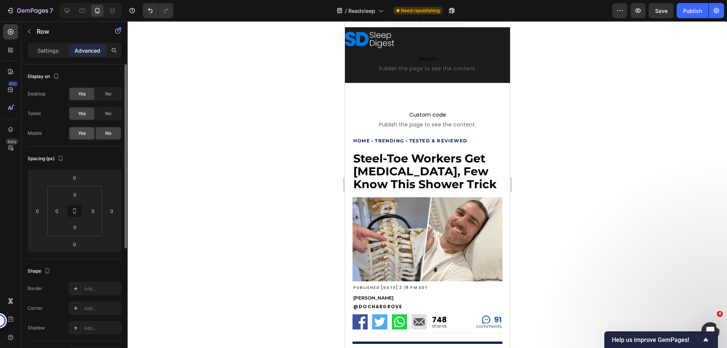
click at [85, 134] on span "Yes" at bounding box center [82, 133] width 8 height 7
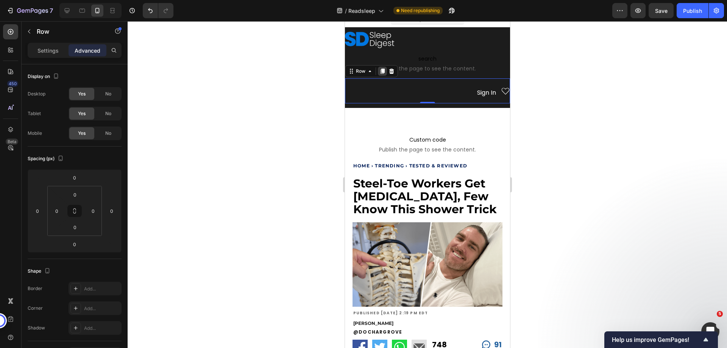
click at [380, 73] on icon at bounding box center [382, 71] width 4 height 5
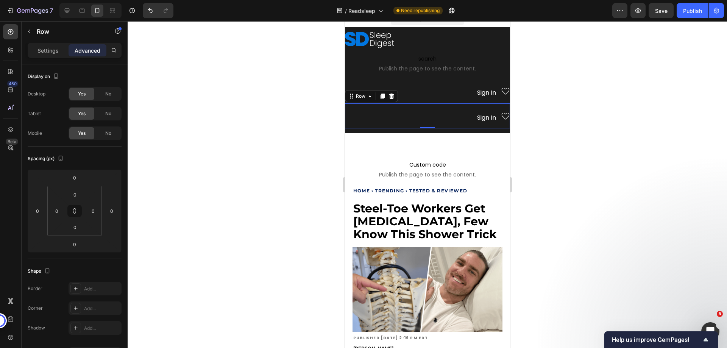
click at [377, 115] on div "Sign In Heading Icon Row 0" at bounding box center [427, 115] width 165 height 25
click at [7, 129] on icon at bounding box center [11, 130] width 8 height 8
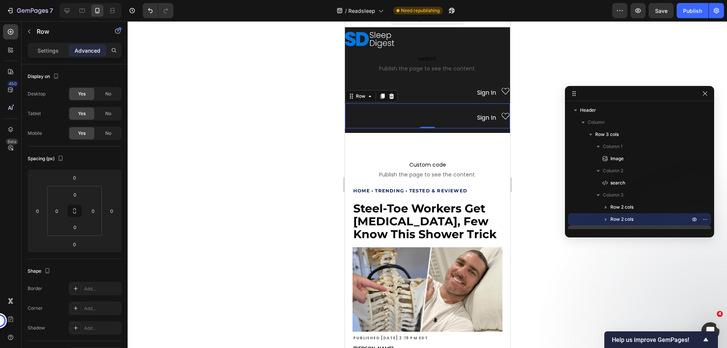
scroll to position [38, 0]
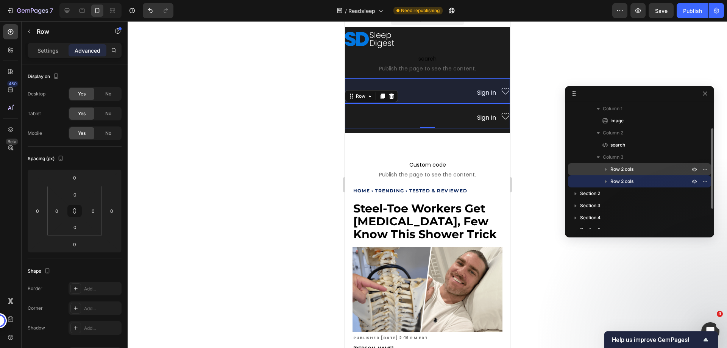
click at [622, 170] on span "Row 2 cols" at bounding box center [621, 169] width 23 height 8
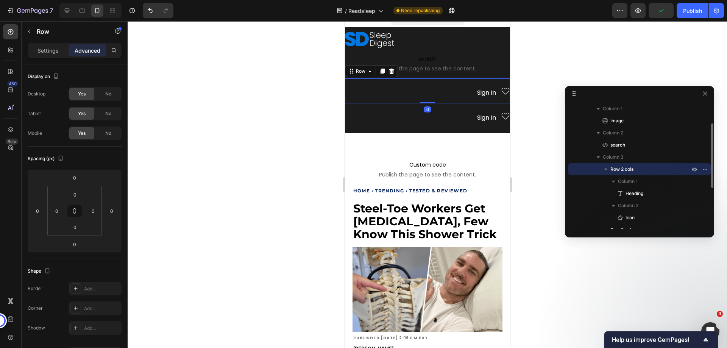
click at [606, 168] on icon "button" at bounding box center [606, 169] width 8 height 8
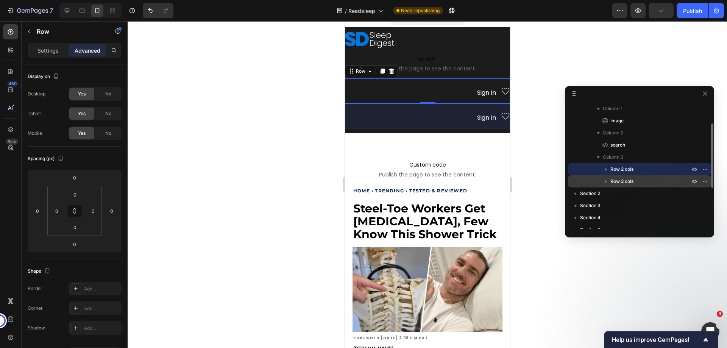
click at [614, 182] on span "Row 2 cols" at bounding box center [621, 182] width 23 height 8
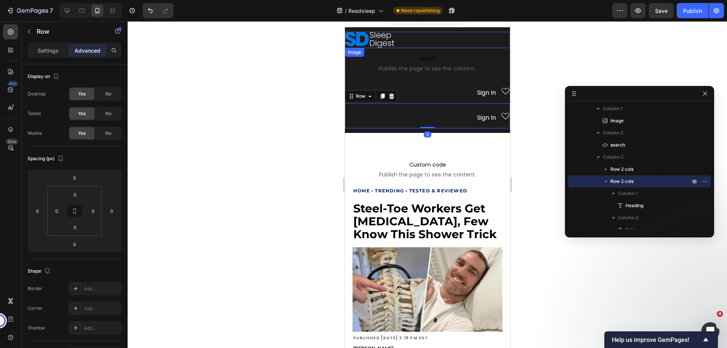
click at [425, 38] on div at bounding box center [427, 40] width 165 height 16
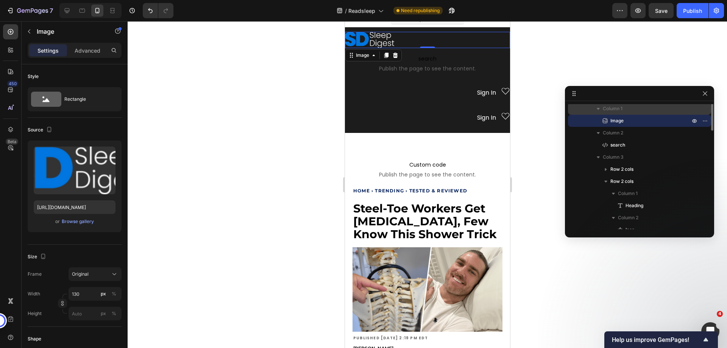
scroll to position [0, 0]
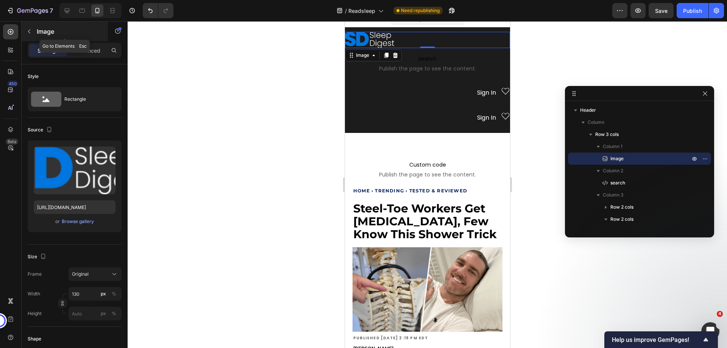
click at [28, 28] on button "button" at bounding box center [29, 31] width 12 height 12
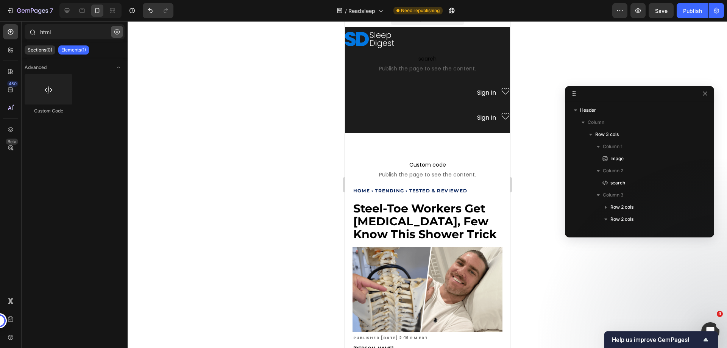
click at [116, 31] on icon "button" at bounding box center [116, 31] width 5 height 5
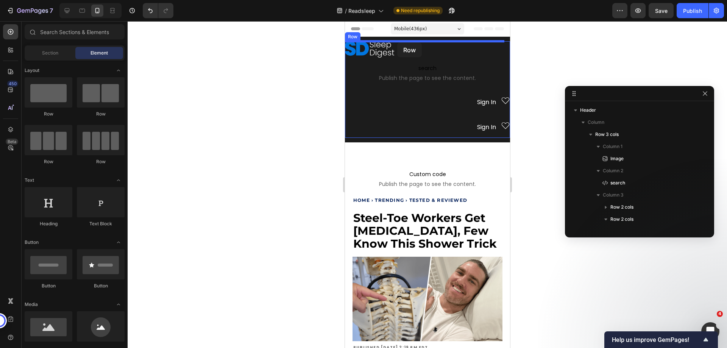
drag, startPoint x: 398, startPoint y: 112, endPoint x: 397, endPoint y: 42, distance: 69.3
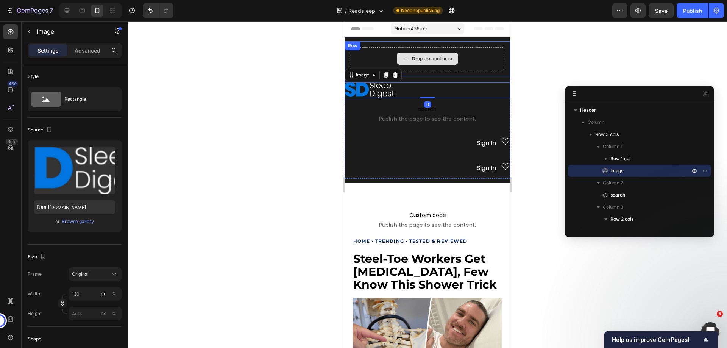
click at [415, 58] on div "Drop element here" at bounding box center [432, 59] width 40 height 6
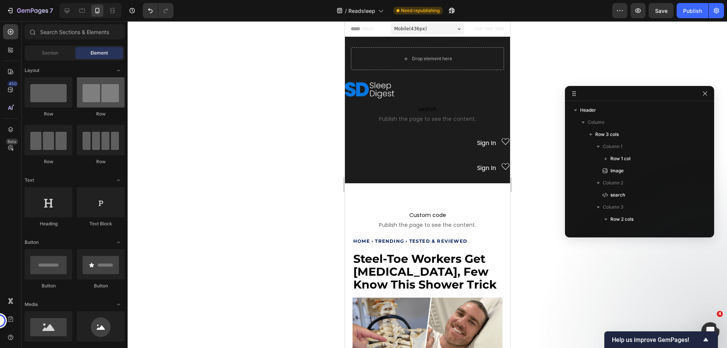
click at [96, 94] on div at bounding box center [101, 92] width 48 height 30
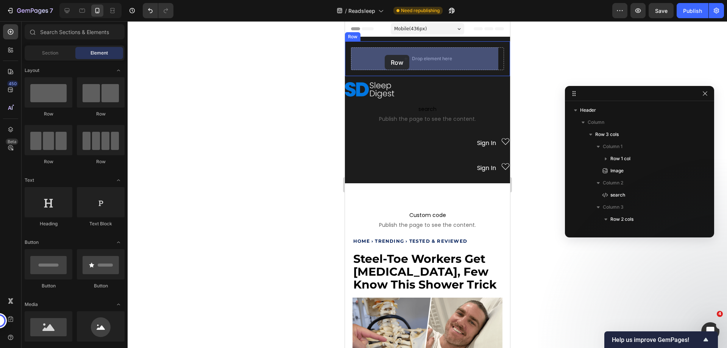
drag, startPoint x: 441, startPoint y: 115, endPoint x: 354, endPoint y: 61, distance: 101.9
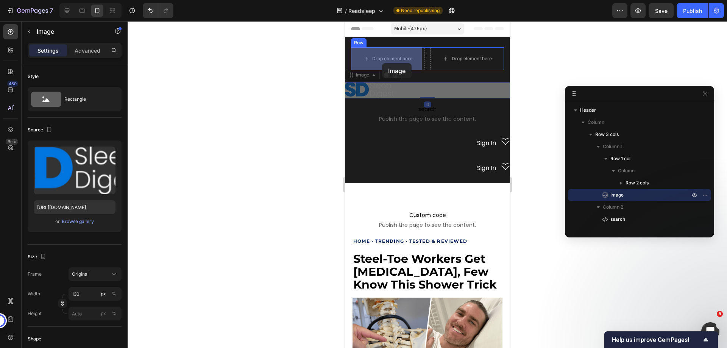
drag, startPoint x: 366, startPoint y: 91, endPoint x: 382, endPoint y: 63, distance: 31.7
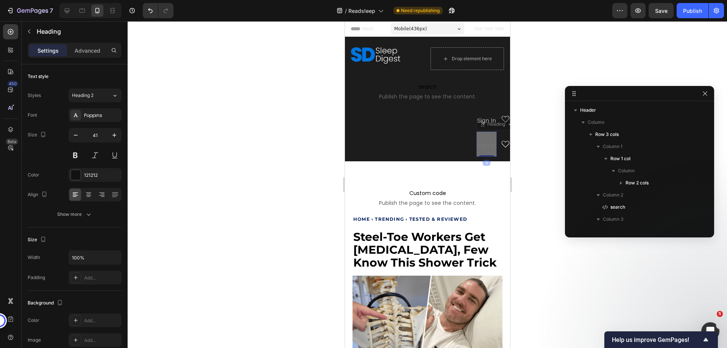
scroll to position [156, 0]
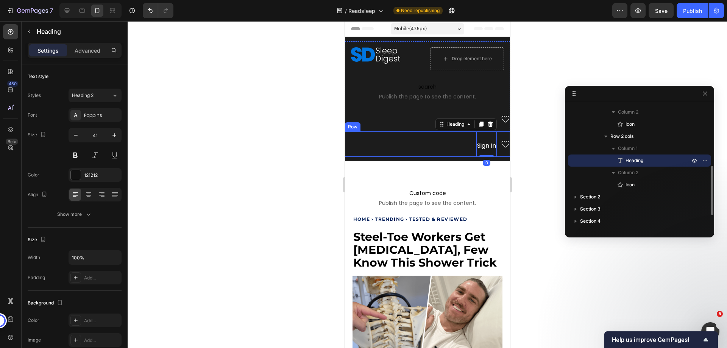
click at [398, 142] on div "Sign In Heading 0 Icon Row" at bounding box center [427, 143] width 165 height 25
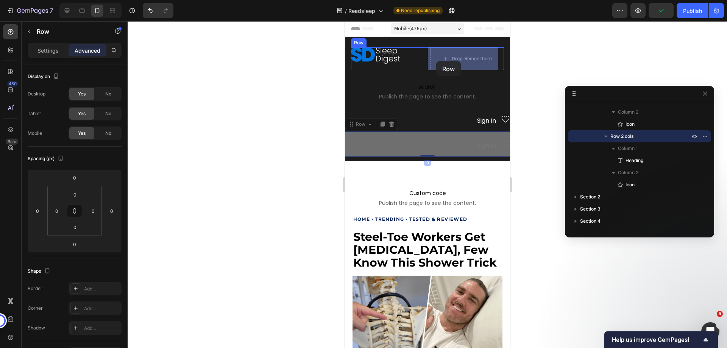
drag, startPoint x: 352, startPoint y: 125, endPoint x: 436, endPoint y: 61, distance: 105.1
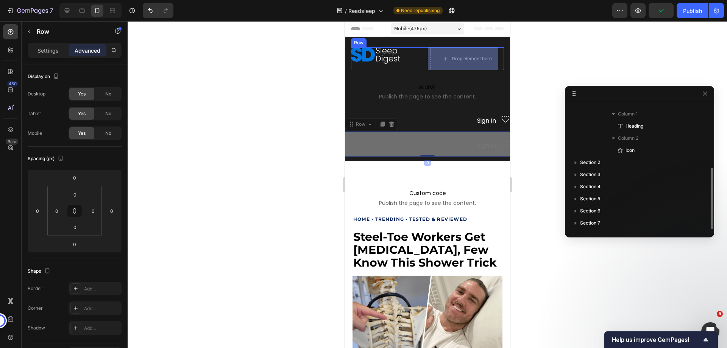
scroll to position [129, 0]
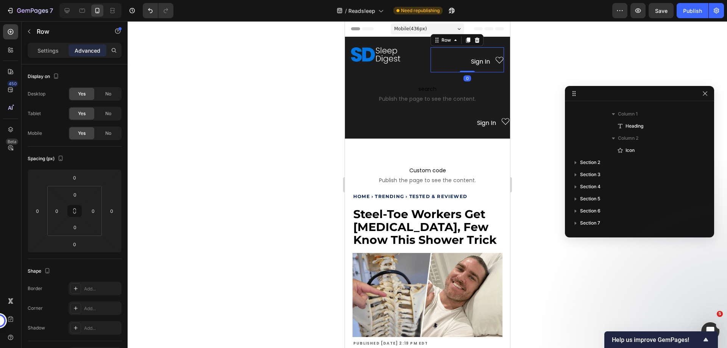
click at [445, 57] on div "Sign In Heading Icon Row 0" at bounding box center [466, 59] width 73 height 25
click at [417, 72] on div "Image" at bounding box center [387, 59] width 73 height 25
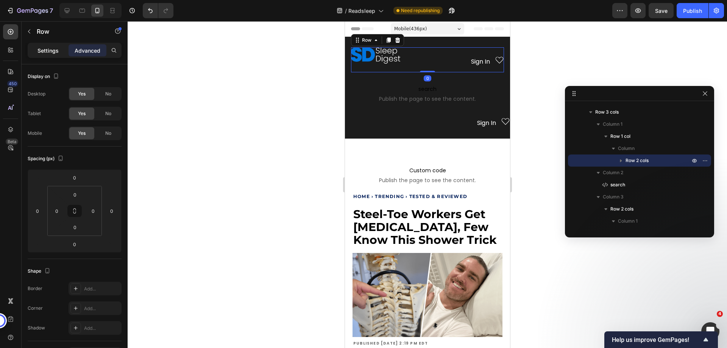
click at [43, 53] on p "Settings" at bounding box center [47, 51] width 21 height 8
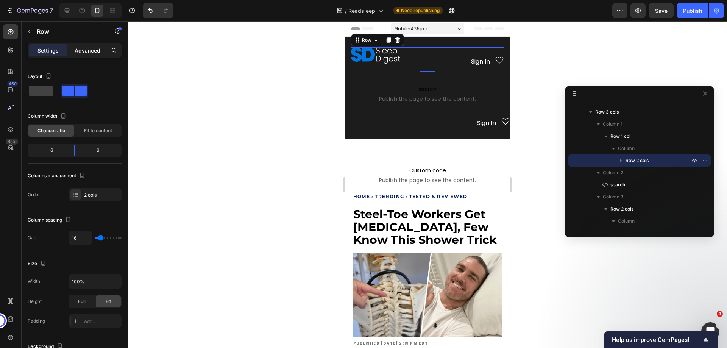
click at [83, 50] on p "Advanced" at bounding box center [88, 51] width 26 height 8
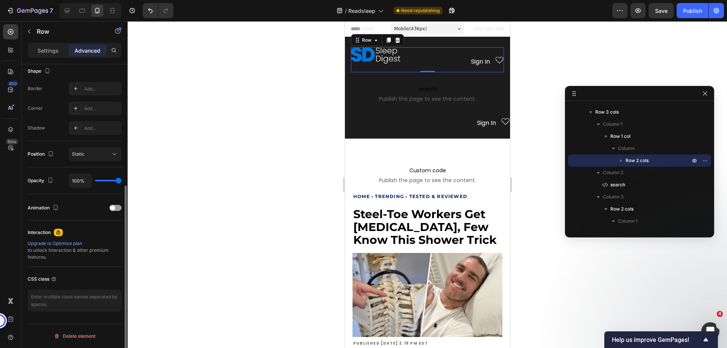
scroll to position [11, 0]
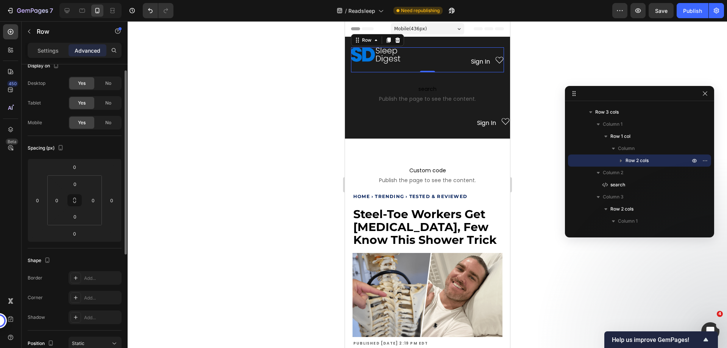
click at [56, 58] on div "Settings Advanced" at bounding box center [75, 50] width 94 height 15
click at [56, 55] on div "Settings" at bounding box center [48, 50] width 38 height 12
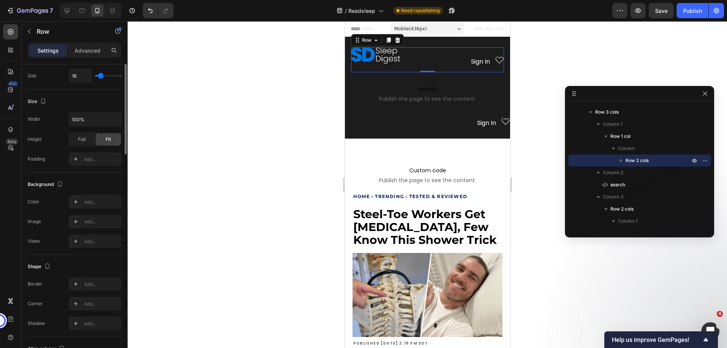
scroll to position [223, 0]
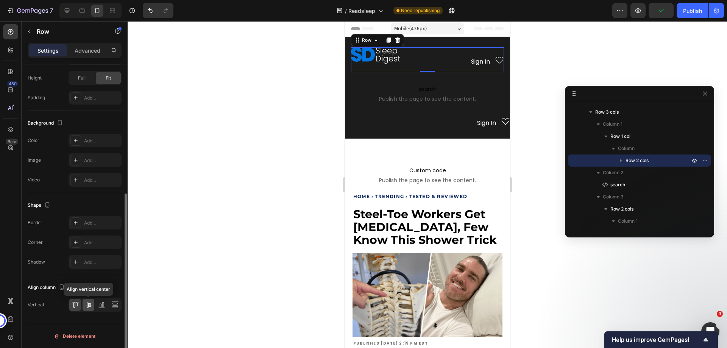
click at [86, 302] on icon at bounding box center [89, 305] width 8 height 8
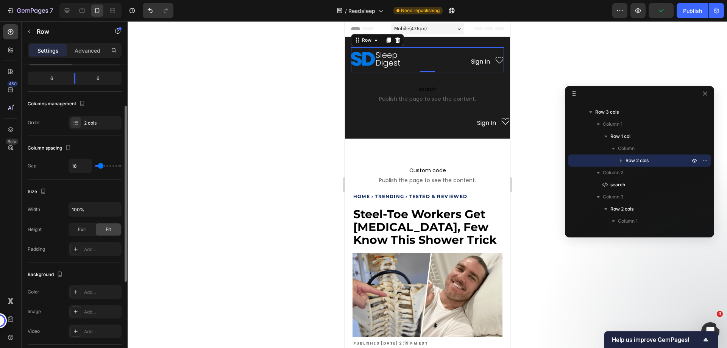
scroll to position [0, 0]
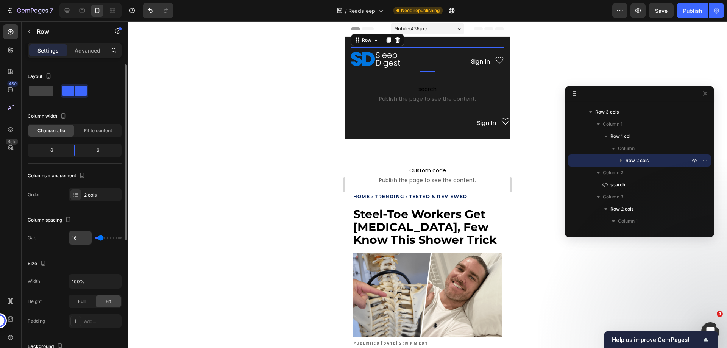
click at [76, 236] on input "16" at bounding box center [80, 238] width 23 height 14
type input "0"
click at [347, 56] on div "Image Sign In Heading Icon Row Row 0 Row" at bounding box center [427, 59] width 165 height 37
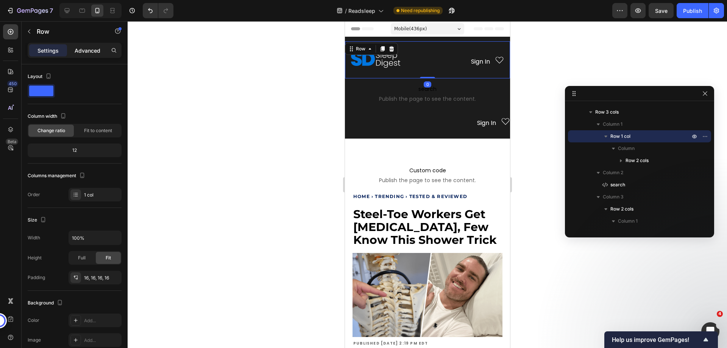
click at [78, 51] on p "Advanced" at bounding box center [88, 51] width 26 height 8
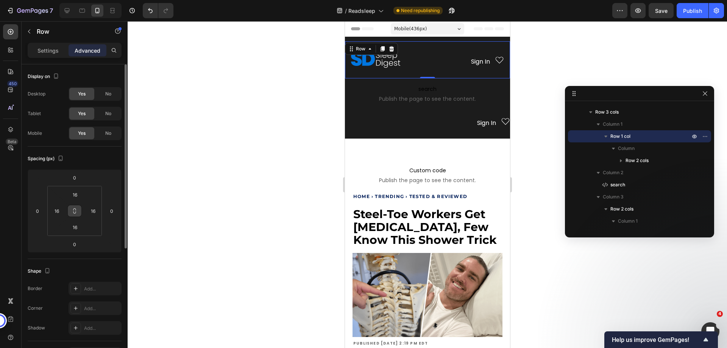
click at [75, 210] on icon at bounding box center [75, 211] width 6 height 6
click at [75, 193] on input "16" at bounding box center [74, 194] width 15 height 11
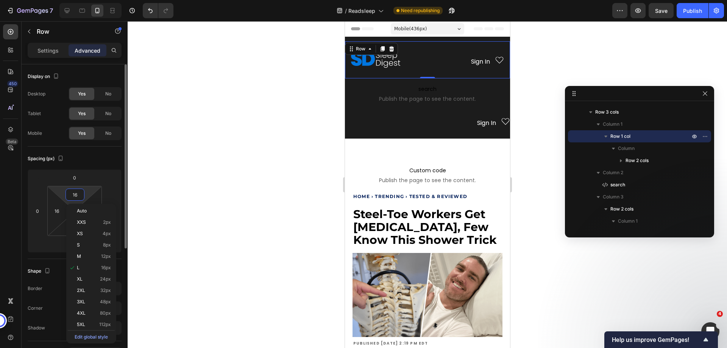
type input "0"
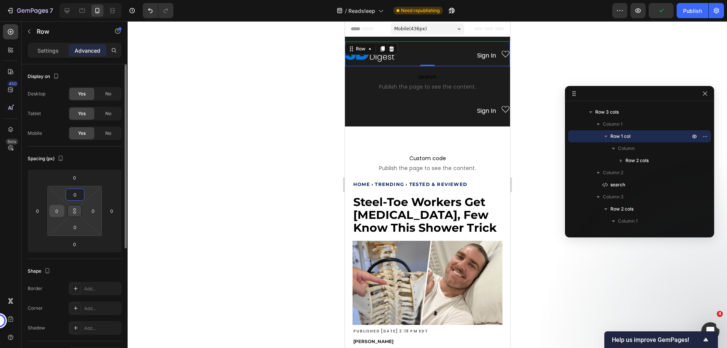
click at [56, 209] on input "0" at bounding box center [56, 210] width 11 height 11
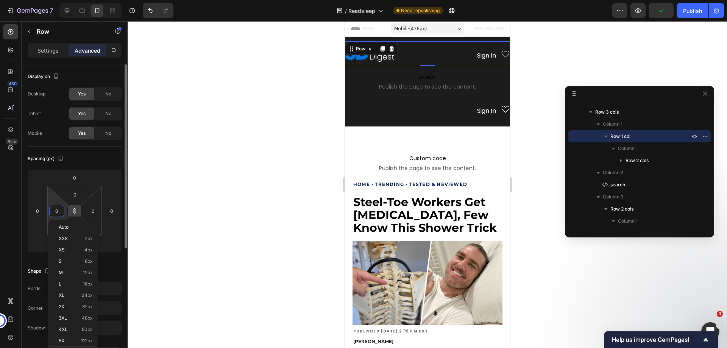
type input "1"
type input "16"
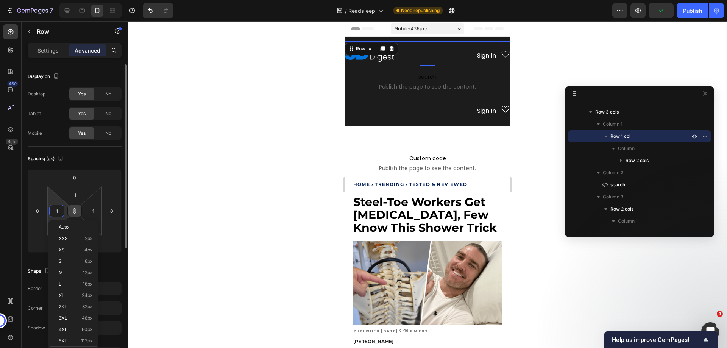
type input "16"
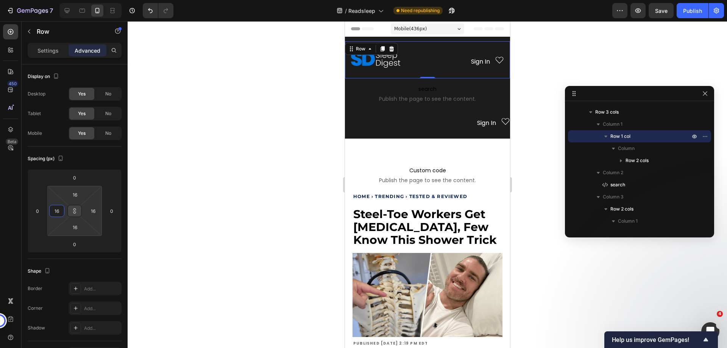
type input "16"
click at [72, 212] on icon at bounding box center [75, 211] width 6 height 6
click at [74, 199] on input "16" at bounding box center [74, 194] width 15 height 11
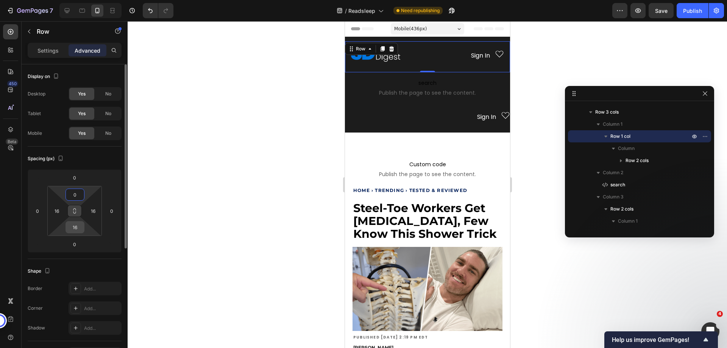
type input "0"
click at [76, 224] on input "16" at bounding box center [74, 226] width 15 height 11
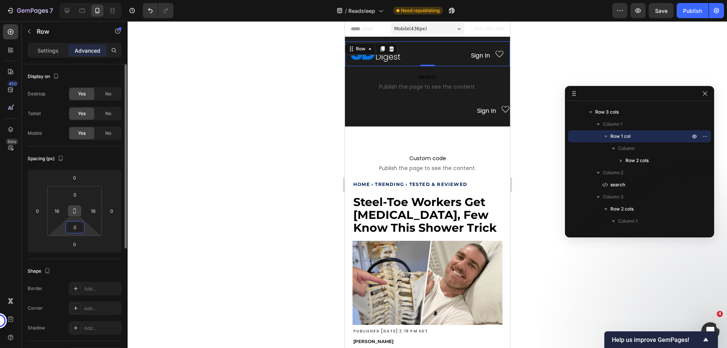
type input "0"
click at [90, 161] on div "Spacing (px)" at bounding box center [75, 159] width 94 height 12
click at [451, 112] on div "Sign In Heading Icon Row" at bounding box center [427, 109] width 165 height 25
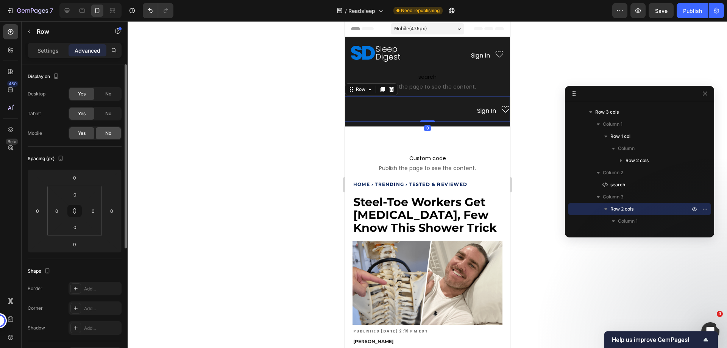
click at [108, 135] on span "No" at bounding box center [108, 133] width 6 height 7
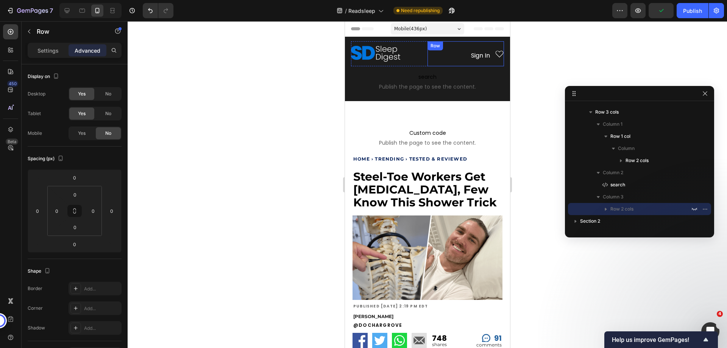
click at [452, 52] on div "Sign In Heading Icon Row" at bounding box center [465, 53] width 76 height 25
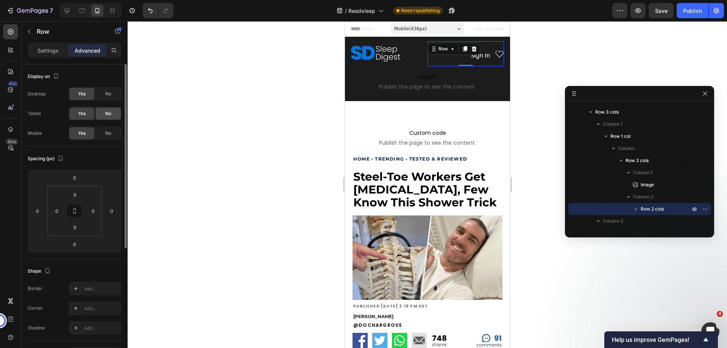
click at [106, 113] on span "No" at bounding box center [108, 113] width 6 height 7
click at [106, 91] on span "No" at bounding box center [108, 93] width 6 height 7
click at [83, 14] on icon at bounding box center [82, 11] width 8 height 8
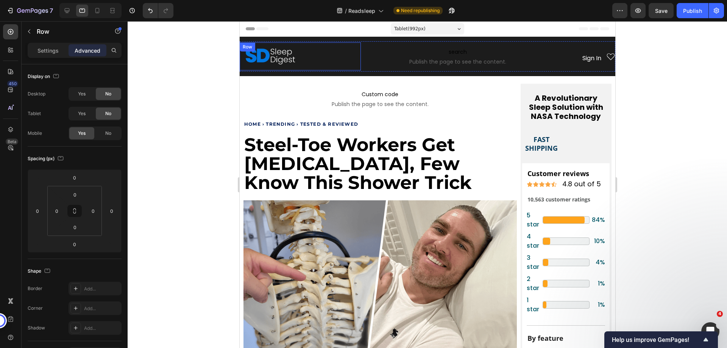
click at [353, 64] on div "Image Sign In Heading Icon Row 0 Row Row" at bounding box center [299, 56] width 121 height 28
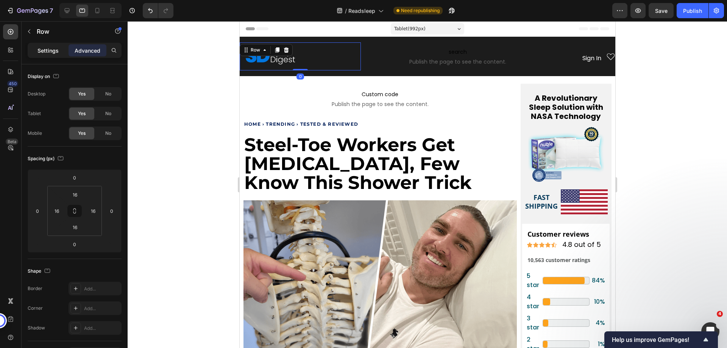
click at [46, 46] on div "Settings" at bounding box center [48, 50] width 38 height 12
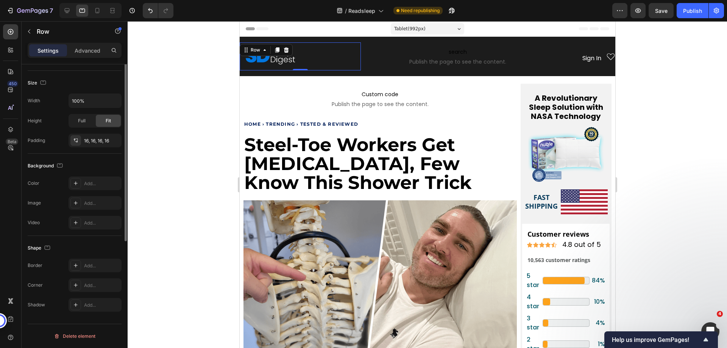
scroll to position [23, 0]
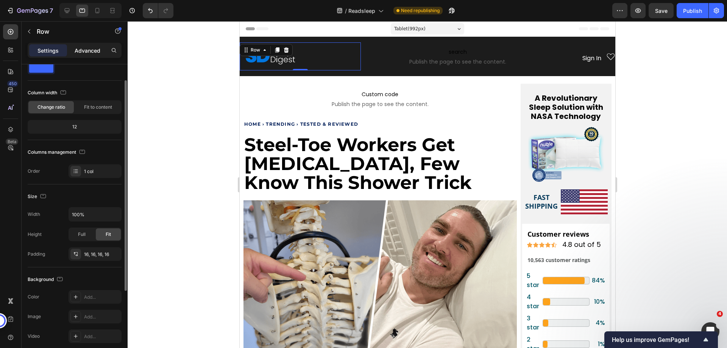
click at [81, 53] on p "Advanced" at bounding box center [88, 51] width 26 height 8
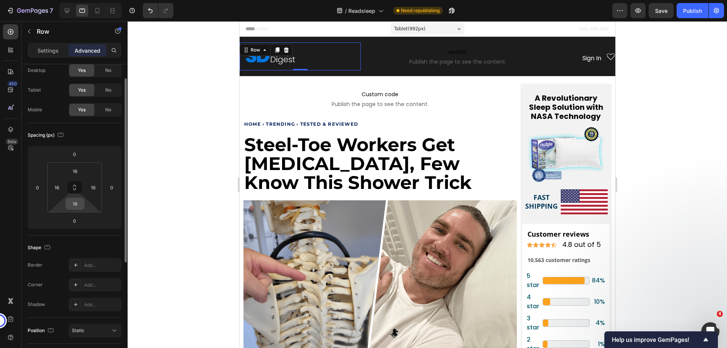
click at [73, 207] on input "16" at bounding box center [74, 203] width 15 height 11
type input "0"
click at [96, 187] on input "16" at bounding box center [92, 187] width 11 height 11
type input "0"
click at [76, 173] on input "16" at bounding box center [74, 170] width 15 height 11
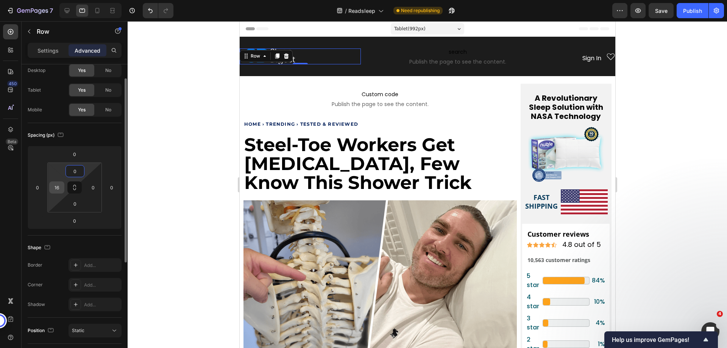
type input "0"
click at [55, 191] on input "16" at bounding box center [56, 187] width 11 height 11
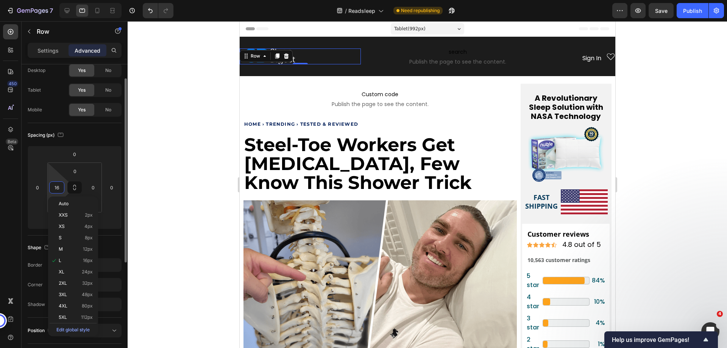
type input "0"
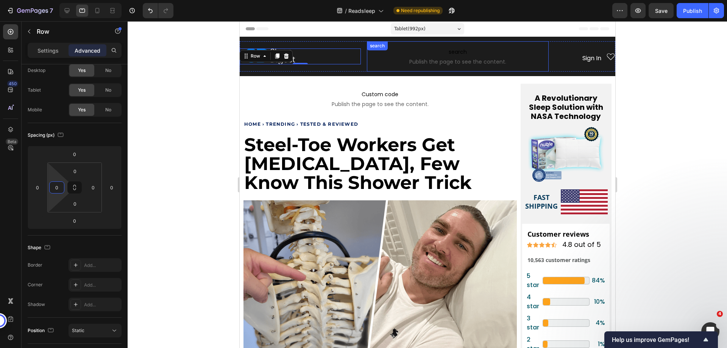
click at [426, 51] on span "search" at bounding box center [457, 51] width 182 height 9
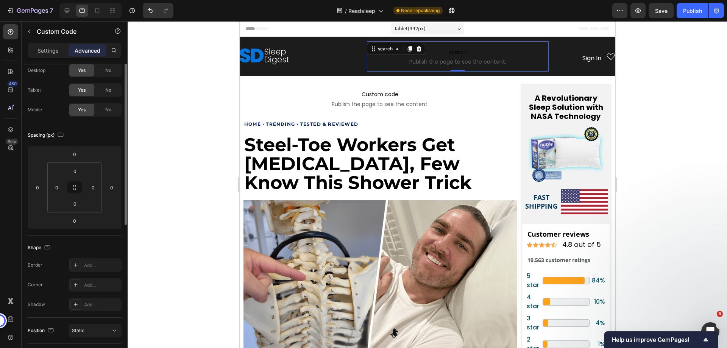
scroll to position [0, 0]
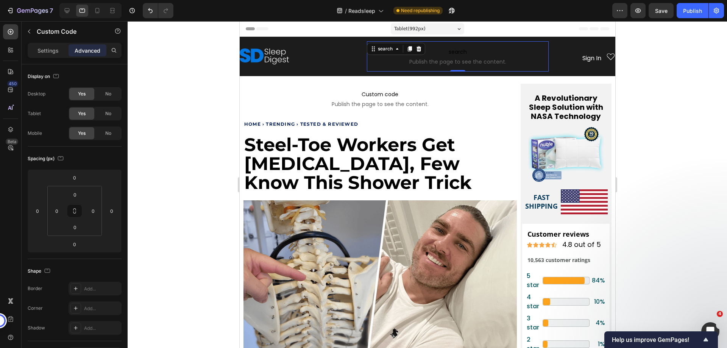
click at [68, 55] on div "Settings Advanced" at bounding box center [74, 50] width 91 height 12
click at [116, 8] on icon at bounding box center [113, 11] width 8 height 8
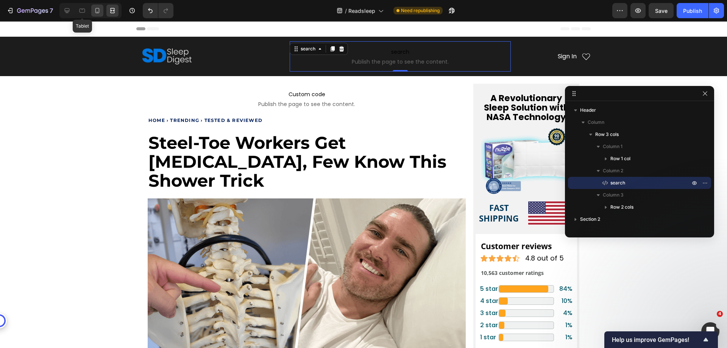
click at [95, 10] on icon at bounding box center [98, 11] width 8 height 8
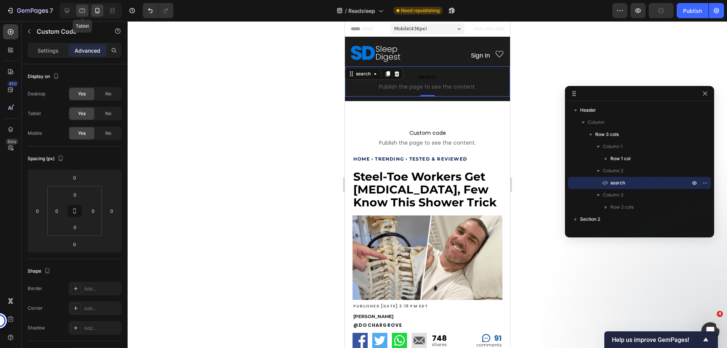
scroll to position [19, 0]
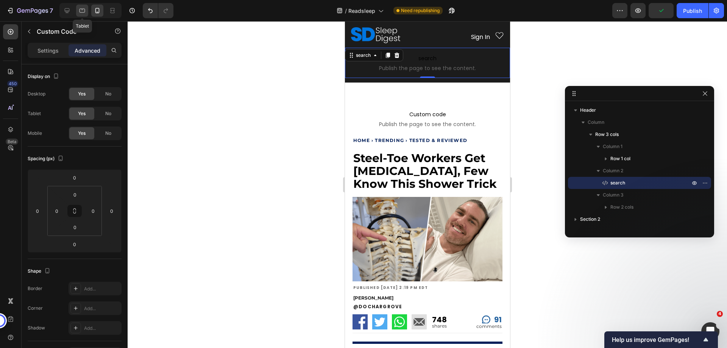
click at [85, 14] on icon at bounding box center [82, 11] width 8 height 8
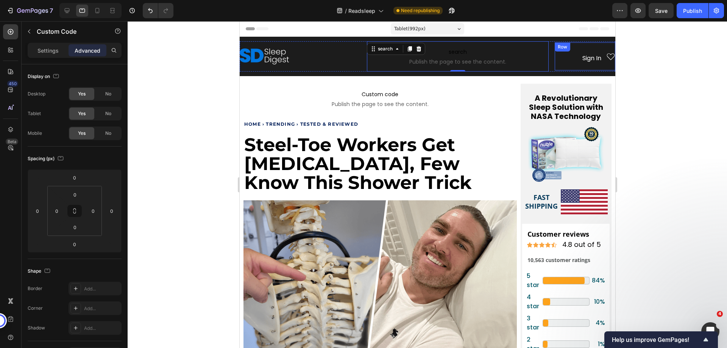
click at [570, 58] on div "Sign In Heading Icon Row" at bounding box center [584, 56] width 61 height 28
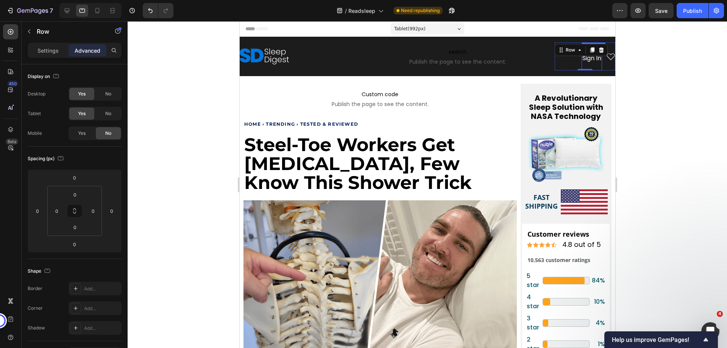
click at [584, 61] on span "Sign In" at bounding box center [591, 58] width 19 height 9
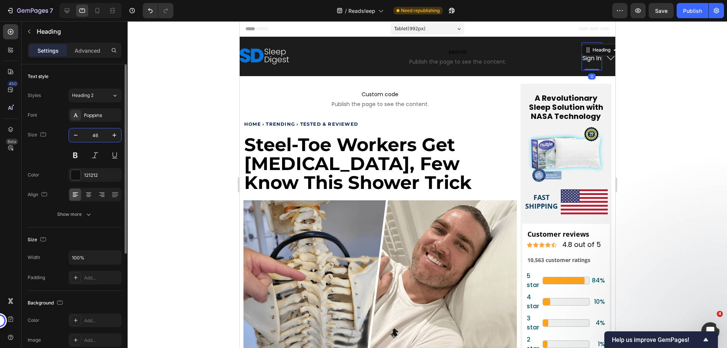
click at [92, 137] on input "46" at bounding box center [95, 135] width 25 height 14
click at [111, 13] on icon at bounding box center [112, 13] width 5 height 2
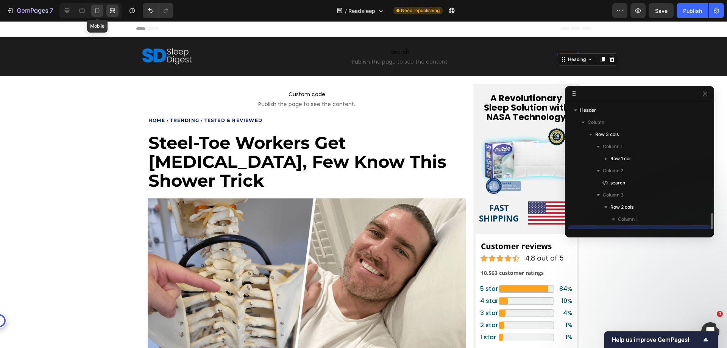
scroll to position [71, 0]
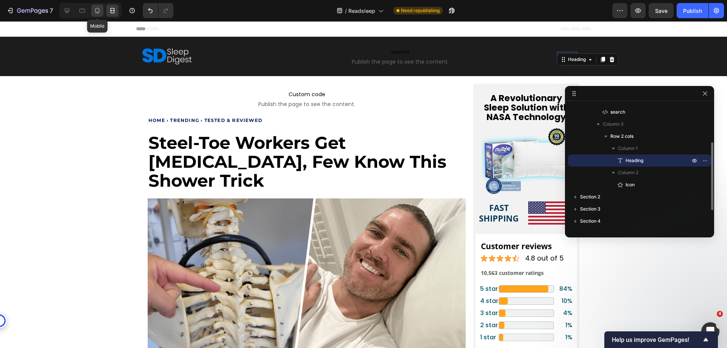
click at [97, 13] on icon at bounding box center [97, 10] width 4 height 5
type input "41"
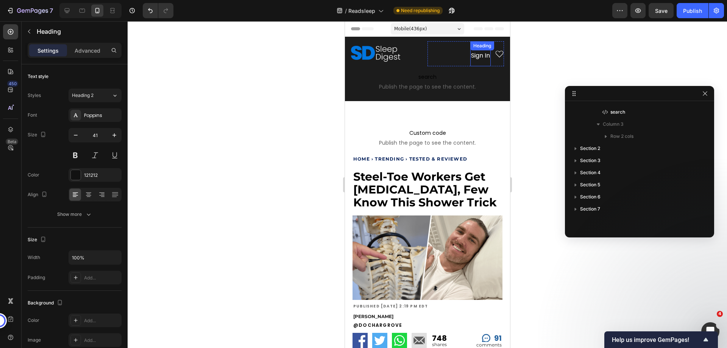
click at [476, 60] on h2 "Sign In" at bounding box center [480, 53] width 20 height 25
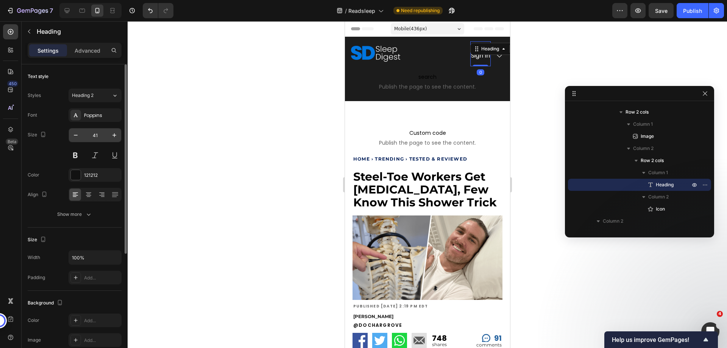
click at [92, 134] on input "41" at bounding box center [95, 135] width 25 height 14
type input "16"
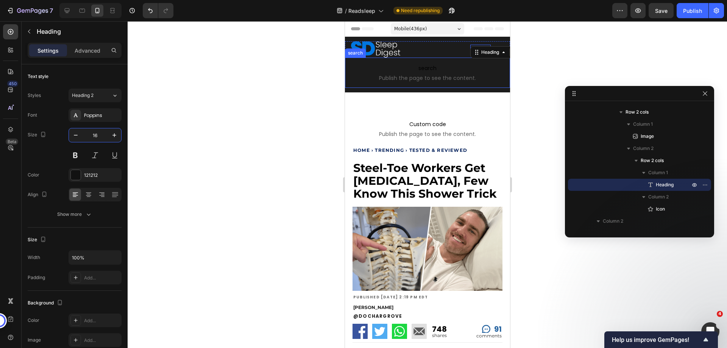
click at [399, 79] on span "Publish the page to see the content." at bounding box center [427, 78] width 165 height 8
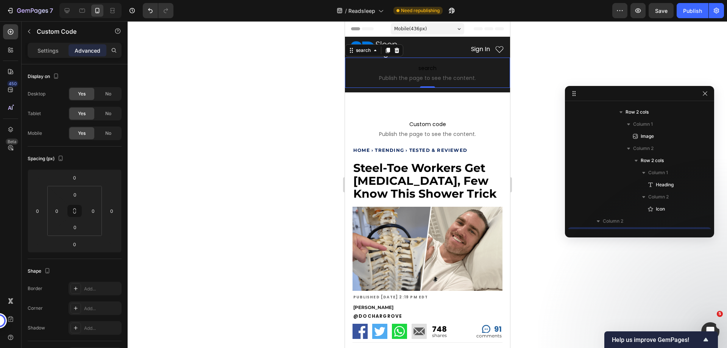
scroll to position [143, 0]
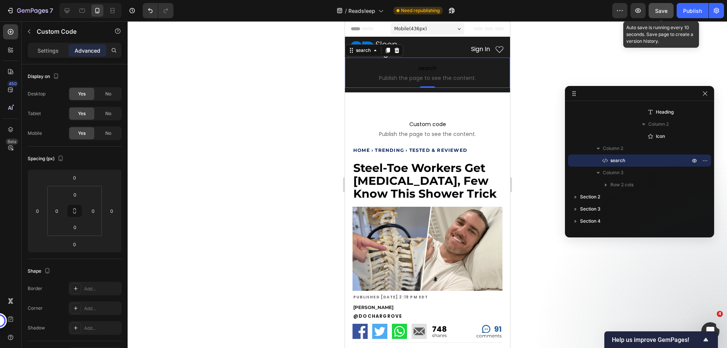
click at [658, 10] on span "Save" at bounding box center [661, 11] width 12 height 6
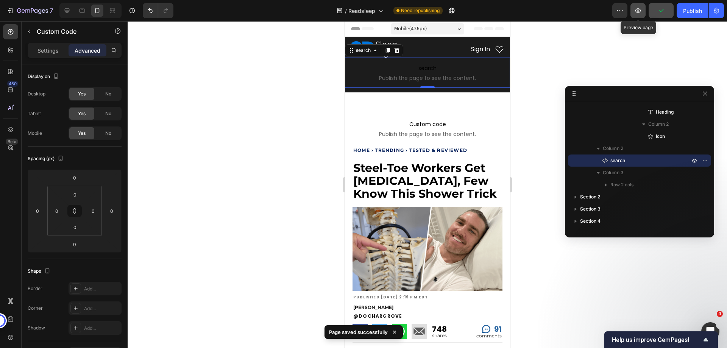
click at [638, 10] on icon "button" at bounding box center [638, 10] width 2 height 2
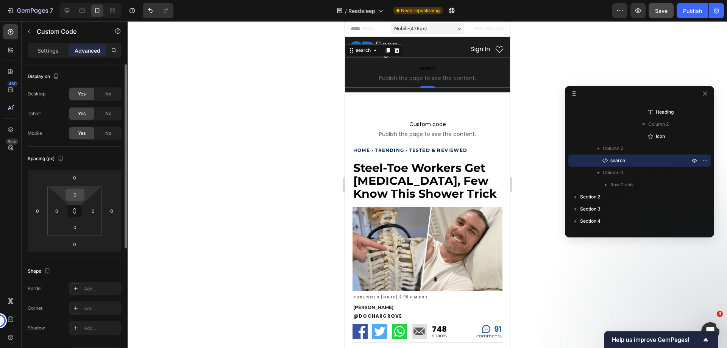
click at [72, 195] on input "0" at bounding box center [74, 194] width 15 height 11
type input "10"
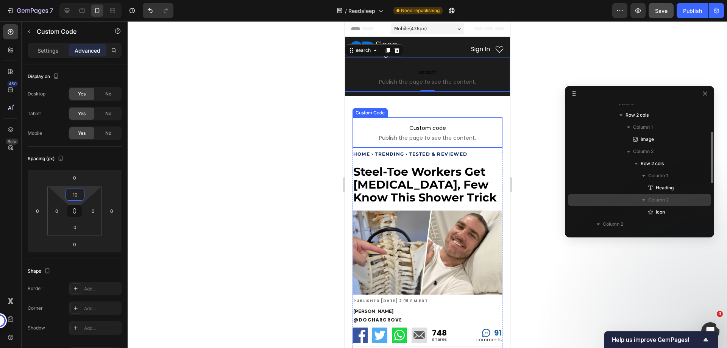
scroll to position [0, 0]
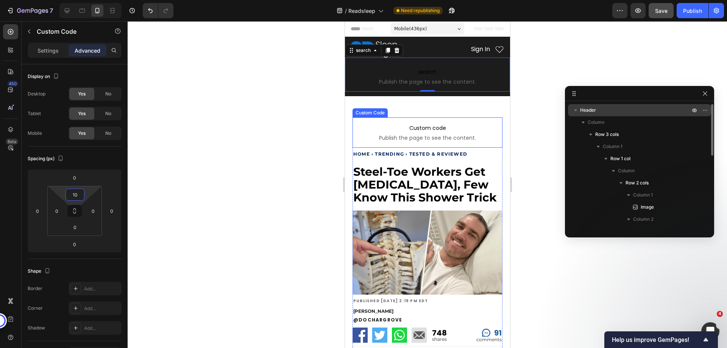
click at [593, 114] on div "Header" at bounding box center [639, 110] width 137 height 12
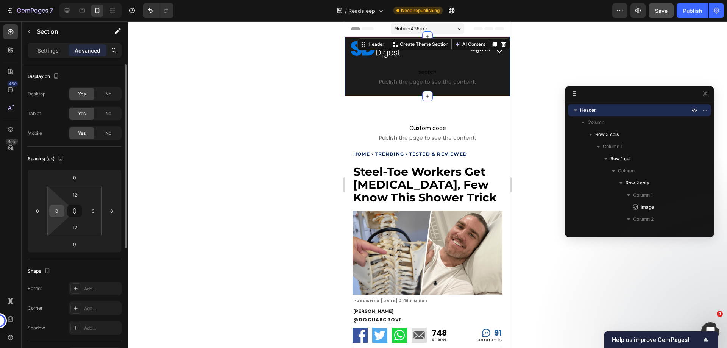
click at [50, 212] on div "0" at bounding box center [56, 211] width 15 height 12
click at [54, 212] on input "0" at bounding box center [56, 210] width 11 height 11
type input "12"
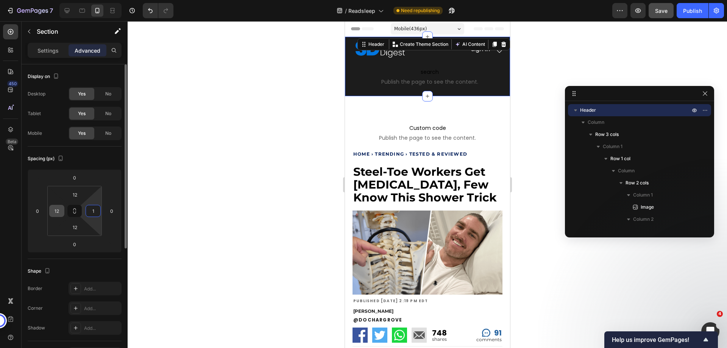
type input "12"
click at [419, 56] on div at bounding box center [391, 49] width 72 height 16
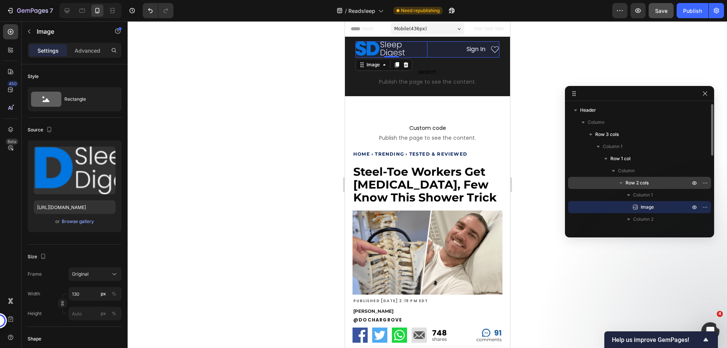
click at [638, 182] on span "Row 2 cols" at bounding box center [636, 183] width 23 height 8
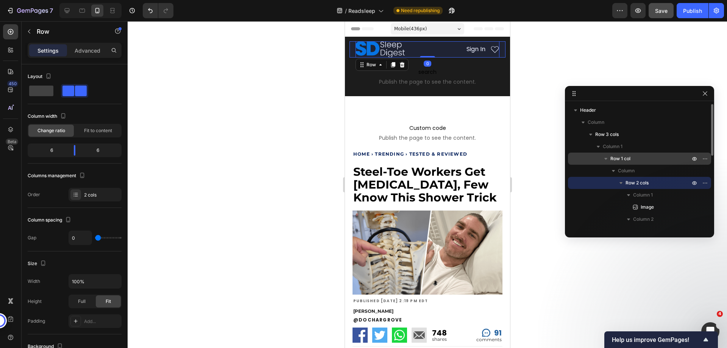
click at [624, 154] on div "Row 1 col" at bounding box center [639, 159] width 137 height 12
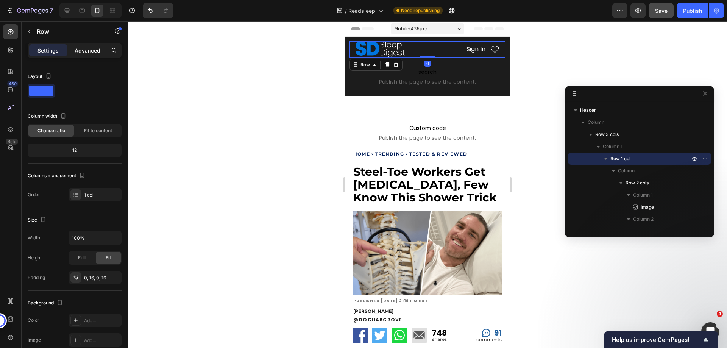
click at [84, 48] on p "Advanced" at bounding box center [88, 51] width 26 height 8
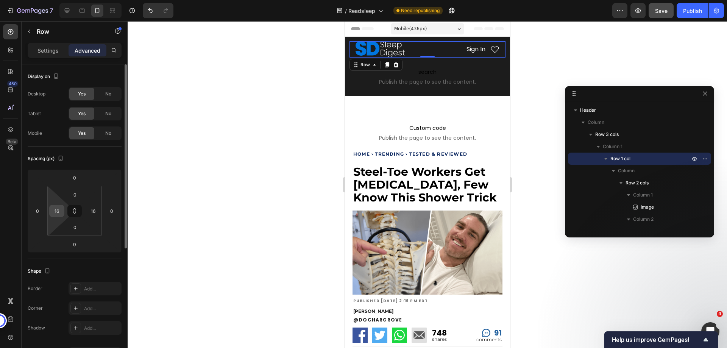
click at [53, 215] on input "16" at bounding box center [56, 210] width 11 height 11
type input "0"
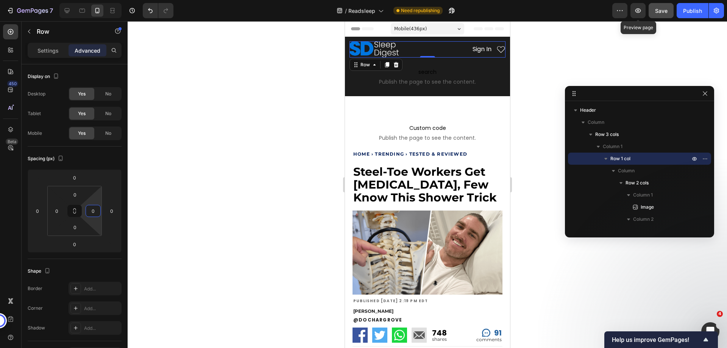
click at [663, 13] on span "Save" at bounding box center [661, 11] width 12 height 6
click at [642, 12] on button "button" at bounding box center [637, 10] width 15 height 15
click at [47, 52] on p "Settings" at bounding box center [47, 51] width 21 height 8
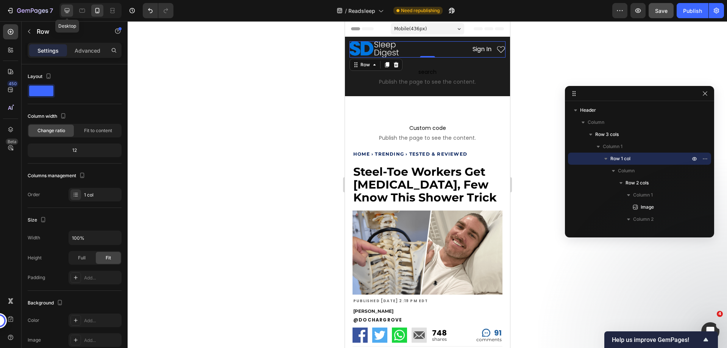
click at [64, 8] on icon at bounding box center [67, 11] width 8 height 8
type input "1200"
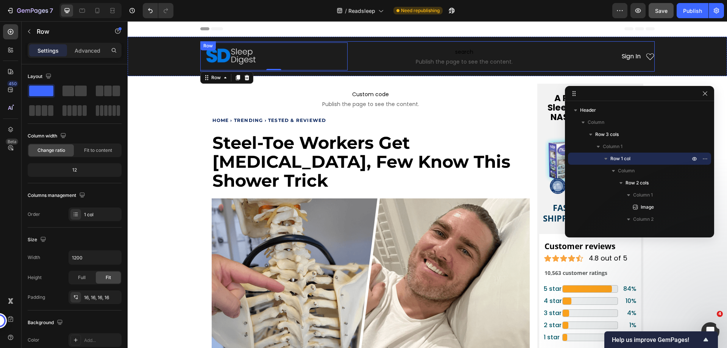
click at [347, 69] on div "Image Sign In Heading Icon Row Row Row 0 search Publish the page to see the con…" at bounding box center [427, 56] width 454 height 30
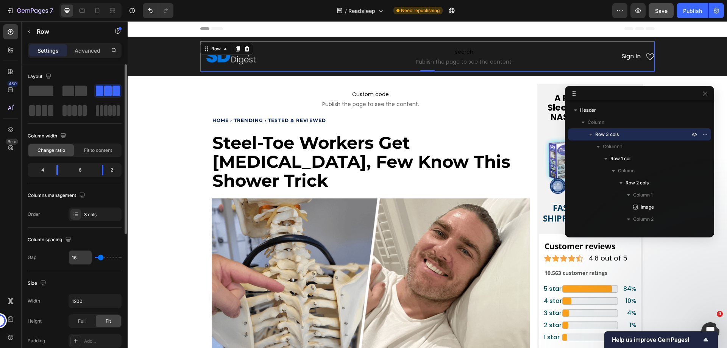
click at [77, 259] on input "16" at bounding box center [80, 258] width 23 height 14
type input "0"
click at [78, 49] on p "Advanced" at bounding box center [88, 51] width 26 height 8
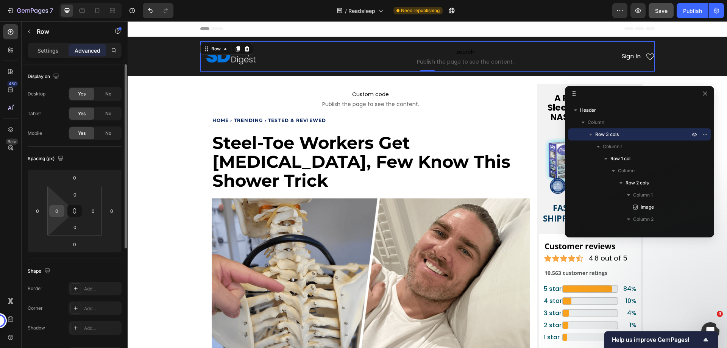
click at [54, 212] on input "0" at bounding box center [56, 210] width 11 height 11
type input "12"
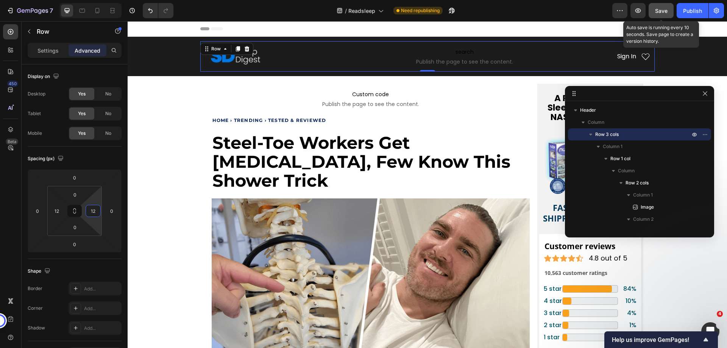
type input "12"
click at [661, 11] on span "Save" at bounding box center [661, 11] width 12 height 6
click at [639, 9] on icon "button" at bounding box center [638, 10] width 6 height 5
click at [273, 46] on div "Image Sign In Heading Icon Row Row Row" at bounding box center [279, 56] width 148 height 28
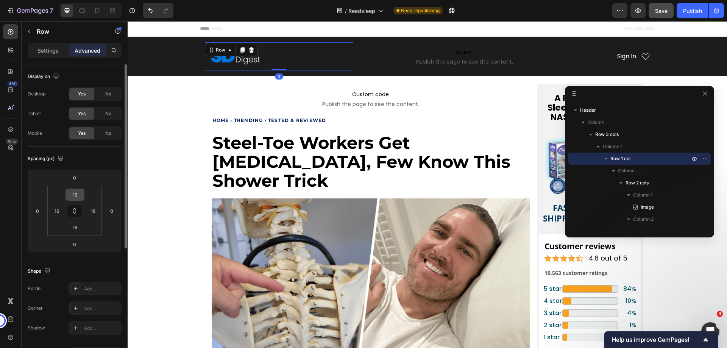
click at [75, 209] on icon at bounding box center [74, 209] width 3 height 2
click at [75, 195] on input "16" at bounding box center [74, 194] width 15 height 11
type input "0"
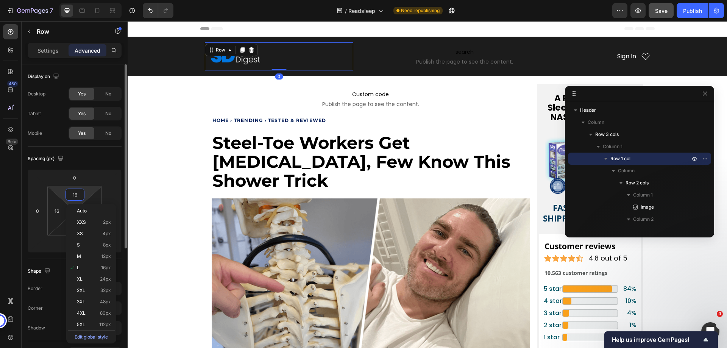
type input "0"
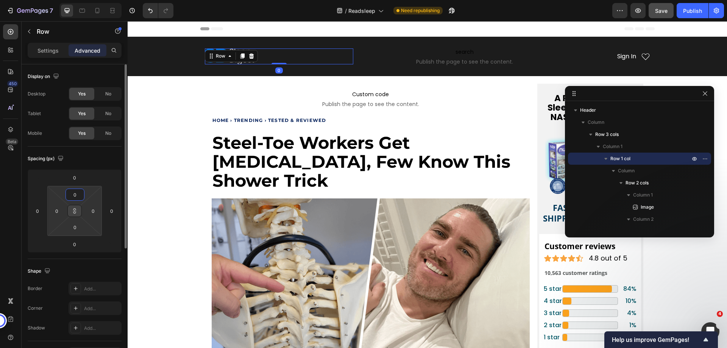
type input "0"
click at [74, 212] on icon at bounding box center [75, 211] width 6 height 6
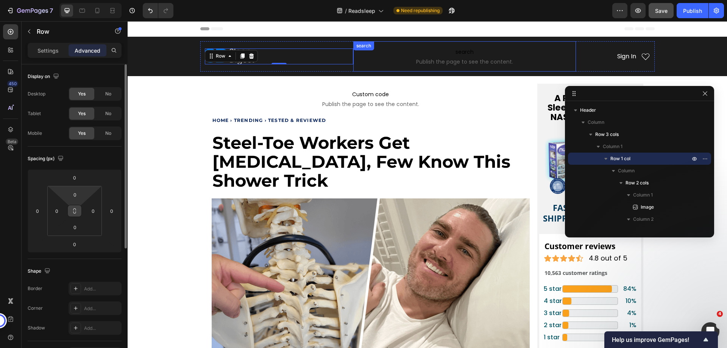
click at [363, 52] on div "search Publish the page to see the content. search" at bounding box center [464, 56] width 223 height 30
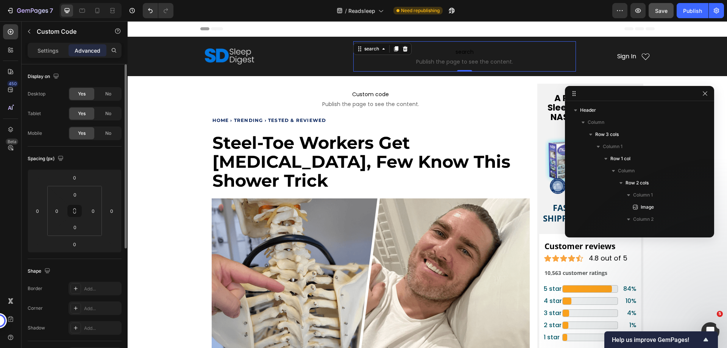
scroll to position [95, 0]
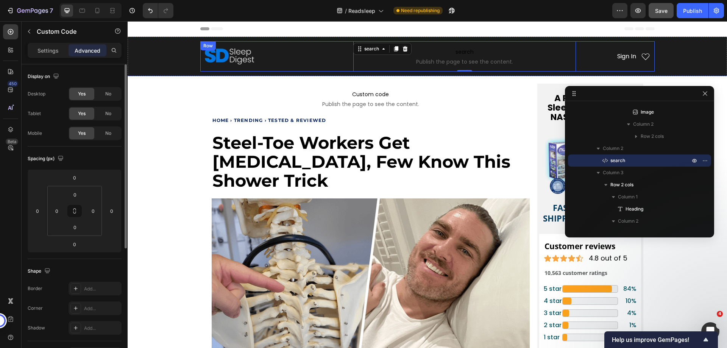
click at [607, 66] on div "Sign In Heading Icon Row" at bounding box center [613, 56] width 74 height 30
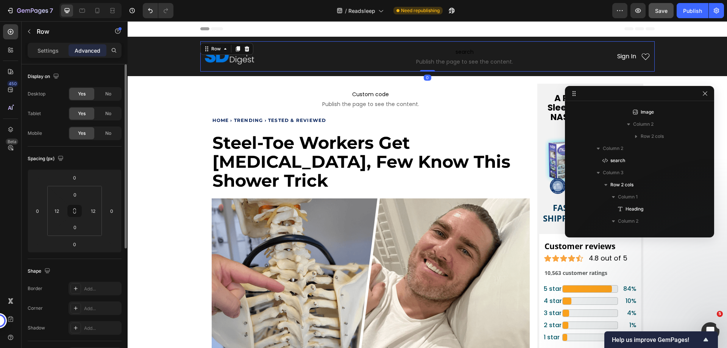
scroll to position [0, 0]
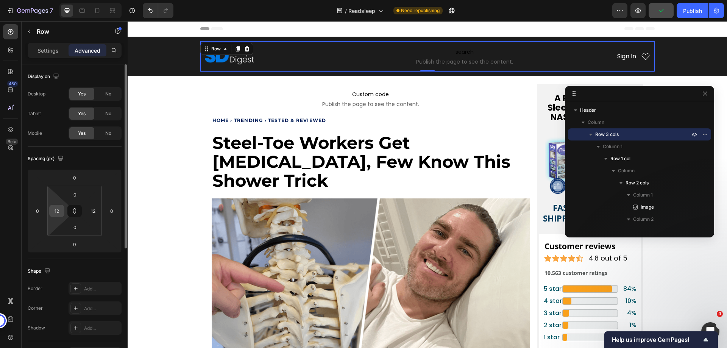
click at [55, 214] on input "12" at bounding box center [56, 210] width 11 height 11
type input "0"
click at [92, 212] on input "12" at bounding box center [92, 210] width 11 height 11
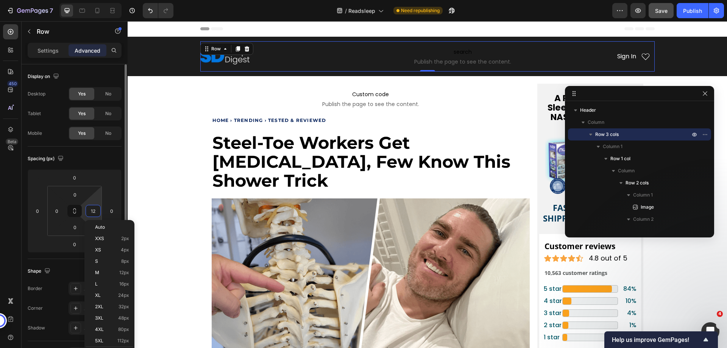
type input "0"
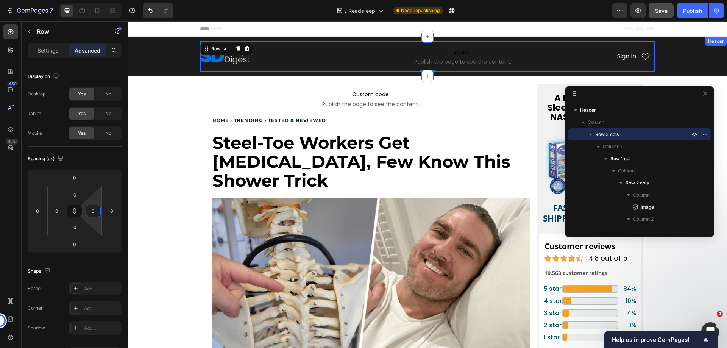
click at [173, 62] on div "Image Sign In Heading Icon Row Row Row search Publish the page to see the conte…" at bounding box center [427, 56] width 599 height 30
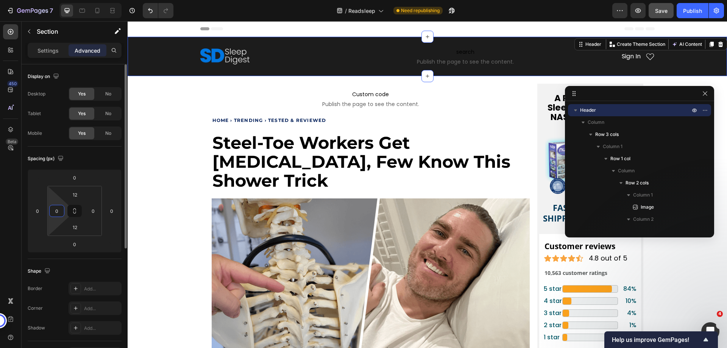
click at [57, 214] on input "0" at bounding box center [56, 210] width 11 height 11
type input "12"
click at [75, 192] on input "12" at bounding box center [74, 194] width 15 height 11
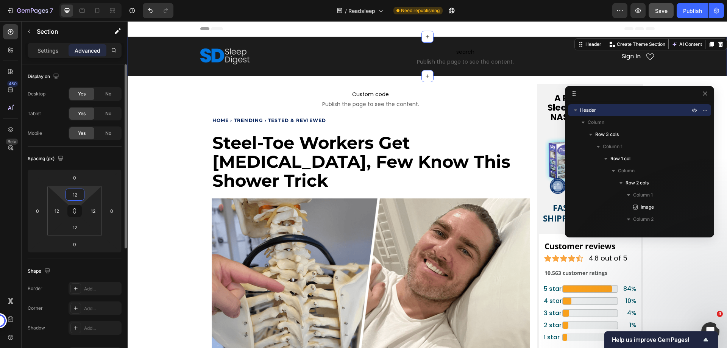
click at [75, 192] on input "12" at bounding box center [74, 194] width 15 height 11
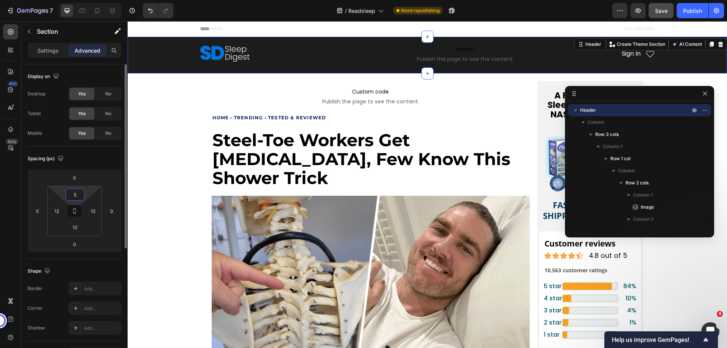
type input "5"
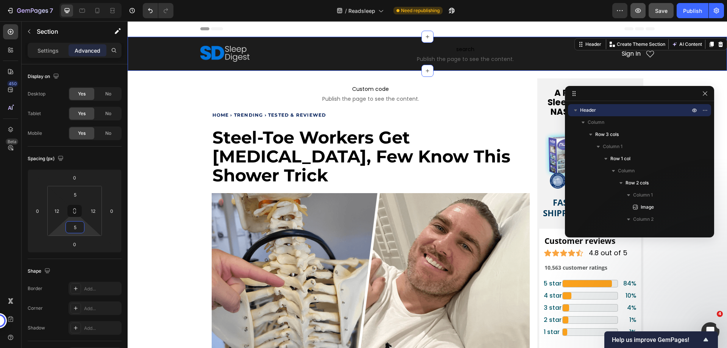
type input "5"
click at [641, 9] on icon "button" at bounding box center [638, 11] width 8 height 8
click at [97, 12] on icon at bounding box center [98, 11] width 8 height 8
type input "12"
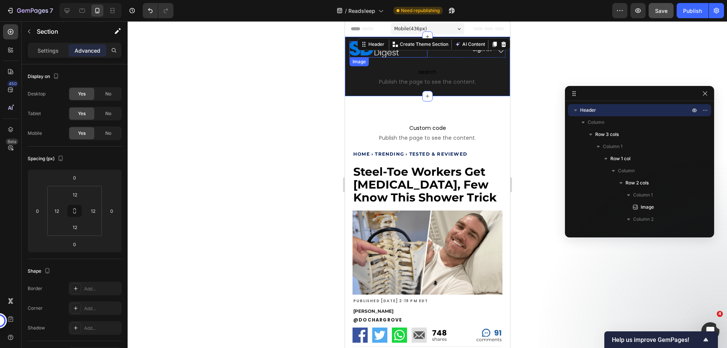
click at [415, 55] on div at bounding box center [388, 49] width 78 height 16
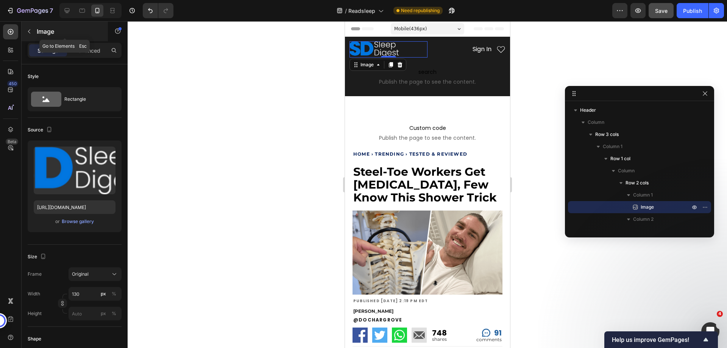
click at [32, 26] on button "button" at bounding box center [29, 31] width 12 height 12
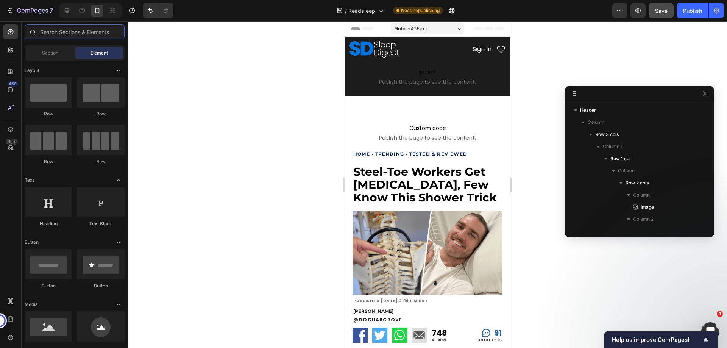
click at [66, 30] on input "text" at bounding box center [75, 31] width 100 height 15
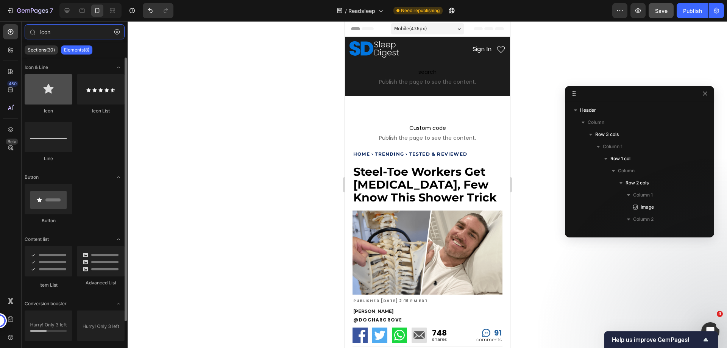
type input "icon"
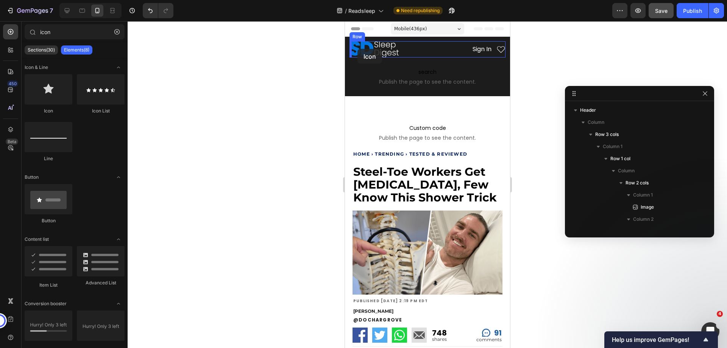
drag, startPoint x: 392, startPoint y: 117, endPoint x: 357, endPoint y: 49, distance: 76.7
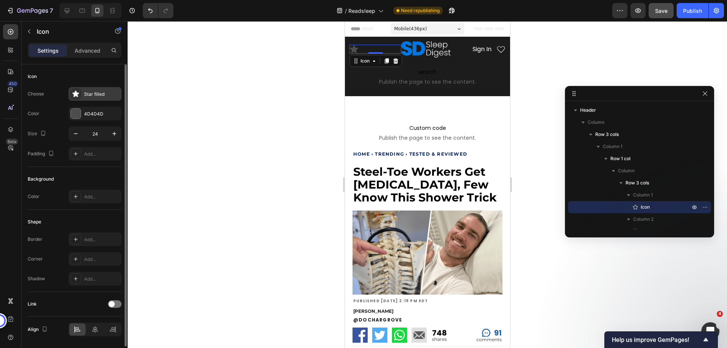
click at [77, 90] on icon at bounding box center [76, 94] width 8 height 8
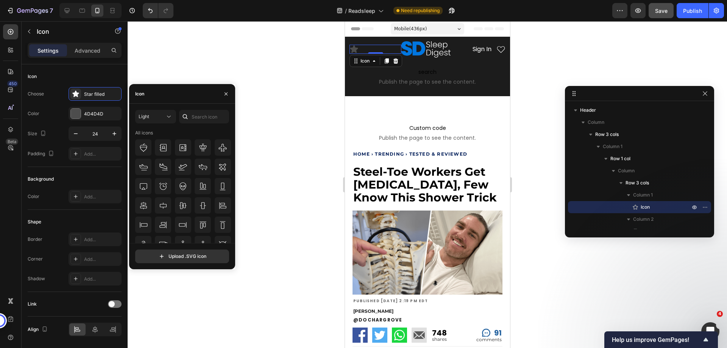
click at [191, 118] on div at bounding box center [185, 117] width 12 height 14
click at [205, 118] on input "text" at bounding box center [204, 117] width 50 height 14
click at [162, 119] on div "Light" at bounding box center [152, 116] width 27 height 7
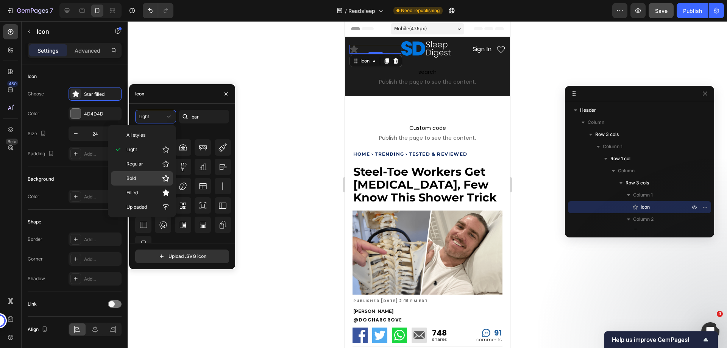
click at [137, 181] on p "Bold" at bounding box center [147, 179] width 43 height 8
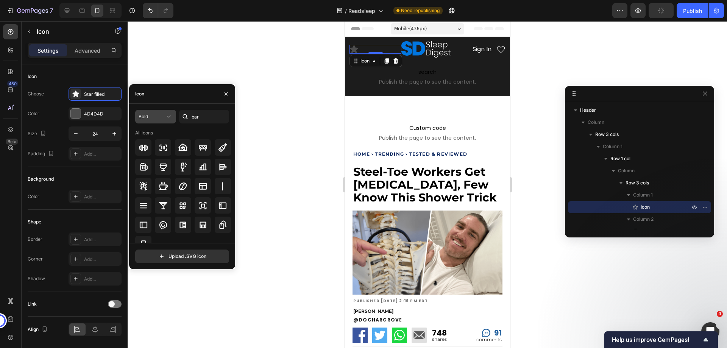
click at [159, 119] on div "Bold" at bounding box center [152, 116] width 27 height 7
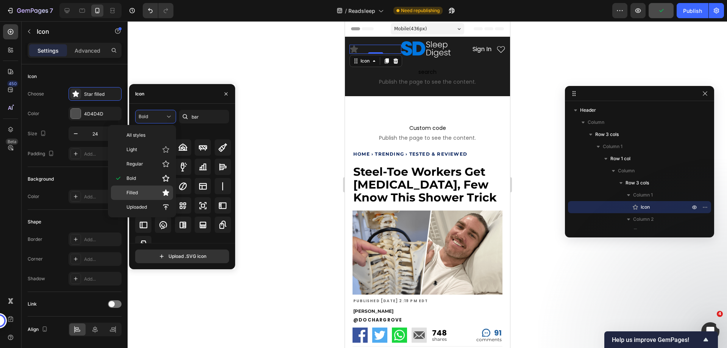
click at [158, 192] on p "Filled" at bounding box center [147, 193] width 43 height 8
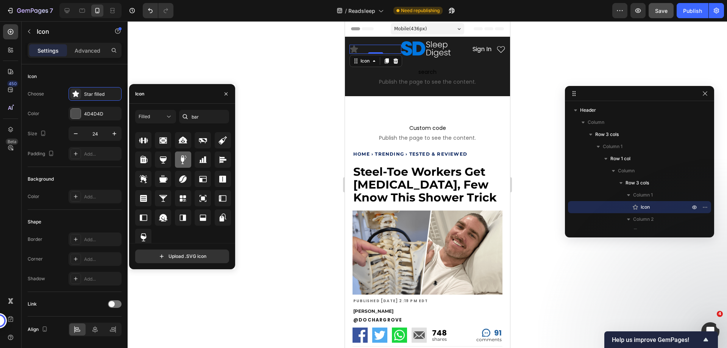
scroll to position [9, 0]
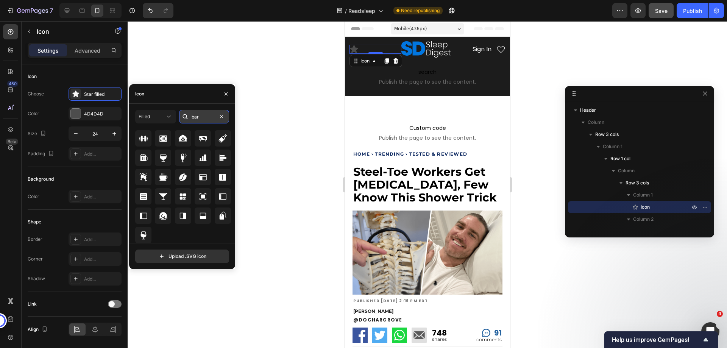
click at [205, 119] on input "bar" at bounding box center [204, 117] width 50 height 14
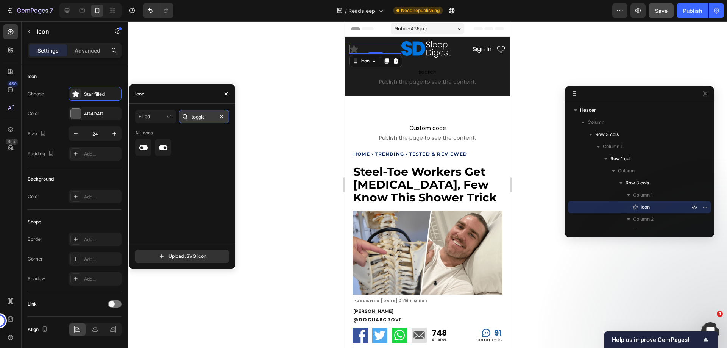
click at [201, 117] on input "toggle" at bounding box center [204, 117] width 50 height 14
type input "bars"
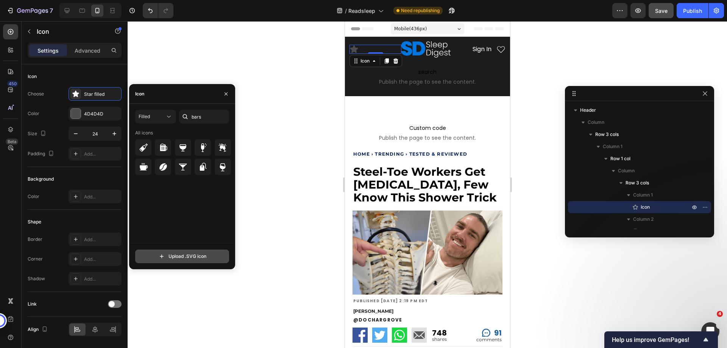
click at [173, 257] on input "file" at bounding box center [182, 256] width 93 height 13
type input "C:\fakepath\67a61c854256e39f1ac6a89c_burger-white.svg"
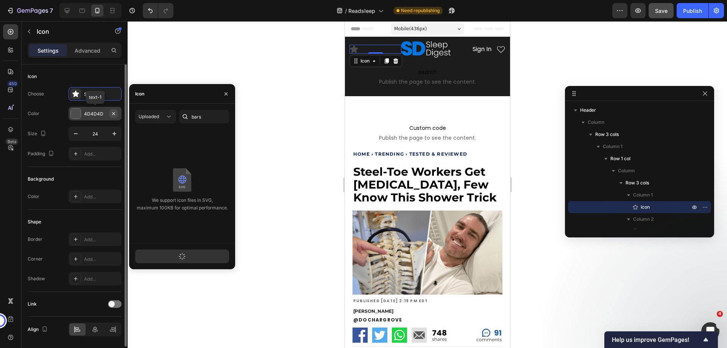
click at [114, 114] on icon "button" at bounding box center [114, 114] width 6 height 6
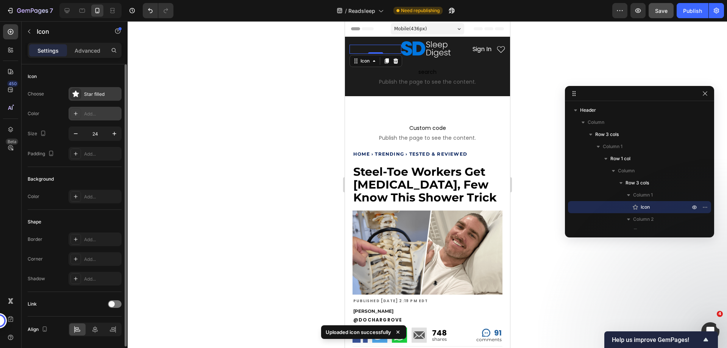
click at [94, 94] on div "Star filled" at bounding box center [102, 94] width 36 height 7
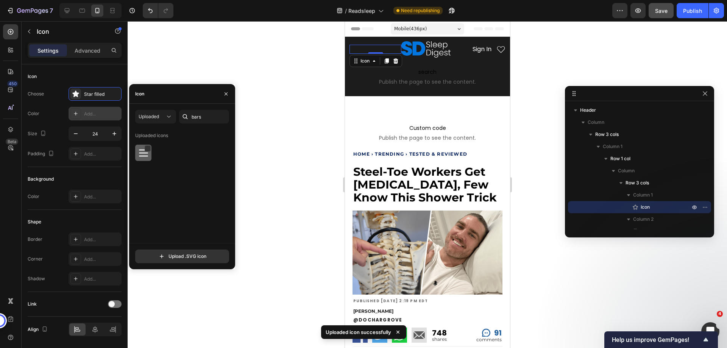
click at [149, 154] on div at bounding box center [143, 153] width 16 height 16
click at [90, 76] on div "Icon" at bounding box center [75, 76] width 94 height 12
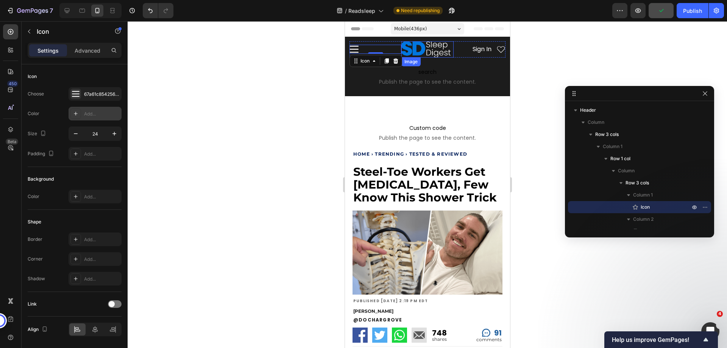
click at [405, 50] on img at bounding box center [425, 49] width 49 height 16
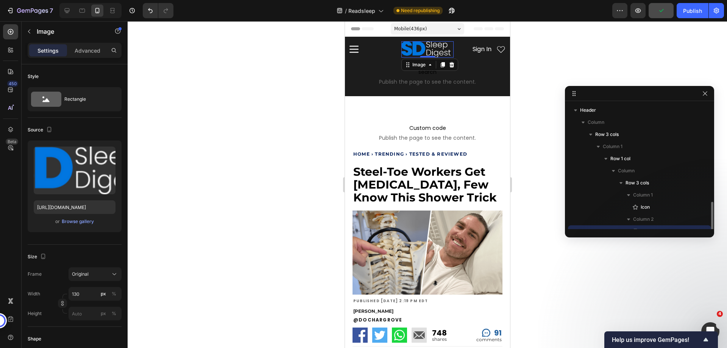
scroll to position [71, 0]
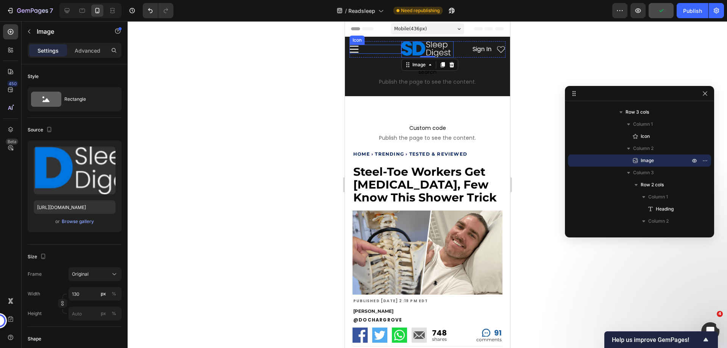
click at [381, 51] on div "Icon" at bounding box center [375, 49] width 52 height 9
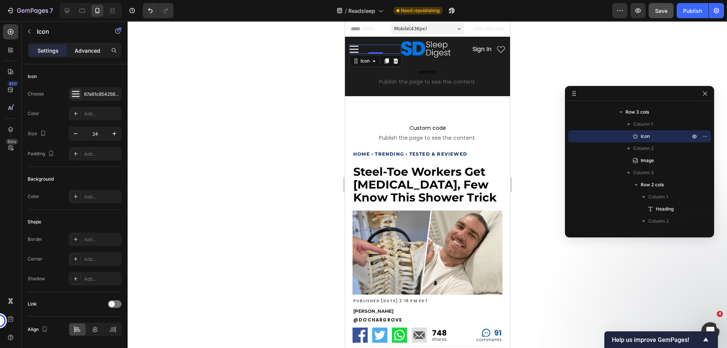
click at [75, 55] on div "Advanced" at bounding box center [88, 50] width 38 height 12
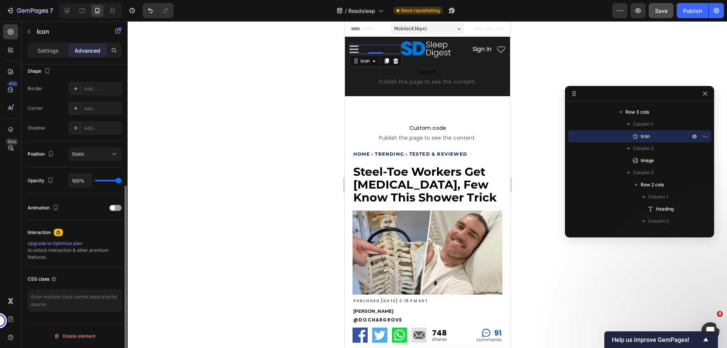
scroll to position [0, 0]
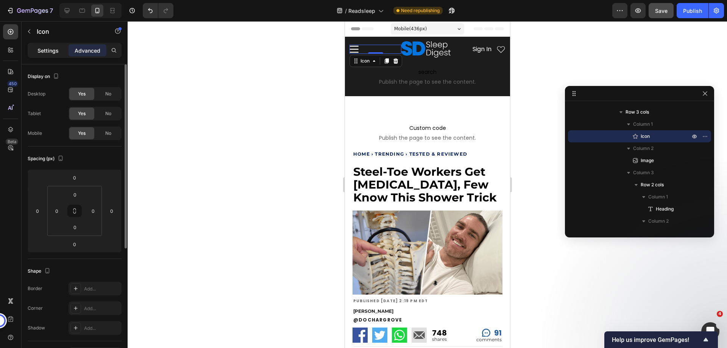
click at [50, 51] on p "Settings" at bounding box center [47, 51] width 21 height 8
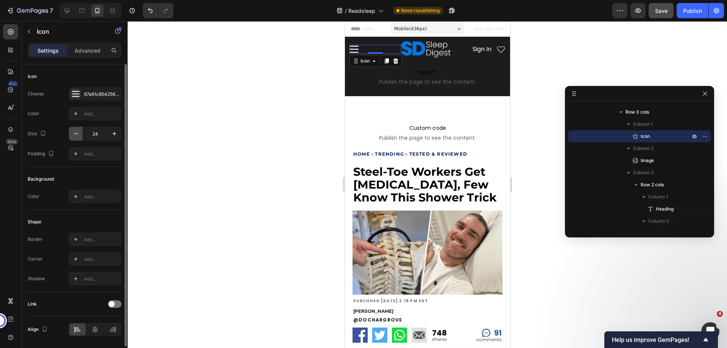
click at [76, 132] on icon "button" at bounding box center [76, 134] width 8 height 8
type input "23"
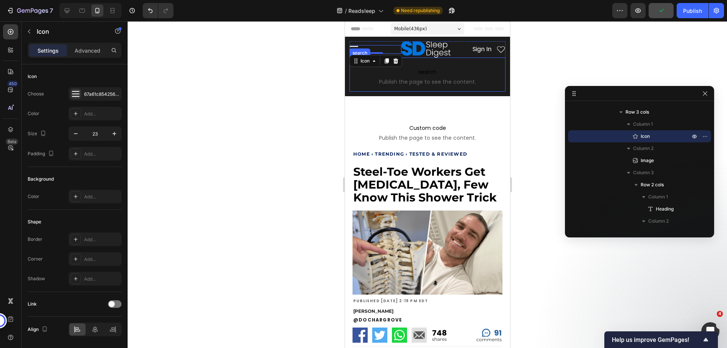
click at [407, 58] on div "search Publish the page to see the content. search" at bounding box center [427, 75] width 156 height 34
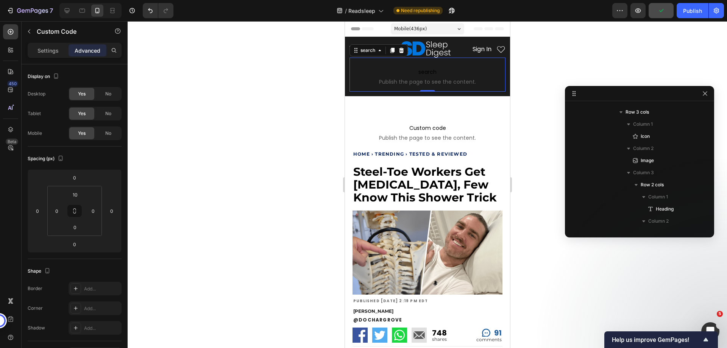
scroll to position [168, 0]
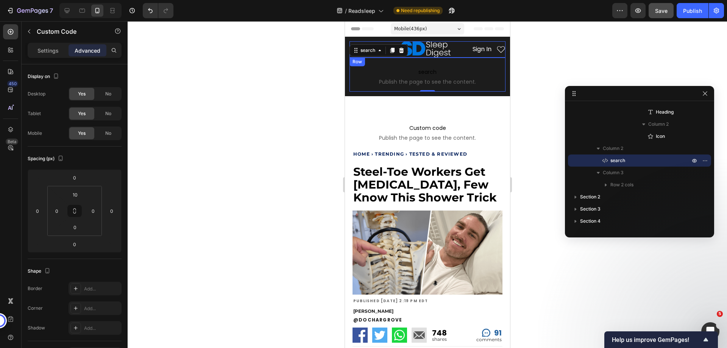
click at [453, 56] on div "Sign In Heading Icon Row" at bounding box center [479, 49] width 52 height 16
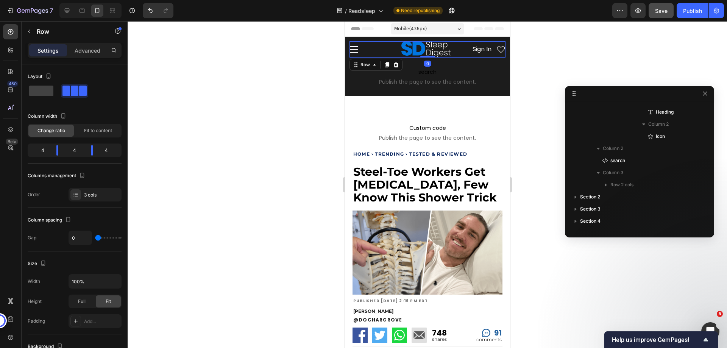
scroll to position [22, 0]
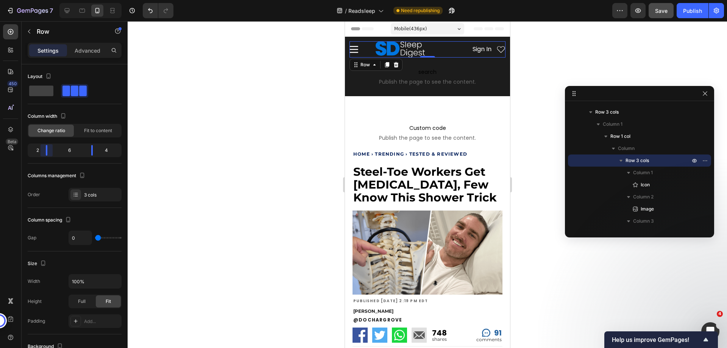
drag, startPoint x: 58, startPoint y: 153, endPoint x: 41, endPoint y: 150, distance: 16.6
click at [41, 0] on body "7 Version history / Readsleep Need republishing Preview Save Publish 450 Beta i…" at bounding box center [363, 0] width 727 height 0
click at [68, 150] on div "6" at bounding box center [69, 150] width 32 height 11
click at [395, 55] on img at bounding box center [399, 49] width 49 height 16
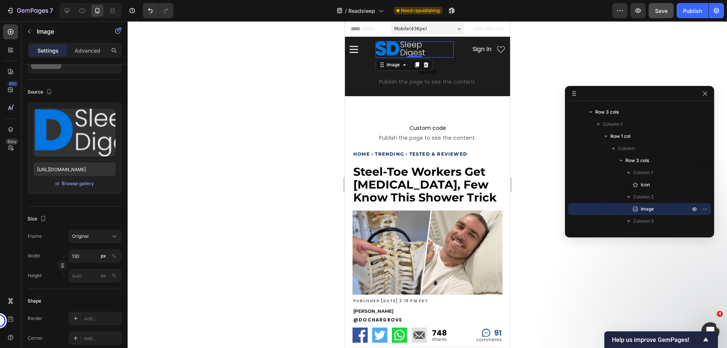
scroll to position [0, 0]
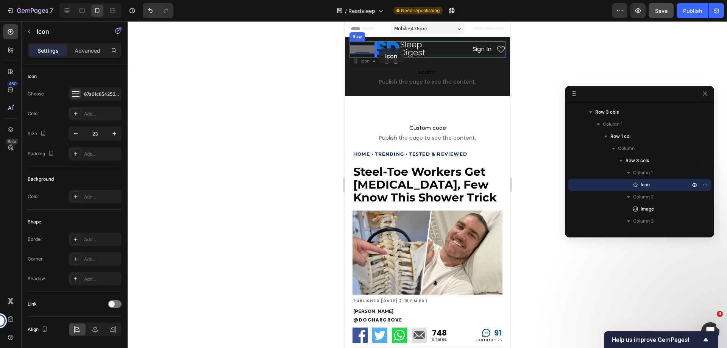
drag, startPoint x: 352, startPoint y: 48, endPoint x: 379, endPoint y: 48, distance: 26.1
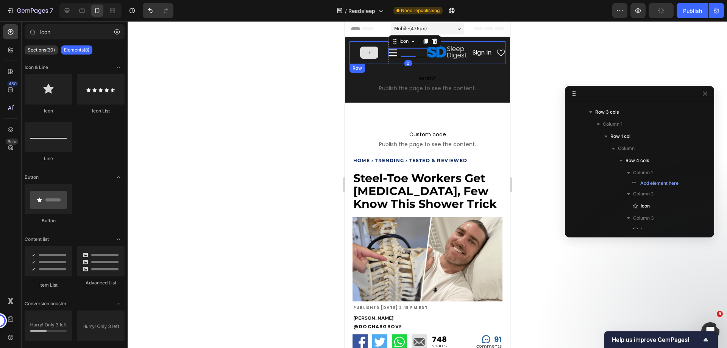
click at [369, 53] on icon at bounding box center [368, 52] width 3 height 3
click at [393, 61] on div "Icon" at bounding box center [407, 52] width 39 height 23
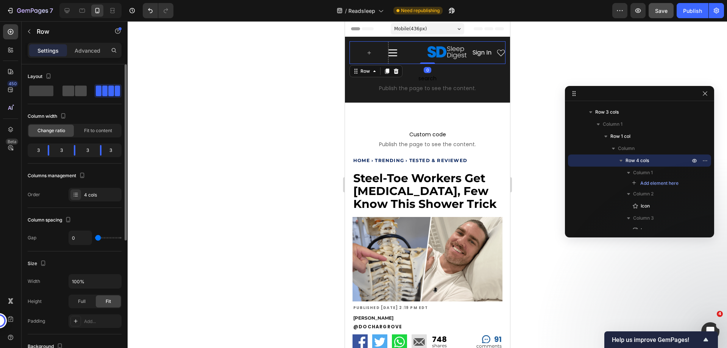
click at [72, 94] on span at bounding box center [68, 91] width 12 height 11
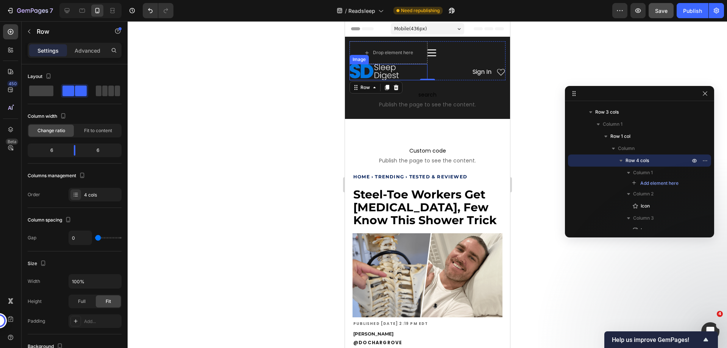
click at [415, 75] on div at bounding box center [388, 72] width 78 height 16
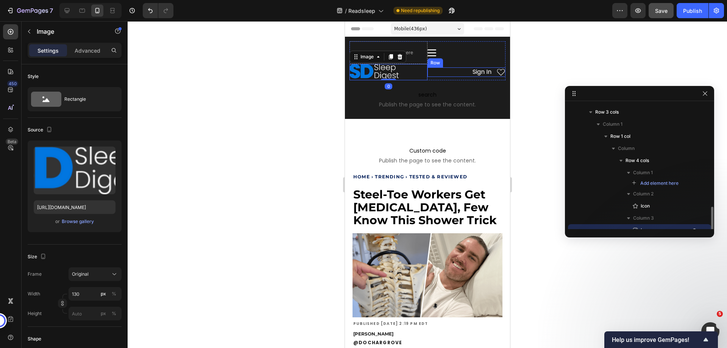
scroll to position [92, 0]
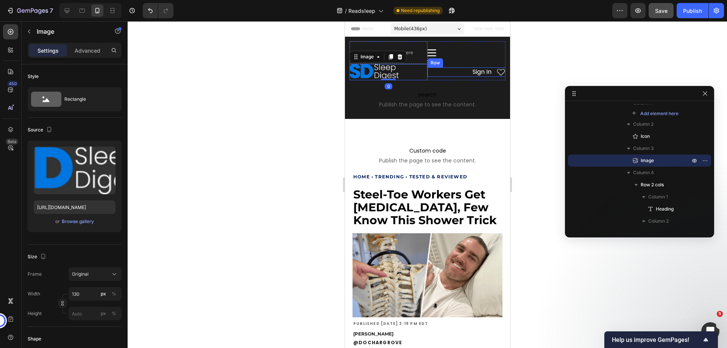
click at [452, 72] on div "Sign In Heading Icon Row" at bounding box center [466, 71] width 78 height 9
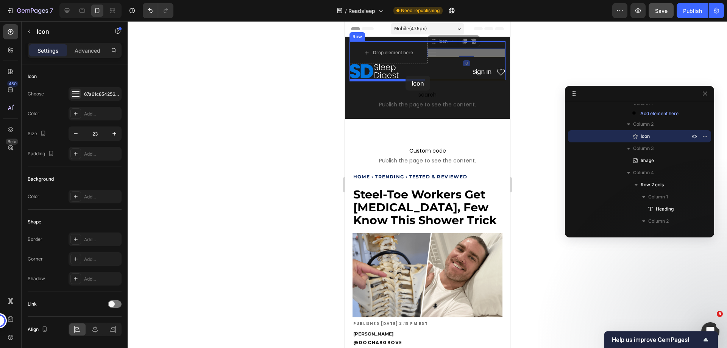
drag, startPoint x: 435, startPoint y: 49, endPoint x: 405, endPoint y: 76, distance: 39.7
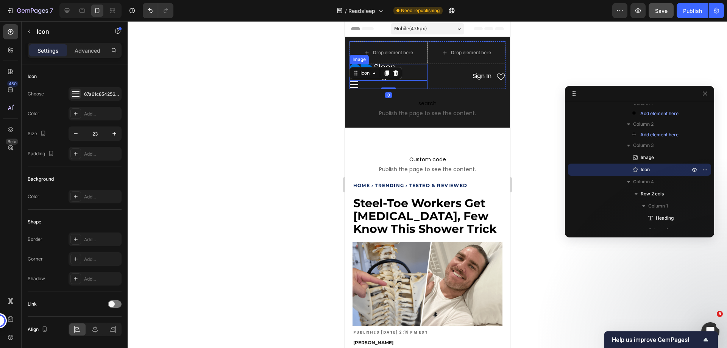
click at [418, 73] on div at bounding box center [388, 72] width 78 height 16
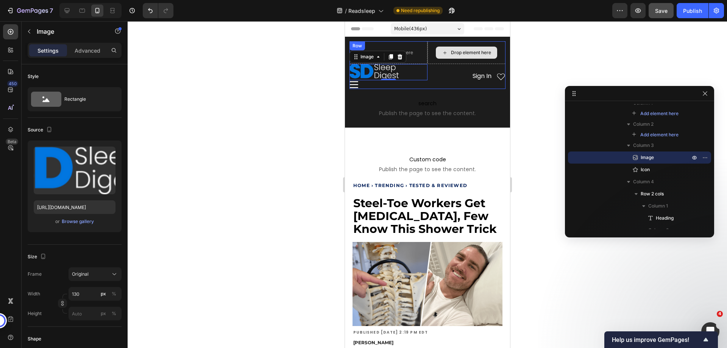
click at [429, 59] on div "Drop element here" at bounding box center [466, 52] width 78 height 23
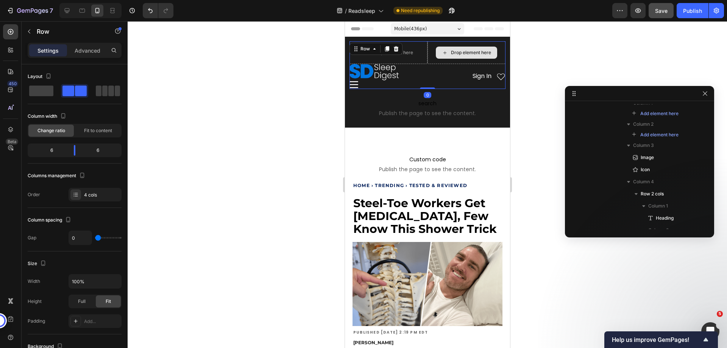
scroll to position [22, 0]
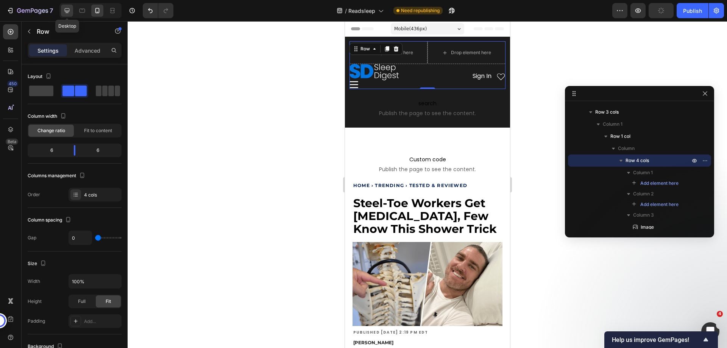
click at [69, 12] on icon at bounding box center [67, 11] width 8 height 8
type input "16"
type input "1200"
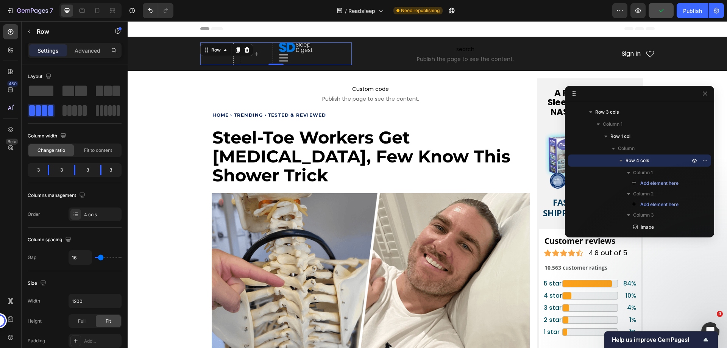
click at [327, 58] on div "Sign In Heading Icon Row" at bounding box center [334, 53] width 33 height 23
click at [244, 51] on icon at bounding box center [246, 49] width 5 height 5
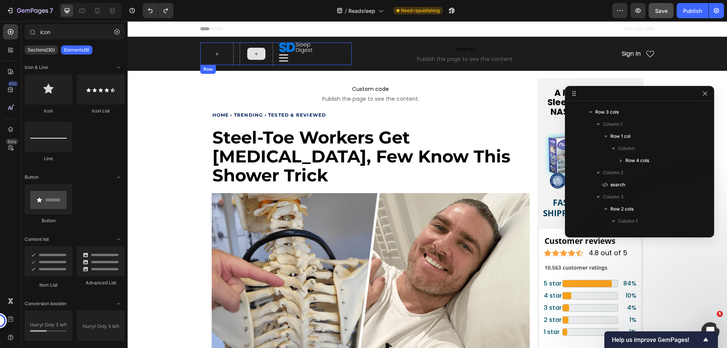
click at [247, 54] on div at bounding box center [256, 54] width 18 height 12
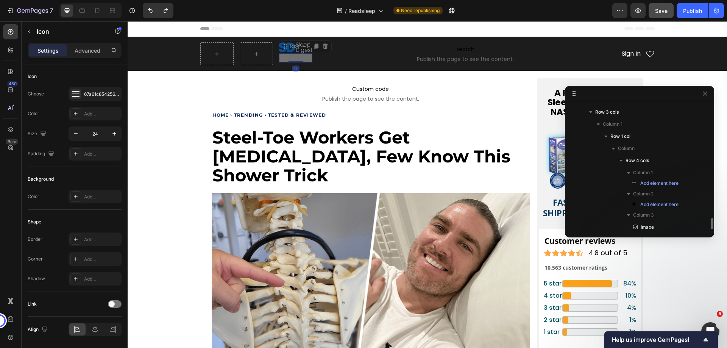
scroll to position [101, 0]
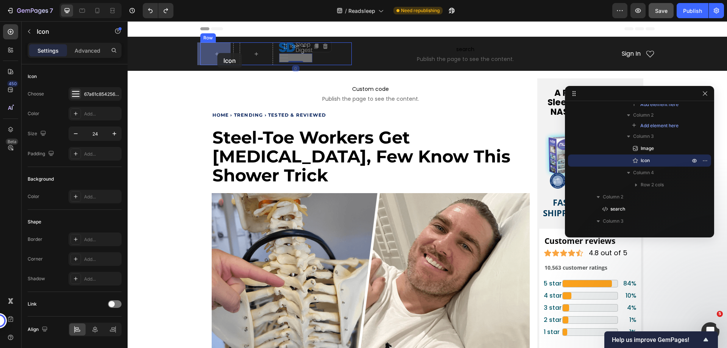
drag, startPoint x: 285, startPoint y: 49, endPoint x: 217, endPoint y: 53, distance: 67.5
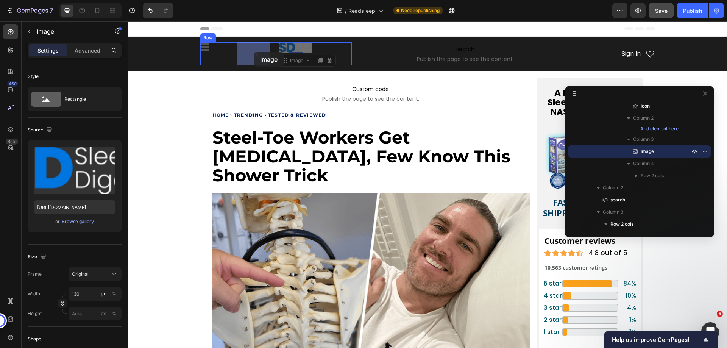
drag, startPoint x: 298, startPoint y: 47, endPoint x: 254, endPoint y: 52, distance: 43.8
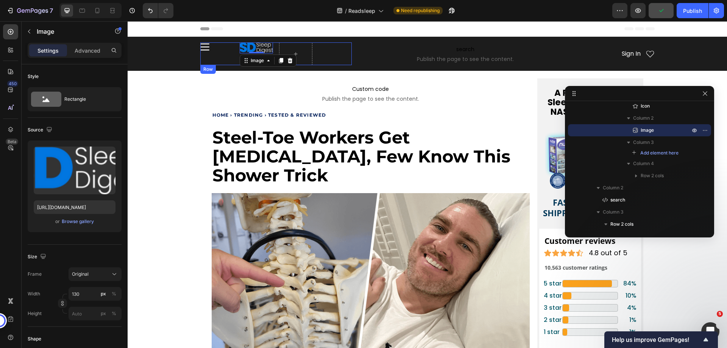
click at [219, 60] on div "Icon" at bounding box center [216, 53] width 33 height 23
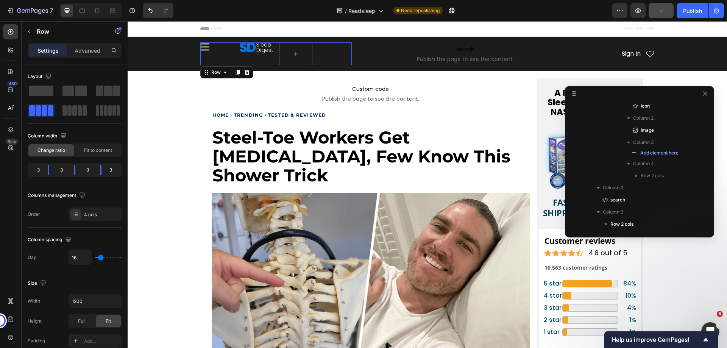
scroll to position [22, 0]
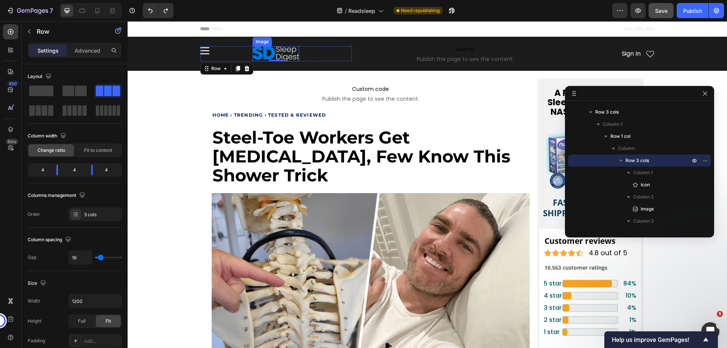
click at [270, 57] on img at bounding box center [276, 53] width 47 height 15
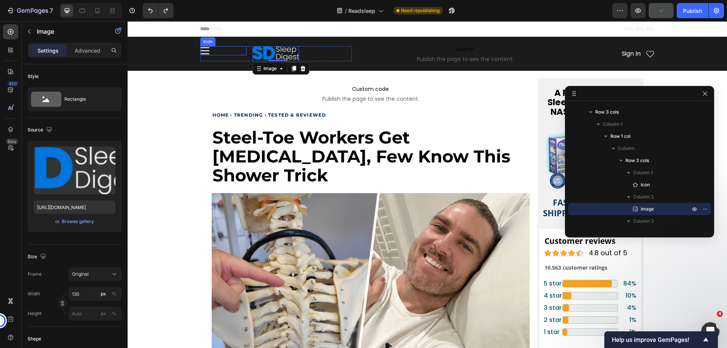
click at [208, 54] on div "Icon" at bounding box center [223, 50] width 47 height 9
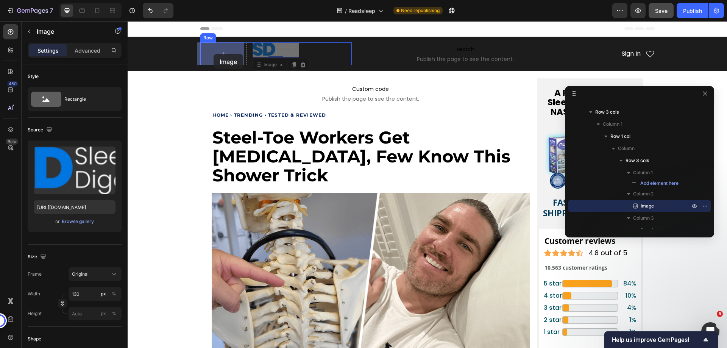
drag, startPoint x: 268, startPoint y: 52, endPoint x: 214, endPoint y: 54, distance: 54.6
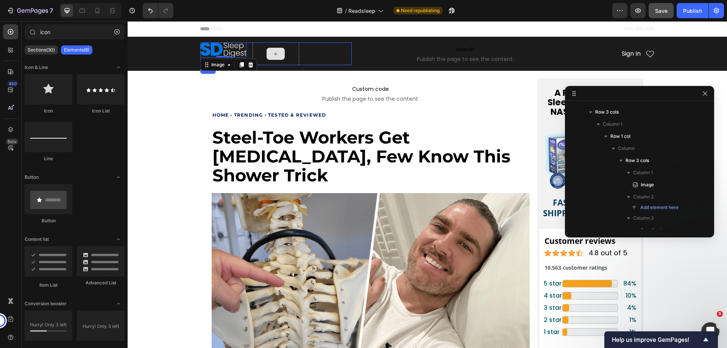
click at [273, 56] on icon at bounding box center [276, 54] width 6 height 6
click at [221, 53] on img at bounding box center [223, 49] width 47 height 15
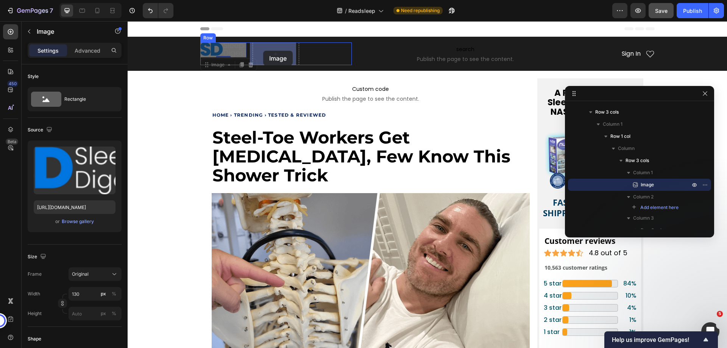
drag, startPoint x: 226, startPoint y: 50, endPoint x: 248, endPoint y: 51, distance: 22.0
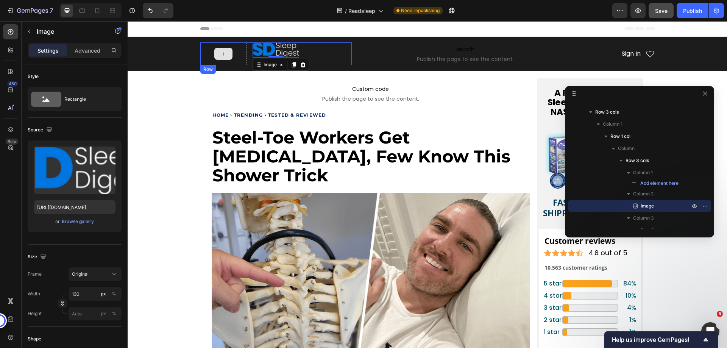
click at [225, 53] on div at bounding box center [223, 54] width 18 height 12
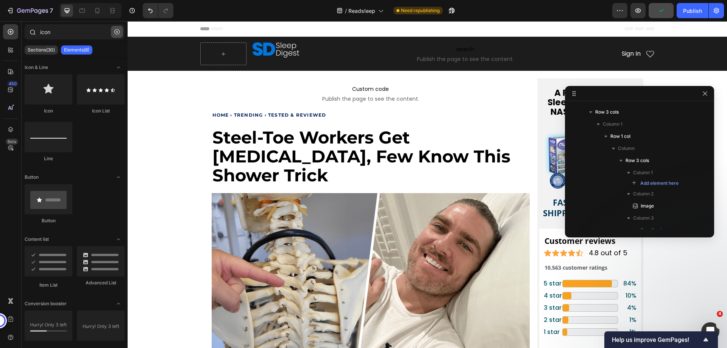
click at [115, 31] on icon "button" at bounding box center [116, 31] width 5 height 5
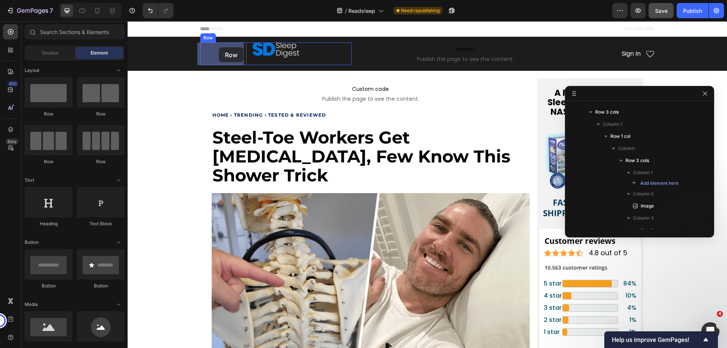
drag, startPoint x: 217, startPoint y: 115, endPoint x: 219, endPoint y: 47, distance: 67.8
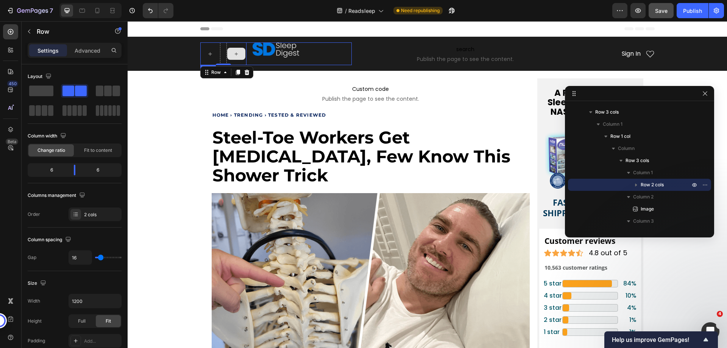
click at [326, 61] on div "Sign In Heading Icon Row" at bounding box center [328, 53] width 47 height 23
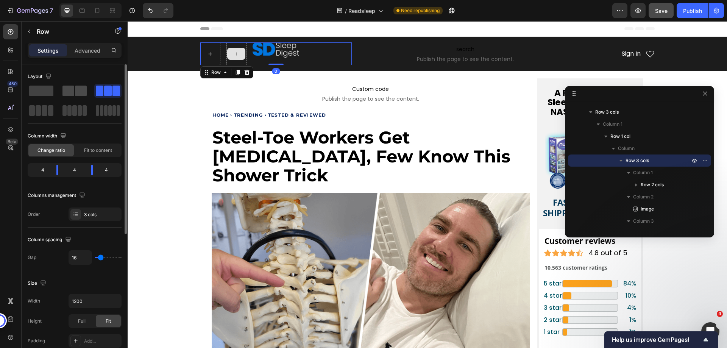
click at [78, 88] on span at bounding box center [81, 91] width 12 height 11
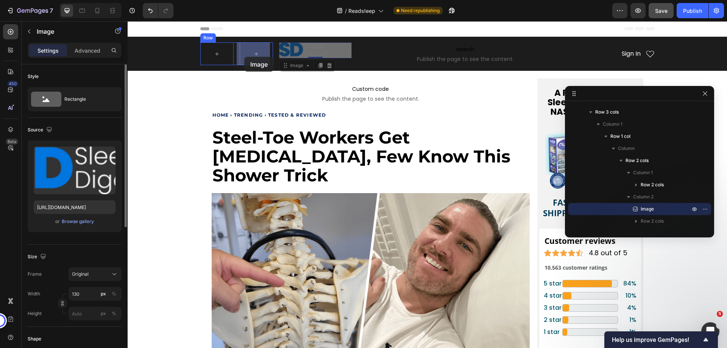
drag, startPoint x: 306, startPoint y: 50, endPoint x: 244, endPoint y: 57, distance: 62.1
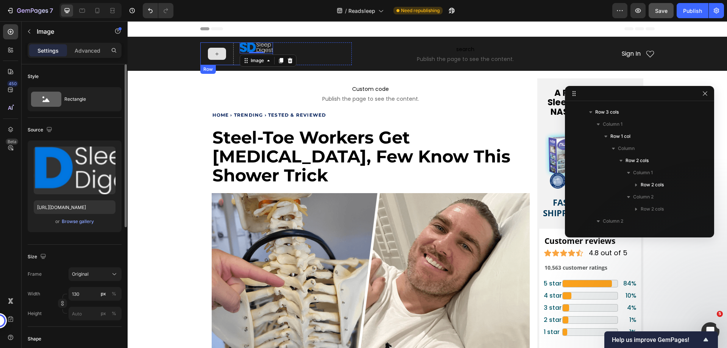
click at [220, 59] on div at bounding box center [217, 54] width 18 height 12
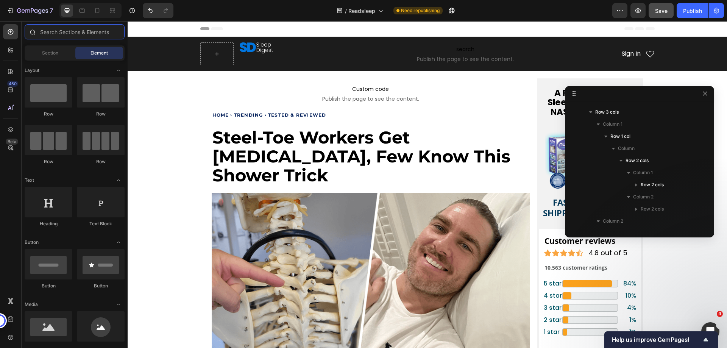
click at [46, 33] on input "text" at bounding box center [75, 31] width 100 height 15
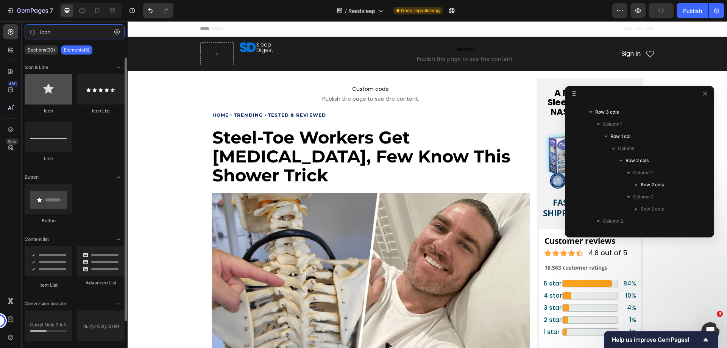
type input "icon"
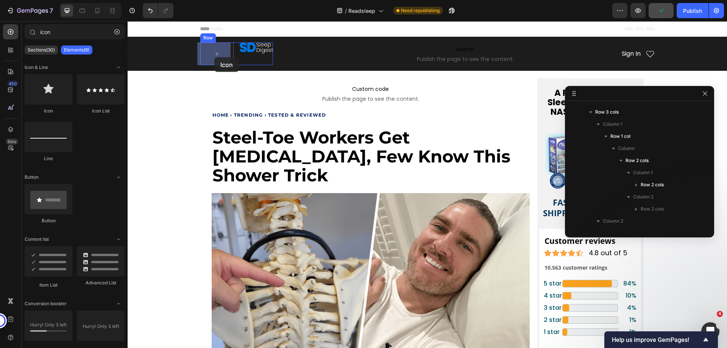
drag, startPoint x: 199, startPoint y: 108, endPoint x: 145, endPoint y: 68, distance: 67.4
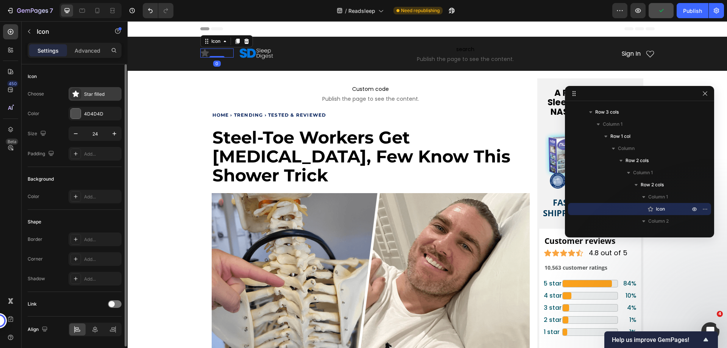
click at [92, 95] on div "Star filled" at bounding box center [102, 94] width 36 height 7
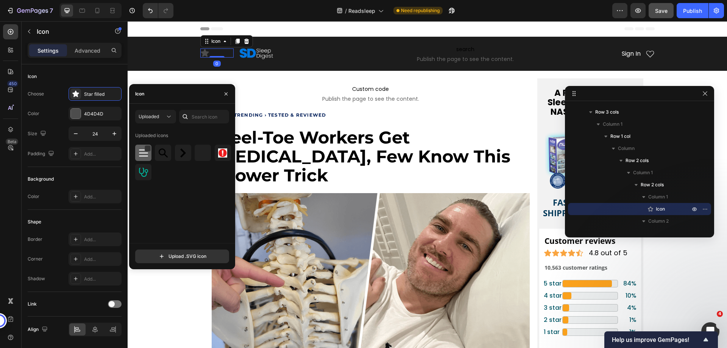
click at [139, 151] on img at bounding box center [143, 152] width 9 height 9
click at [234, 58] on div "Icon 0 Image Row" at bounding box center [236, 53] width 73 height 11
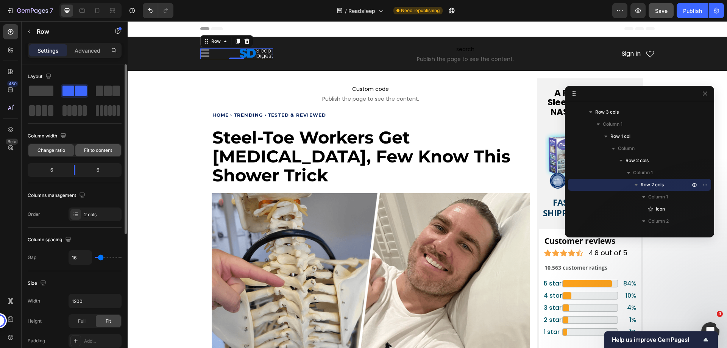
click at [89, 151] on span "Fit to content" at bounding box center [98, 150] width 28 height 7
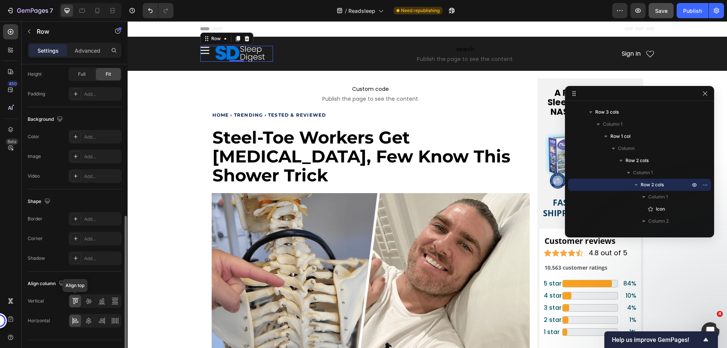
scroll to position [243, 0]
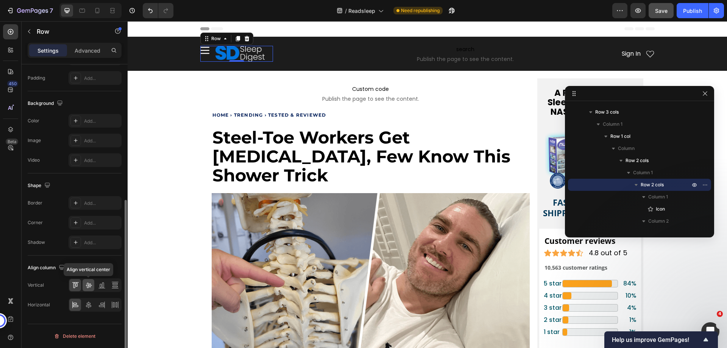
click at [85, 287] on icon at bounding box center [89, 285] width 8 height 8
click at [204, 55] on icon at bounding box center [204, 53] width 9 height 9
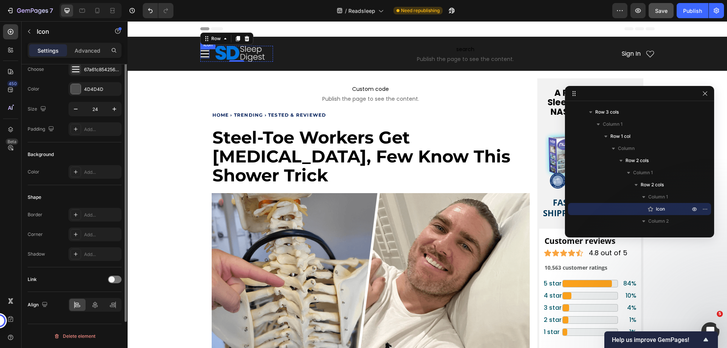
scroll to position [0, 0]
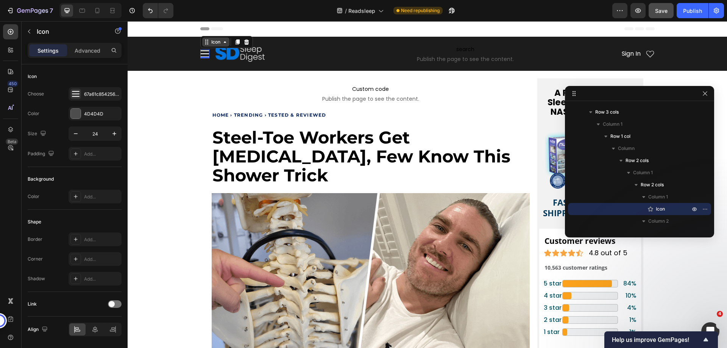
click at [222, 43] on icon at bounding box center [225, 42] width 6 height 6
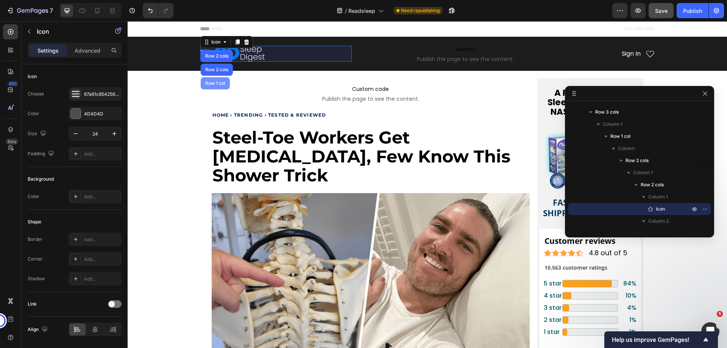
click at [214, 78] on div "Row 1 col" at bounding box center [215, 83] width 29 height 12
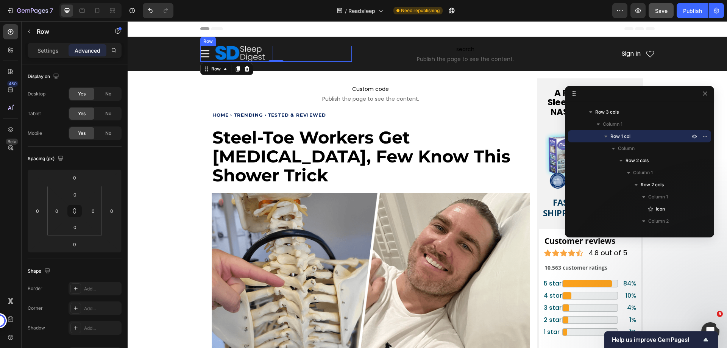
click at [210, 50] on div "Icon Image Row" at bounding box center [236, 54] width 73 height 16
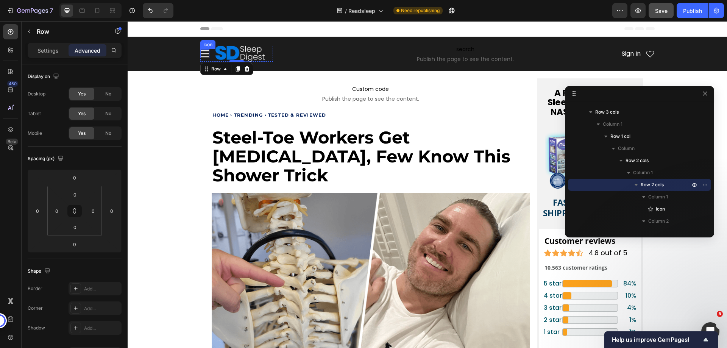
click at [204, 52] on icon at bounding box center [204, 53] width 9 height 9
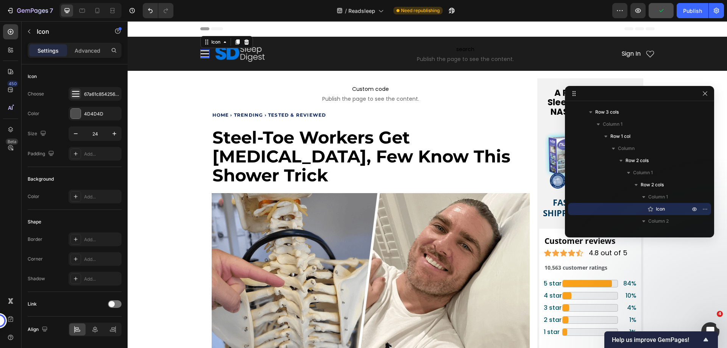
click at [85, 56] on div "Settings Advanced" at bounding box center [75, 50] width 94 height 15
click at [83, 51] on p "Advanced" at bounding box center [88, 51] width 26 height 8
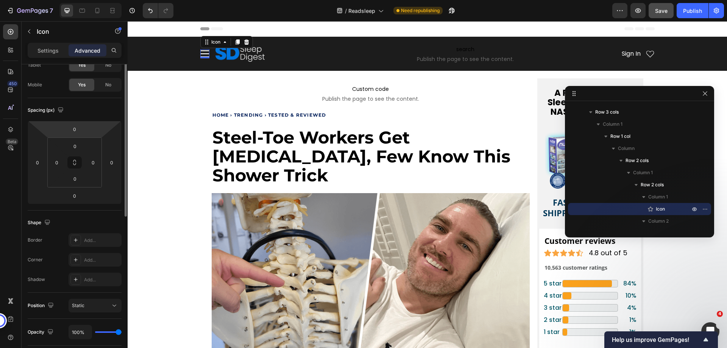
scroll to position [11, 0]
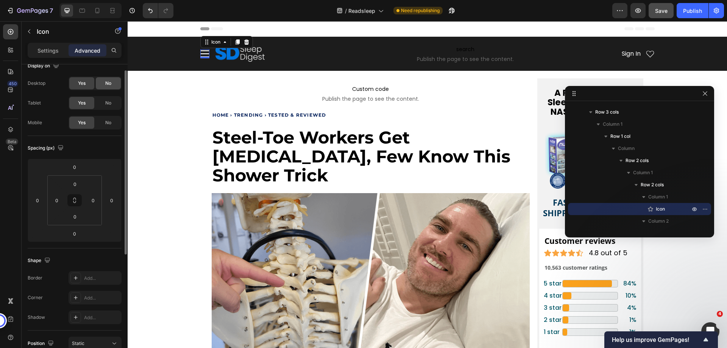
click at [109, 84] on span "No" at bounding box center [108, 83] width 6 height 7
click at [108, 105] on span "No" at bounding box center [108, 103] width 6 height 7
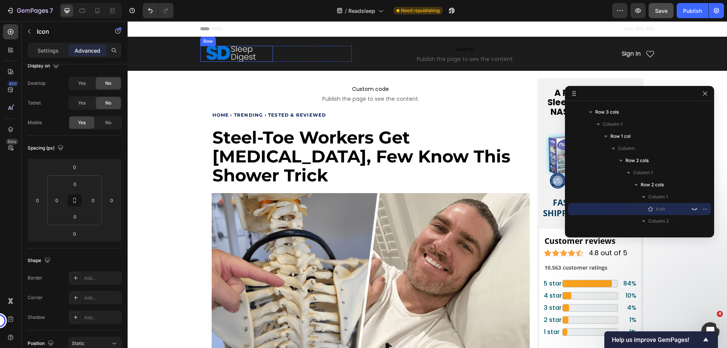
click at [201, 57] on div "Icon 0 Image Row" at bounding box center [236, 54] width 73 height 16
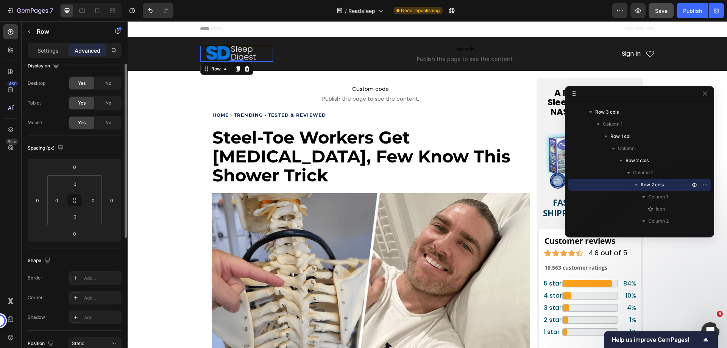
scroll to position [0, 0]
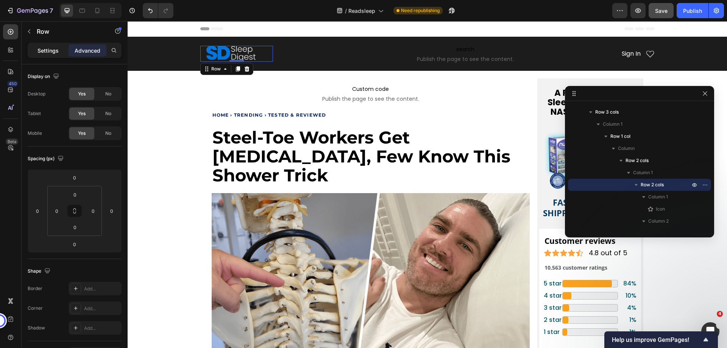
click at [50, 53] on p "Settings" at bounding box center [47, 51] width 21 height 8
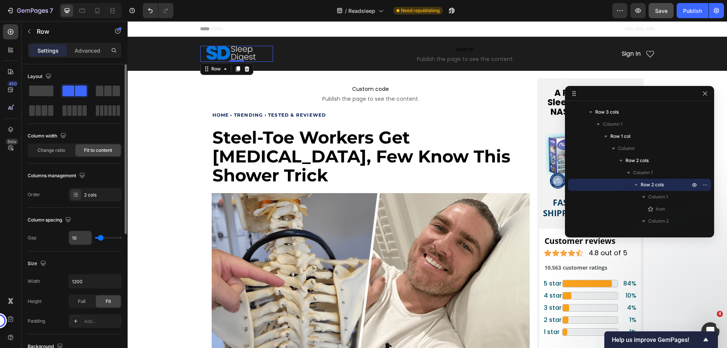
click at [74, 236] on input "16" at bounding box center [80, 238] width 23 height 14
type input "0"
click at [281, 56] on div "Sign In Heading Icon Row" at bounding box center [315, 54] width 73 height 16
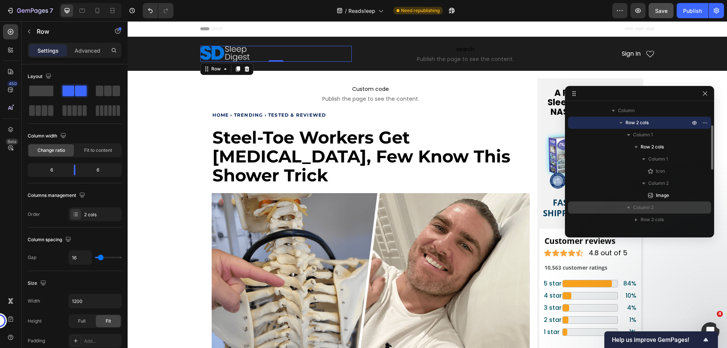
scroll to position [98, 0]
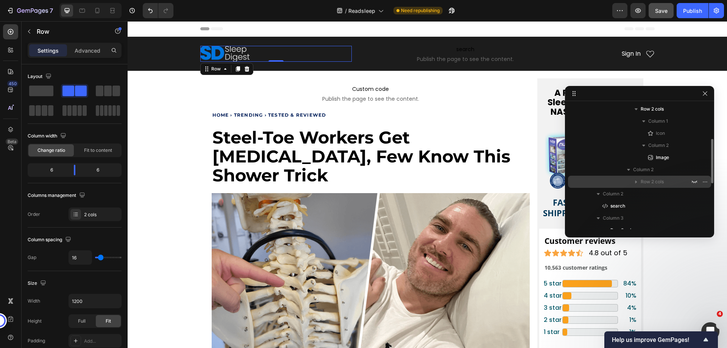
click at [651, 179] on span "Row 2 cols" at bounding box center [652, 182] width 23 height 8
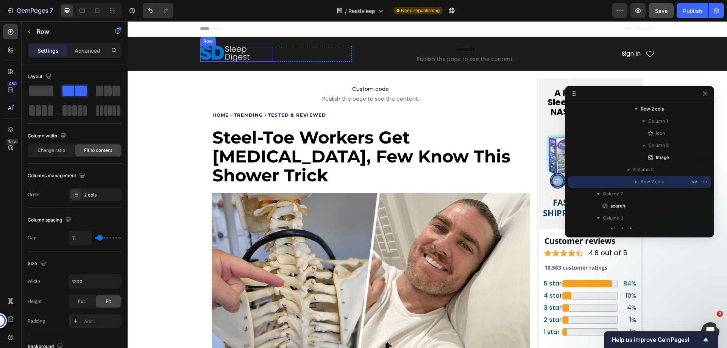
click at [249, 52] on div "Icon Image Row" at bounding box center [236, 54] width 73 height 16
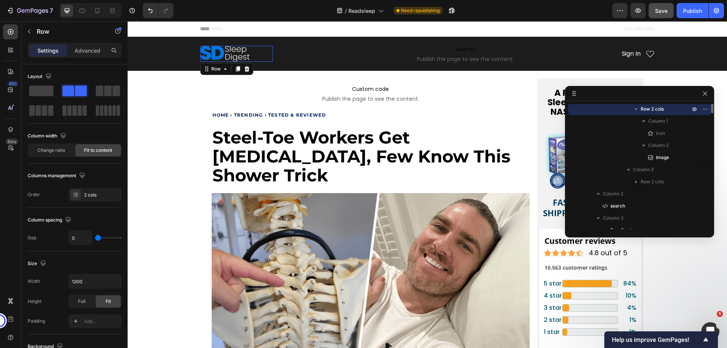
scroll to position [47, 0]
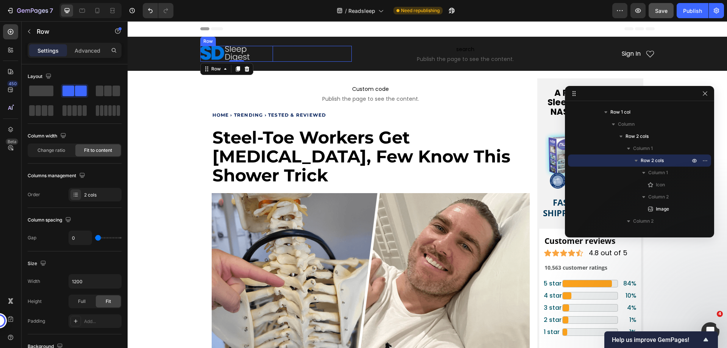
click at [288, 53] on div "Sign In Heading Icon Row" at bounding box center [315, 54] width 73 height 16
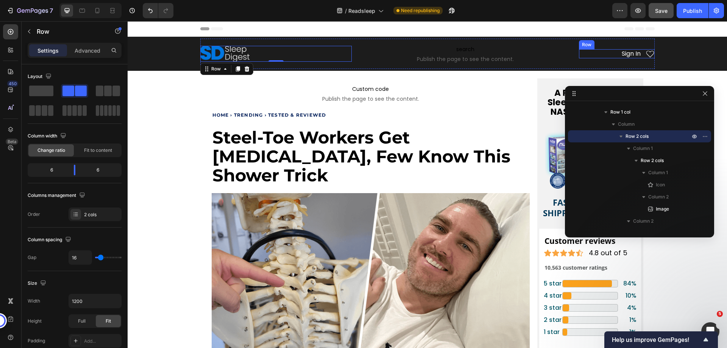
click at [613, 57] on div "Sign In Heading Icon Row" at bounding box center [617, 53] width 76 height 9
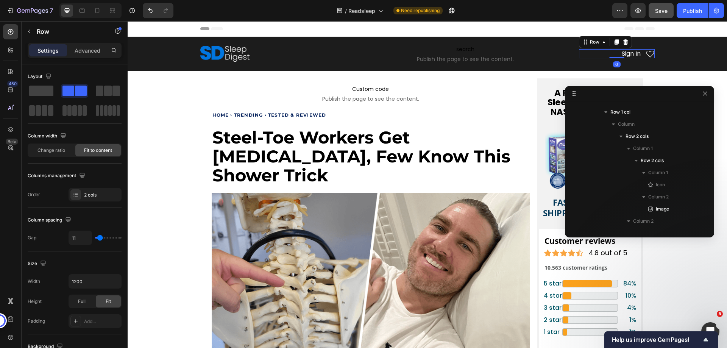
scroll to position [168, 0]
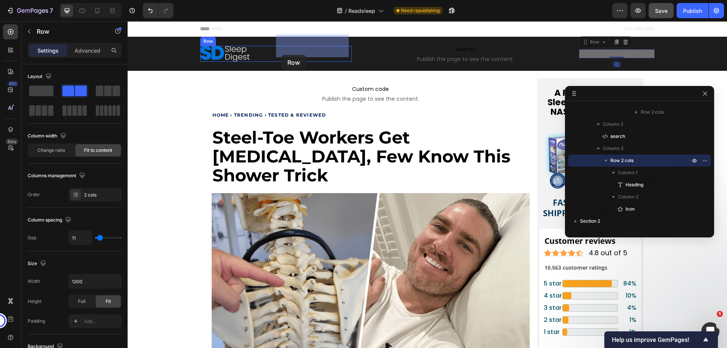
drag, startPoint x: 582, startPoint y: 42, endPoint x: 281, endPoint y: 55, distance: 301.3
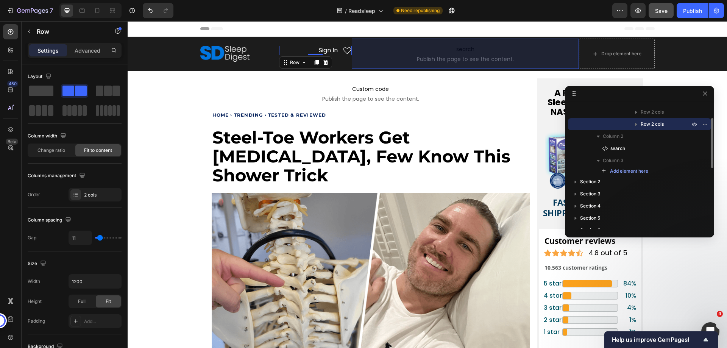
scroll to position [130, 0]
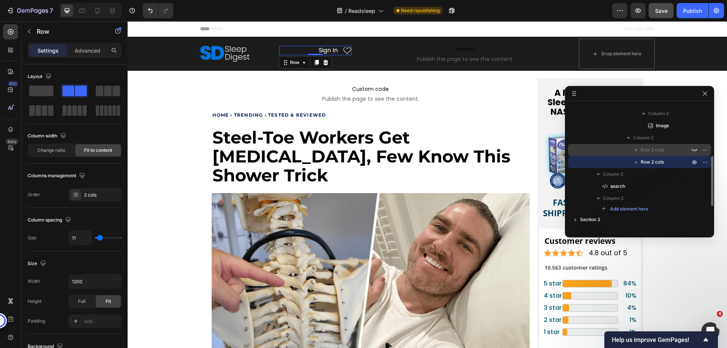
click at [644, 151] on span "Row 2 cols" at bounding box center [652, 150] width 23 height 8
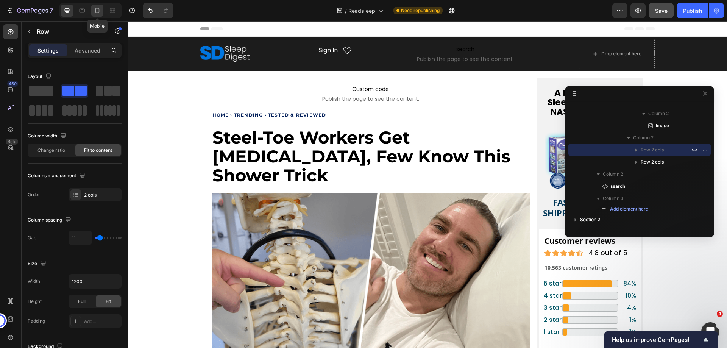
click at [98, 11] on icon at bounding box center [98, 11] width 8 height 8
type input "100%"
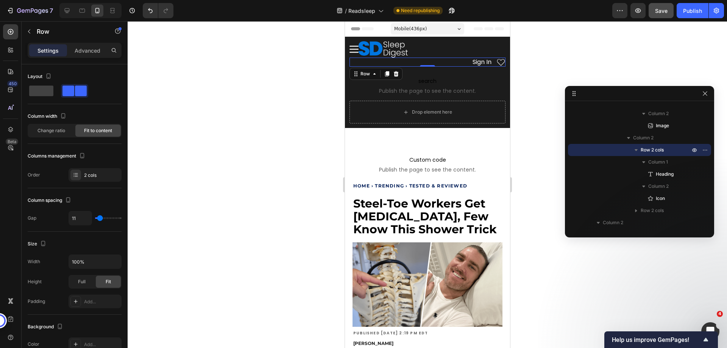
scroll to position [10, 0]
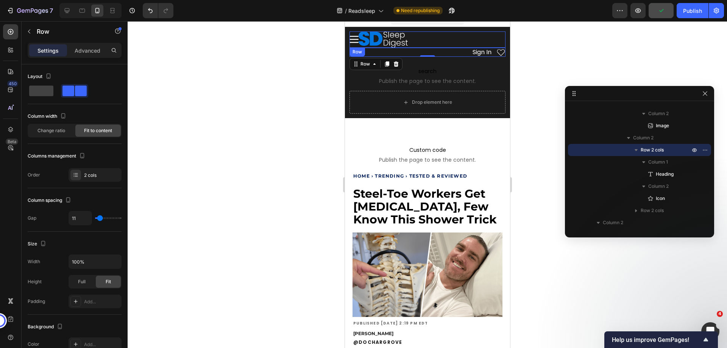
click at [467, 41] on div "Icon Image Row" at bounding box center [427, 39] width 156 height 16
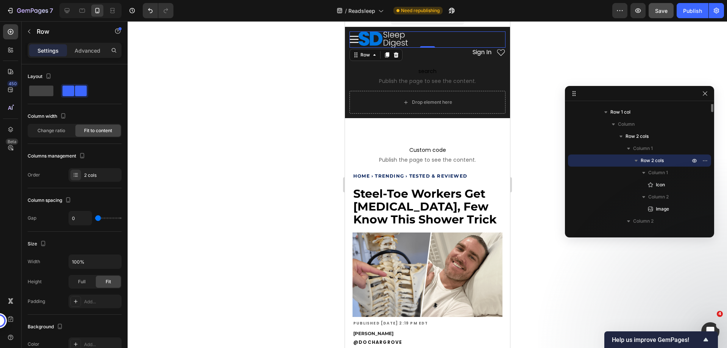
scroll to position [9, 0]
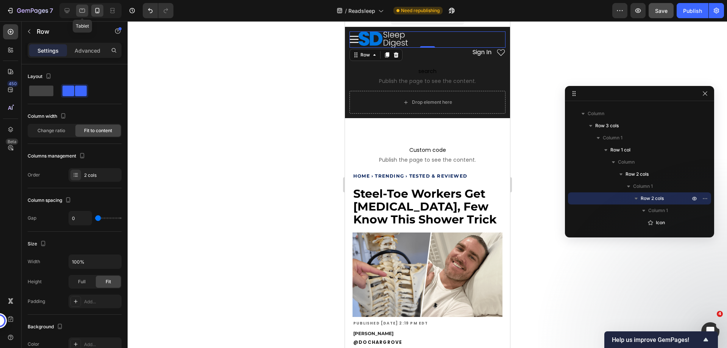
click at [77, 9] on div at bounding box center [82, 11] width 12 height 12
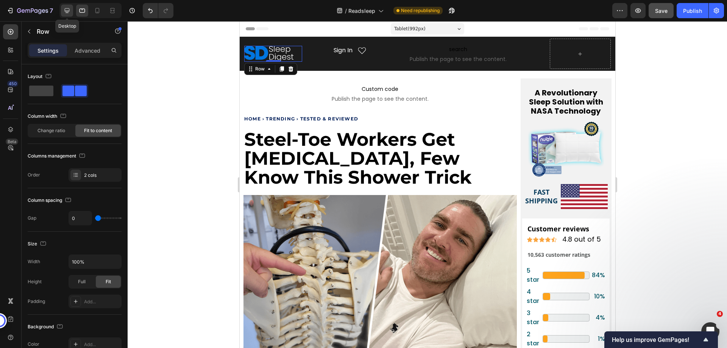
click at [69, 8] on icon at bounding box center [67, 10] width 5 height 5
type input "1200"
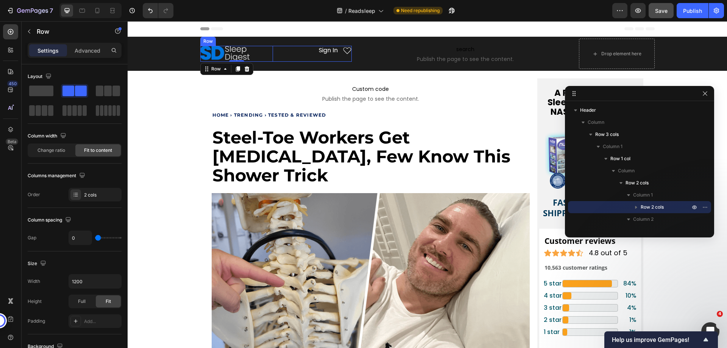
click at [291, 54] on div "Sign In Heading Icon Row" at bounding box center [315, 50] width 73 height 9
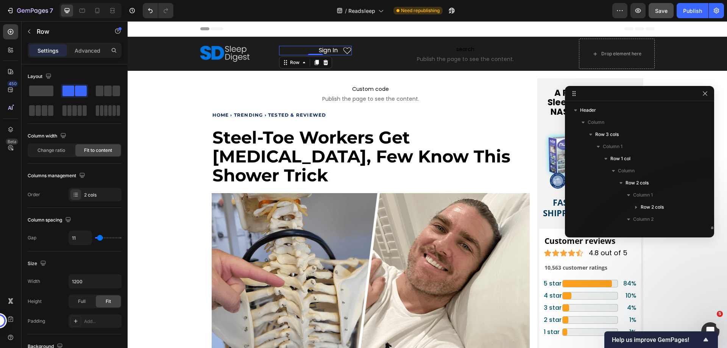
scroll to position [83, 0]
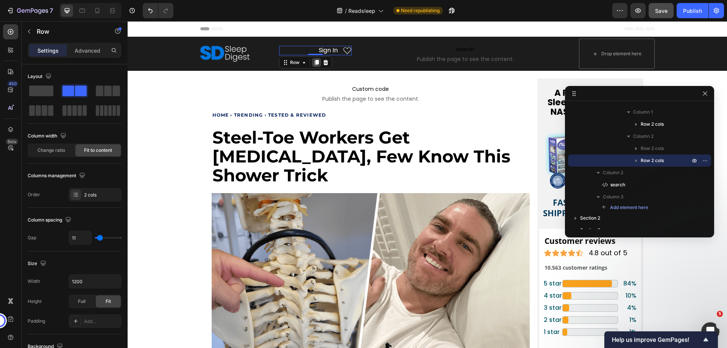
click at [313, 65] on icon at bounding box center [316, 62] width 6 height 6
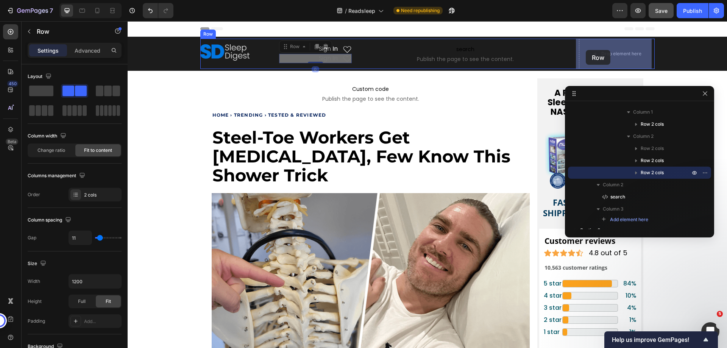
drag, startPoint x: 284, startPoint y: 47, endPoint x: 586, endPoint y: 50, distance: 302.1
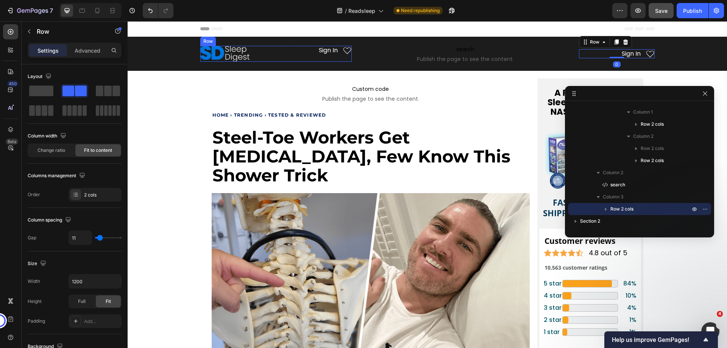
click at [303, 57] on div "Sign In Heading Icon Row Sign In Heading Icon Row" at bounding box center [315, 54] width 73 height 16
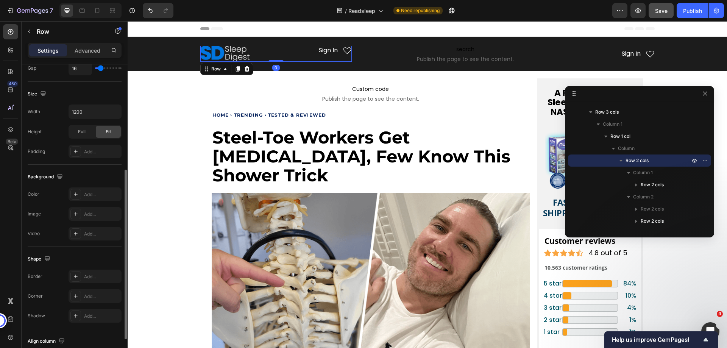
scroll to position [243, 0]
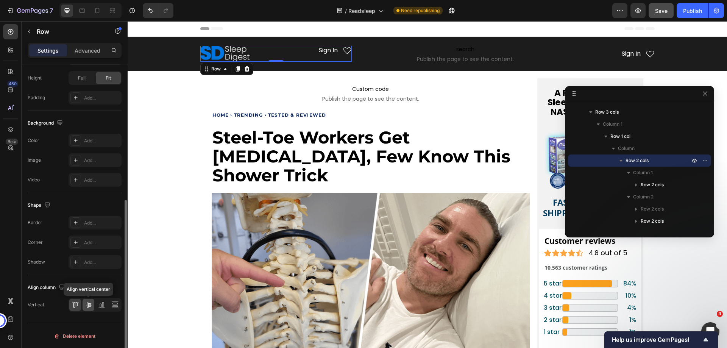
click at [87, 306] on icon at bounding box center [89, 305] width 8 height 8
click at [304, 56] on div "Sign In Heading Icon Row" at bounding box center [315, 53] width 73 height 9
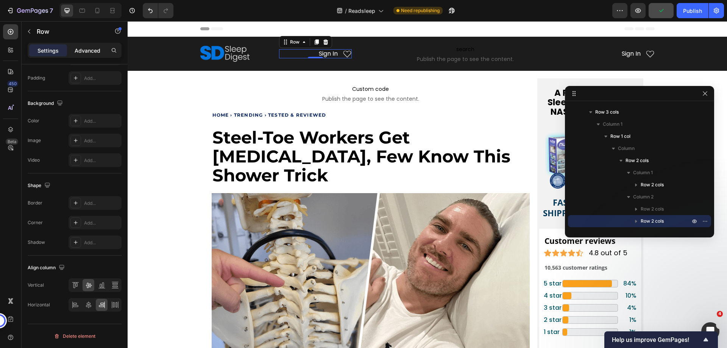
click at [86, 54] on p "Advanced" at bounding box center [88, 51] width 26 height 8
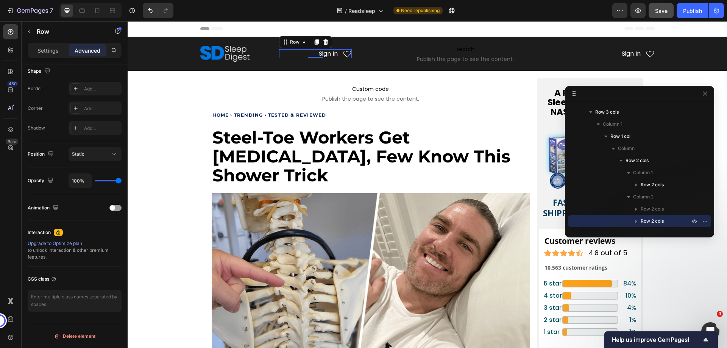
scroll to position [0, 0]
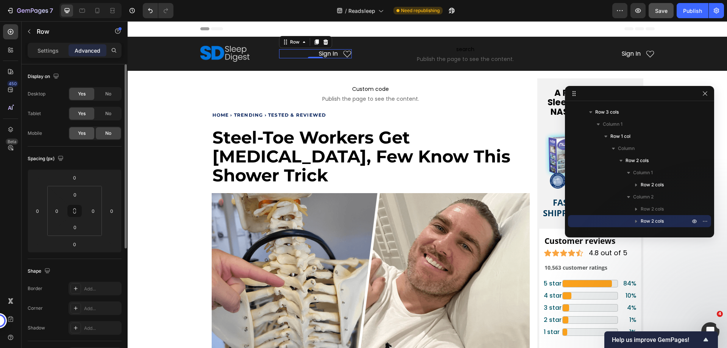
click at [80, 131] on span "Yes" at bounding box center [82, 133] width 8 height 7
click at [102, 114] on div "No" at bounding box center [108, 114] width 25 height 12
click at [110, 92] on span "No" at bounding box center [108, 93] width 6 height 7
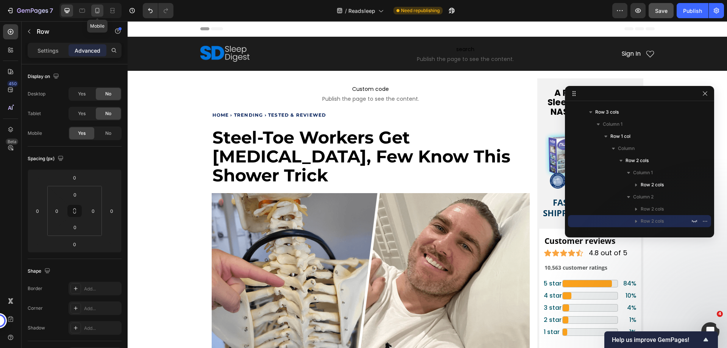
click at [100, 7] on icon at bounding box center [98, 11] width 8 height 8
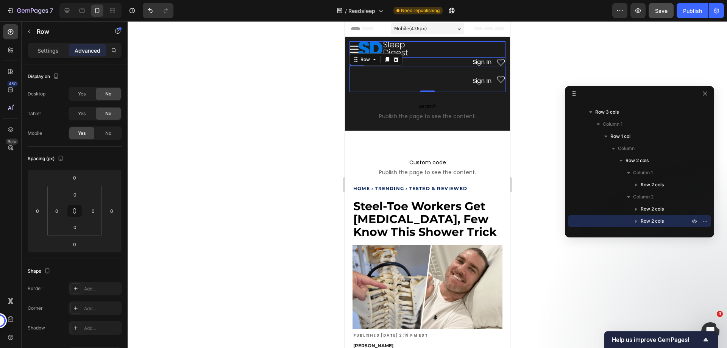
click at [437, 53] on div "Icon Image Row" at bounding box center [427, 49] width 156 height 16
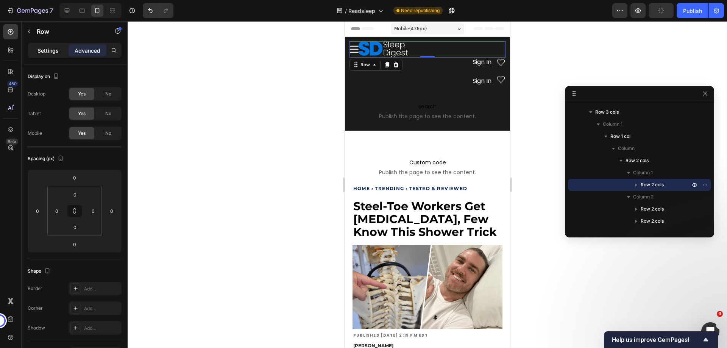
click at [50, 50] on p "Settings" at bounding box center [47, 51] width 21 height 8
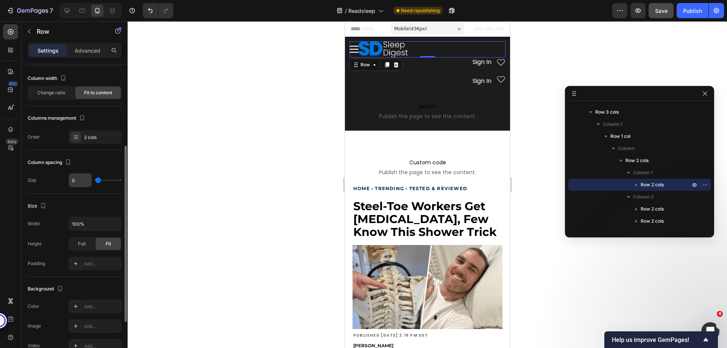
scroll to position [76, 0]
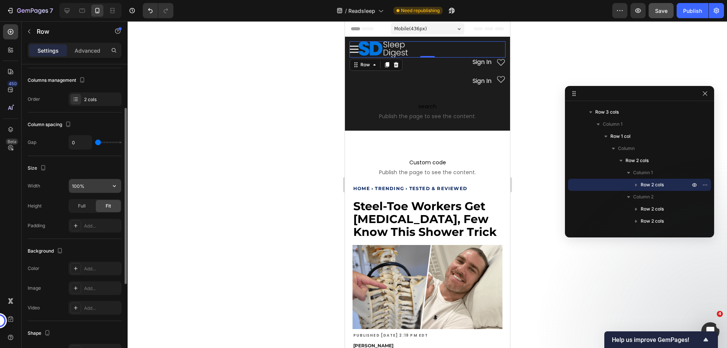
click at [80, 188] on input "100%" at bounding box center [95, 186] width 52 height 14
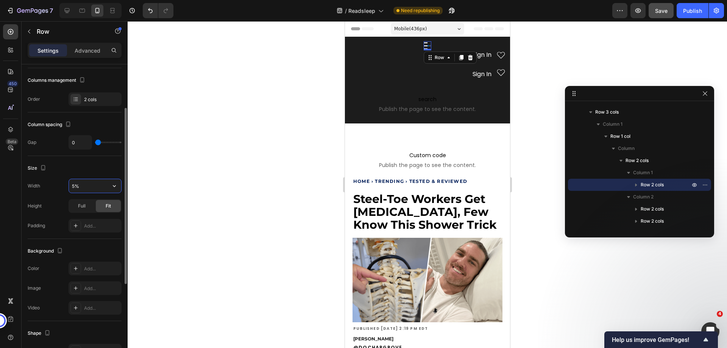
type input "50%"
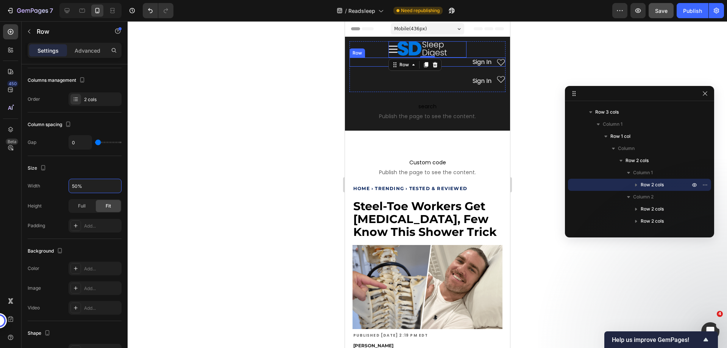
click at [454, 63] on div "Sign In Heading Icon Row" at bounding box center [427, 62] width 156 height 9
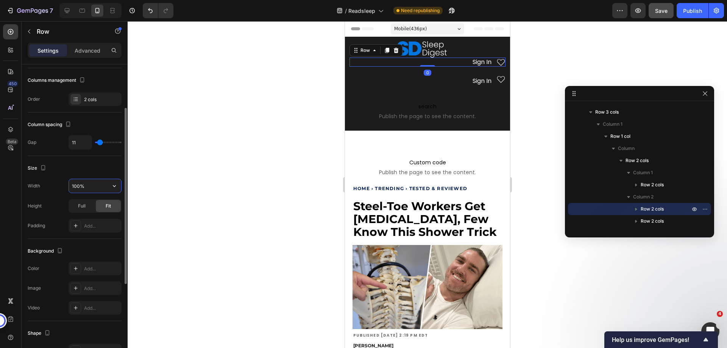
click at [78, 186] on input "100%" at bounding box center [95, 186] width 52 height 14
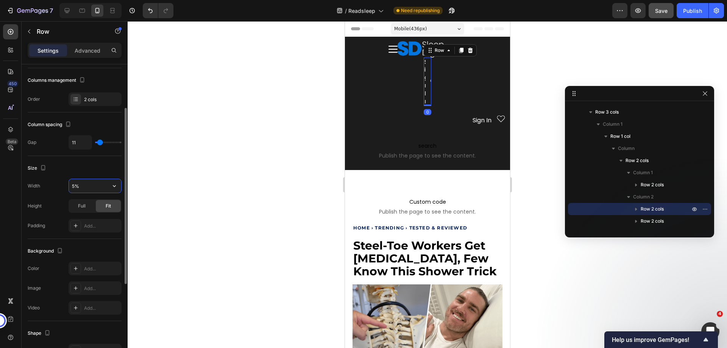
type input "50%"
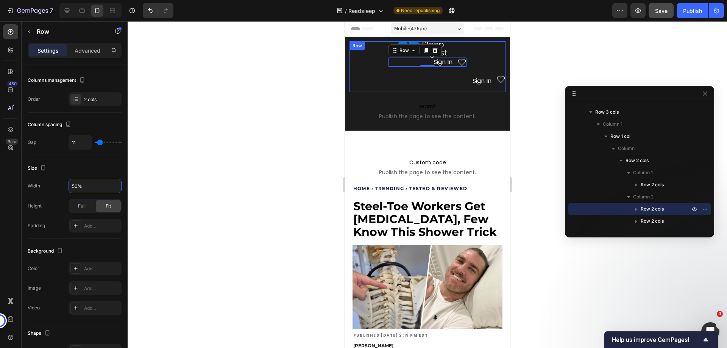
click at [375, 53] on div "Icon Image Row" at bounding box center [427, 49] width 156 height 16
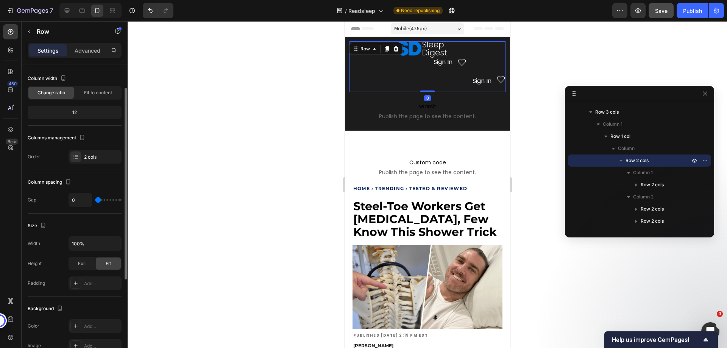
scroll to position [0, 0]
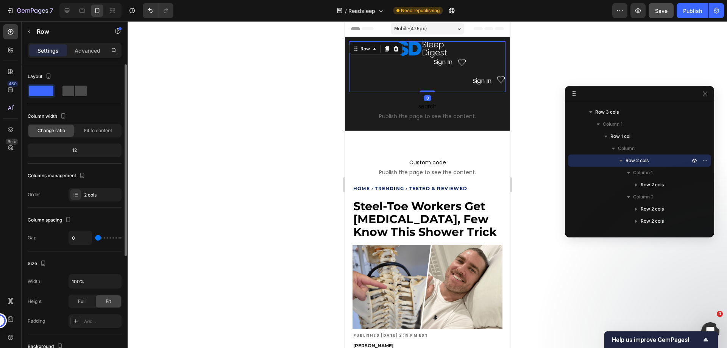
click at [75, 88] on span at bounding box center [81, 91] width 12 height 11
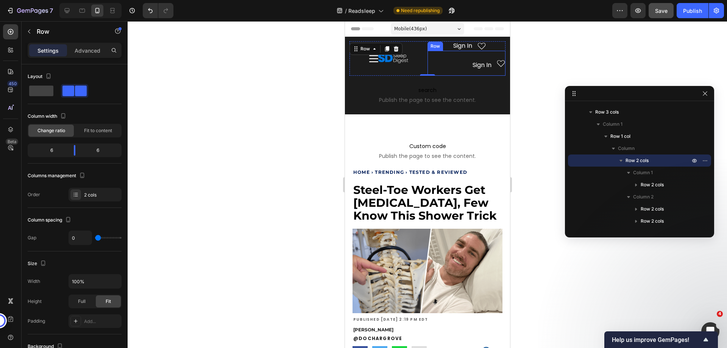
click at [446, 63] on div "Sign In Heading Icon Row" at bounding box center [466, 63] width 78 height 25
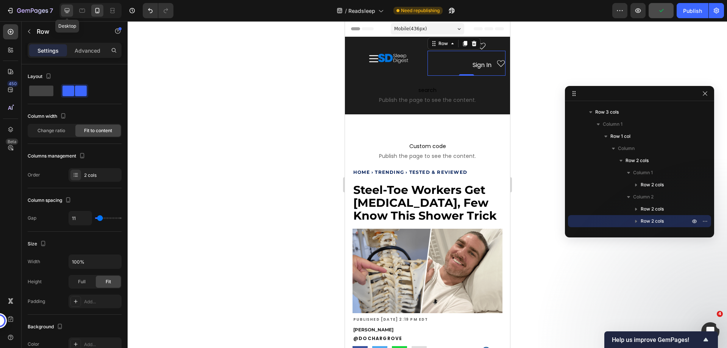
click at [66, 8] on icon at bounding box center [67, 11] width 8 height 8
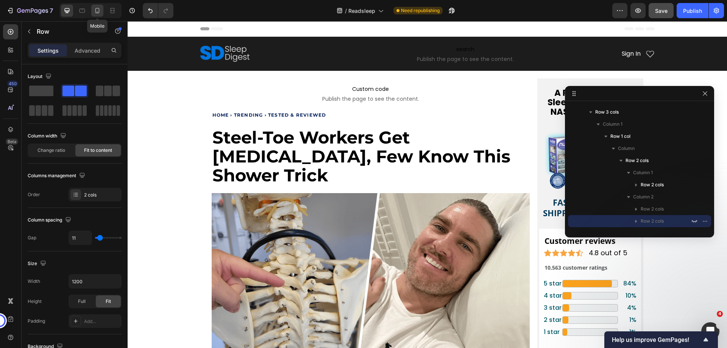
click at [92, 9] on div at bounding box center [97, 11] width 12 height 12
type input "100%"
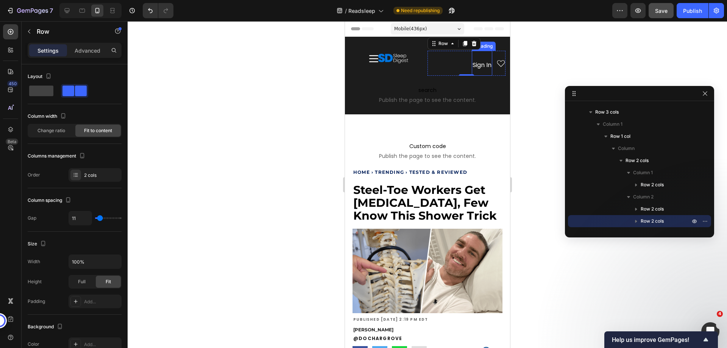
scroll to position [3, 0]
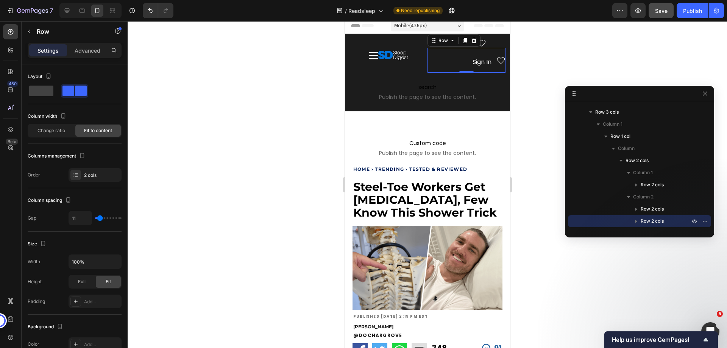
click at [442, 61] on div "Sign In Heading Icon Row 0" at bounding box center [466, 60] width 78 height 25
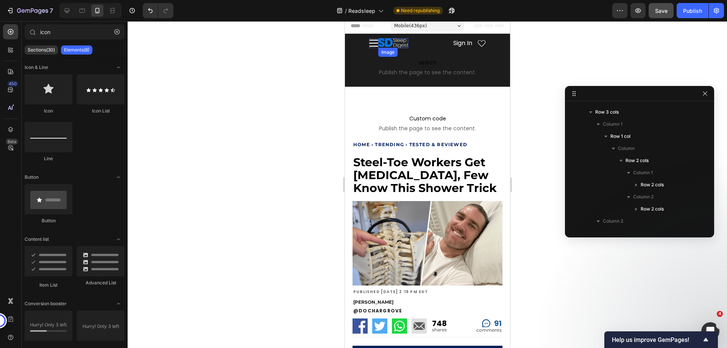
click at [378, 44] on img at bounding box center [393, 43] width 30 height 10
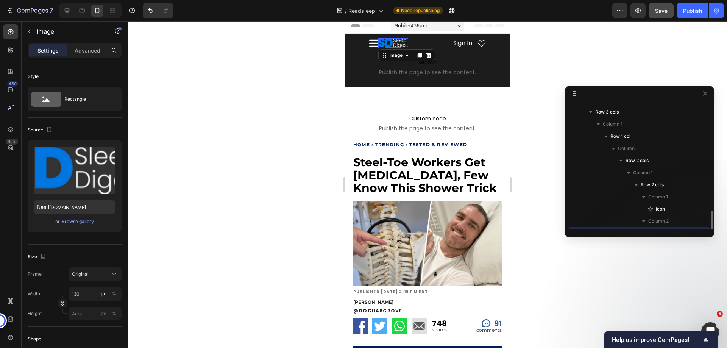
scroll to position [95, 0]
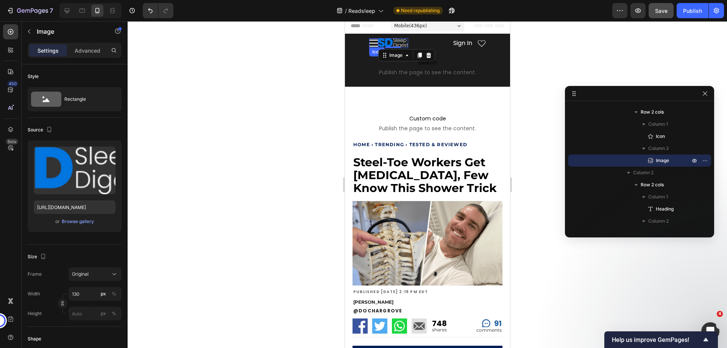
click at [373, 42] on icon at bounding box center [373, 43] width 9 height 9
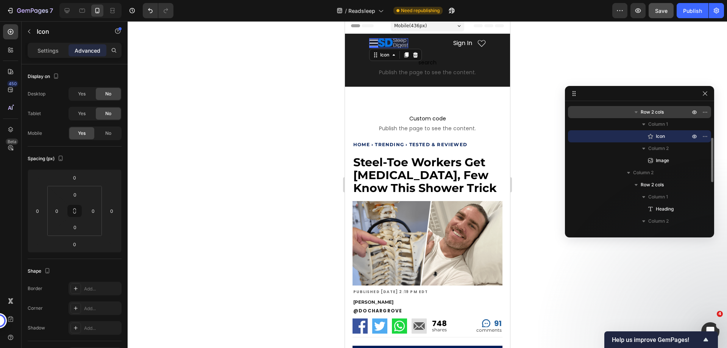
click at [656, 115] on span "Row 2 cols" at bounding box center [652, 112] width 23 height 8
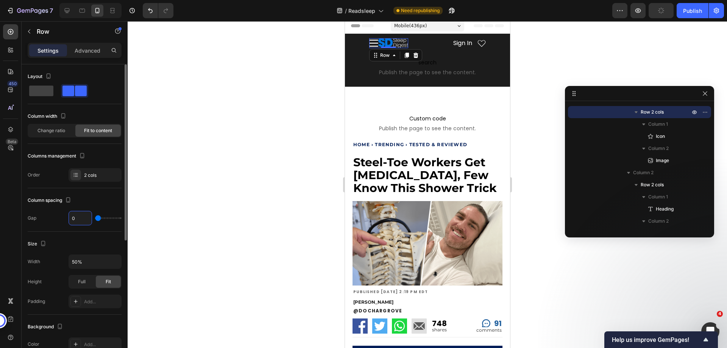
click at [72, 220] on input "0" at bounding box center [80, 218] width 23 height 14
type input "1"
type input "10"
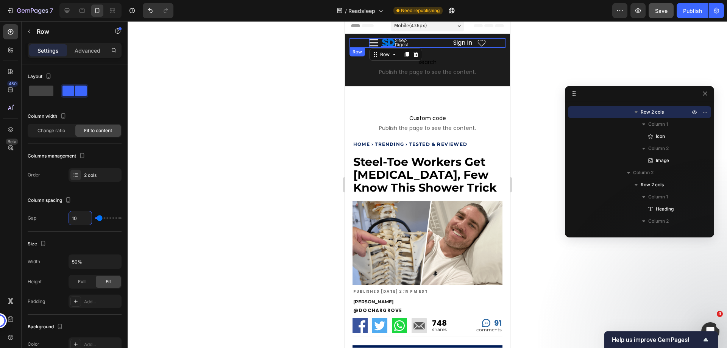
click at [415, 42] on div "Icon Image Row 0" at bounding box center [388, 42] width 78 height 9
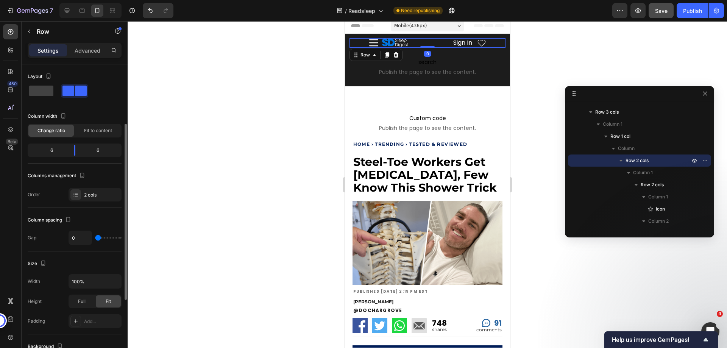
scroll to position [38, 0]
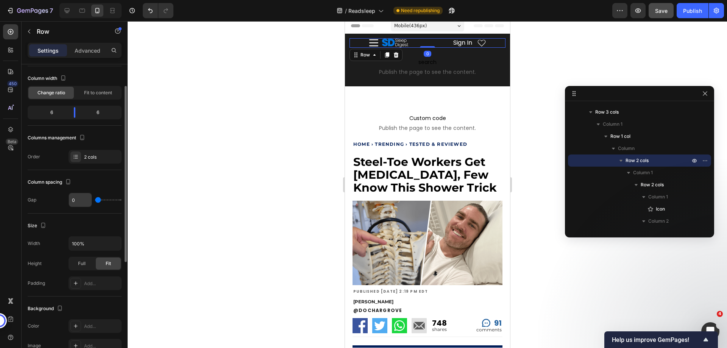
click at [72, 202] on input "0" at bounding box center [80, 200] width 23 height 14
type input "1"
type input "12"
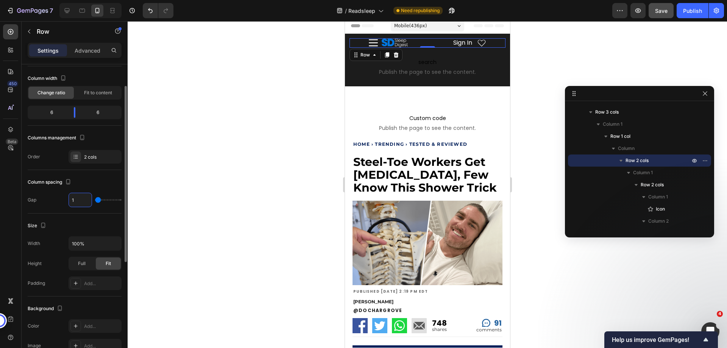
type input "12"
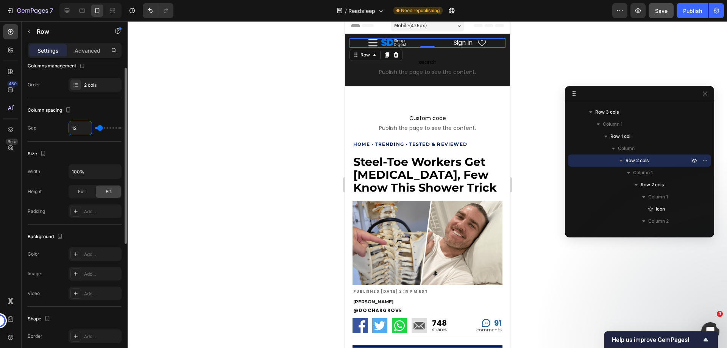
scroll to position [72, 0]
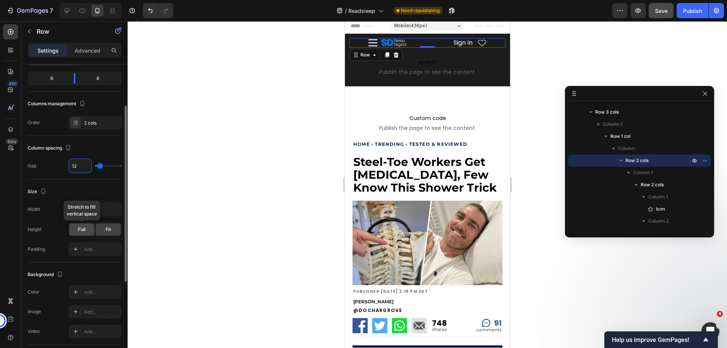
type input "12"
click at [86, 228] on div "Full" at bounding box center [81, 229] width 25 height 12
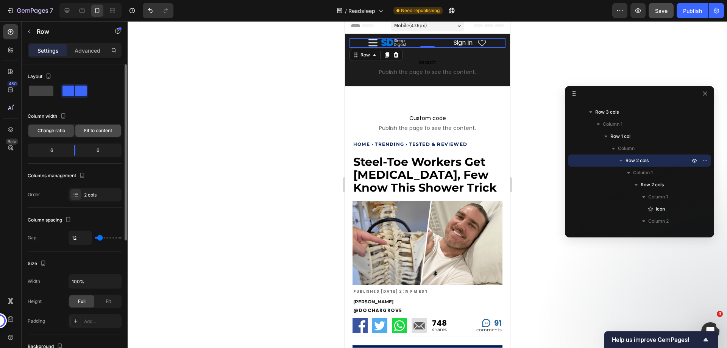
click at [93, 133] on span "Fit to content" at bounding box center [98, 130] width 28 height 7
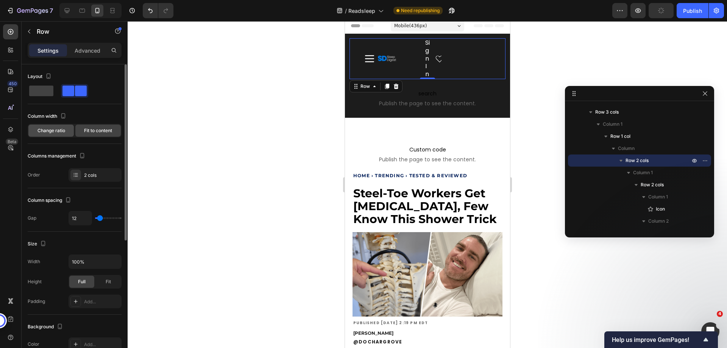
click at [66, 131] on div "Change ratio" at bounding box center [50, 131] width 45 height 12
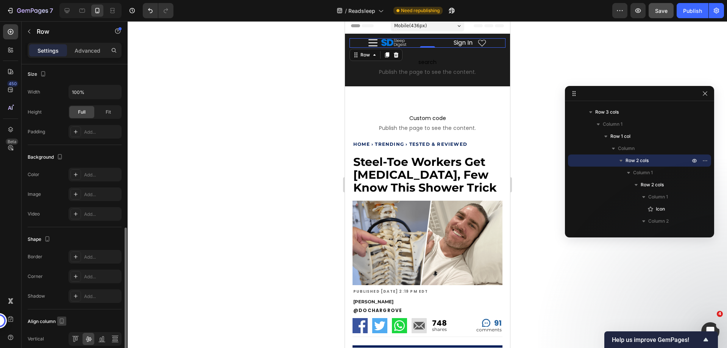
scroll to position [223, 0]
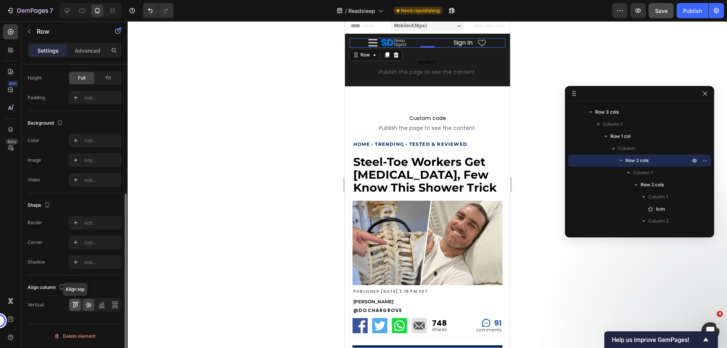
click at [76, 301] on icon at bounding box center [76, 305] width 8 height 8
click at [81, 305] on div at bounding box center [95, 305] width 53 height 14
click at [392, 39] on img at bounding box center [393, 43] width 25 height 8
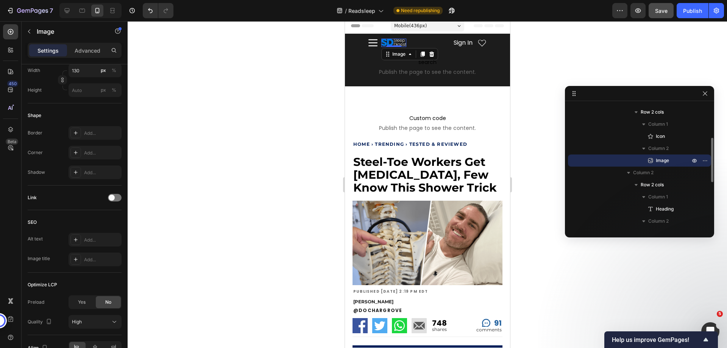
scroll to position [0, 0]
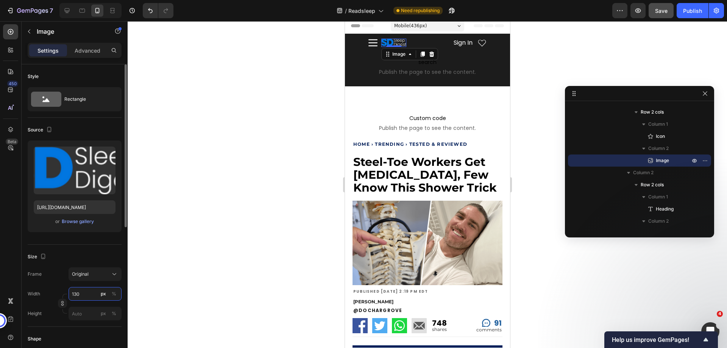
click at [76, 295] on input "130" at bounding box center [95, 294] width 53 height 14
type input "200"
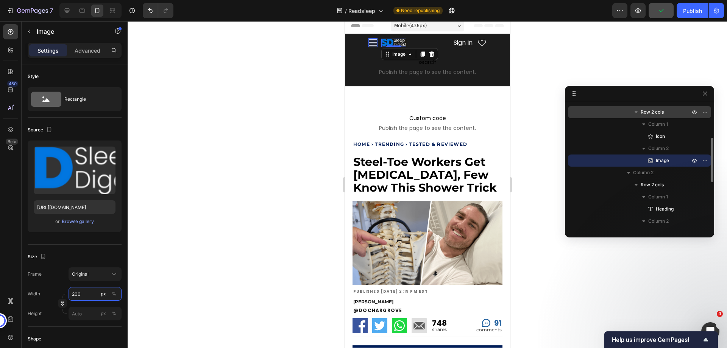
scroll to position [57, 0]
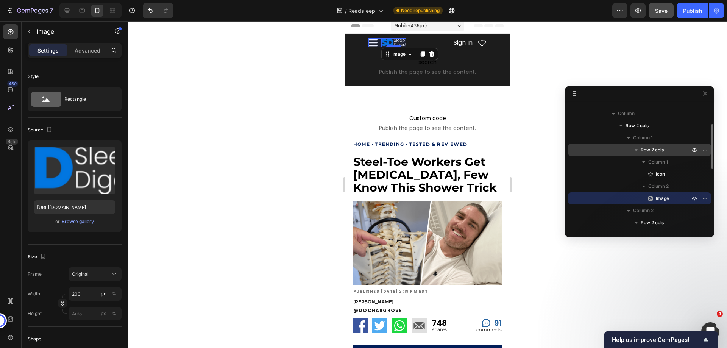
click at [658, 148] on span "Row 2 cols" at bounding box center [652, 150] width 23 height 8
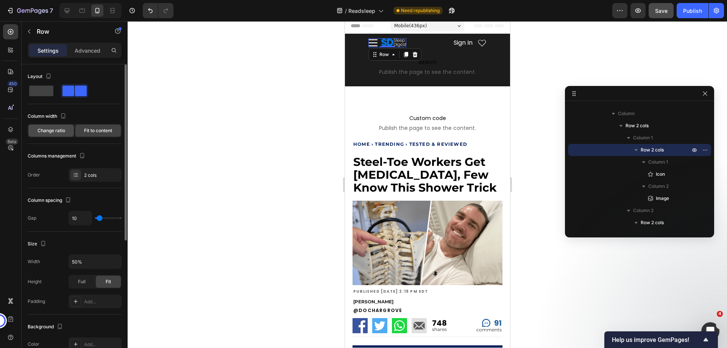
click at [59, 126] on div "Change ratio" at bounding box center [50, 131] width 45 height 12
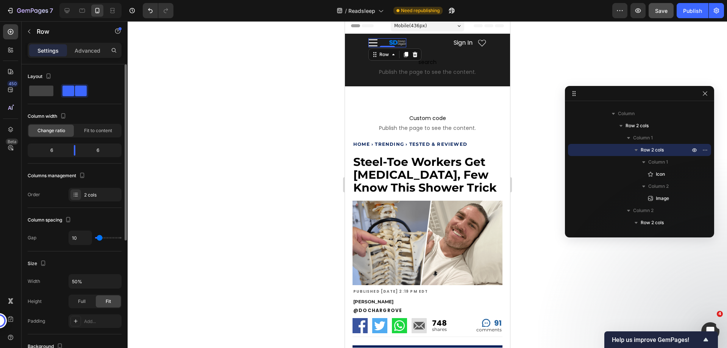
click at [59, 126] on div "Change ratio" at bounding box center [50, 131] width 45 height 12
click at [83, 127] on div "Fit to content" at bounding box center [97, 131] width 45 height 12
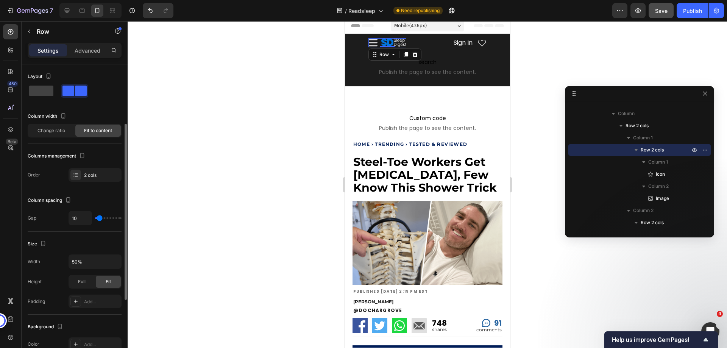
scroll to position [76, 0]
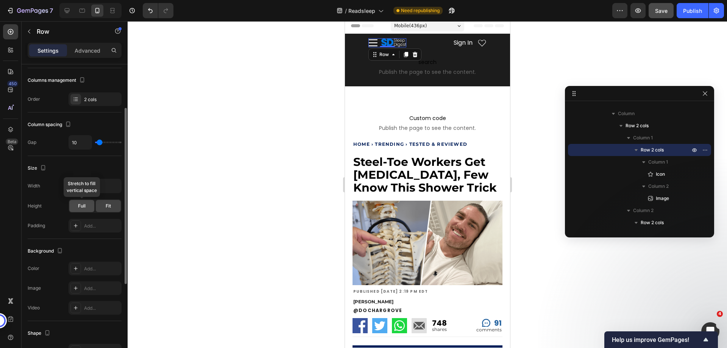
click at [85, 208] on span "Full" at bounding box center [82, 206] width 8 height 7
click at [88, 187] on input "50%" at bounding box center [95, 186] width 52 height 14
type input "70%"
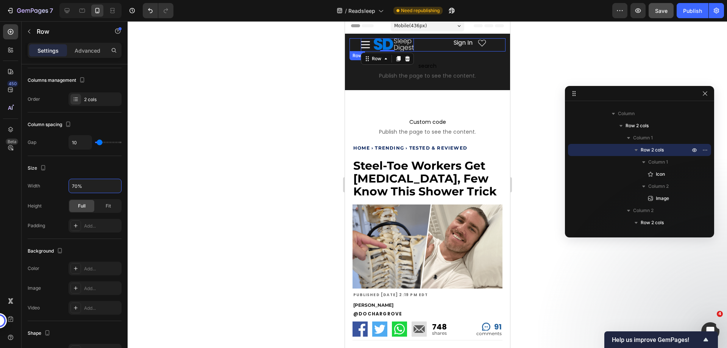
click at [432, 48] on div "Sign In Heading Icon Row" at bounding box center [467, 44] width 76 height 13
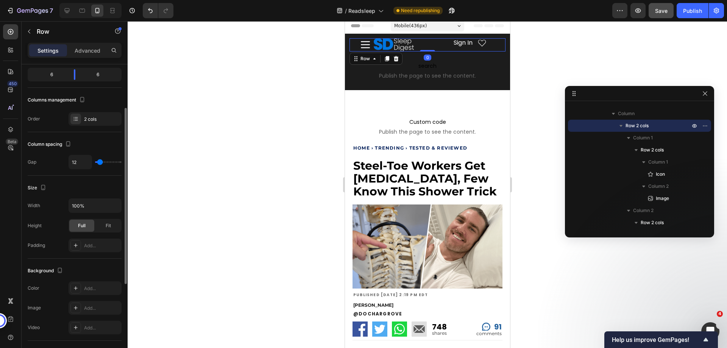
scroll to position [223, 0]
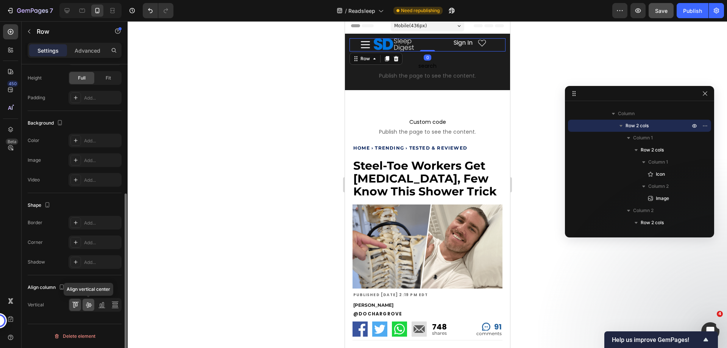
click at [91, 307] on icon at bounding box center [89, 305] width 8 height 8
click at [354, 45] on div "Icon Image Row" at bounding box center [387, 44] width 76 height 13
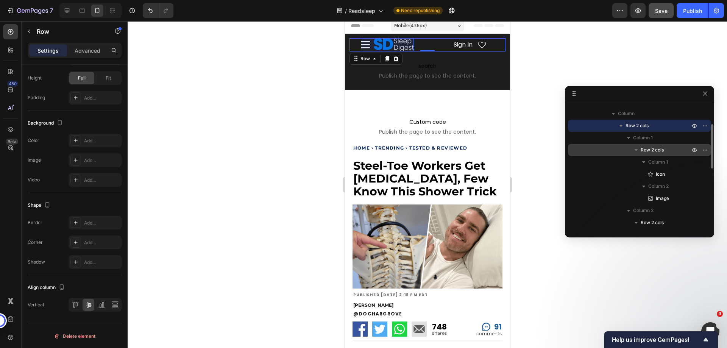
click at [650, 144] on div "Row 2 cols" at bounding box center [639, 150] width 137 height 12
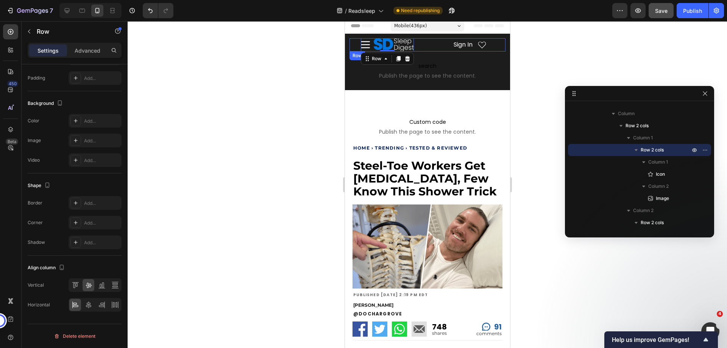
click at [354, 45] on div "Icon Image Row 0" at bounding box center [387, 44] width 76 height 13
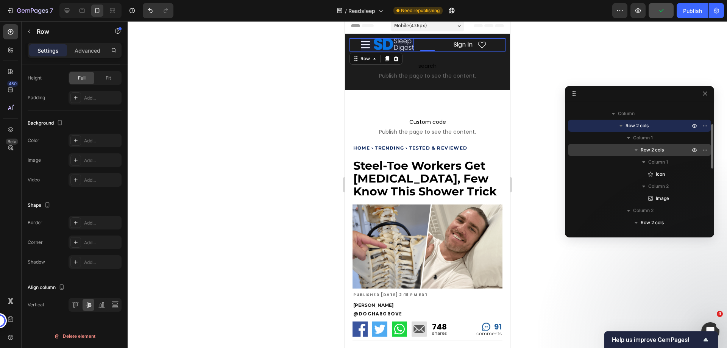
click at [638, 150] on icon "button" at bounding box center [636, 150] width 8 height 8
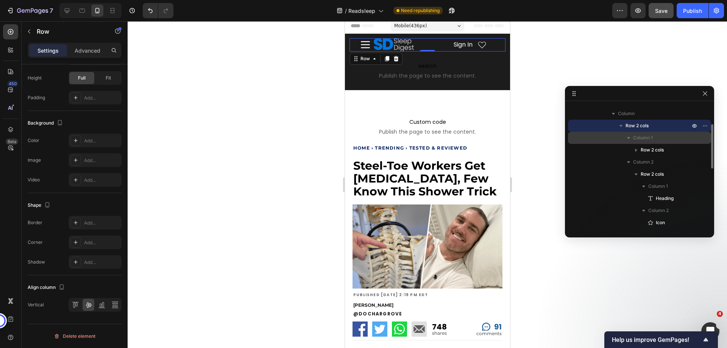
click at [636, 138] on span "Column 1" at bounding box center [643, 138] width 20 height 8
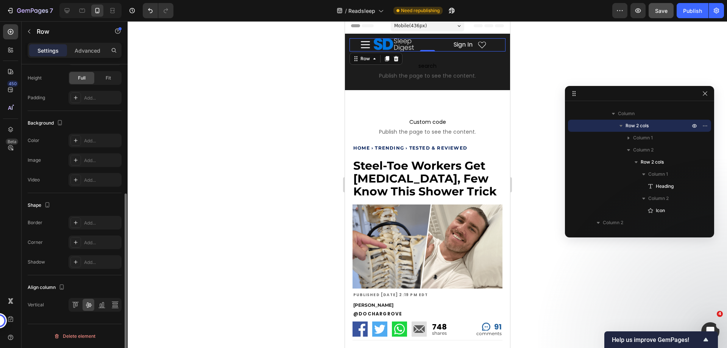
scroll to position [72, 0]
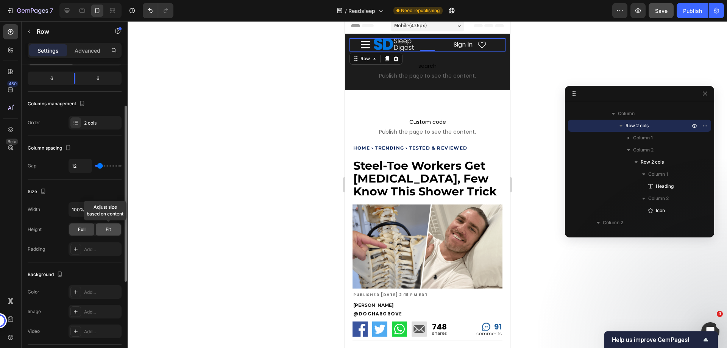
click at [102, 227] on div "Fit" at bounding box center [108, 229] width 25 height 12
click at [86, 51] on p "Advanced" at bounding box center [88, 51] width 26 height 8
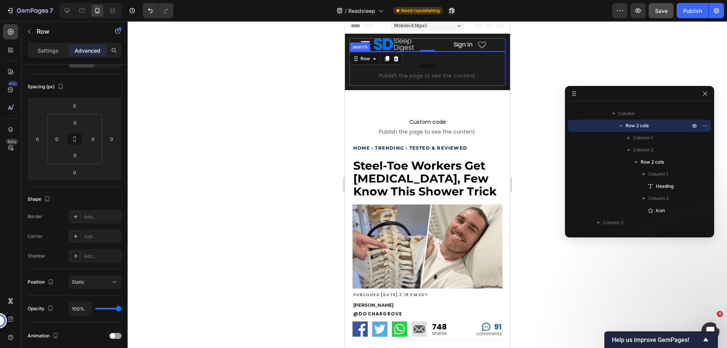
click at [437, 66] on span "search" at bounding box center [427, 65] width 156 height 9
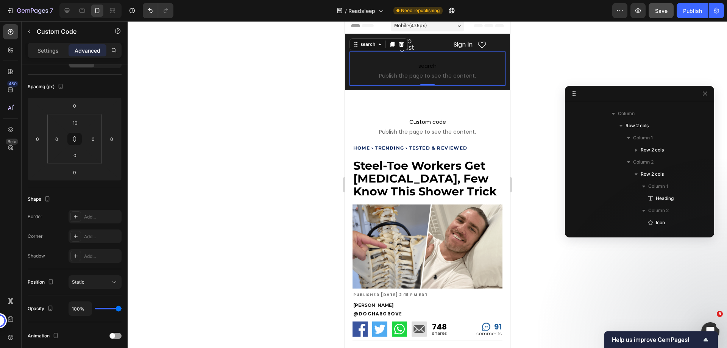
scroll to position [0, 0]
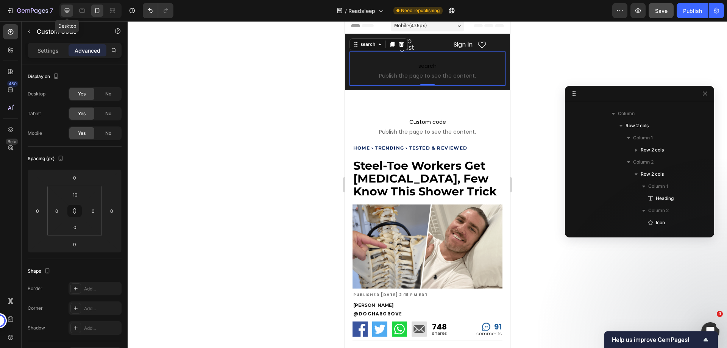
click at [66, 10] on icon at bounding box center [67, 11] width 8 height 8
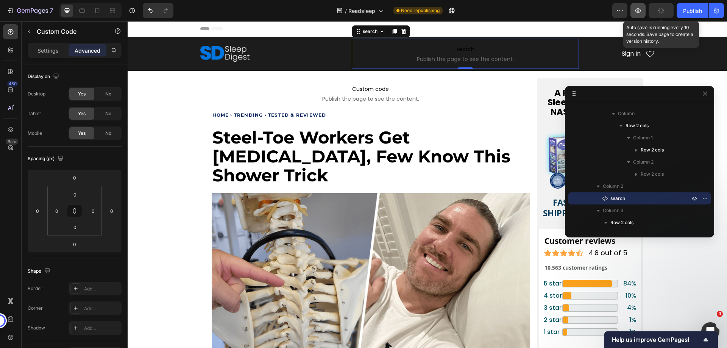
click at [658, 10] on icon "button" at bounding box center [661, 10] width 8 height 8
click at [640, 11] on icon "button" at bounding box center [638, 11] width 8 height 8
click at [661, 11] on span "Save" at bounding box center [661, 11] width 12 height 6
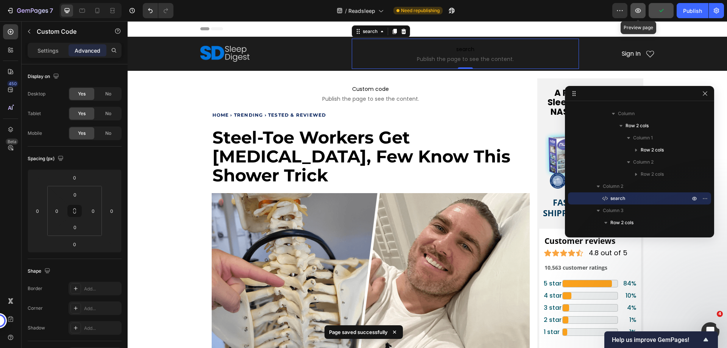
click at [639, 11] on icon "button" at bounding box center [638, 11] width 8 height 8
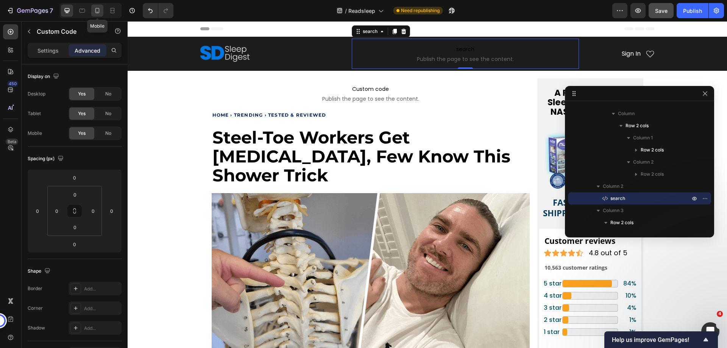
click at [95, 9] on icon at bounding box center [97, 10] width 4 height 5
type input "10"
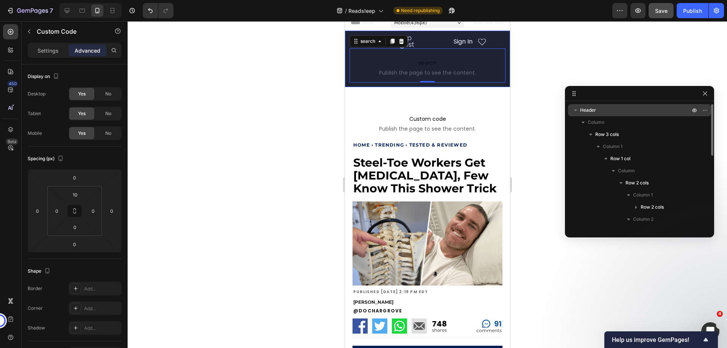
click at [591, 109] on span "Header" at bounding box center [588, 110] width 16 height 8
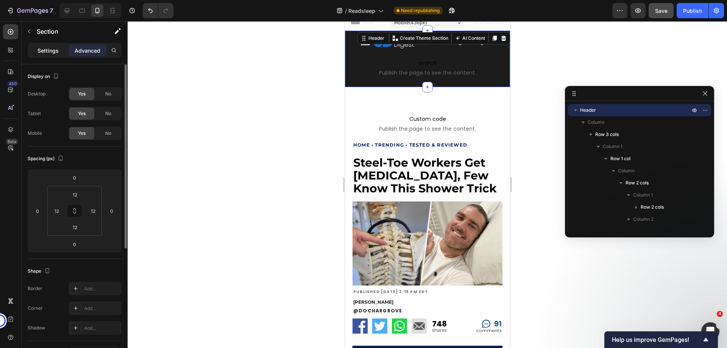
click at [51, 50] on p "Settings" at bounding box center [47, 51] width 21 height 8
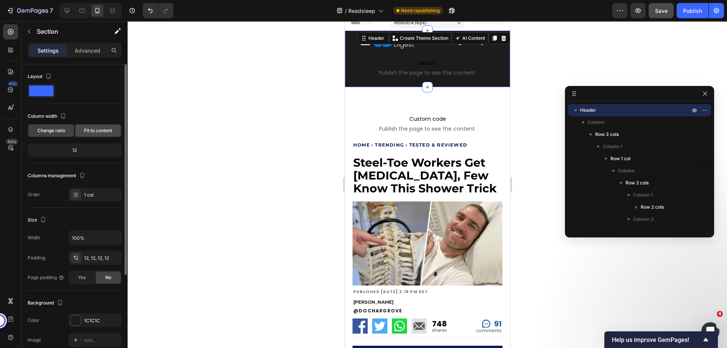
click at [92, 127] on div "Fit to content" at bounding box center [97, 131] width 45 height 12
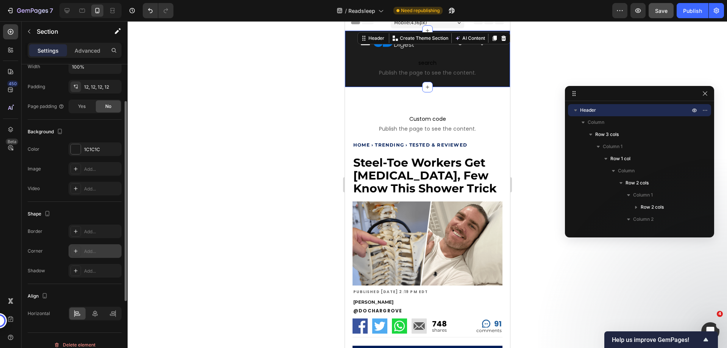
scroll to position [160, 0]
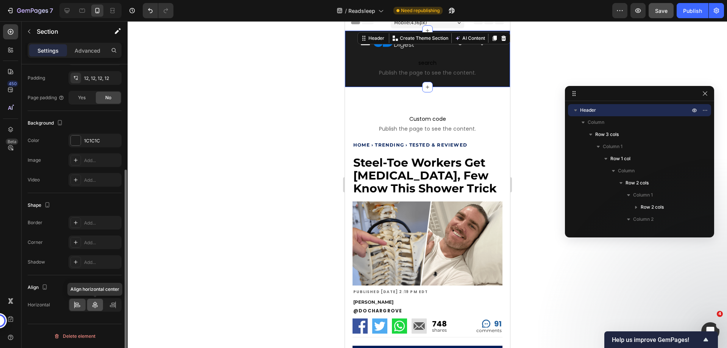
click at [92, 307] on icon at bounding box center [95, 305] width 8 height 8
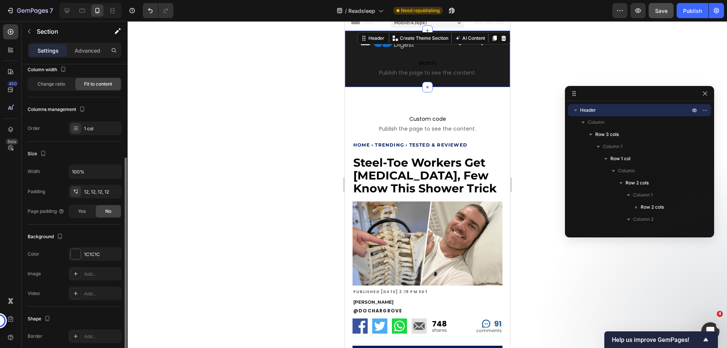
scroll to position [9, 0]
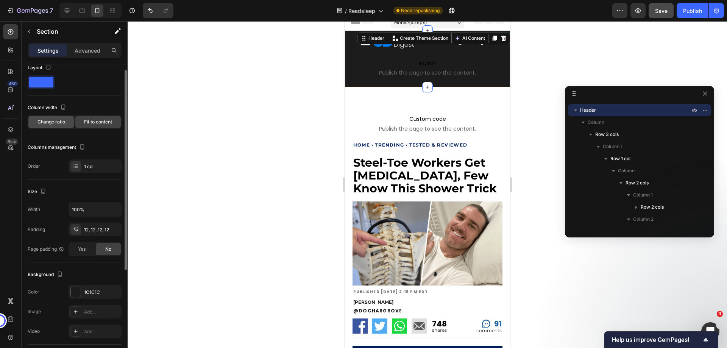
click at [52, 122] on span "Change ratio" at bounding box center [51, 122] width 28 height 7
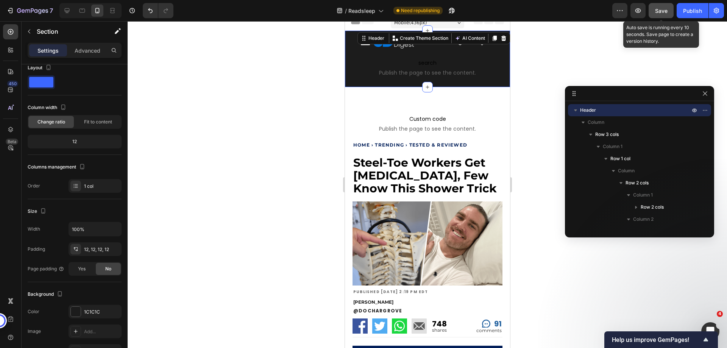
click at [653, 14] on button "Save" at bounding box center [661, 10] width 25 height 15
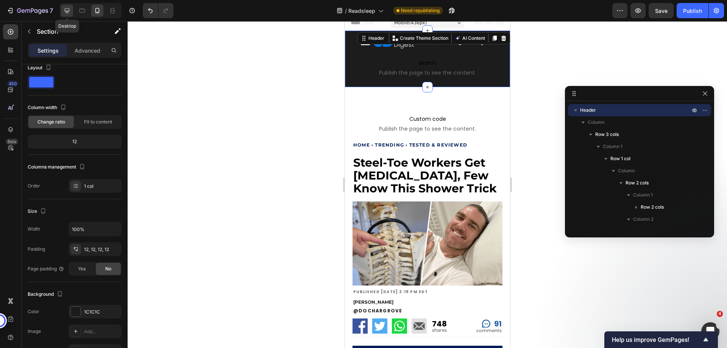
click at [65, 15] on div at bounding box center [67, 11] width 12 height 12
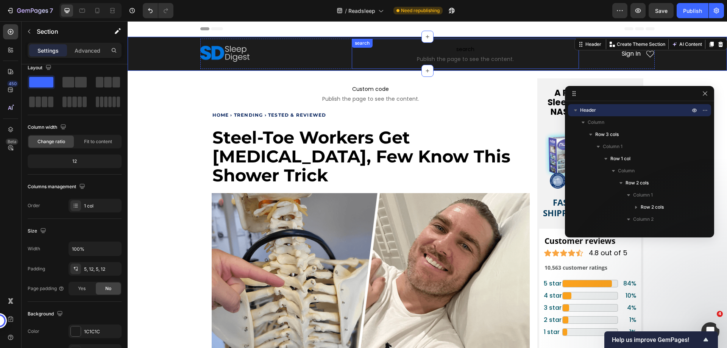
click at [365, 66] on p "search Publish the page to see the content." at bounding box center [465, 54] width 227 height 30
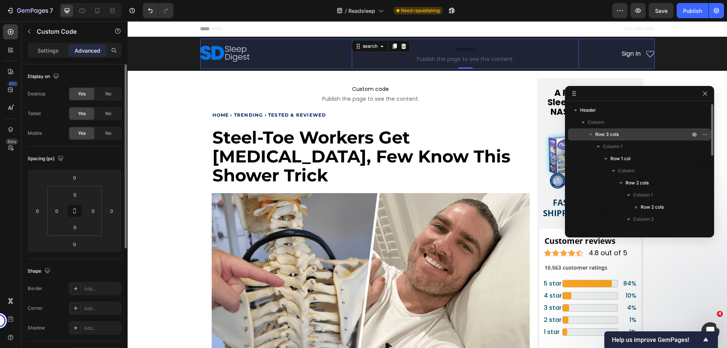
click at [591, 135] on icon "button" at bounding box center [590, 135] width 3 height 2
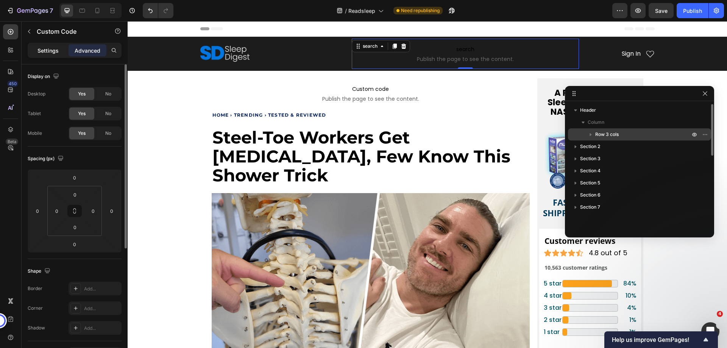
click at [57, 53] on p "Settings" at bounding box center [47, 51] width 21 height 8
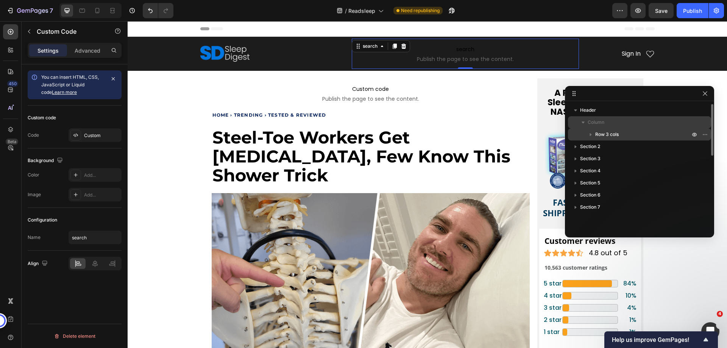
click at [582, 123] on icon "button" at bounding box center [583, 123] width 8 height 8
click at [580, 122] on icon "button" at bounding box center [583, 123] width 8 height 8
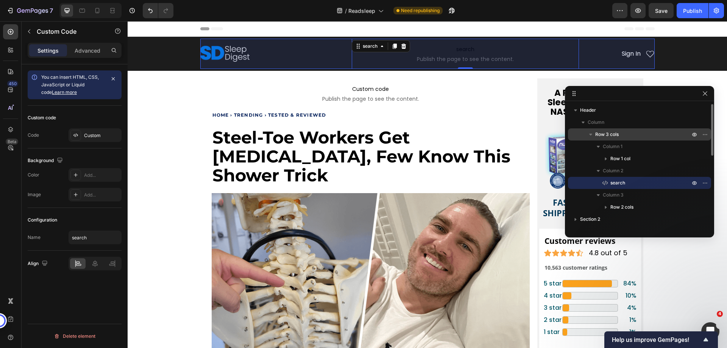
click at [597, 137] on span "Row 3 cols" at bounding box center [606, 135] width 23 height 8
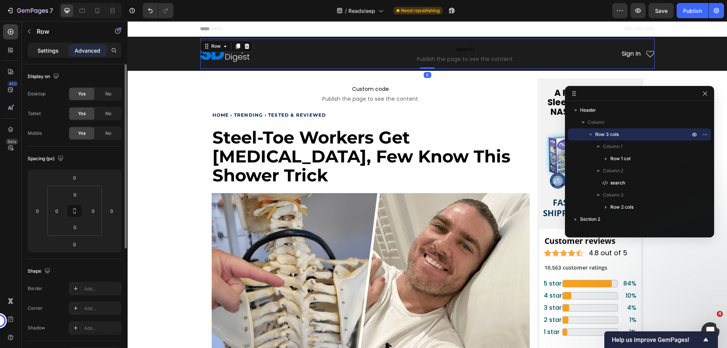
click at [47, 52] on p "Settings" at bounding box center [47, 51] width 21 height 8
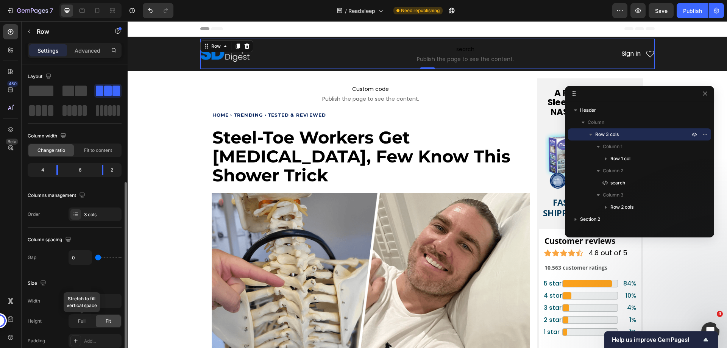
scroll to position [76, 0]
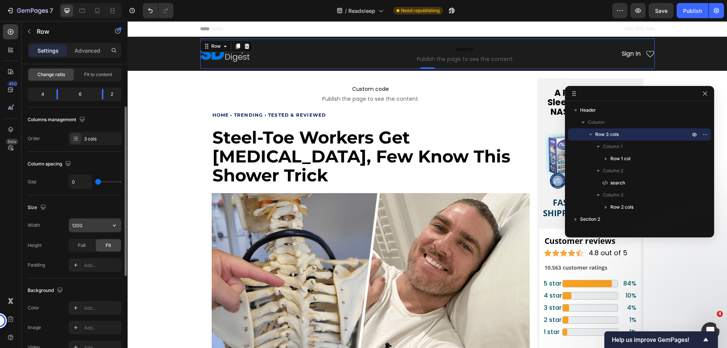
click at [85, 225] on input "1200" at bounding box center [95, 225] width 52 height 14
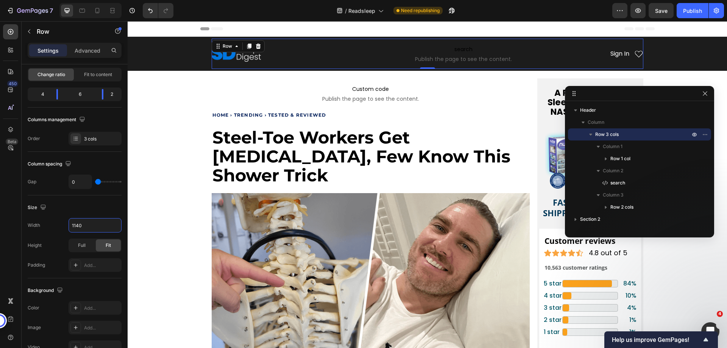
type input "1140"
click at [661, 17] on button "Save" at bounding box center [661, 10] width 25 height 15
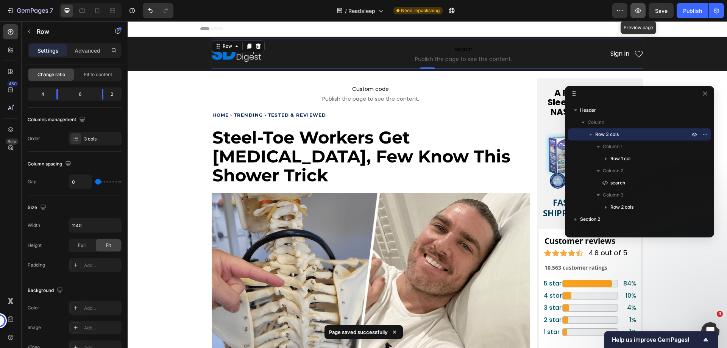
click at [638, 11] on icon "button" at bounding box center [638, 10] width 2 height 2
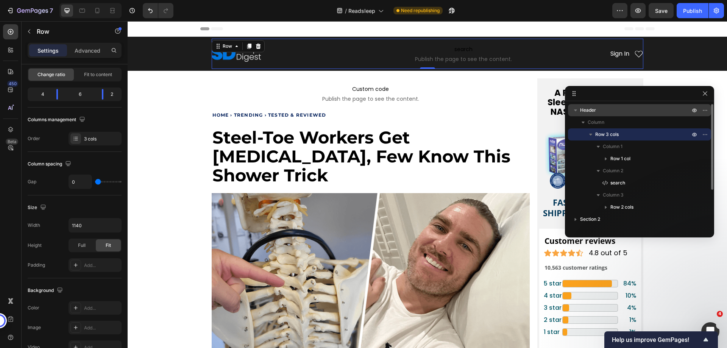
drag, startPoint x: 595, startPoint y: 111, endPoint x: 394, endPoint y: 112, distance: 200.7
click at [595, 111] on span "Header" at bounding box center [588, 110] width 16 height 8
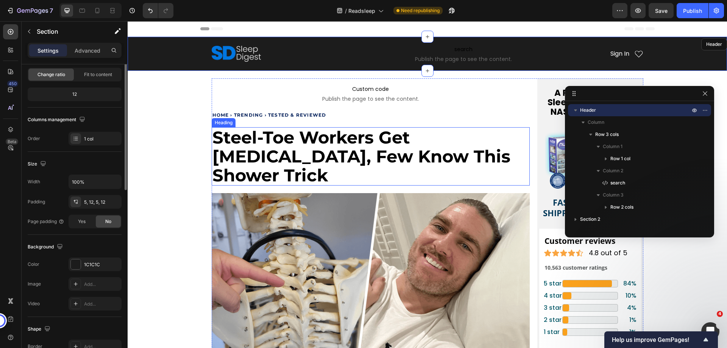
scroll to position [0, 0]
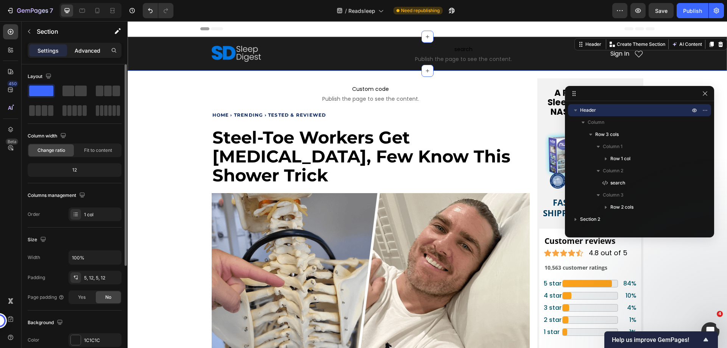
click at [86, 46] on div "Advanced" at bounding box center [88, 50] width 38 height 12
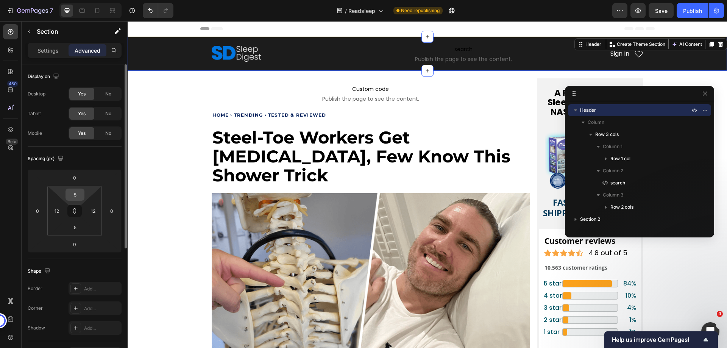
click at [74, 199] on input "5" at bounding box center [74, 194] width 15 height 11
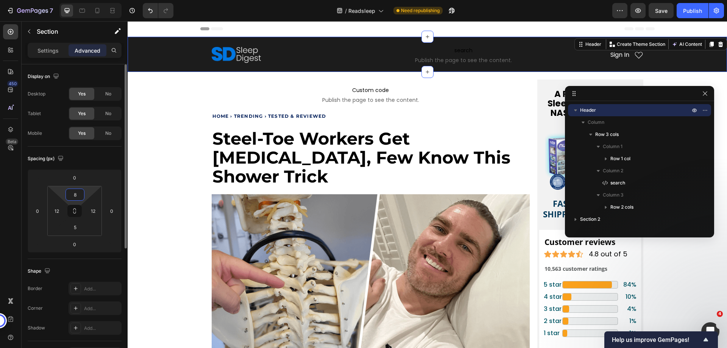
type input "8"
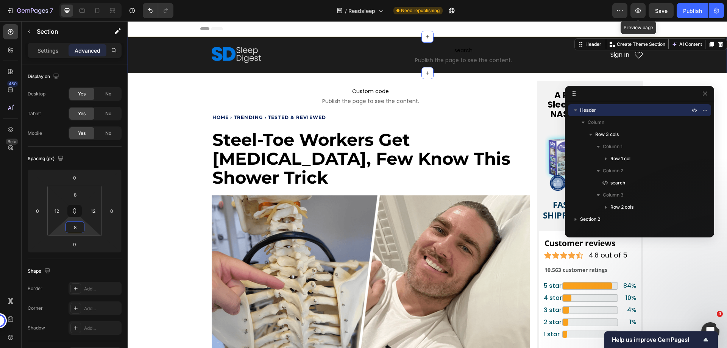
type input "8"
click at [659, 12] on span "Save" at bounding box center [661, 11] width 12 height 6
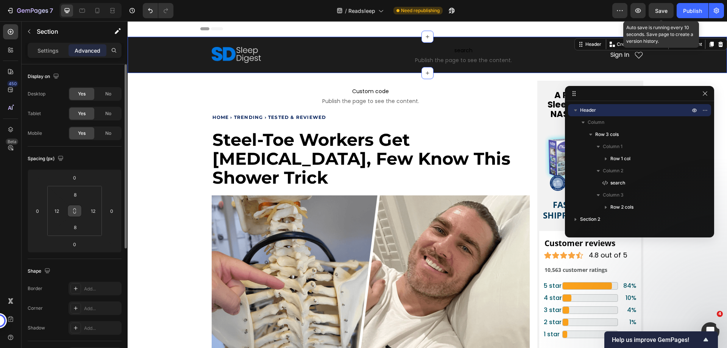
click at [73, 210] on icon at bounding box center [74, 209] width 3 height 2
click at [78, 194] on input "8" at bounding box center [74, 194] width 15 height 11
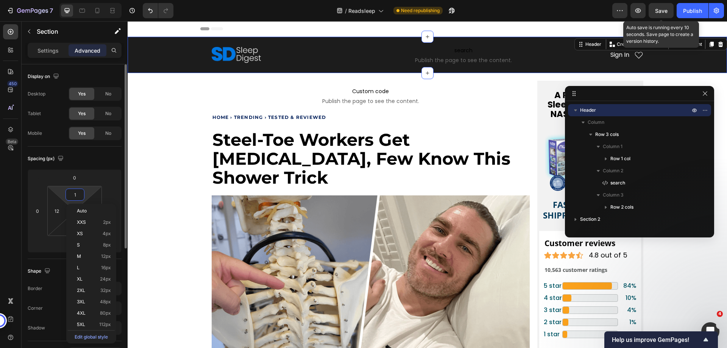
type input "12"
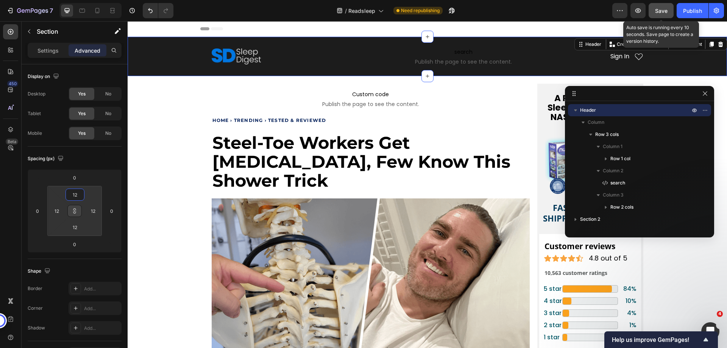
click at [668, 10] on button "Save" at bounding box center [661, 10] width 25 height 15
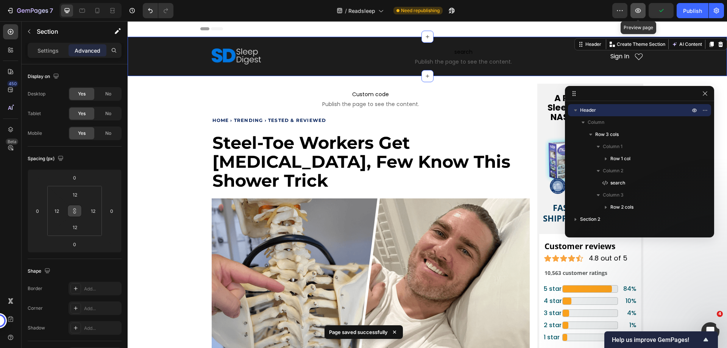
click at [639, 9] on icon "button" at bounding box center [638, 10] width 6 height 5
